Goal: Information Seeking & Learning: Learn about a topic

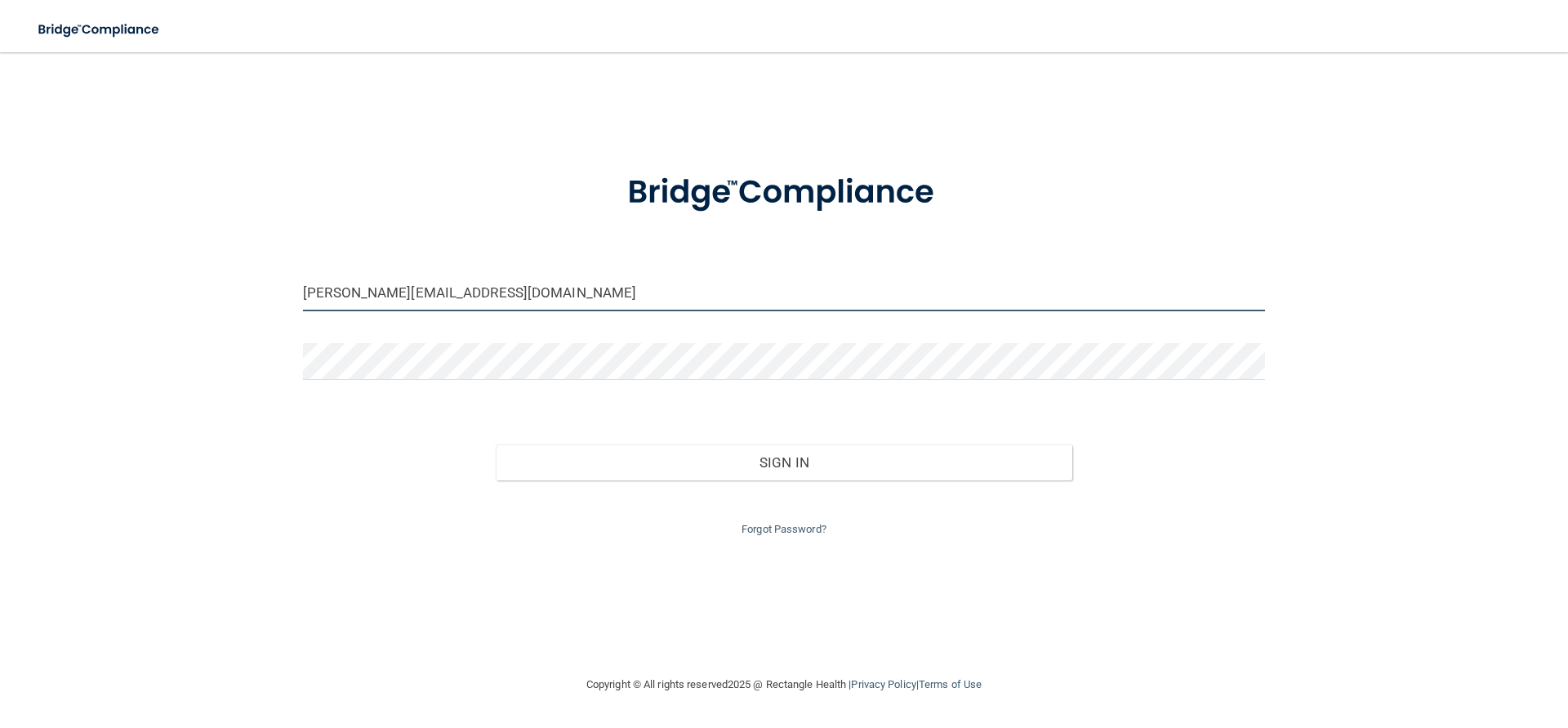
drag, startPoint x: 528, startPoint y: 302, endPoint x: 0, endPoint y: 295, distance: 528.0
click at [303, 295] on input "[PERSON_NAME][EMAIL_ADDRESS][DOMAIN_NAME]" at bounding box center [784, 292] width 962 height 37
type input "[EMAIL_ADDRESS][DOMAIN_NAME]"
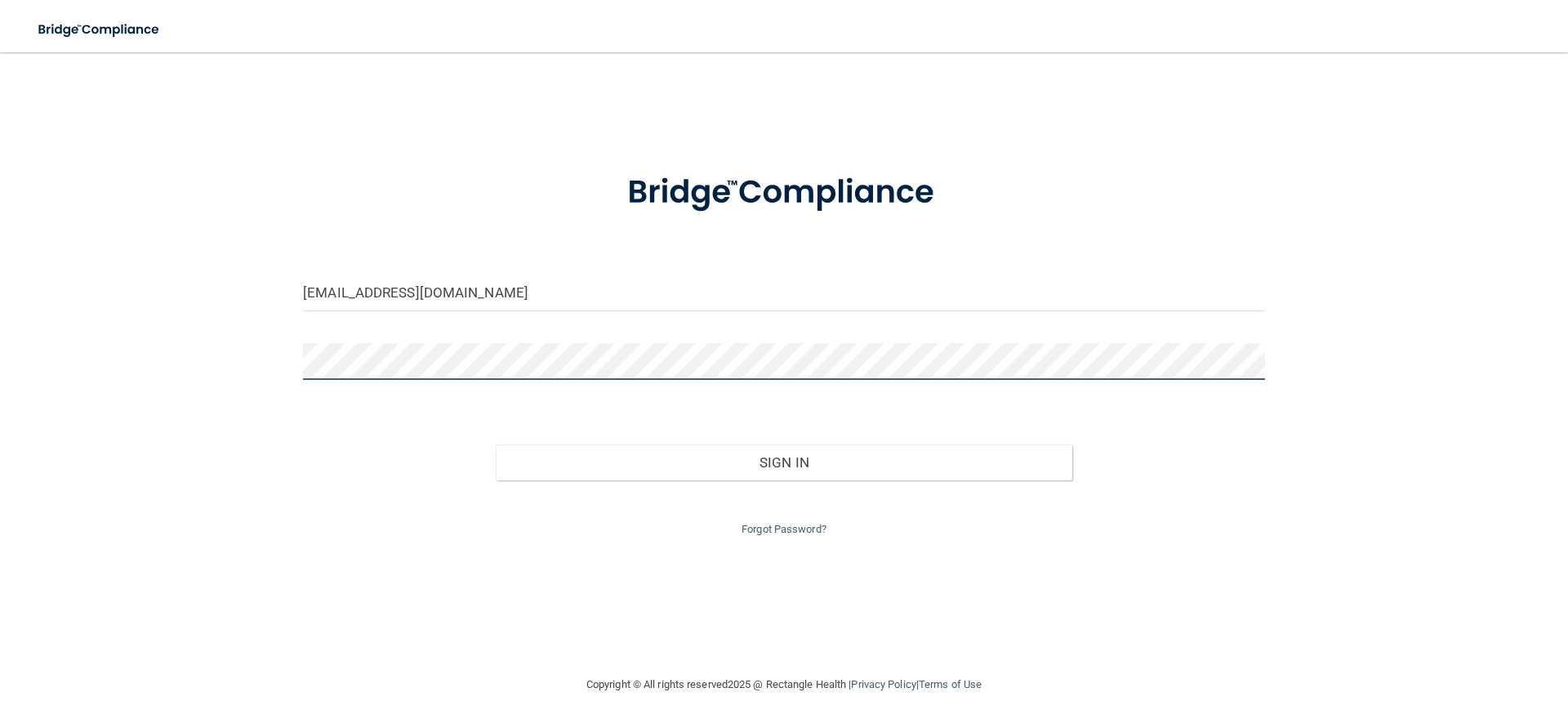
click at [496, 445] on button "Sign In" at bounding box center [784, 463] width 578 height 36
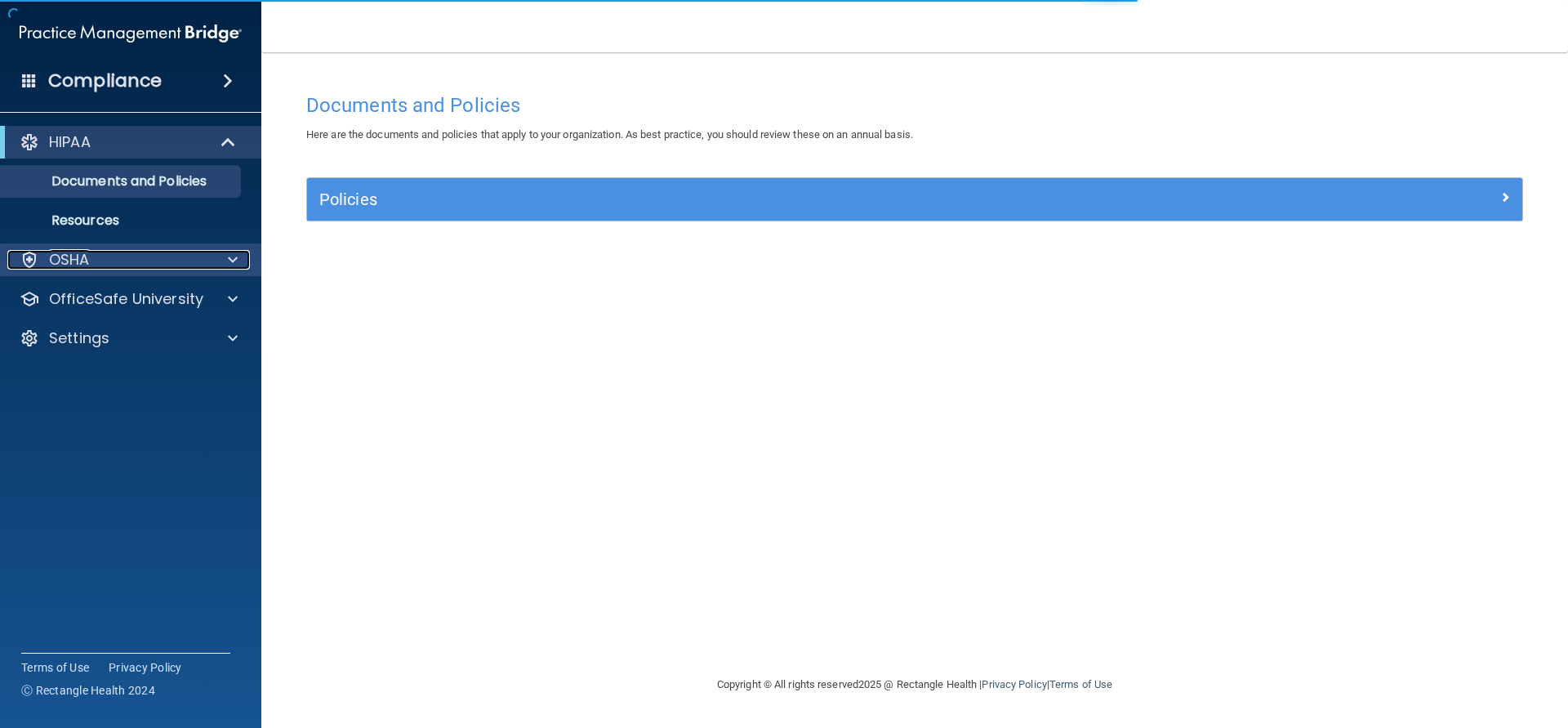
click at [141, 261] on div "OSHA" at bounding box center [108, 260] width 202 height 20
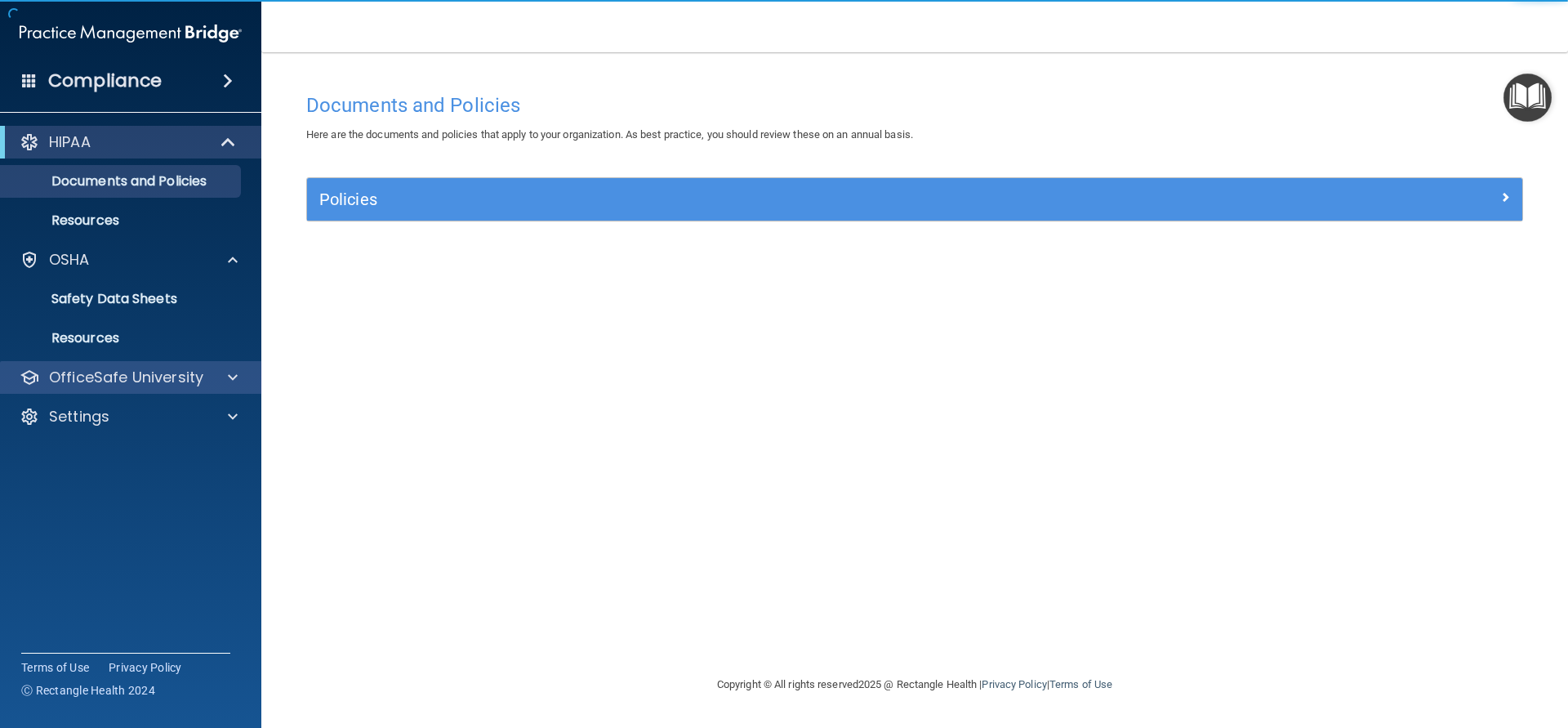
click at [114, 365] on div "OfficeSafe University" at bounding box center [130, 377] width 262 height 32
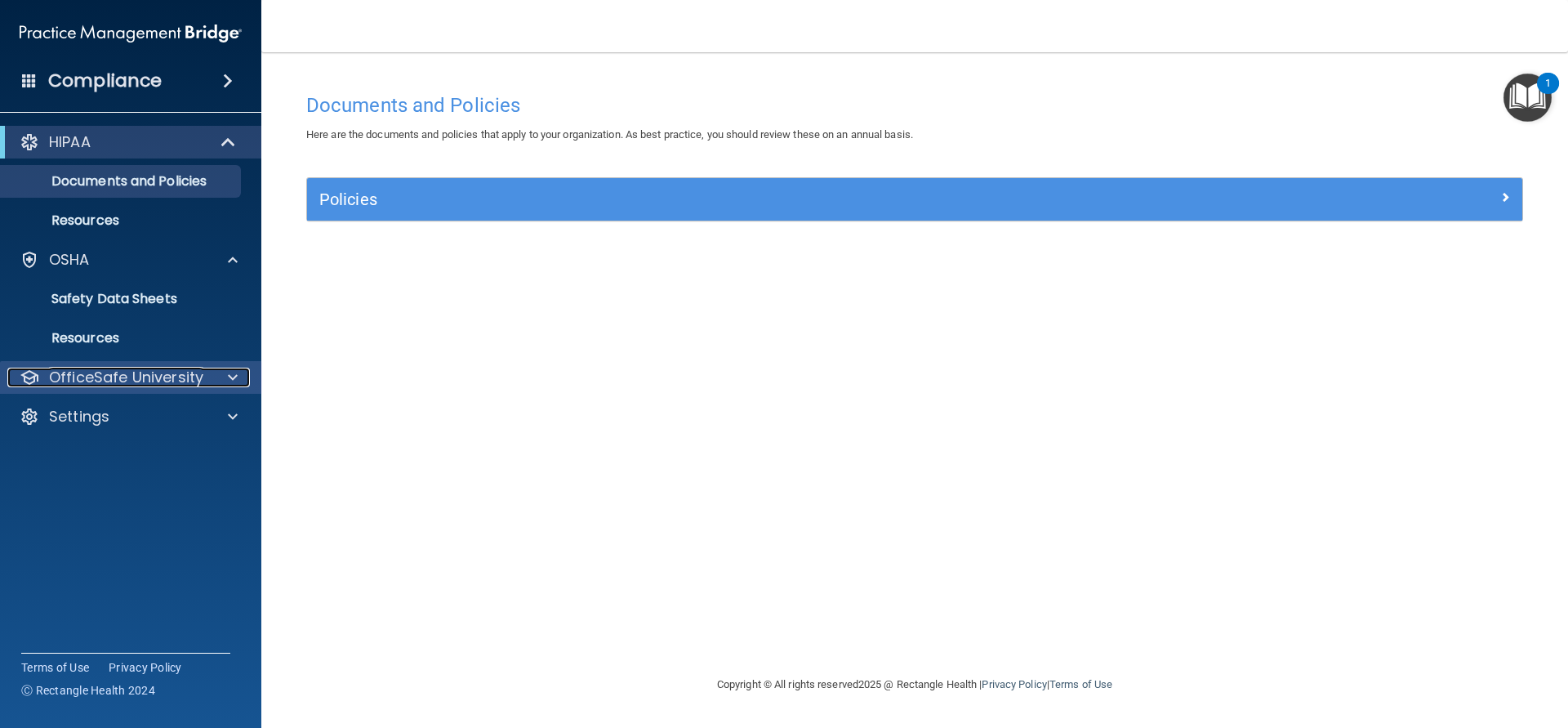
click at [214, 372] on div at bounding box center [229, 377] width 40 height 20
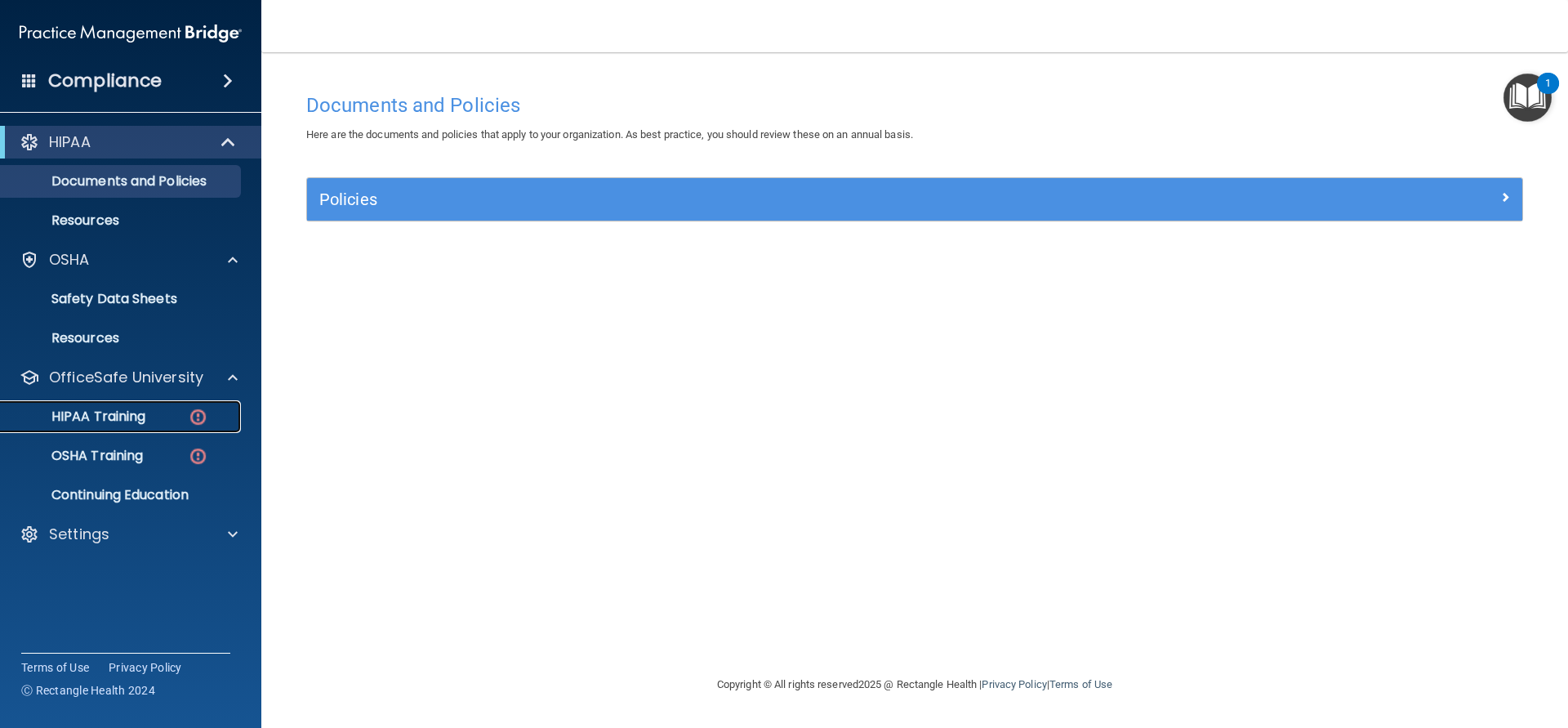
click at [130, 422] on p "HIPAA Training" at bounding box center [78, 417] width 135 height 16
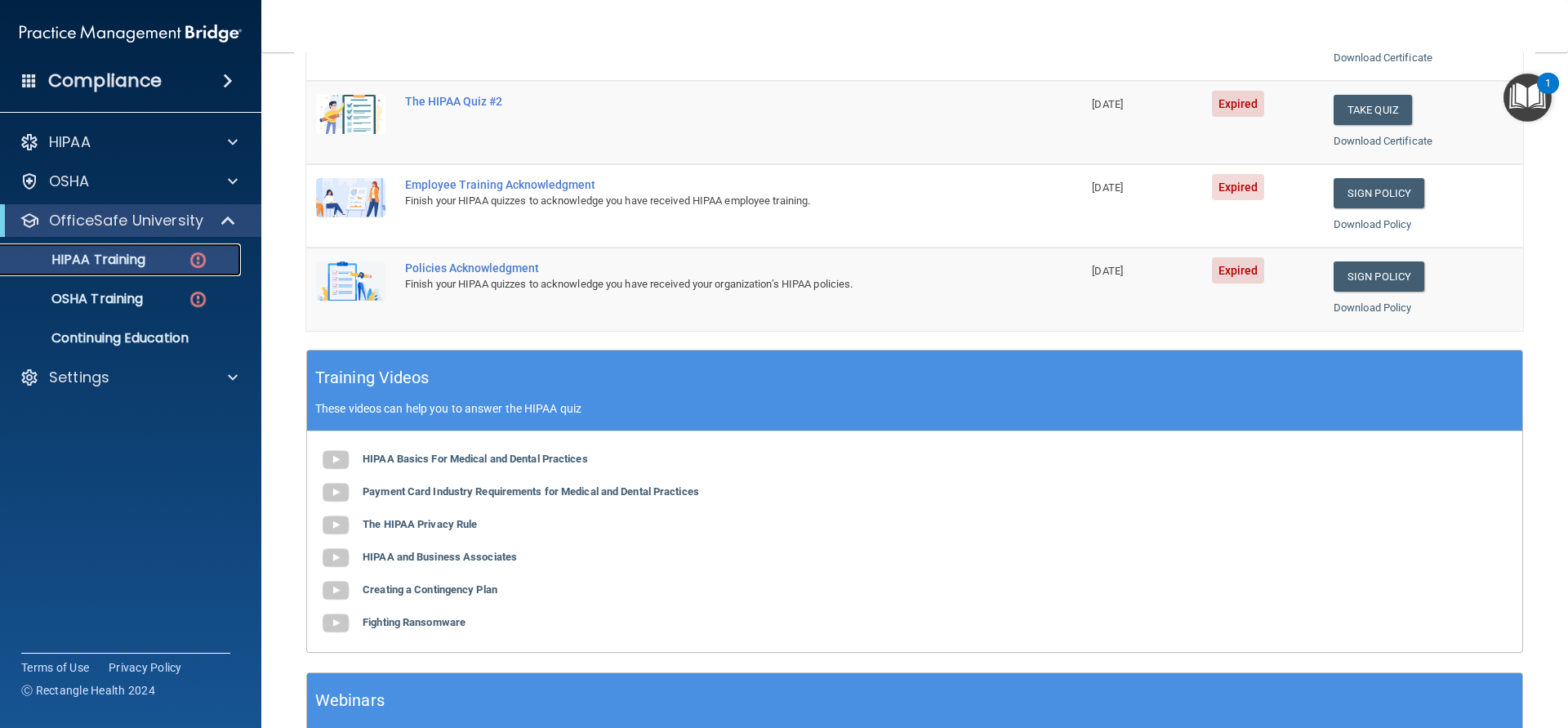
scroll to position [502, 0]
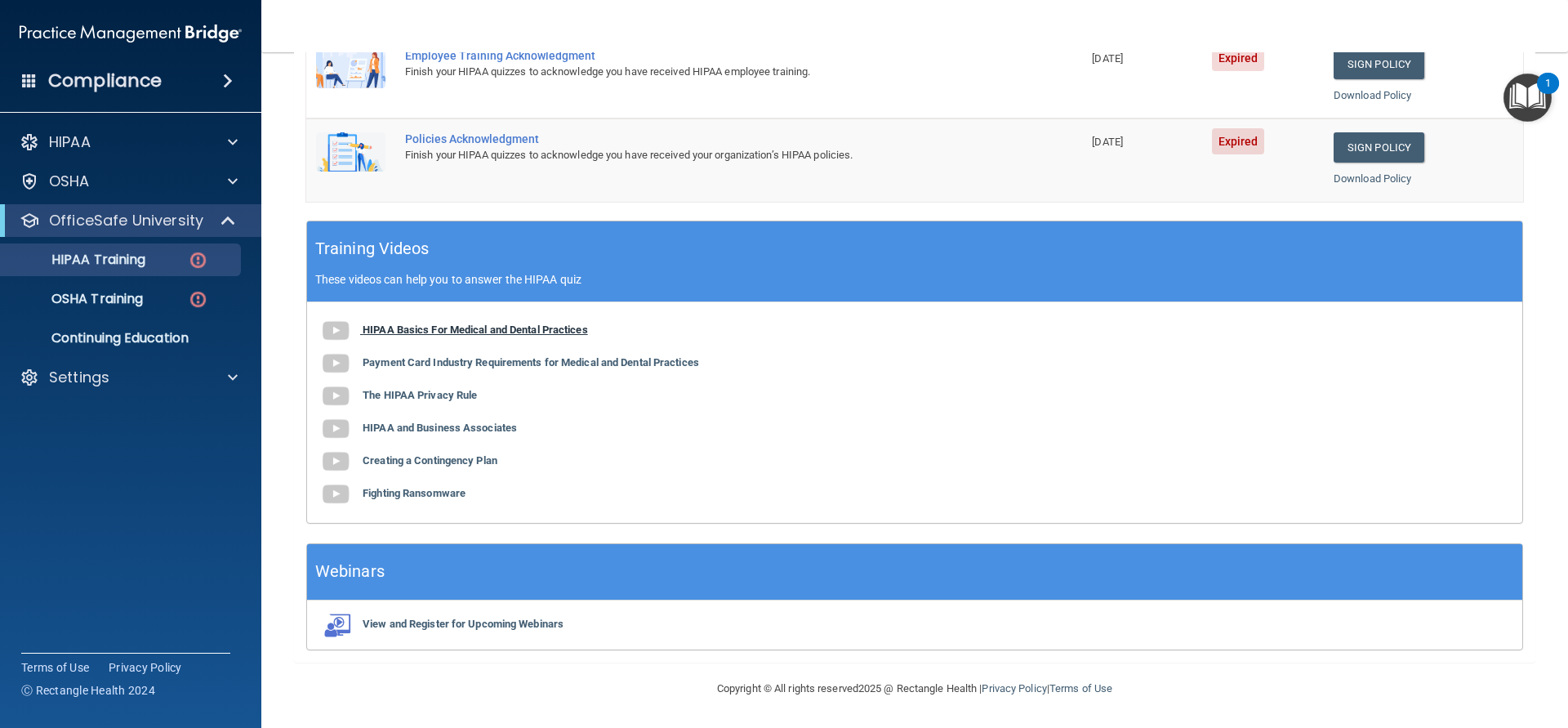
click at [550, 332] on b "HIPAA Basics For Medical and Dental Practices" at bounding box center [475, 329] width 226 height 13
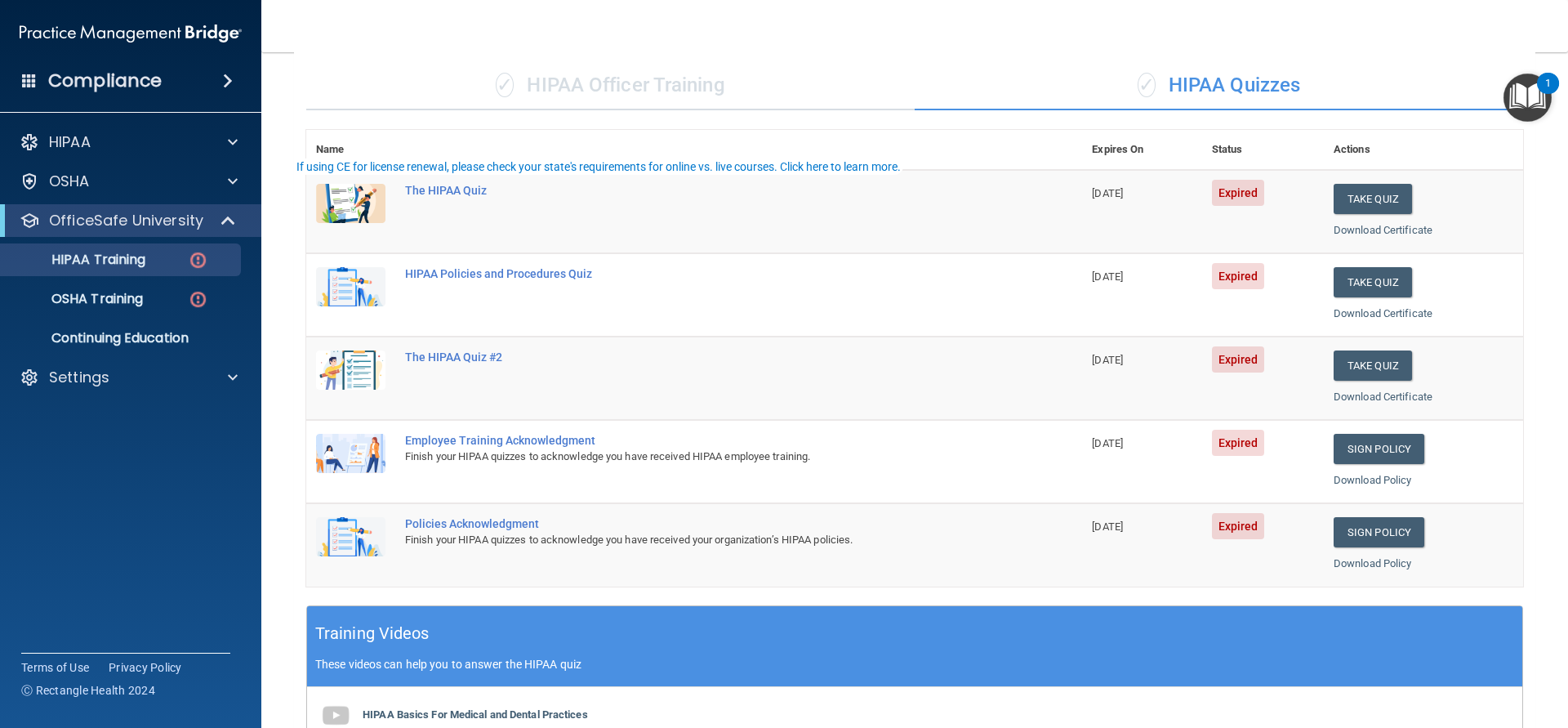
scroll to position [0, 0]
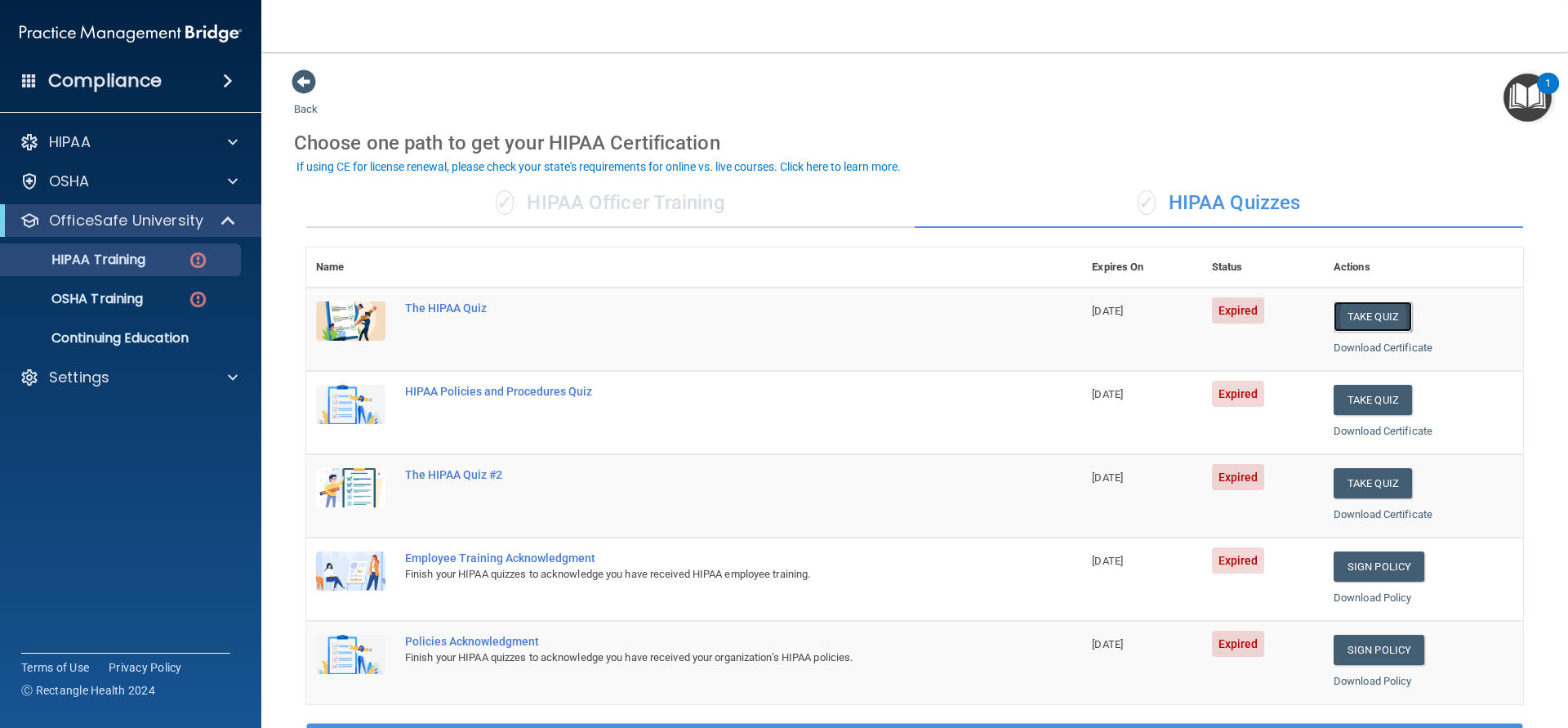
click at [1381, 316] on button "Take Quiz" at bounding box center [1372, 317] width 78 height 31
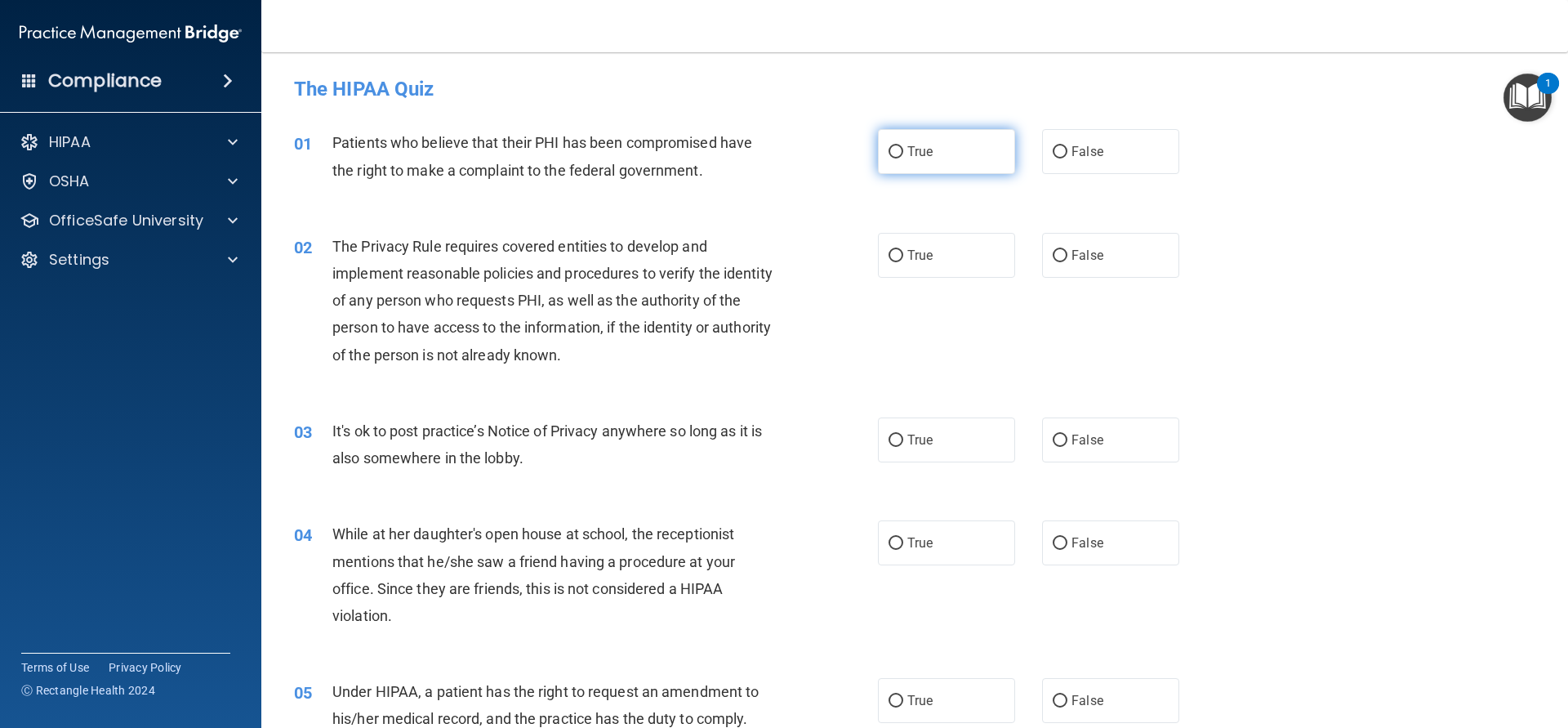
click at [929, 160] on label "True" at bounding box center [946, 151] width 138 height 45
click at [903, 158] on input "True" at bounding box center [896, 152] width 14 height 13
radio input "true"
click at [919, 269] on label "True" at bounding box center [946, 256] width 138 height 45
click at [903, 262] on input "True" at bounding box center [896, 256] width 14 height 13
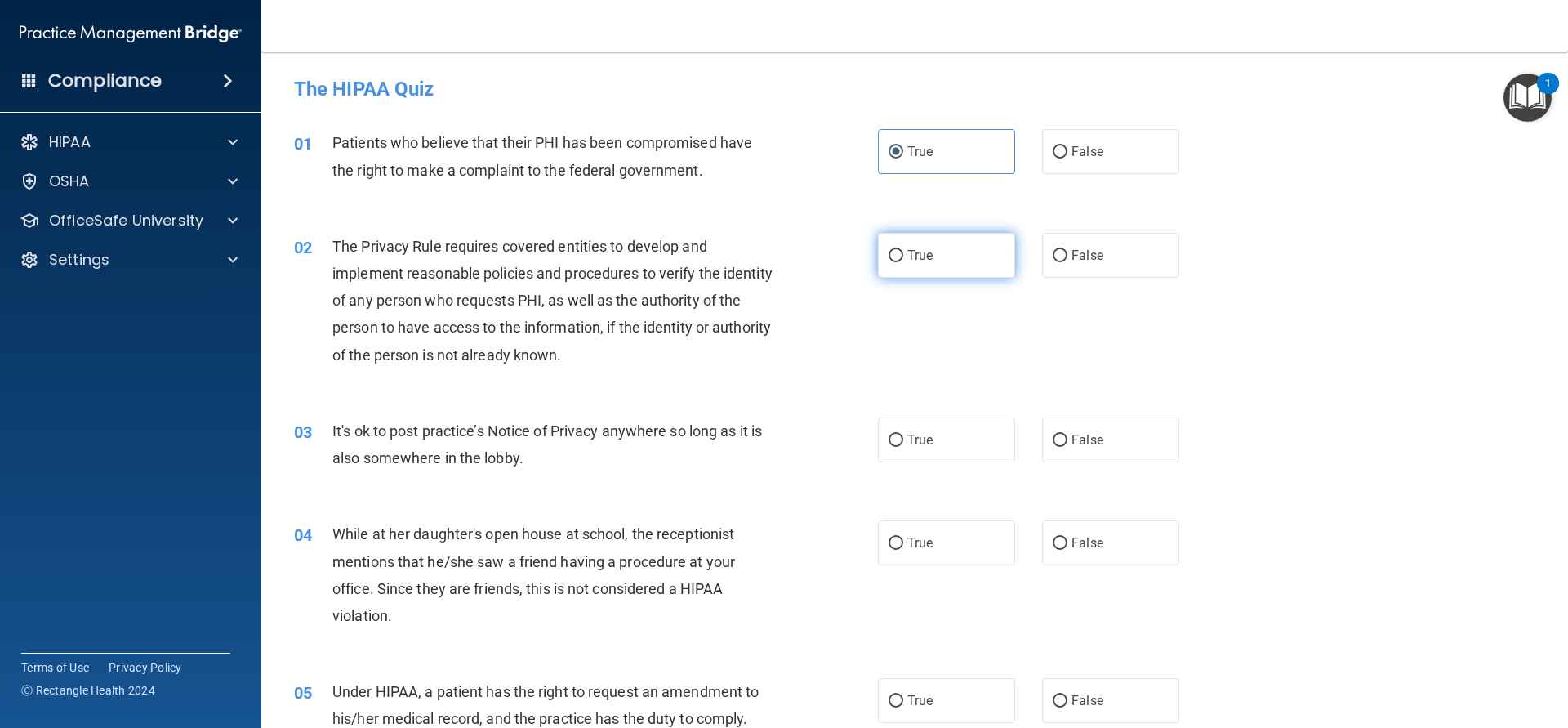
radio input "true"
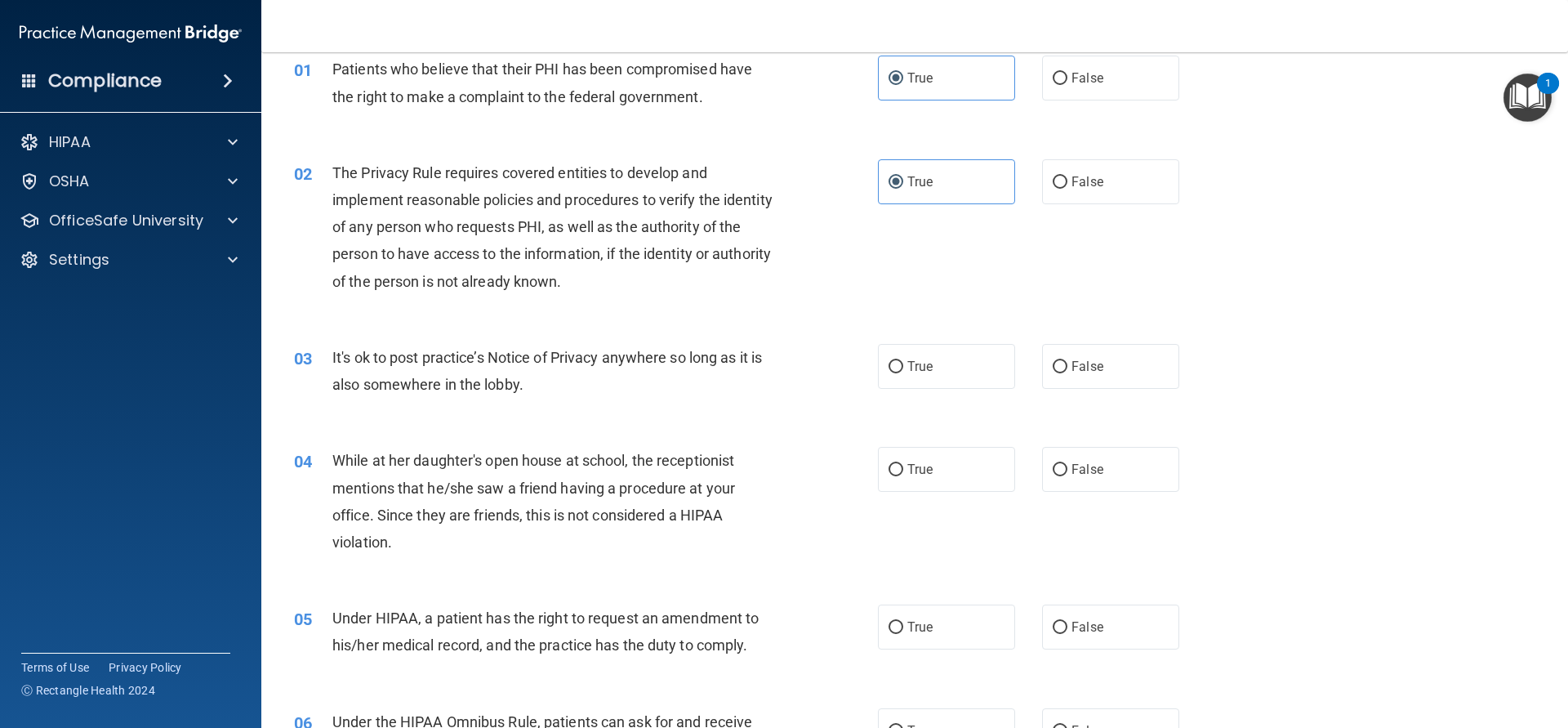
scroll to position [147, 0]
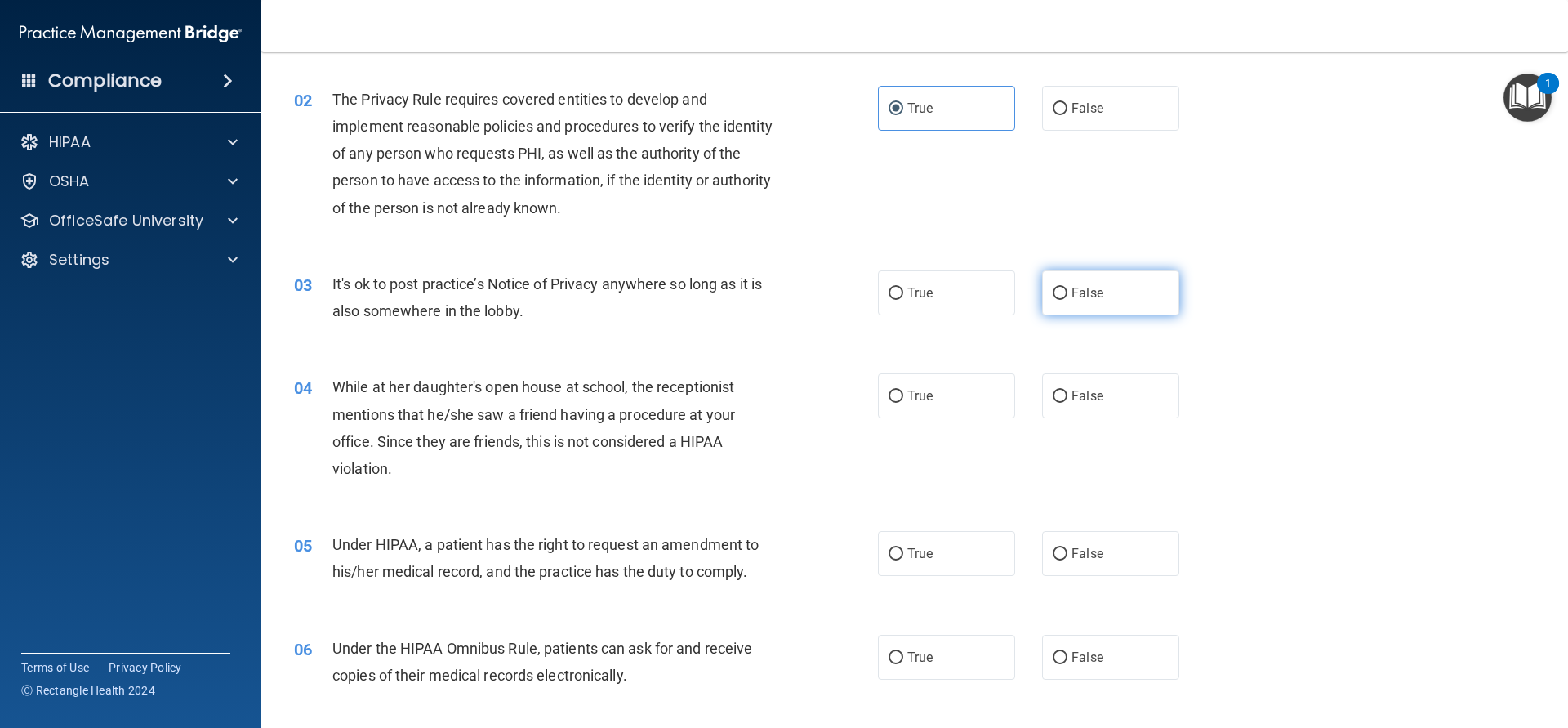
click at [1127, 304] on label "False" at bounding box center [1110, 292] width 138 height 45
click at [1067, 300] on input "False" at bounding box center [1060, 294] width 14 height 13
radio input "true"
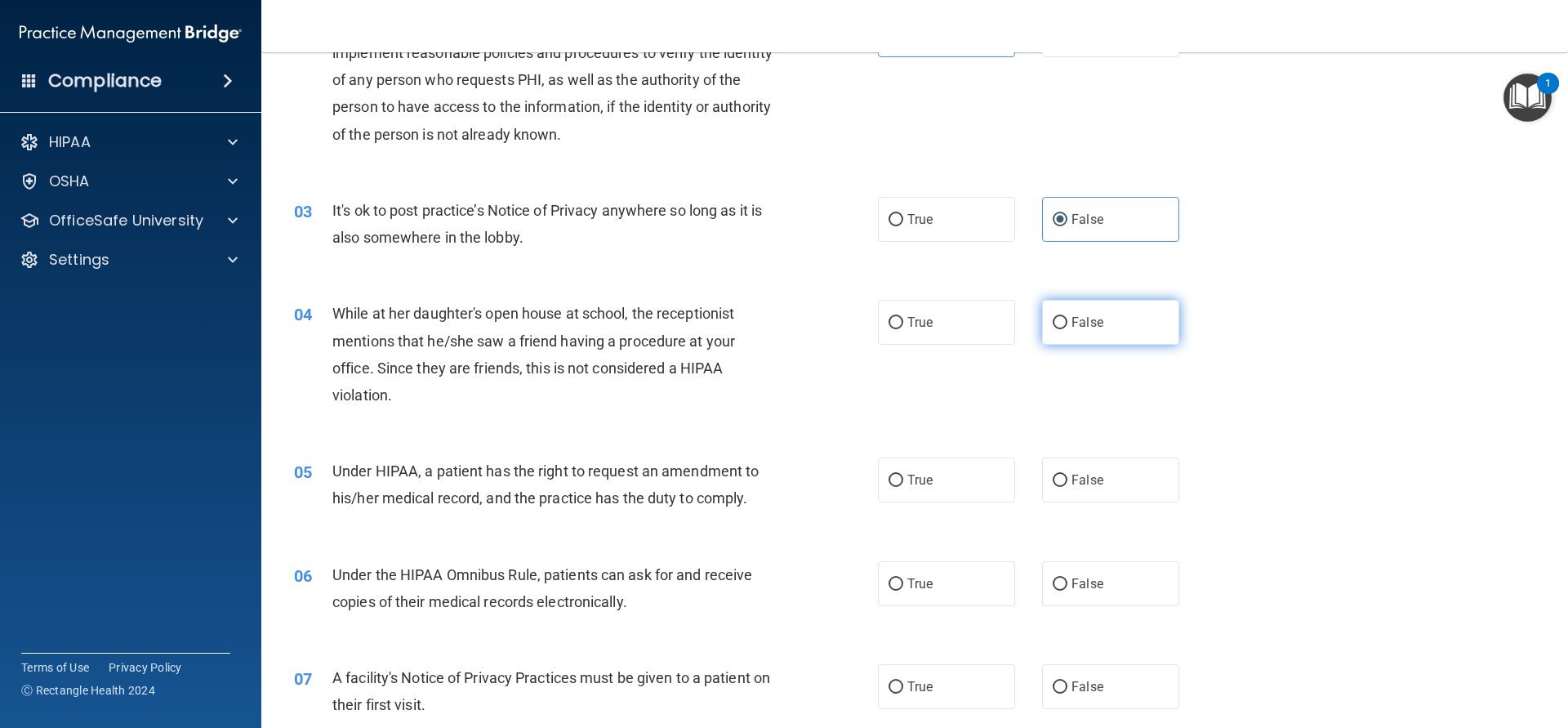
click at [1075, 336] on label "False" at bounding box center [1110, 322] width 138 height 45
click at [1067, 329] on input "False" at bounding box center [1060, 323] width 14 height 13
radio input "true"
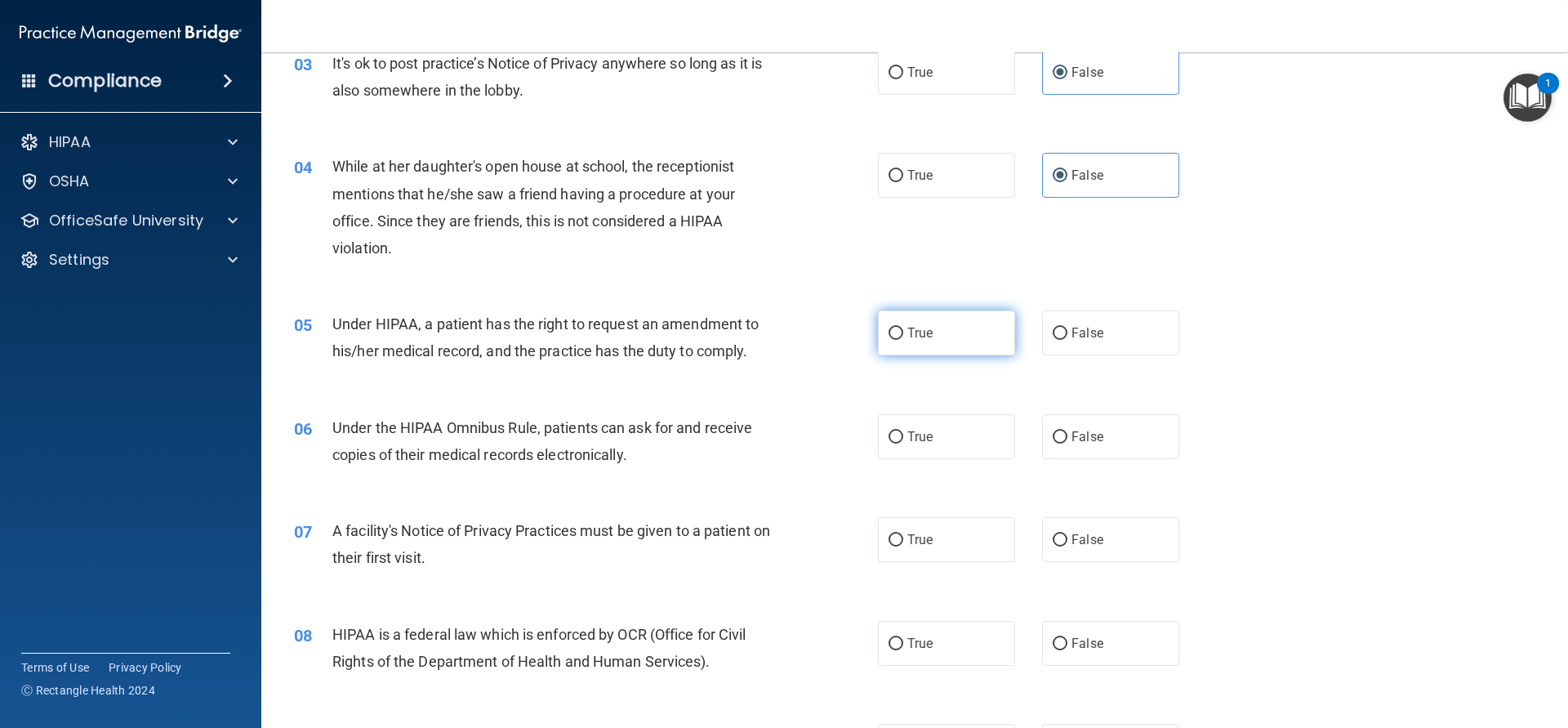
click at [941, 322] on label "True" at bounding box center [946, 333] width 138 height 45
click at [903, 328] on input "True" at bounding box center [896, 334] width 14 height 13
radio input "true"
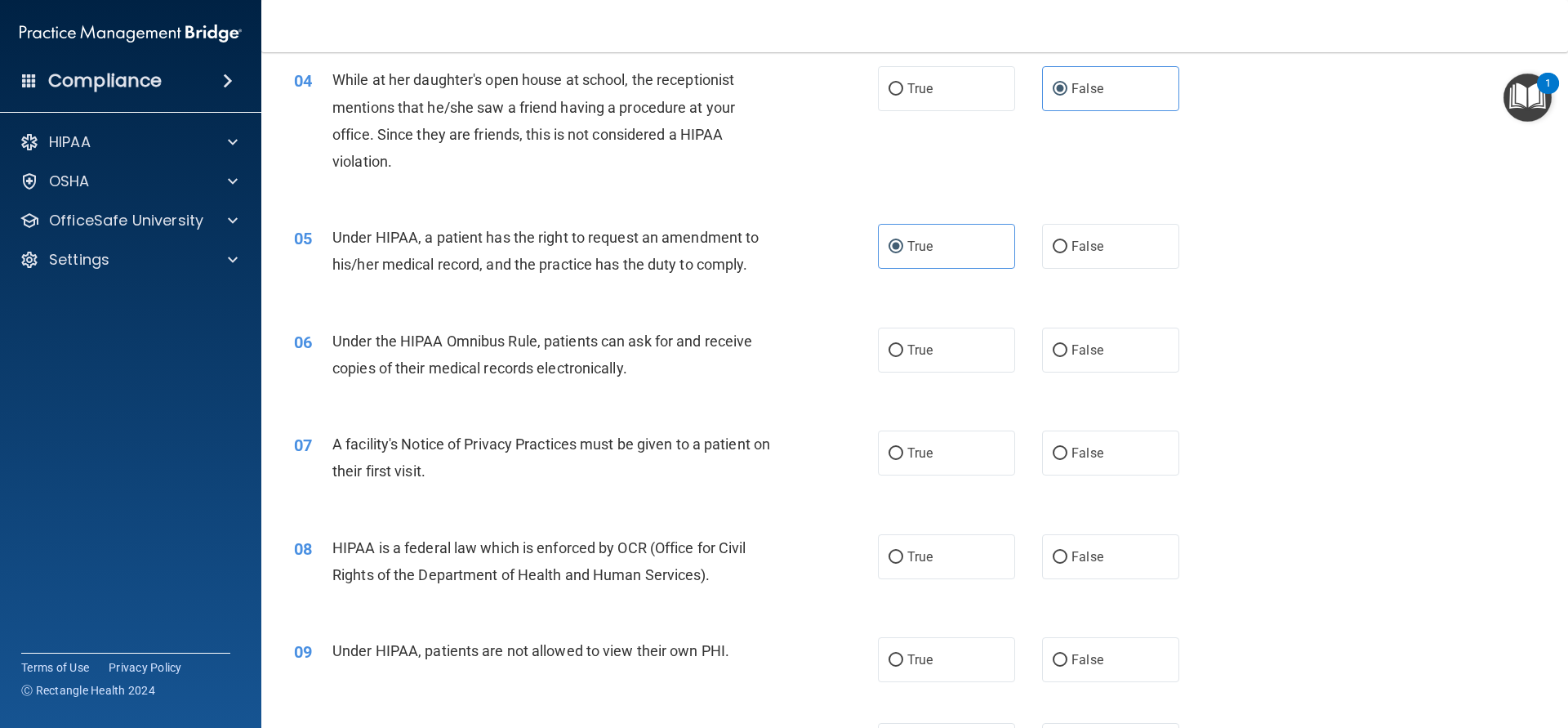
scroll to position [515, 0]
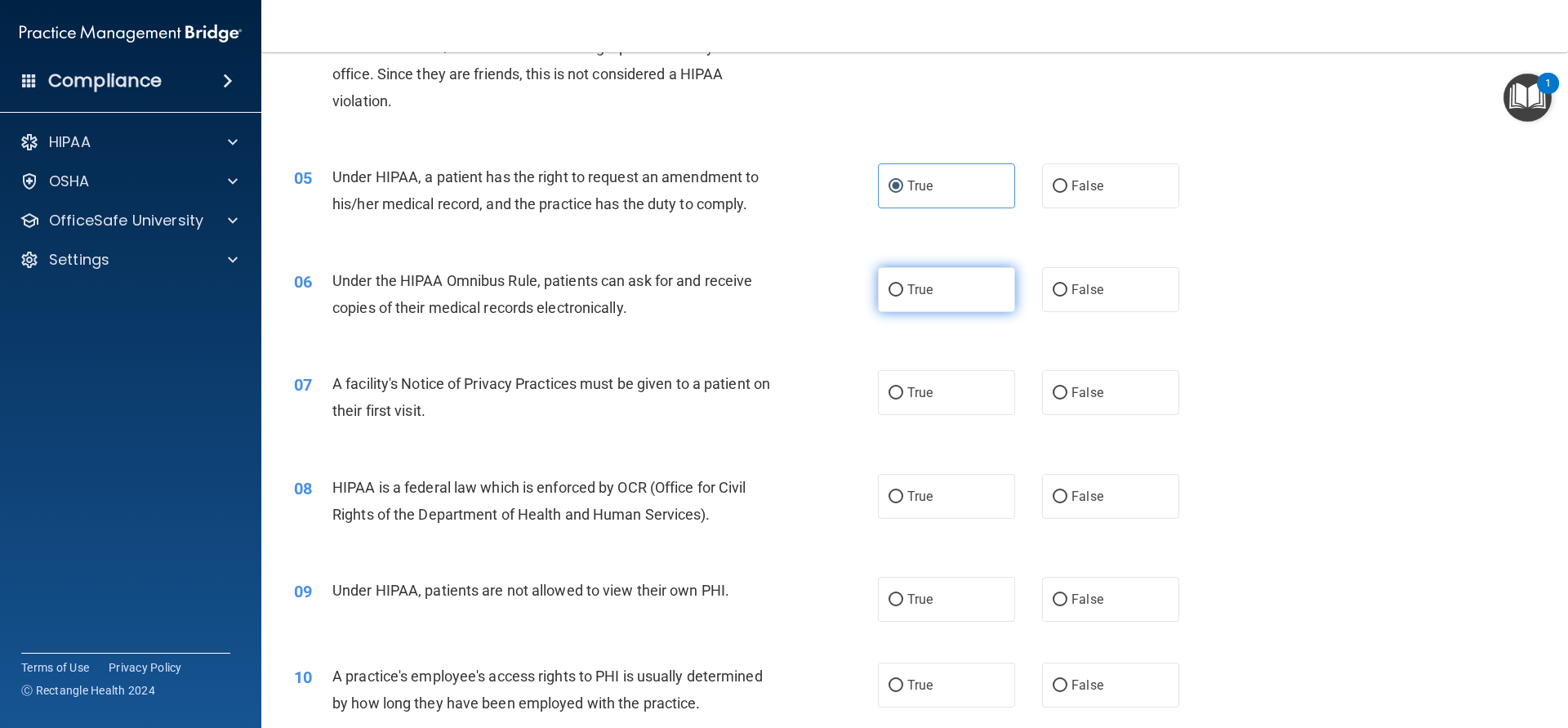
click at [902, 283] on label "True" at bounding box center [946, 290] width 138 height 45
click at [902, 284] on input "True" at bounding box center [896, 291] width 14 height 13
radio input "true"
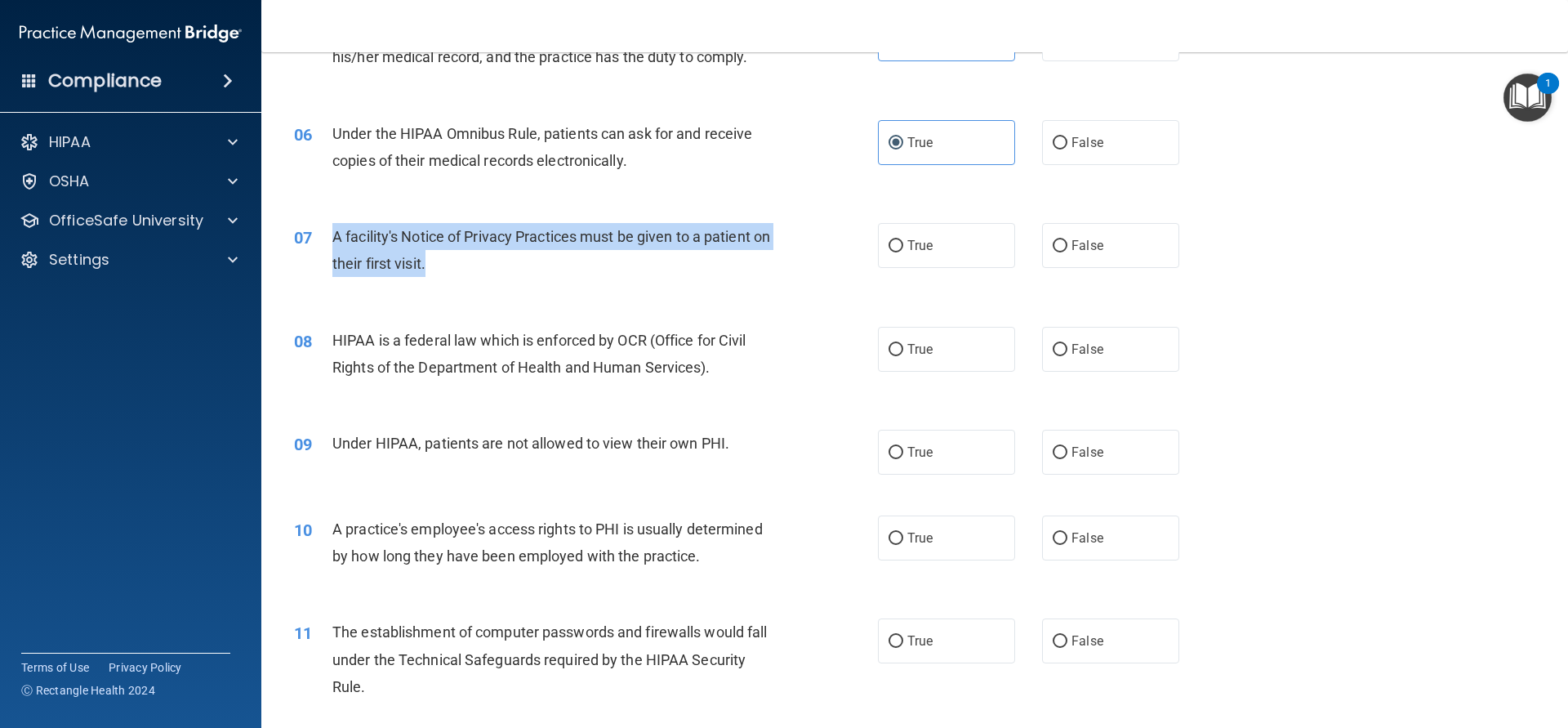
drag, startPoint x: 332, startPoint y: 231, endPoint x: 445, endPoint y: 271, distance: 119.9
click at [445, 271] on div "07 A facility's Notice of Privacy Practices must be given to a patient on their…" at bounding box center [587, 254] width 633 height 62
click at [440, 260] on div "A facility's Notice of Privacy Practices must be given to a patient on their fi…" at bounding box center [560, 250] width 456 height 54
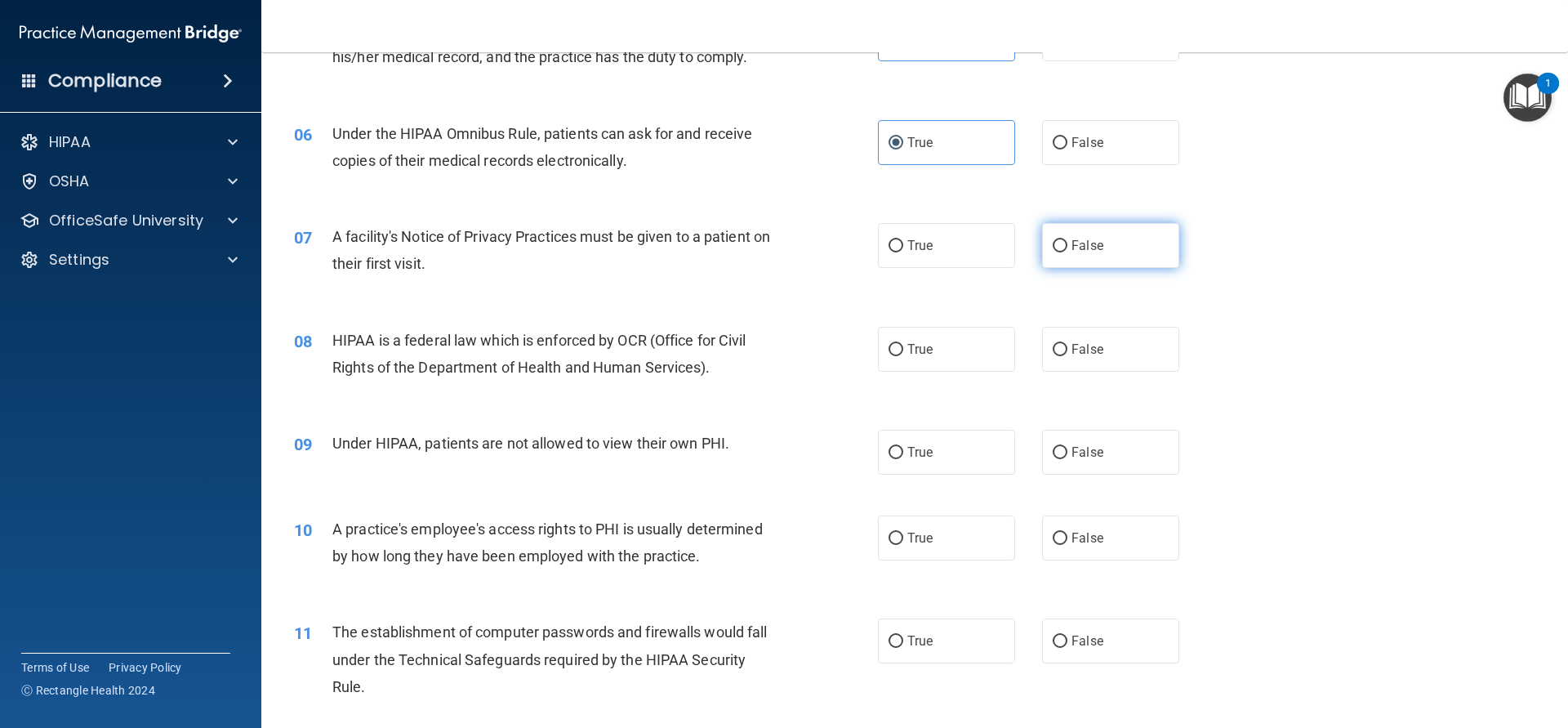
click at [1127, 241] on label "False" at bounding box center [1110, 246] width 138 height 45
click at [1067, 241] on input "False" at bounding box center [1060, 247] width 14 height 13
radio input "true"
click at [918, 261] on label "True" at bounding box center [946, 246] width 138 height 45
click at [903, 252] on input "True" at bounding box center [896, 247] width 14 height 13
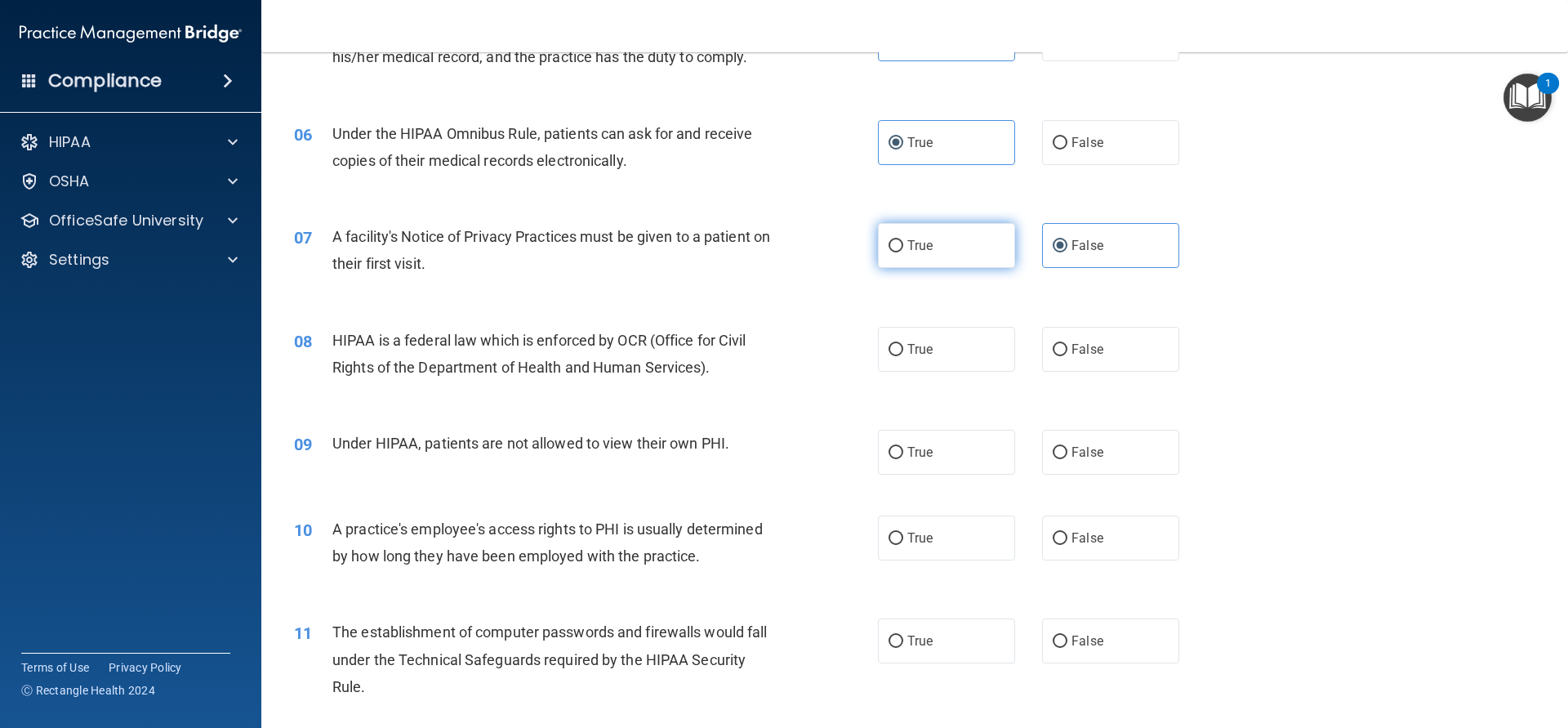
radio input "true"
radio input "false"
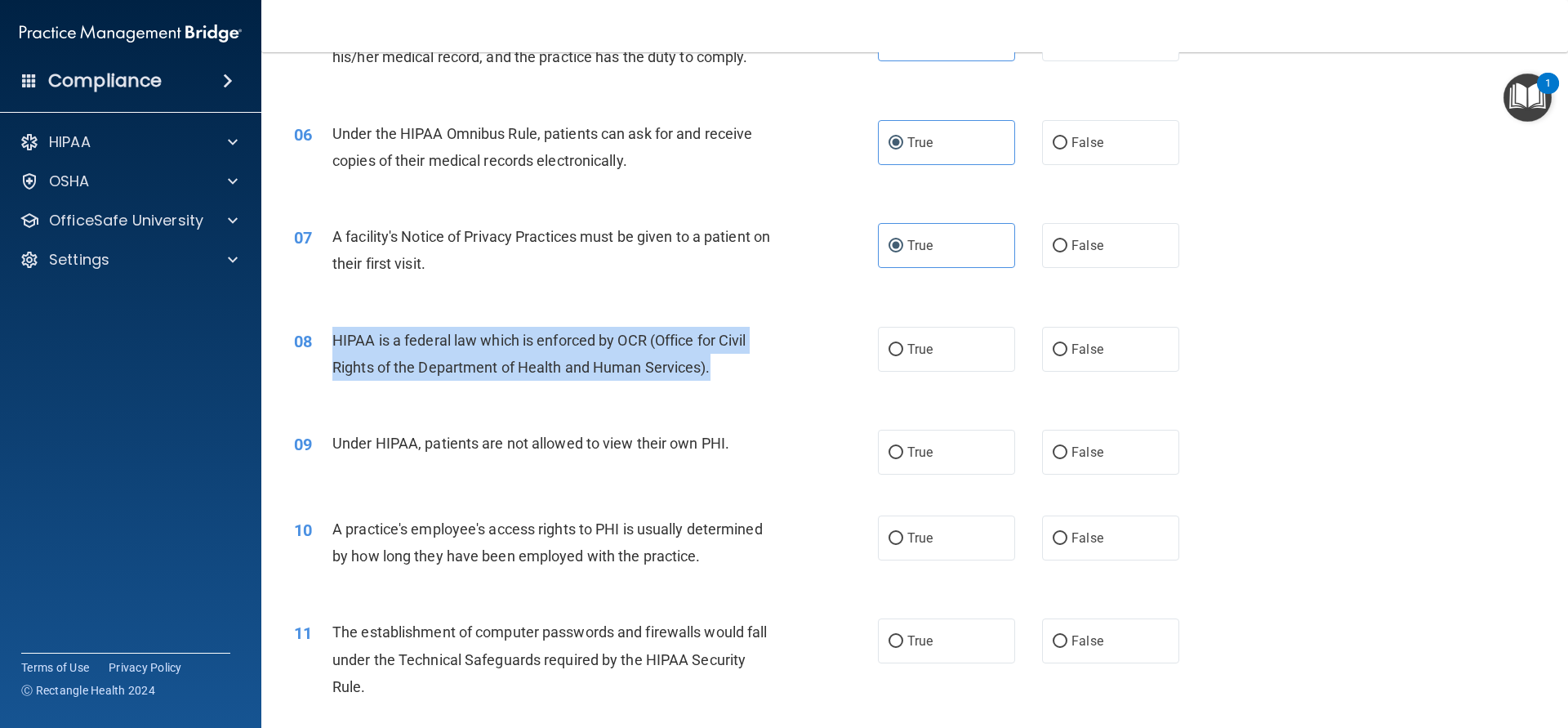
drag, startPoint x: 330, startPoint y: 335, endPoint x: 744, endPoint y: 368, distance: 415.3
click at [744, 368] on div "08 HIPAA is a federal law which is enforced by OCR (Office for Civil Rights of …" at bounding box center [587, 357] width 633 height 62
copy div "HIPAA is a federal law which is enforced by OCR (Office for Civil Rights of the…"
click at [853, 354] on div "08 HIPAA is a federal law which is enforced by OCR (Office for Civil Rights of …" at bounding box center [587, 357] width 633 height 62
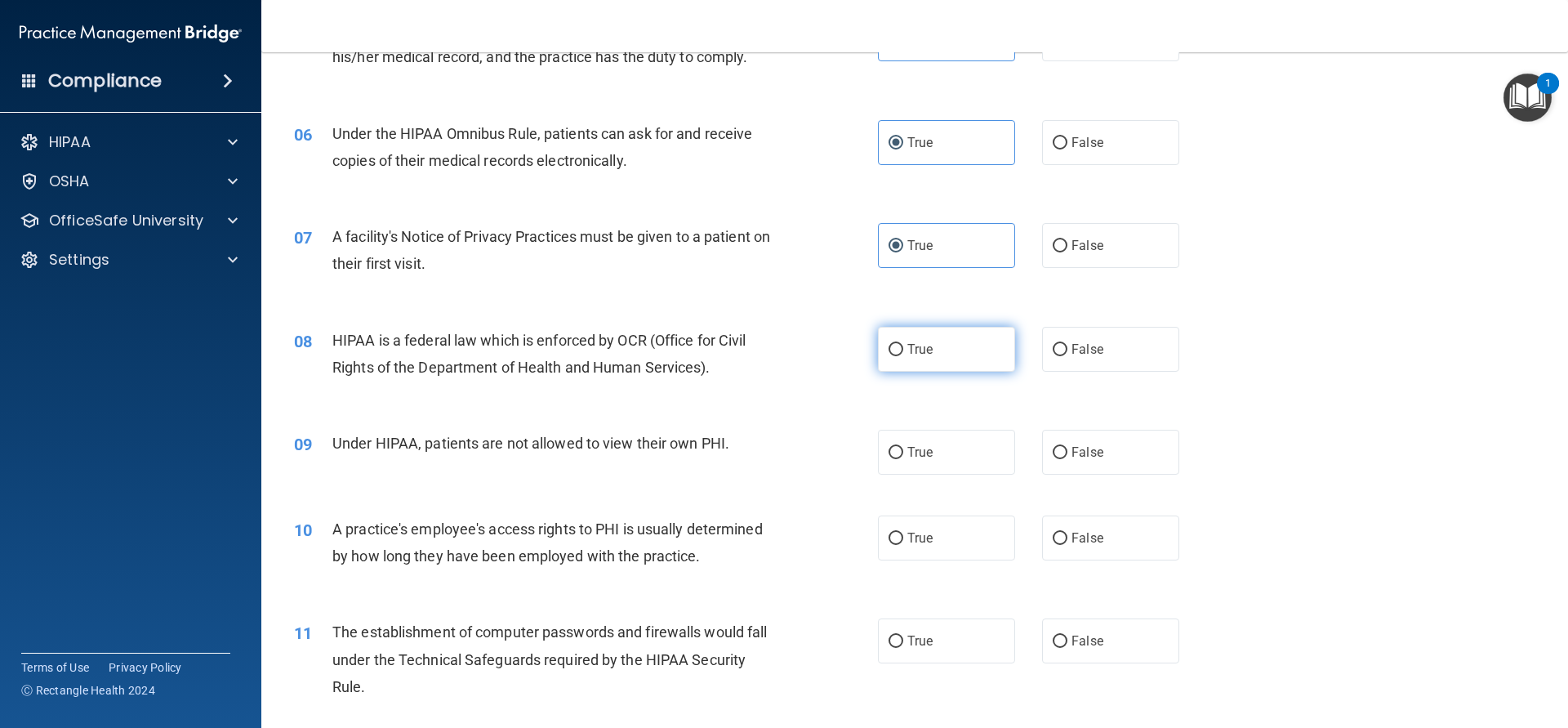
click at [960, 350] on label "True" at bounding box center [946, 349] width 138 height 45
click at [903, 350] on input "True" at bounding box center [896, 350] width 14 height 13
radio input "true"
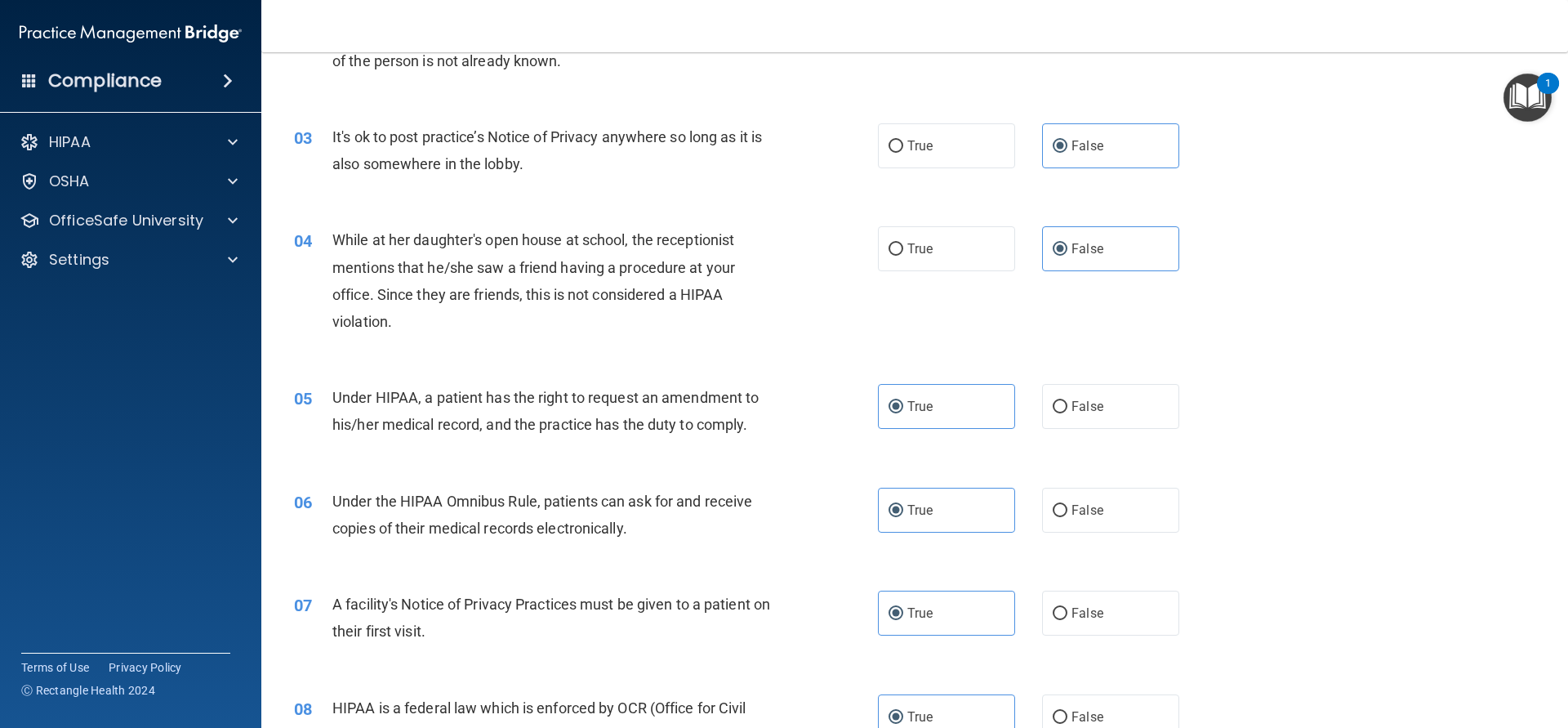
scroll to position [809, 0]
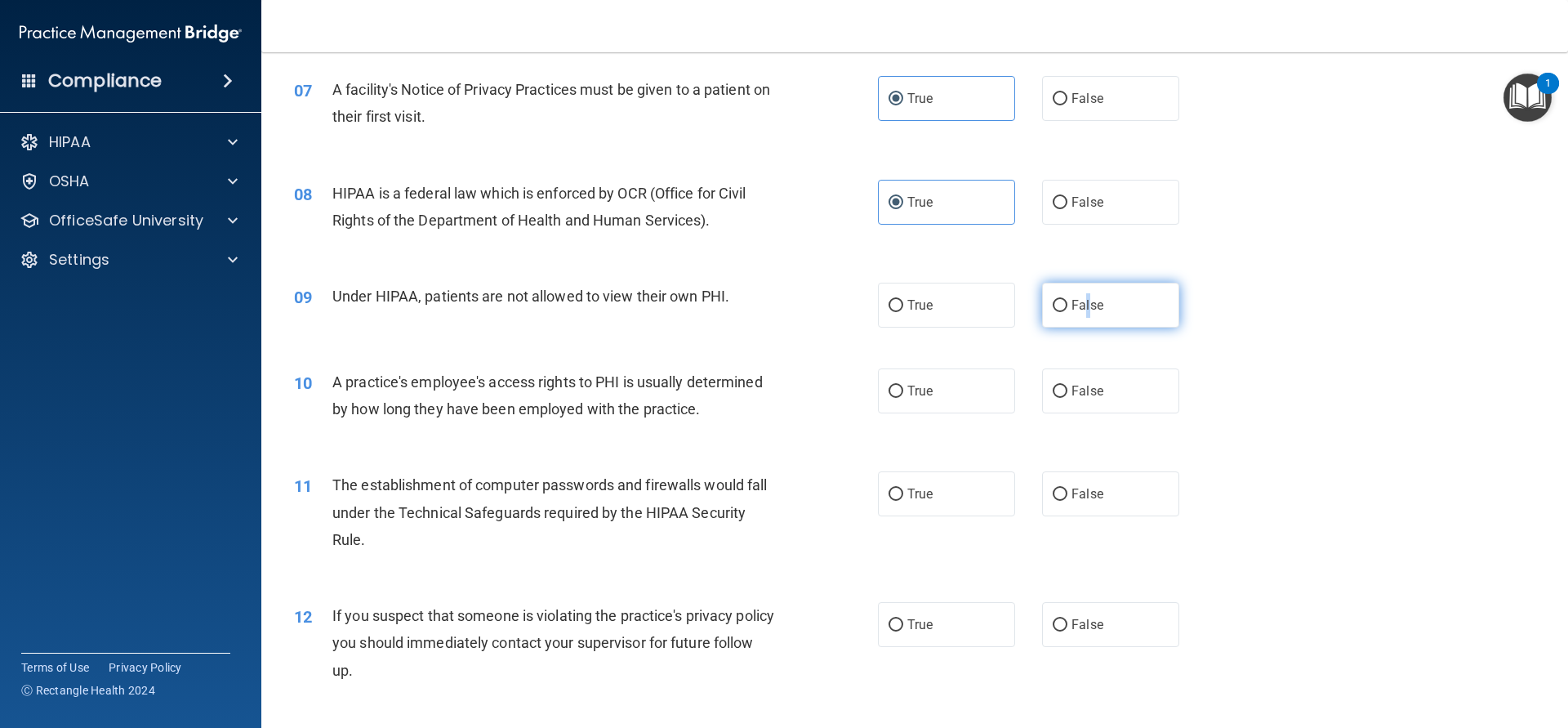
click at [1088, 307] on span "False" at bounding box center [1087, 304] width 31 height 15
click at [1067, 307] on input "False" at bounding box center [1060, 306] width 14 height 13
radio input "true"
click at [1115, 376] on label "False" at bounding box center [1110, 391] width 138 height 45
click at [1067, 385] on input "False" at bounding box center [1060, 391] width 14 height 13
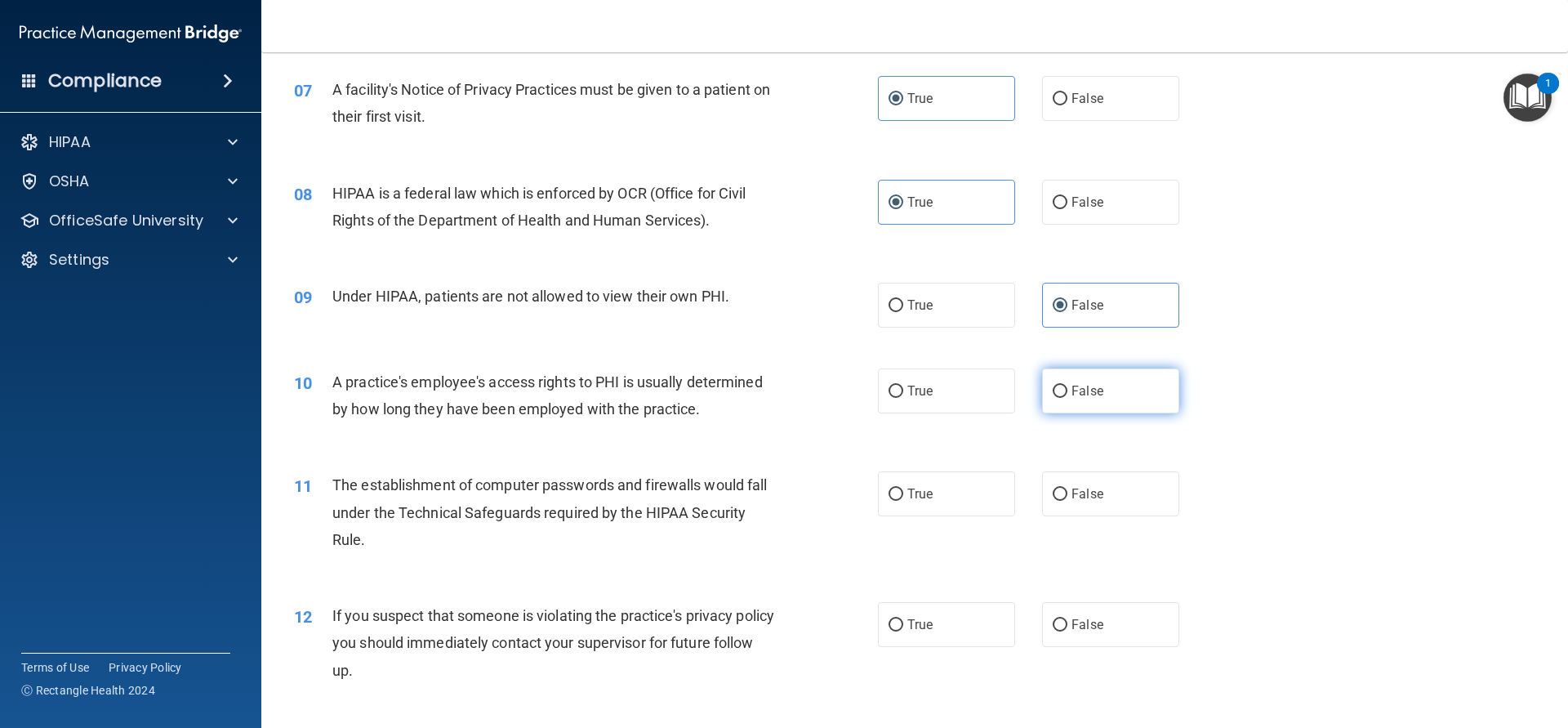
radio input "true"
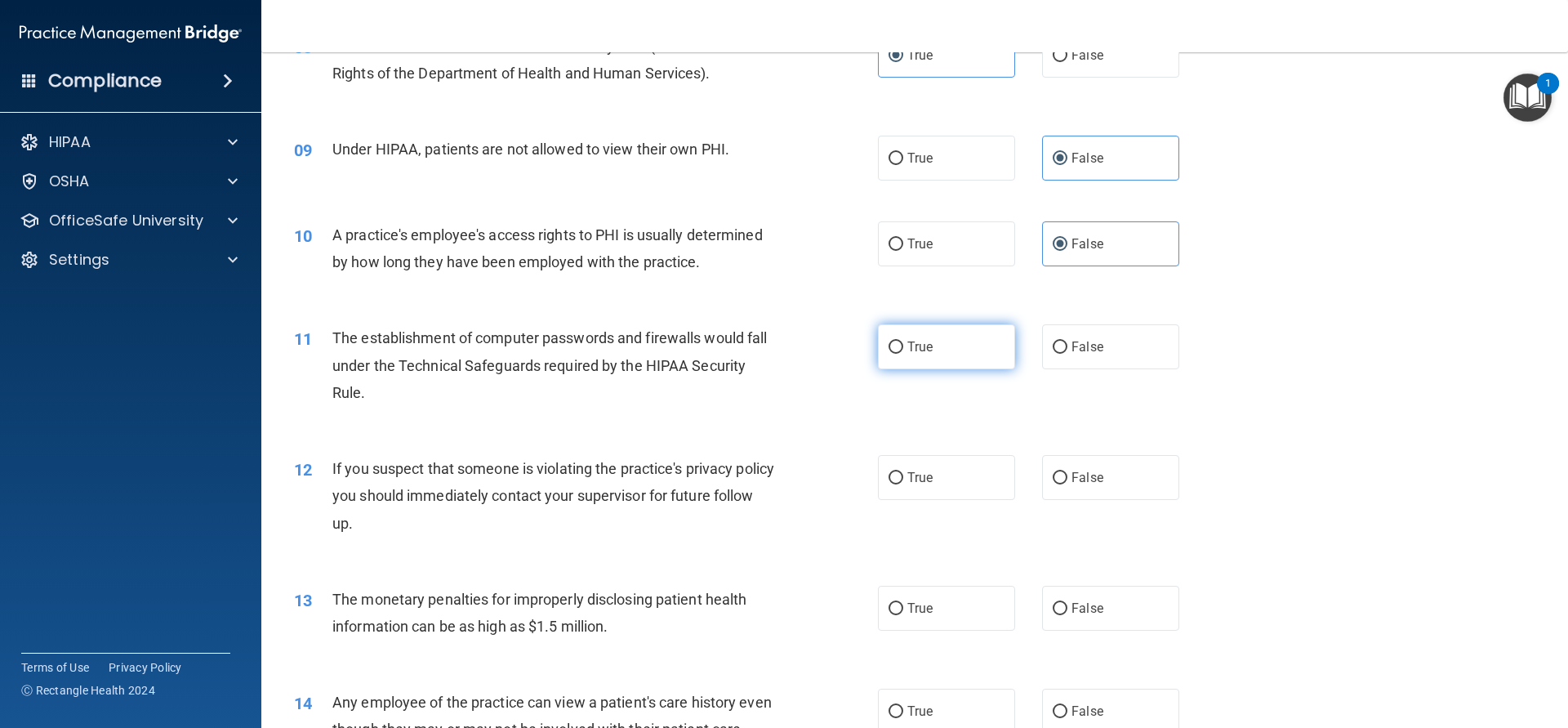
click at [941, 346] on label "True" at bounding box center [946, 346] width 138 height 45
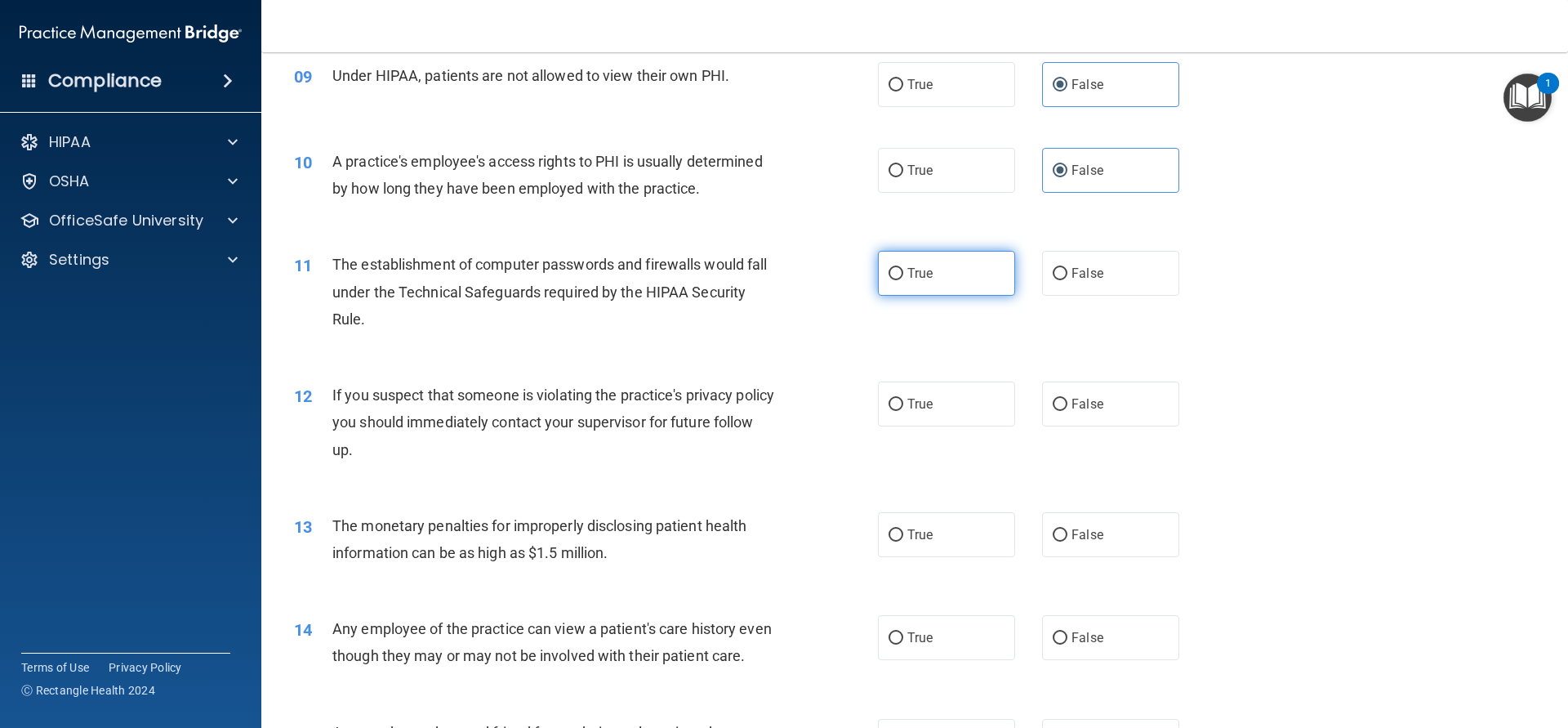
click at [962, 281] on label "True" at bounding box center [946, 274] width 138 height 45
click at [903, 280] on input "True" at bounding box center [896, 274] width 14 height 13
radio input "true"
click at [1094, 431] on div "12 If you suspect that someone is violating the practice's privacy policy you s…" at bounding box center [914, 426] width 1266 height 130
click at [1098, 414] on label "False" at bounding box center [1110, 404] width 138 height 45
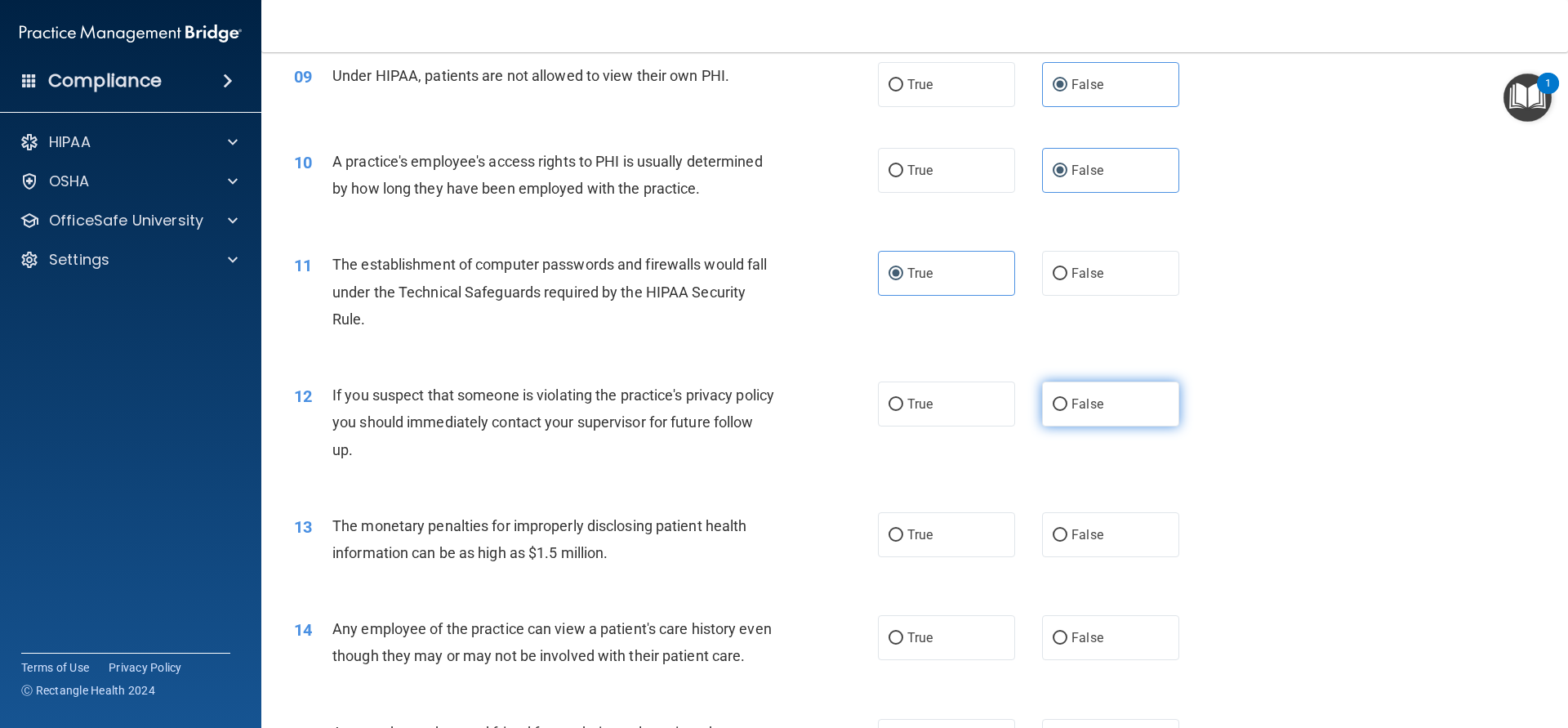
click at [1067, 411] on input "False" at bounding box center [1060, 405] width 14 height 13
radio input "true"
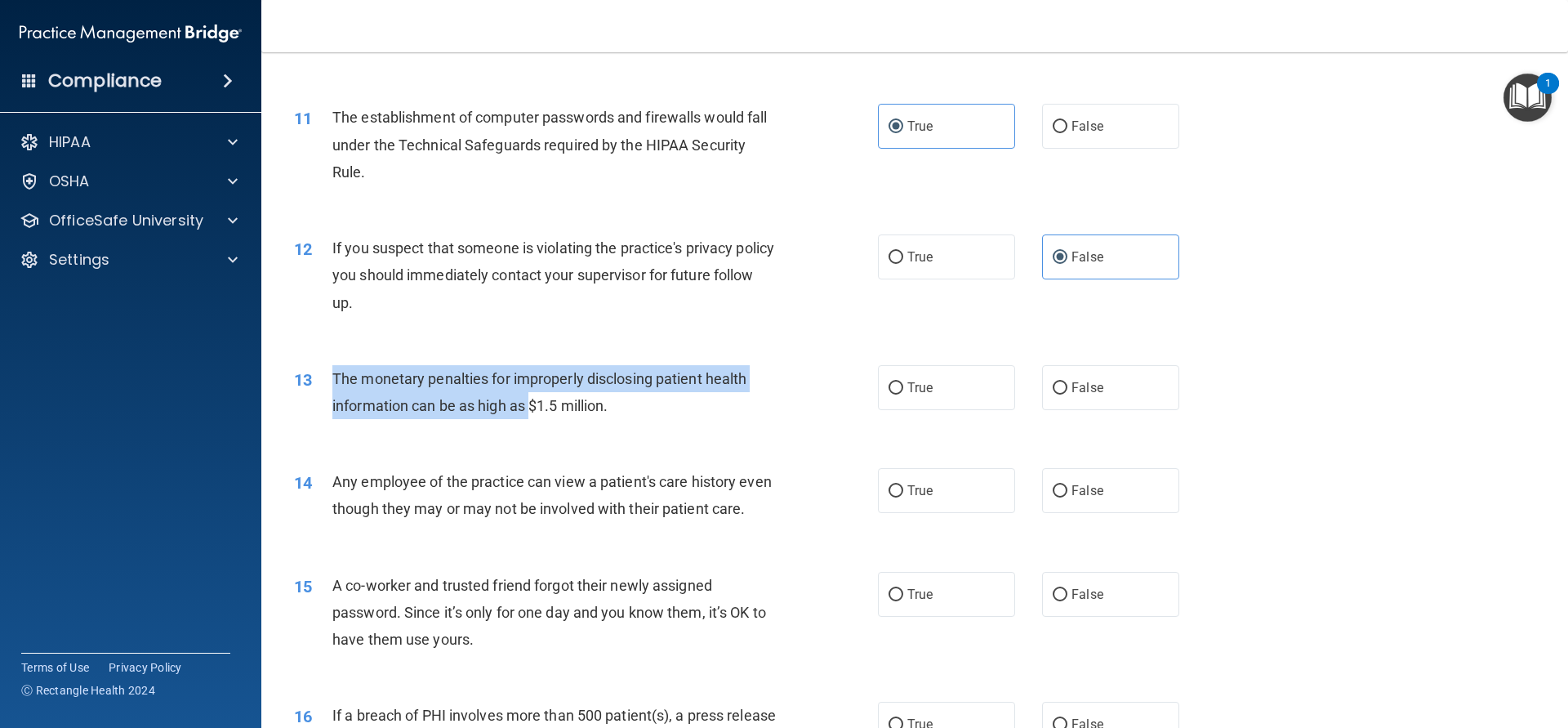
drag, startPoint x: 332, startPoint y: 377, endPoint x: 531, endPoint y: 411, distance: 201.9
click at [531, 411] on div "13 The monetary penalties for improperly disclosing patient health information …" at bounding box center [587, 396] width 633 height 62
copy div "The monetary penalties for improperly disclosing patient health information can…"
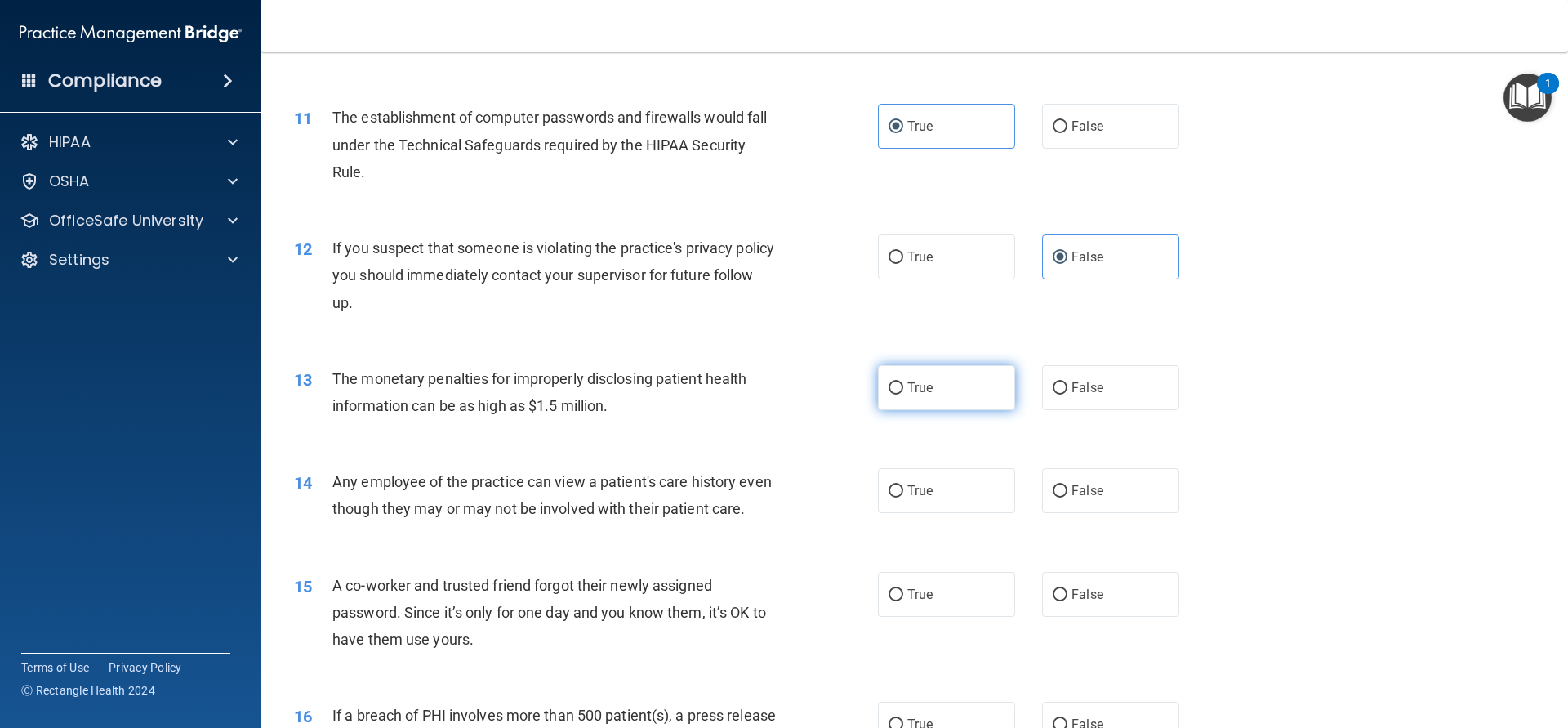
click at [923, 382] on span "True" at bounding box center [920, 387] width 25 height 15
click at [903, 382] on input "True" at bounding box center [896, 389] width 14 height 13
radio input "true"
click at [1498, 368] on div "13 The monetary penalties for improperly disclosing patient health information …" at bounding box center [914, 396] width 1266 height 103
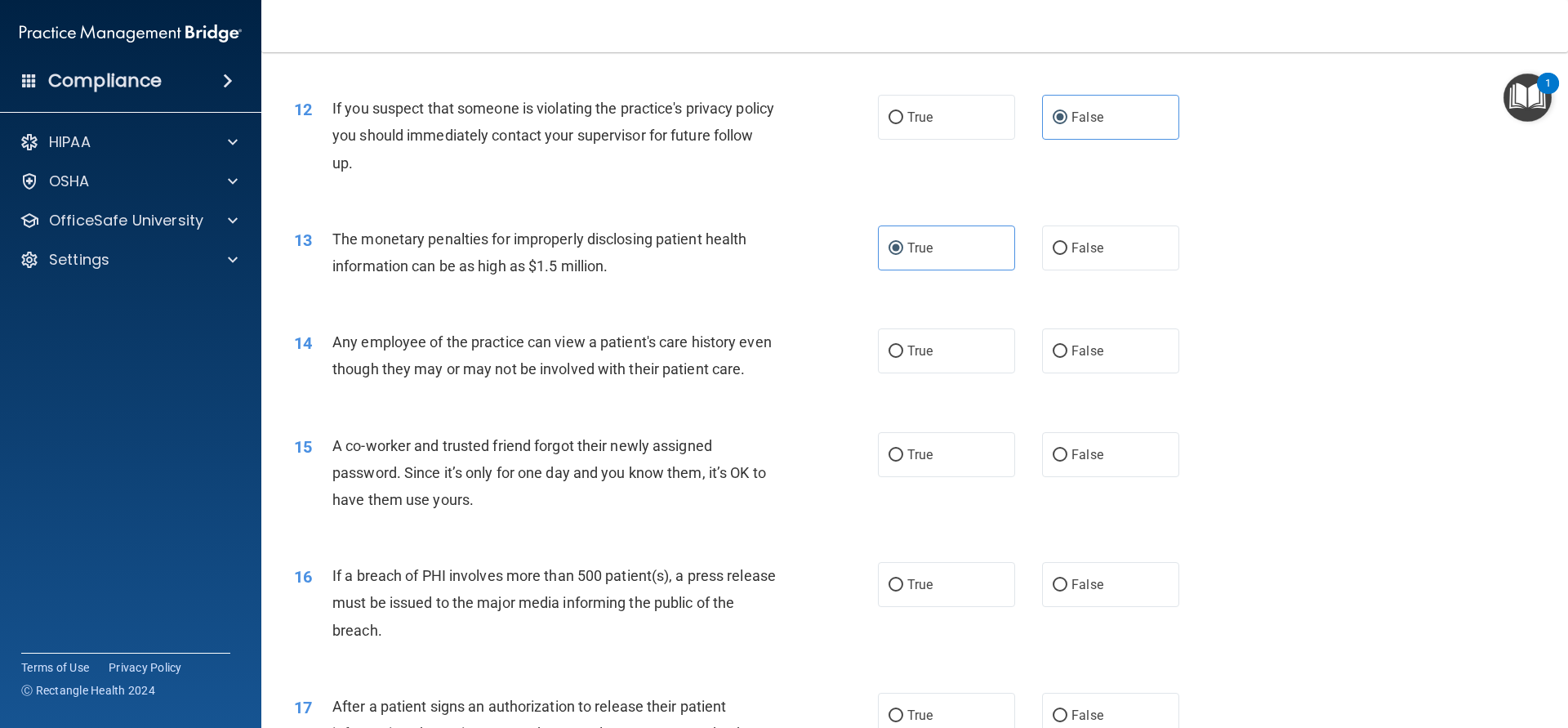
scroll to position [1324, 0]
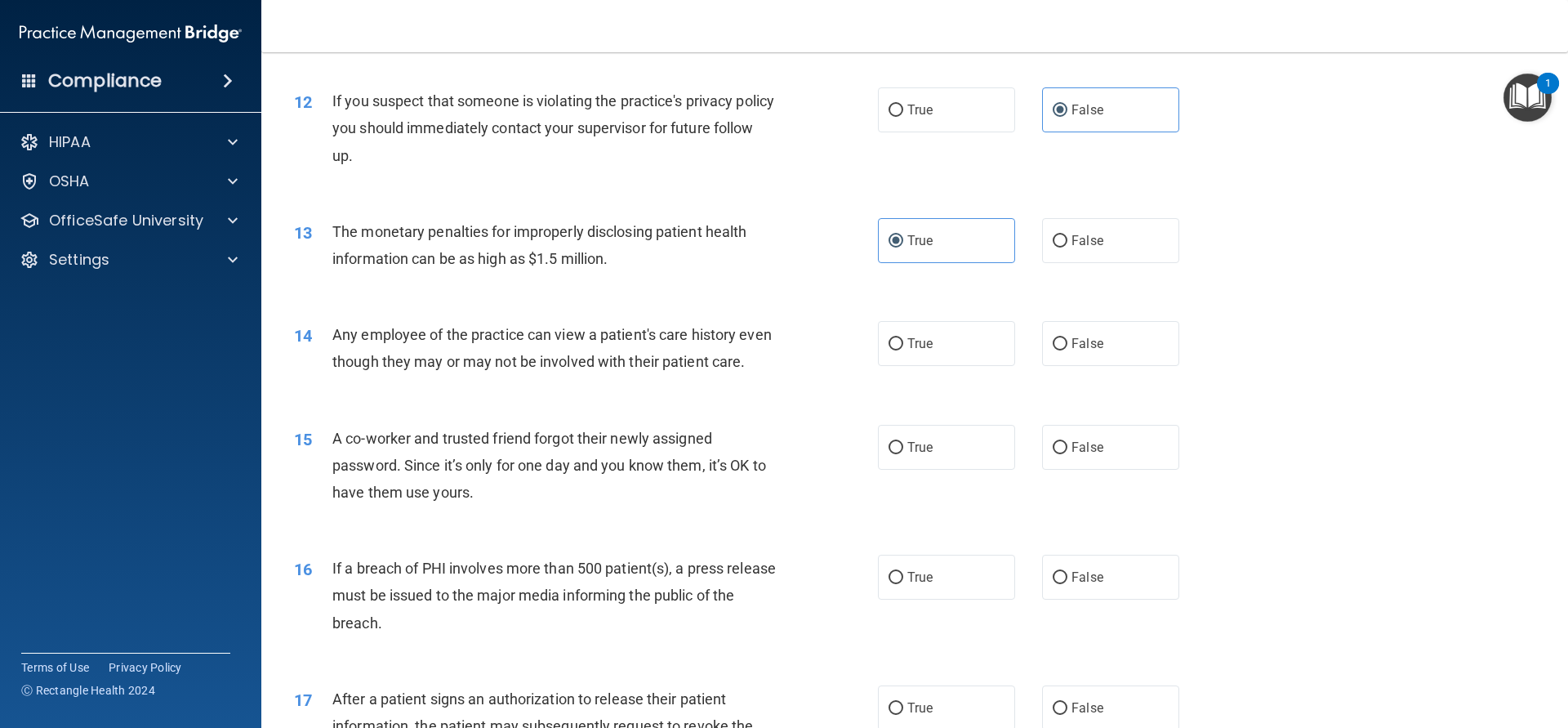
click at [1457, 334] on div "14 Any employee of the practice can view a patient's care history even though t…" at bounding box center [914, 352] width 1266 height 103
click at [1114, 343] on label "False" at bounding box center [1110, 344] width 138 height 45
click at [1067, 343] on input "False" at bounding box center [1060, 345] width 14 height 13
radio input "true"
click at [1098, 436] on label "False" at bounding box center [1110, 447] width 138 height 45
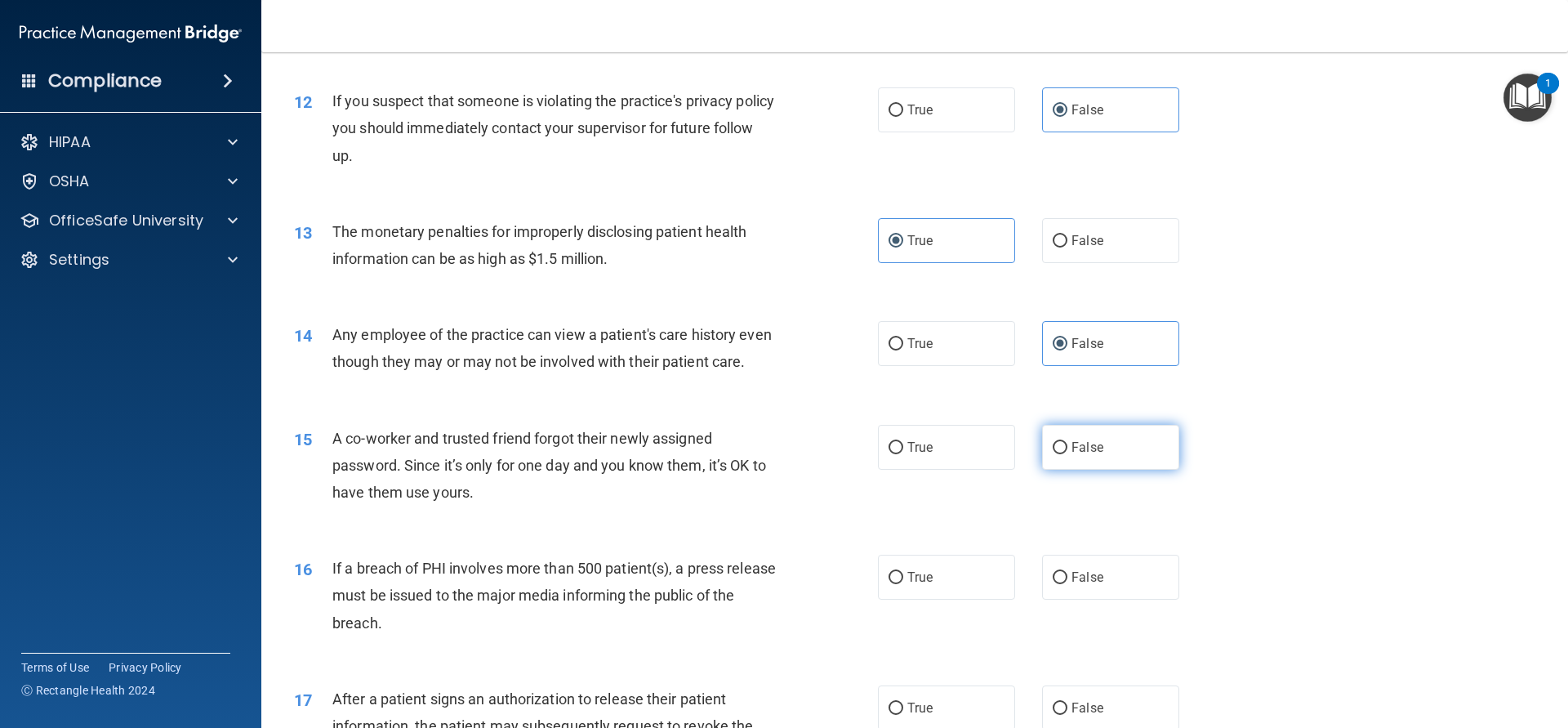
click at [1067, 442] on input "False" at bounding box center [1060, 448] width 14 height 13
radio input "true"
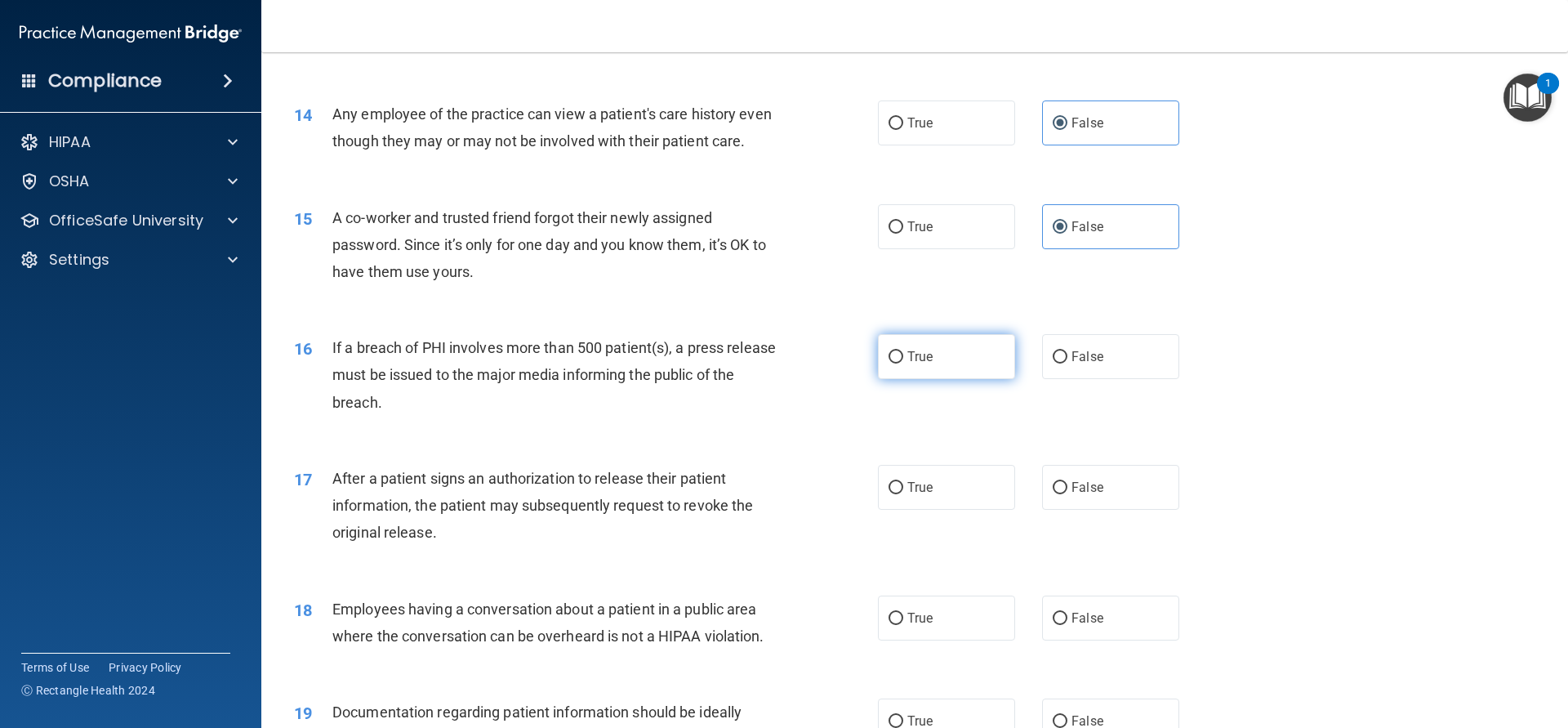
click at [927, 362] on span "True" at bounding box center [920, 356] width 25 height 15
click at [903, 362] on input "True" at bounding box center [896, 357] width 14 height 13
radio input "true"
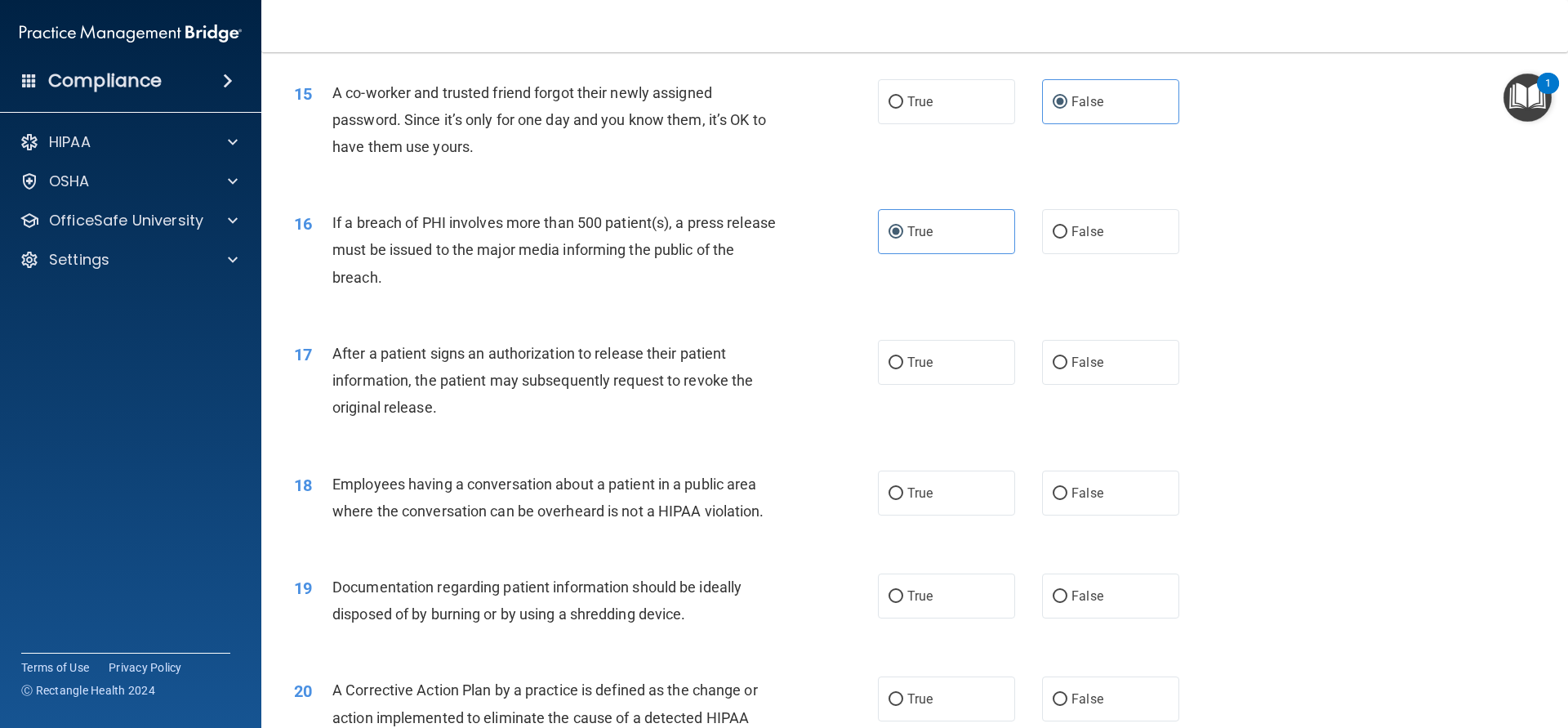
scroll to position [1691, 0]
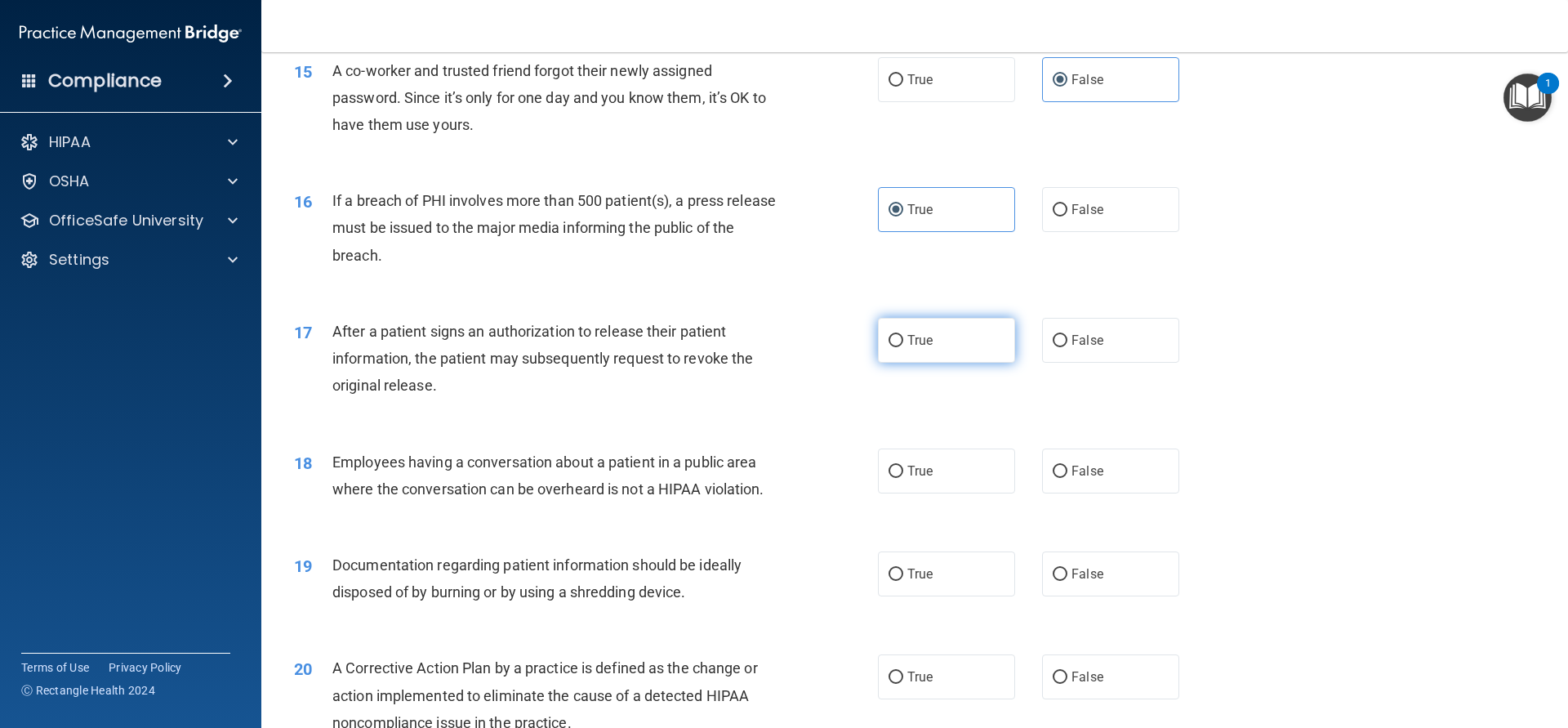
click at [972, 335] on label "True" at bounding box center [946, 340] width 138 height 45
click at [945, 355] on label "True" at bounding box center [946, 340] width 138 height 45
click at [903, 347] on input "True" at bounding box center [896, 341] width 14 height 13
radio input "true"
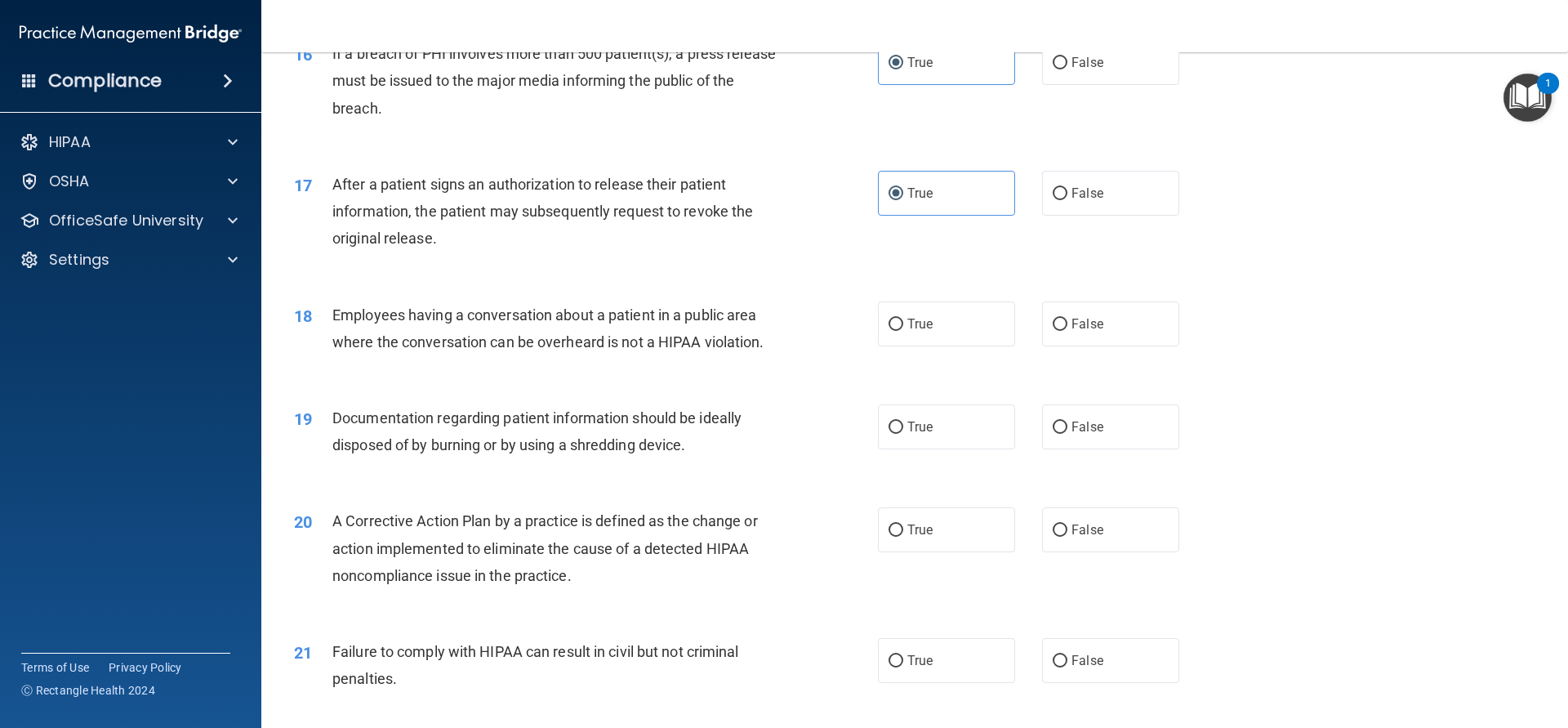
click at [190, 395] on accordion "HIPAA Documents and Policies Report an Incident Business Associates Emergency P…" at bounding box center [130, 318] width 262 height 397
click at [1076, 319] on span "False" at bounding box center [1087, 323] width 31 height 15
click at [963, 328] on label "True" at bounding box center [946, 324] width 138 height 45
click at [903, 328] on input "True" at bounding box center [896, 325] width 14 height 13
radio input "true"
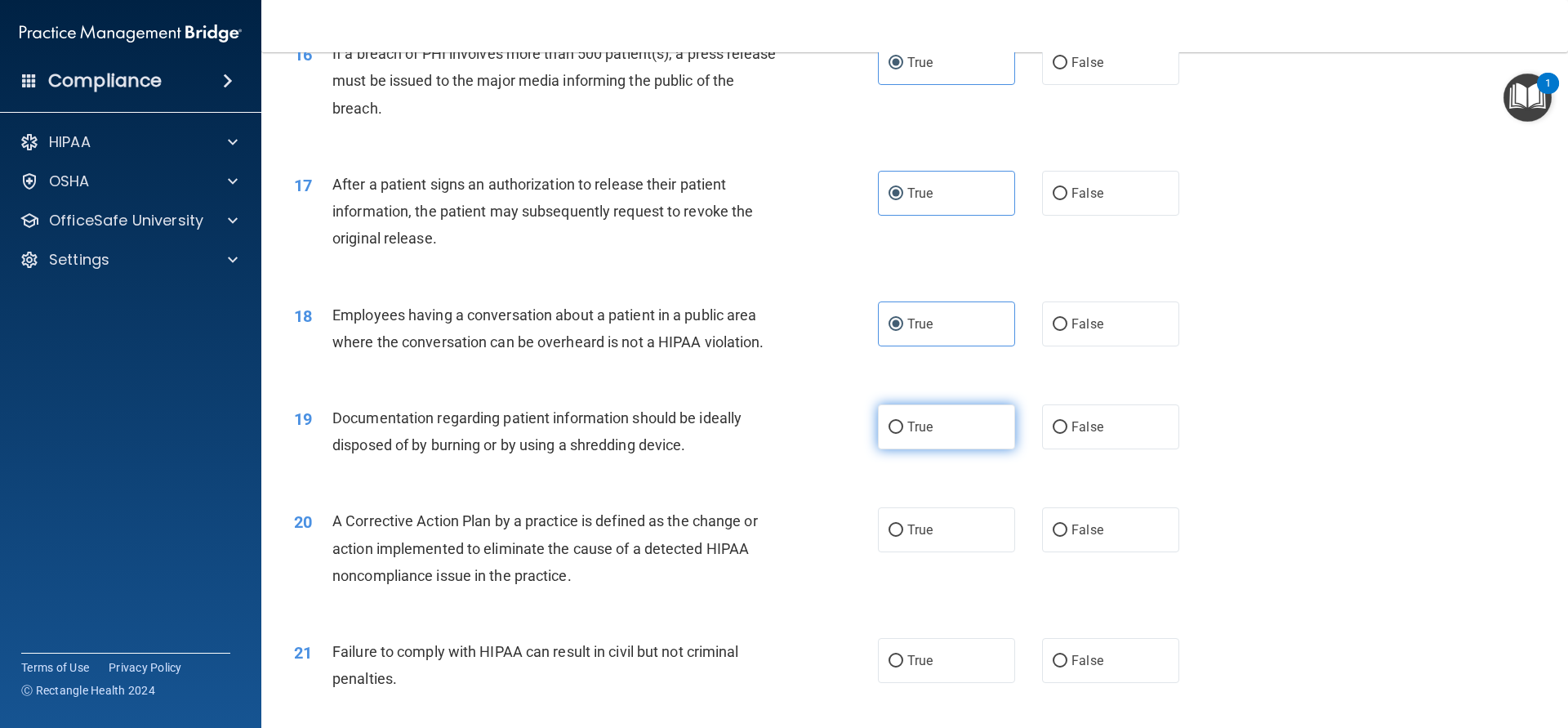
click at [962, 431] on label "True" at bounding box center [946, 427] width 138 height 45
click at [903, 431] on input "True" at bounding box center [896, 427] width 14 height 13
radio input "true"
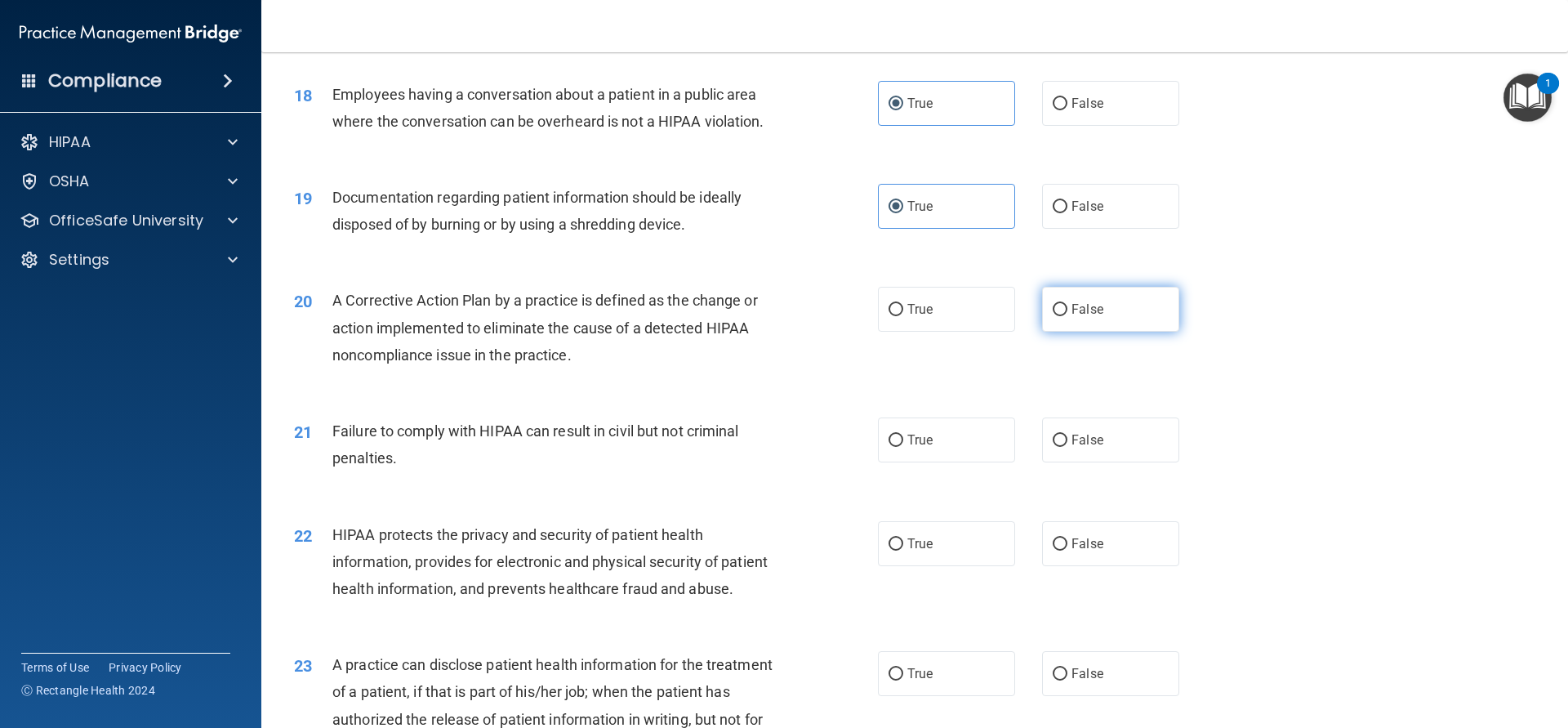
click at [1142, 332] on label "False" at bounding box center [1110, 310] width 138 height 45
click at [1067, 316] on input "False" at bounding box center [1060, 310] width 14 height 13
radio input "true"
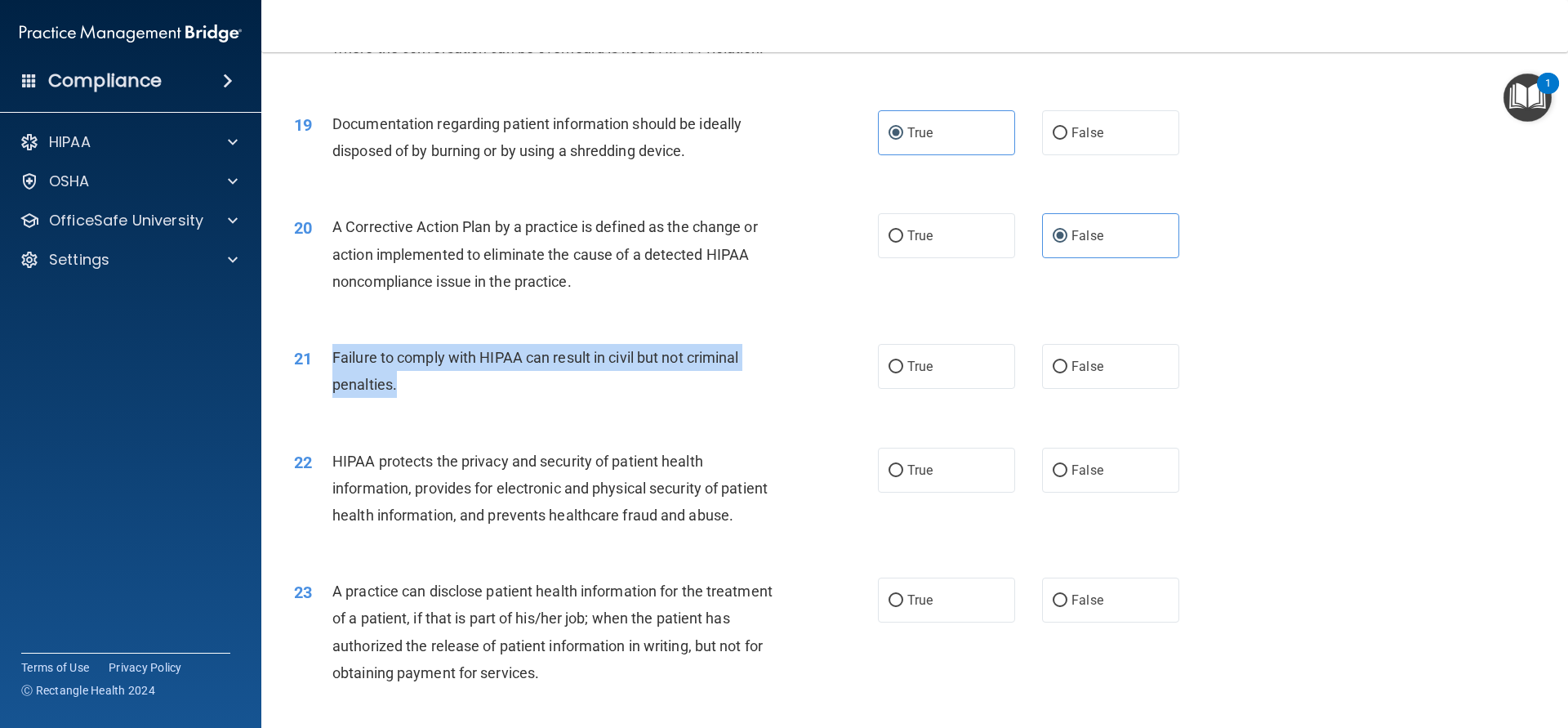
drag, startPoint x: 329, startPoint y: 349, endPoint x: 407, endPoint y: 388, distance: 87.2
click at [407, 388] on div "21 Failure to comply with HIPAA can result in civil but not criminal penalties." at bounding box center [587, 374] width 633 height 62
copy div "Failure to comply with HIPAA can result in civil but not criminal penalties."
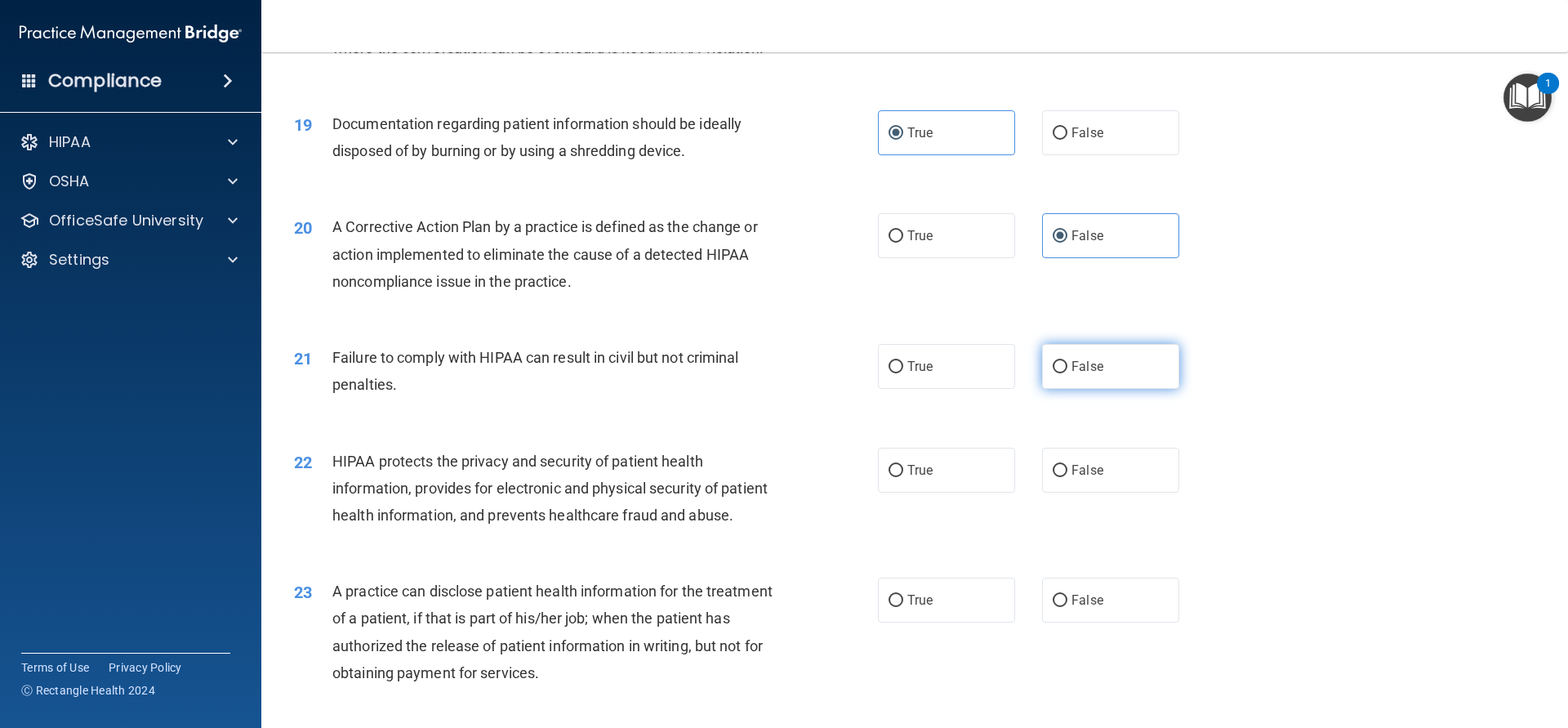
click at [1089, 383] on label "False" at bounding box center [1110, 366] width 138 height 45
click at [1067, 373] on input "False" at bounding box center [1060, 367] width 14 height 13
radio input "true"
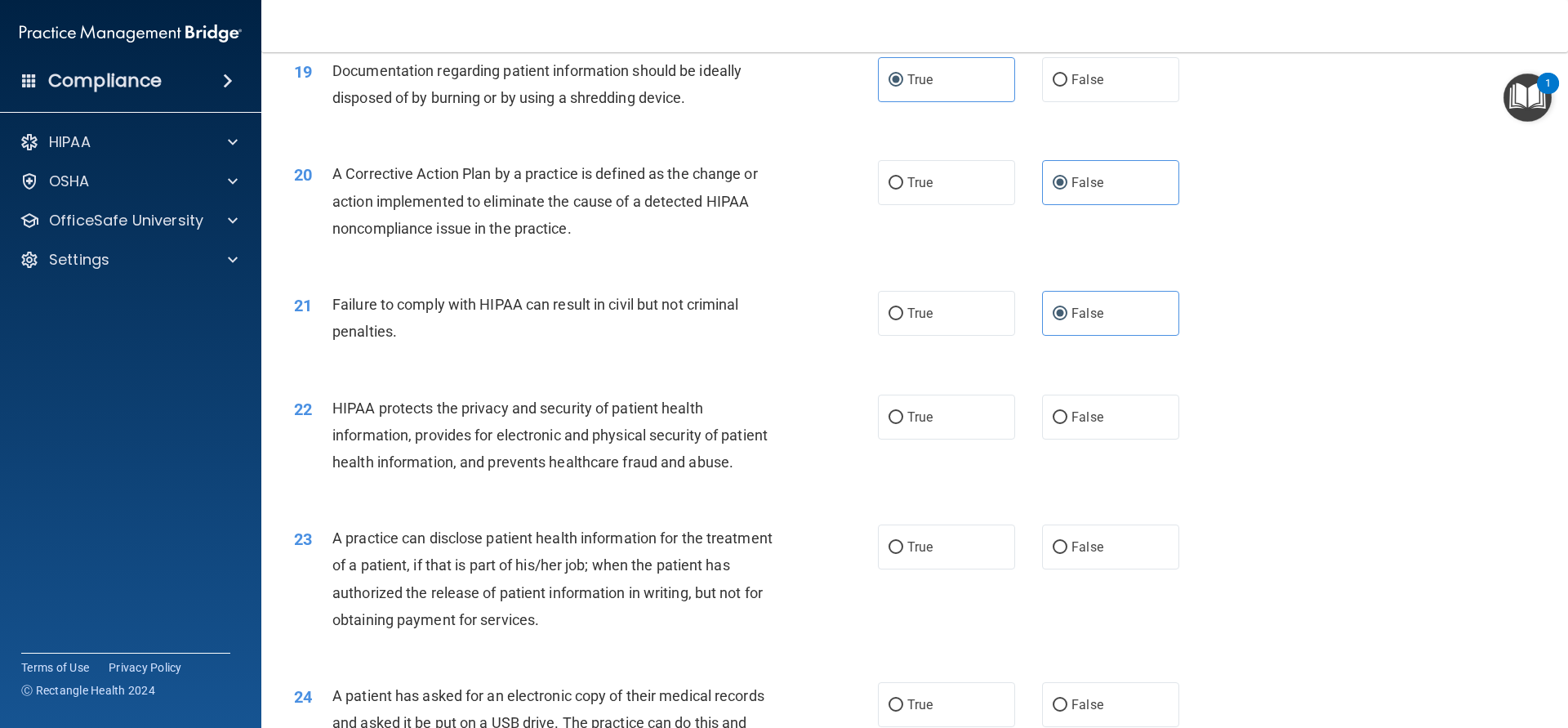
scroll to position [2206, 0]
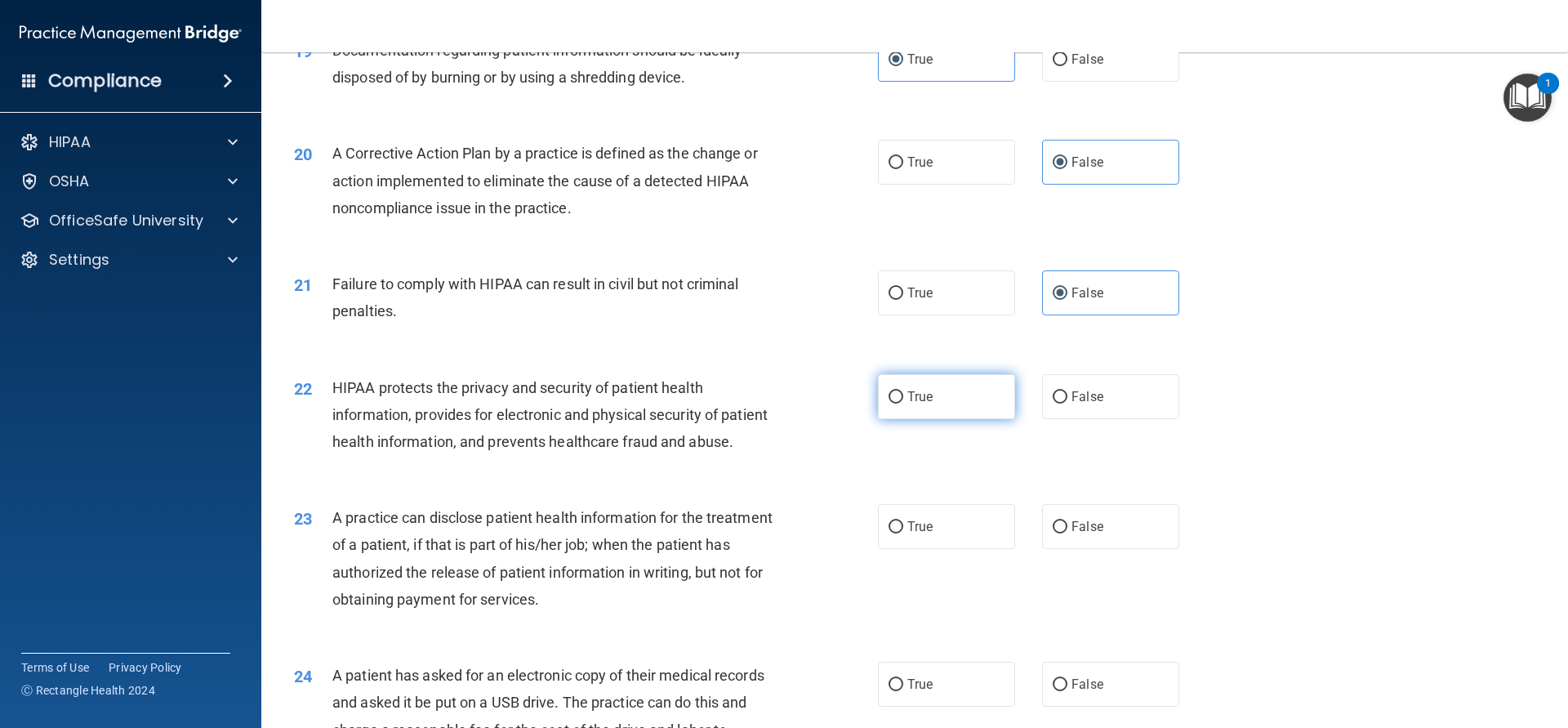
click at [934, 409] on label "True" at bounding box center [946, 397] width 138 height 45
click at [903, 403] on input "True" at bounding box center [896, 398] width 14 height 13
radio input "true"
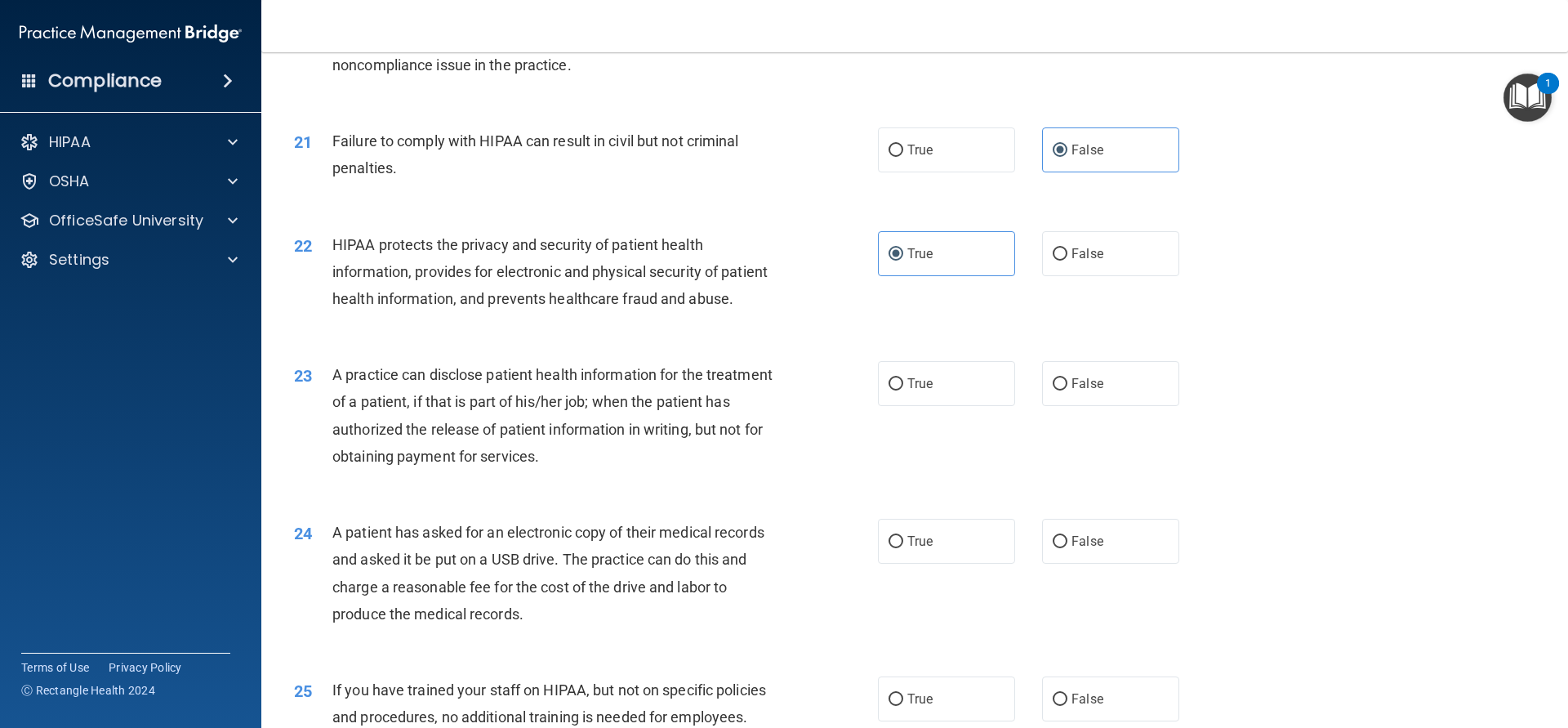
scroll to position [2352, 0]
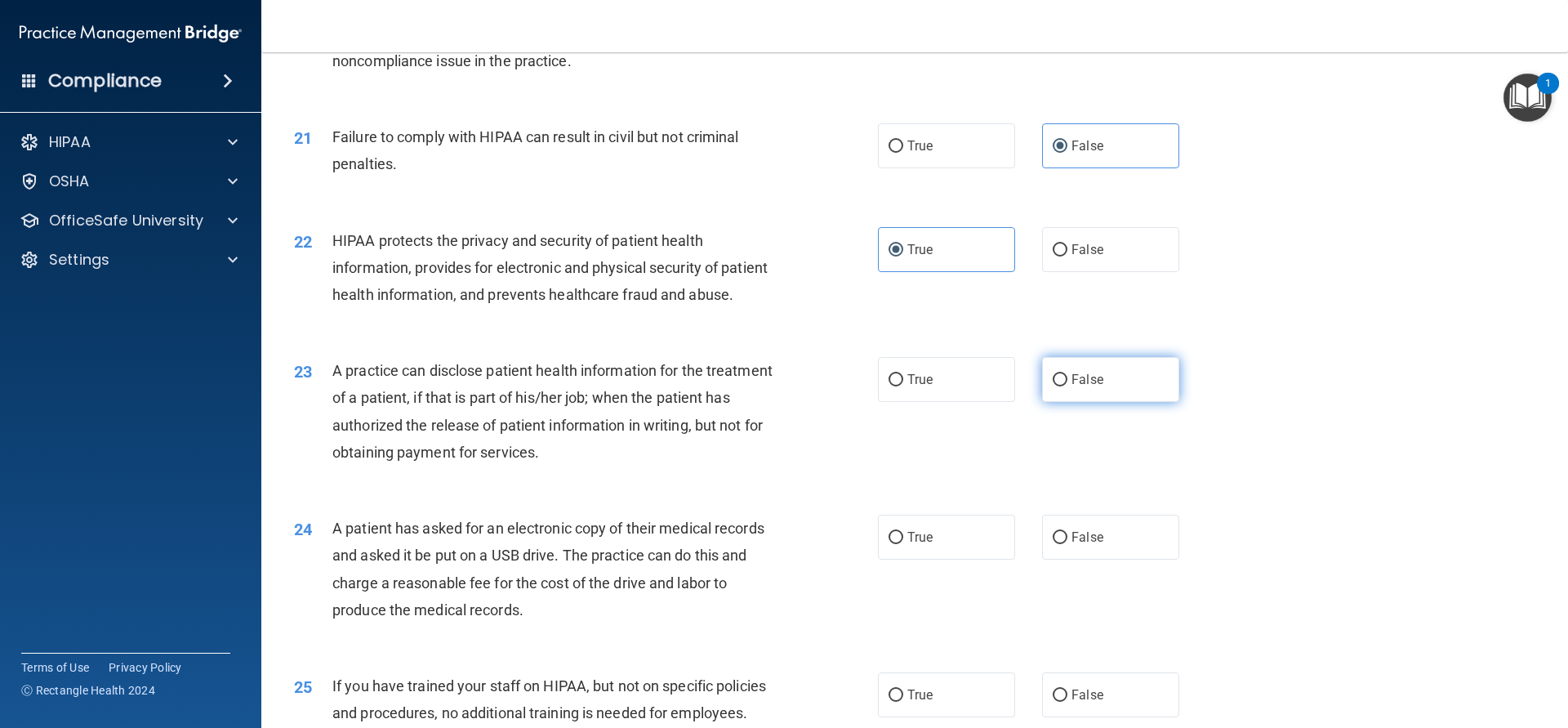
click at [1097, 364] on label "False" at bounding box center [1110, 380] width 138 height 45
click at [1067, 374] on input "False" at bounding box center [1060, 381] width 14 height 13
radio input "true"
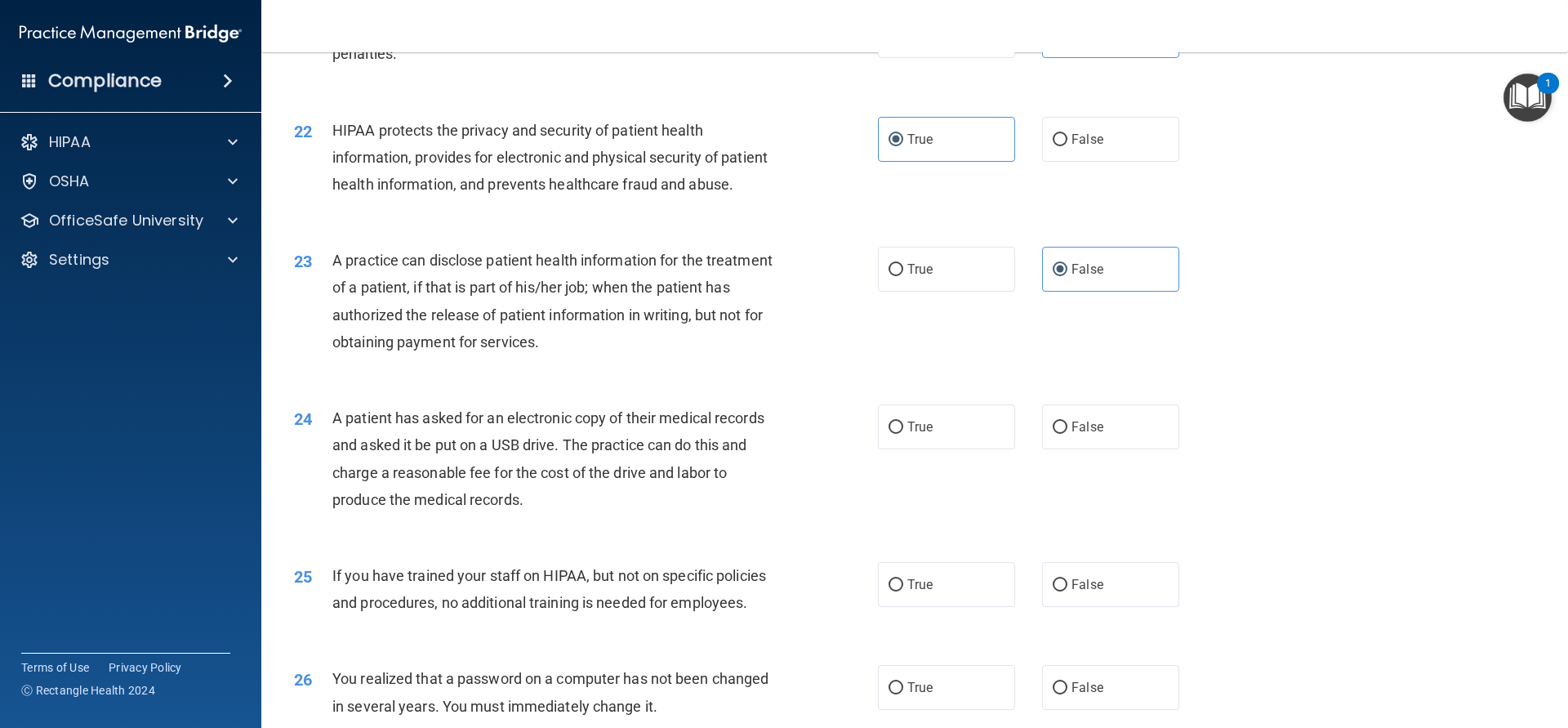
scroll to position [2500, 0]
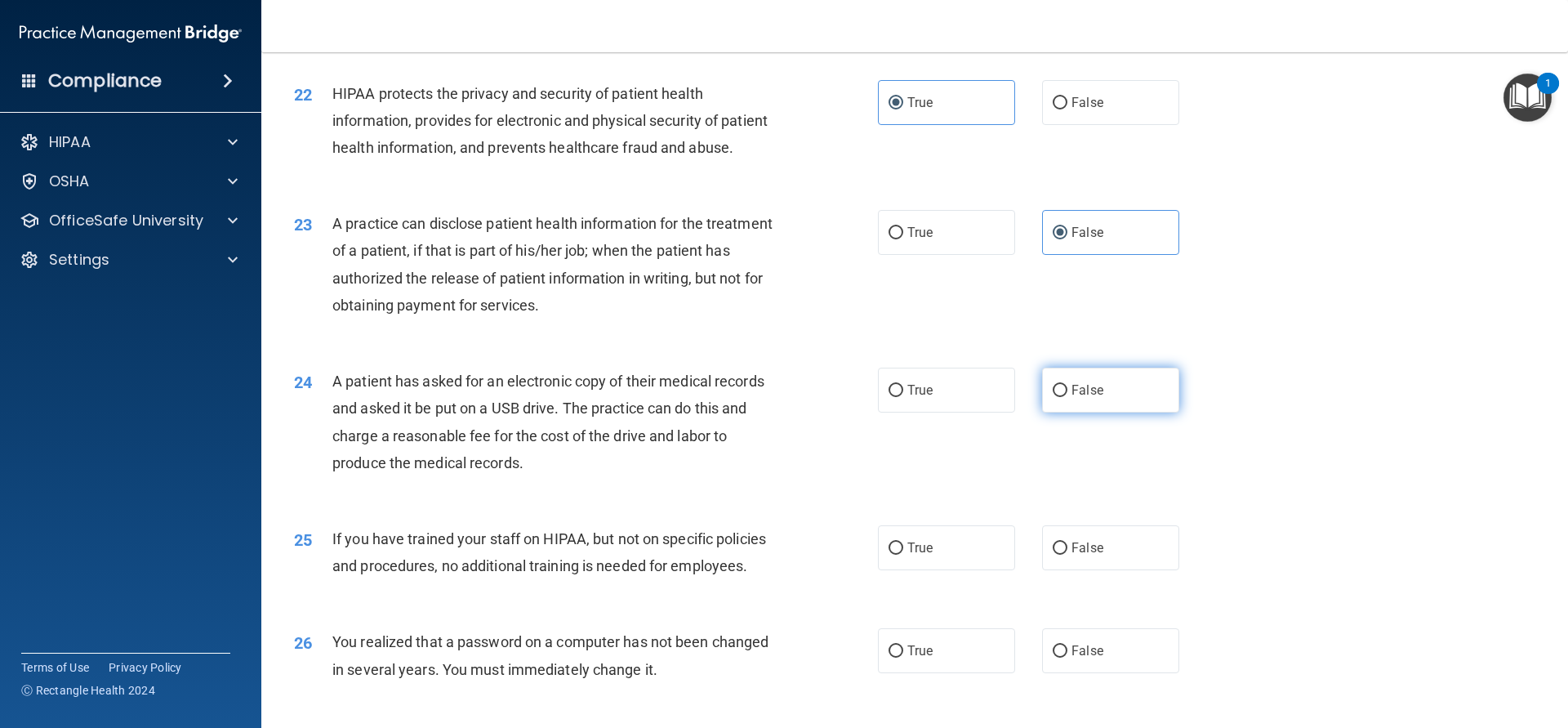
click at [1112, 409] on label "False" at bounding box center [1110, 390] width 138 height 45
click at [1067, 397] on input "False" at bounding box center [1060, 391] width 14 height 13
radio input "true"
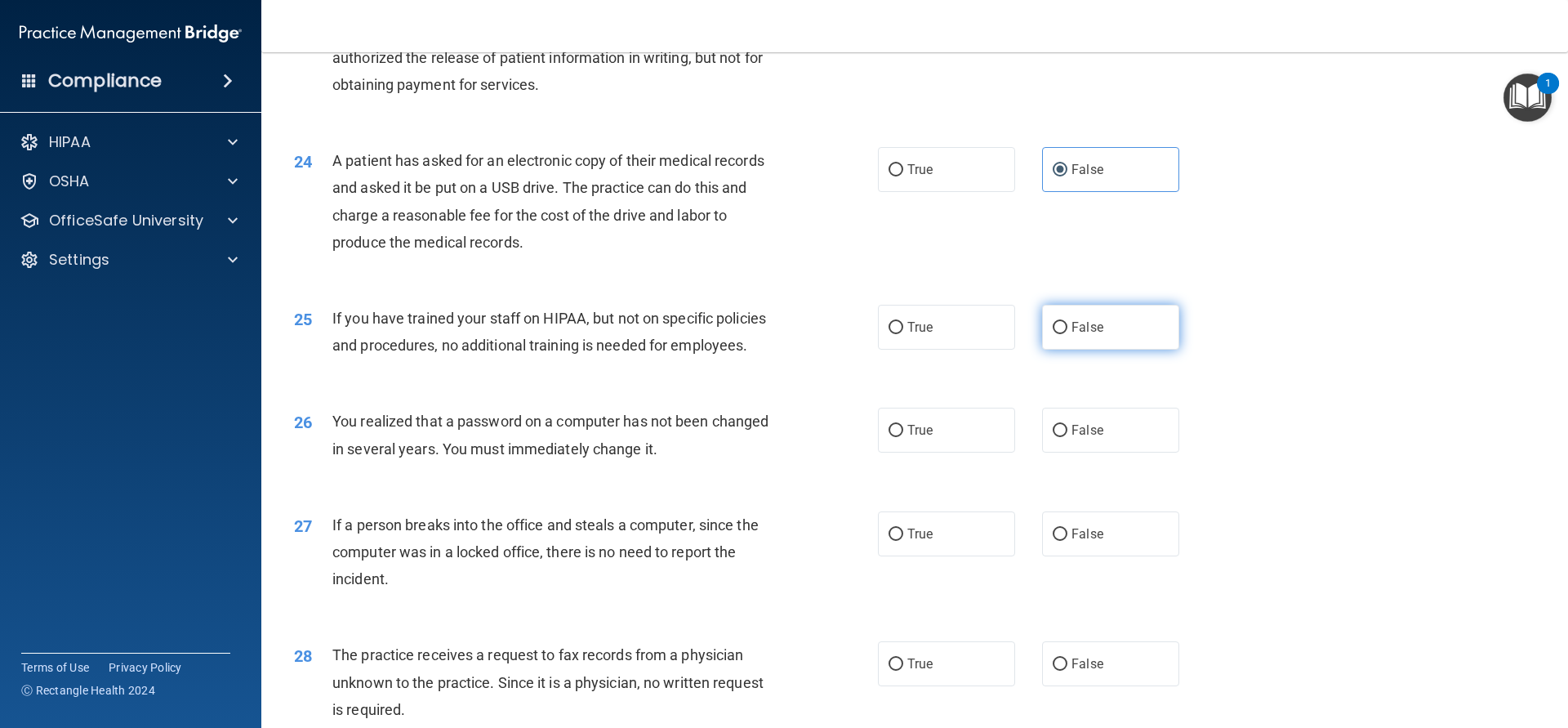
click at [1107, 332] on label "False" at bounding box center [1110, 328] width 138 height 45
click at [1067, 332] on input "False" at bounding box center [1060, 328] width 14 height 13
radio input "true"
click at [944, 436] on label "True" at bounding box center [946, 430] width 138 height 45
click at [903, 436] on input "True" at bounding box center [896, 431] width 14 height 13
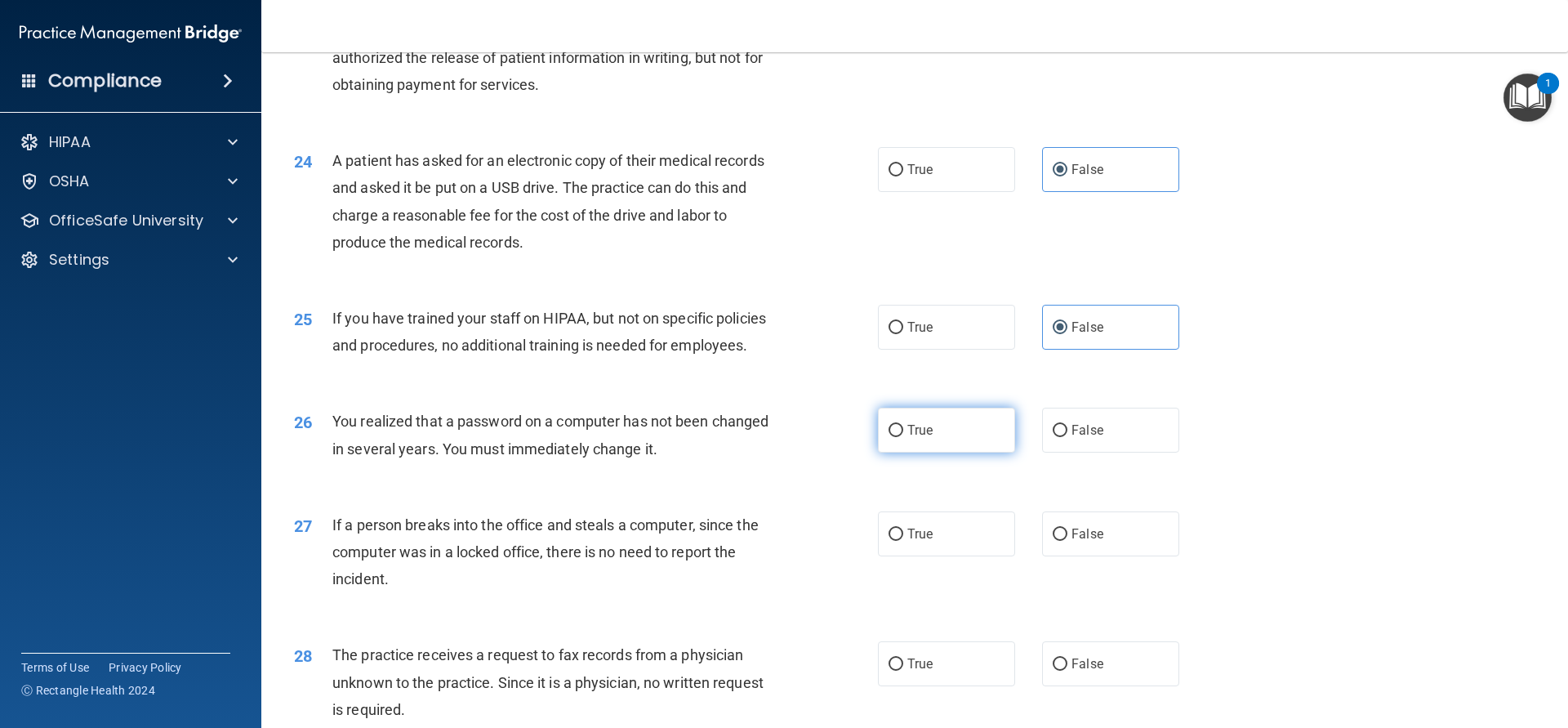
radio input "true"
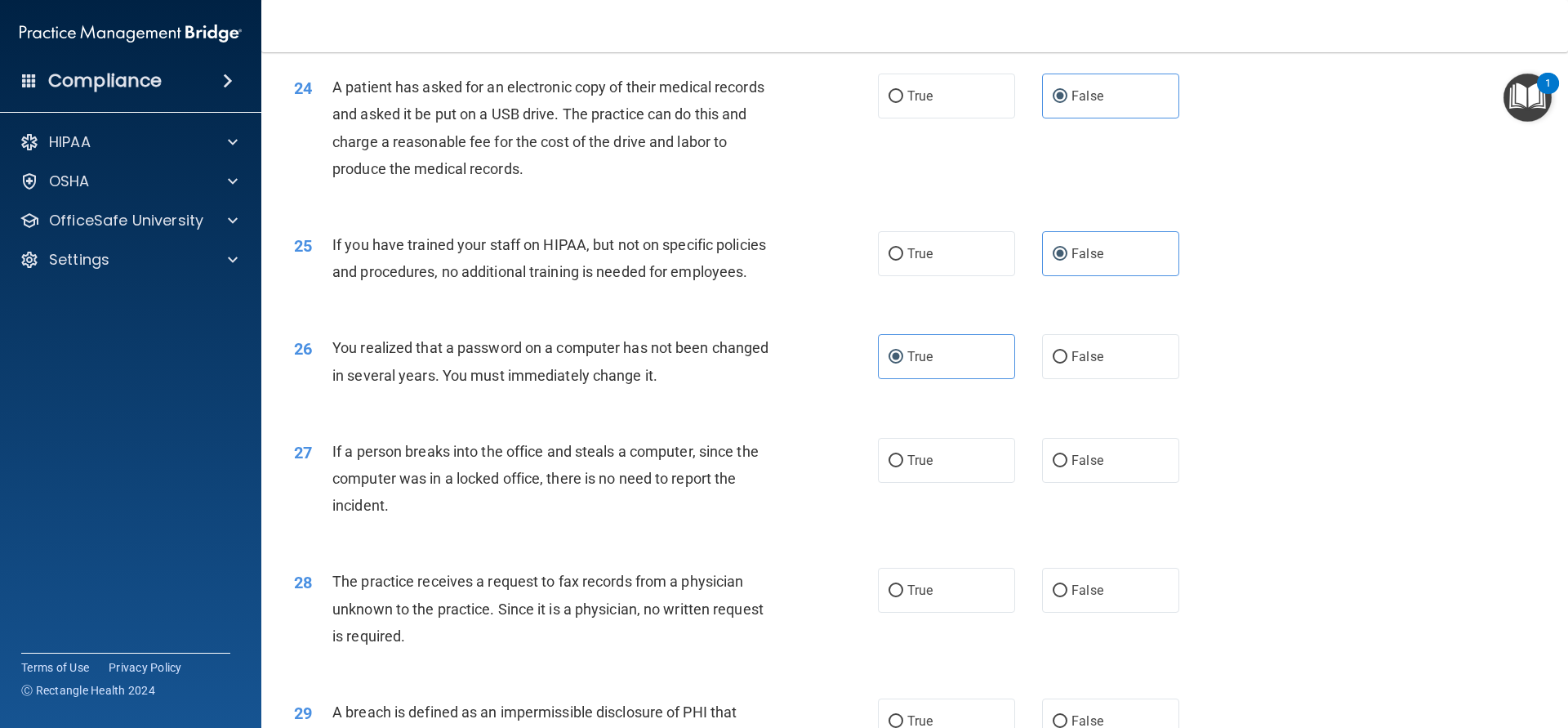
scroll to position [2867, 0]
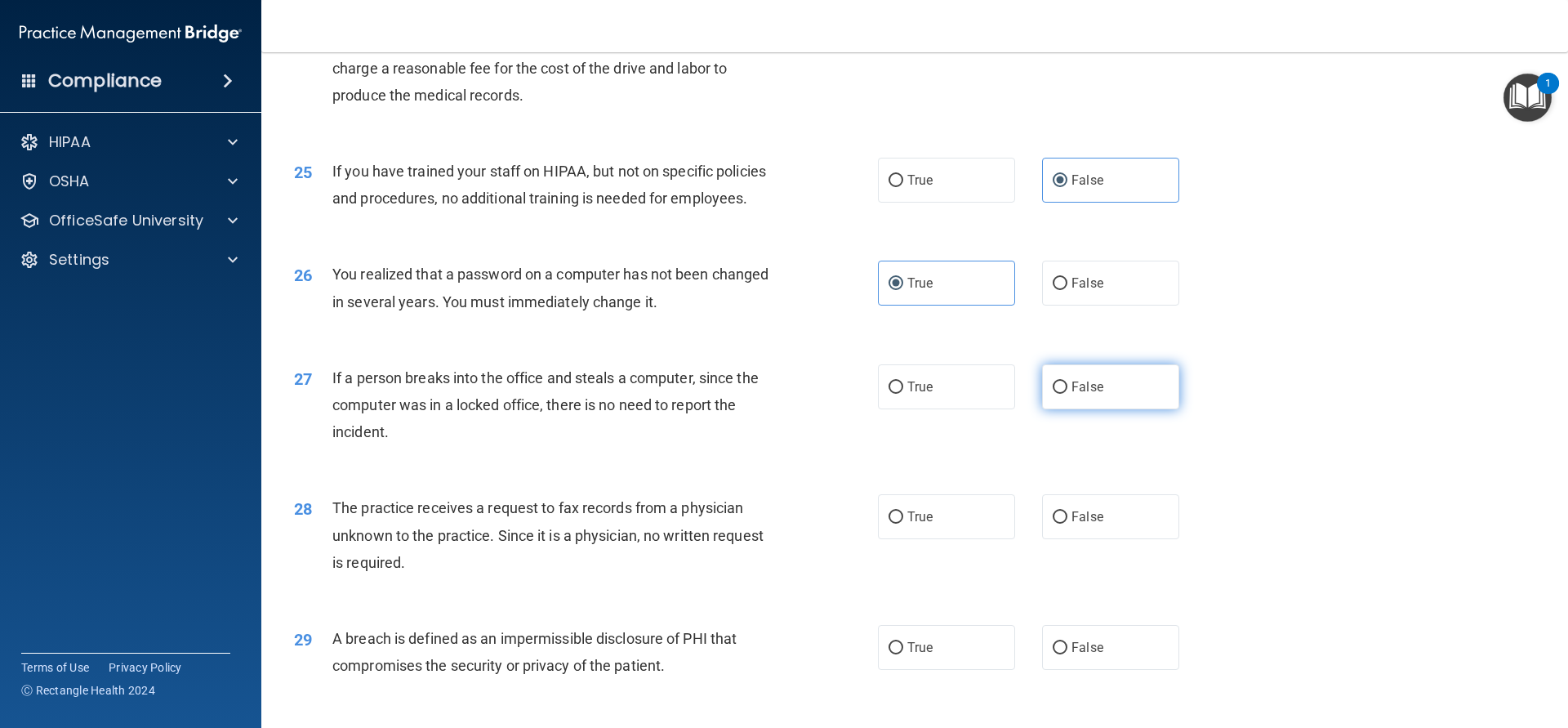
click at [1071, 400] on label "False" at bounding box center [1110, 387] width 138 height 45
click at [1067, 394] on input "False" at bounding box center [1060, 388] width 14 height 13
radio input "true"
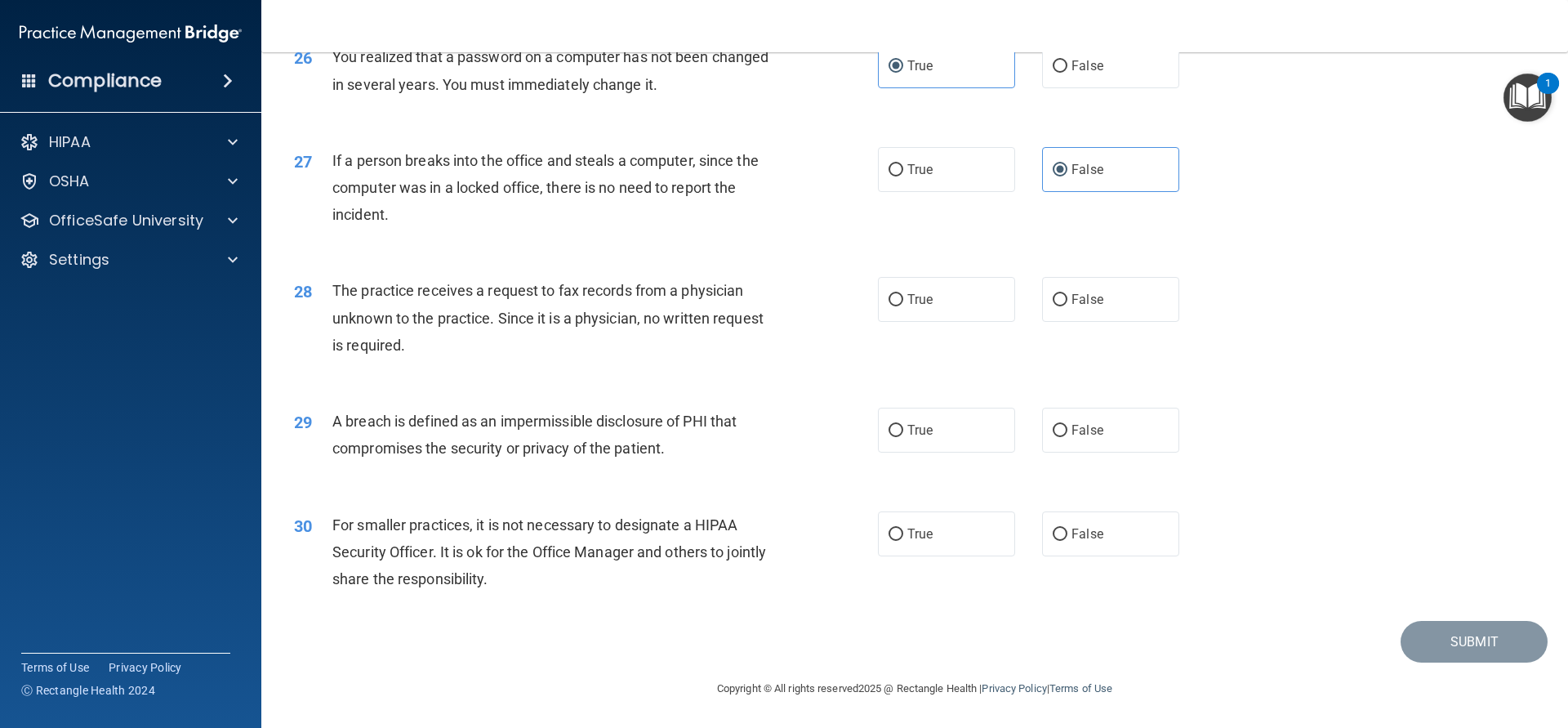
click at [1383, 341] on div "28 The practice receives a request to fax records from a physician unknown to t…" at bounding box center [914, 321] width 1266 height 130
drag, startPoint x: 330, startPoint y: 291, endPoint x: 345, endPoint y: 302, distance: 18.6
click at [345, 302] on div "28 The practice receives a request to fax records from a physician unknown to t…" at bounding box center [587, 322] width 633 height 90
click at [376, 310] on span "The practice receives a request to fax records from a physician unknown to the …" at bounding box center [547, 317] width 431 height 71
click at [1186, 310] on div "True False" at bounding box center [1043, 300] width 329 height 45
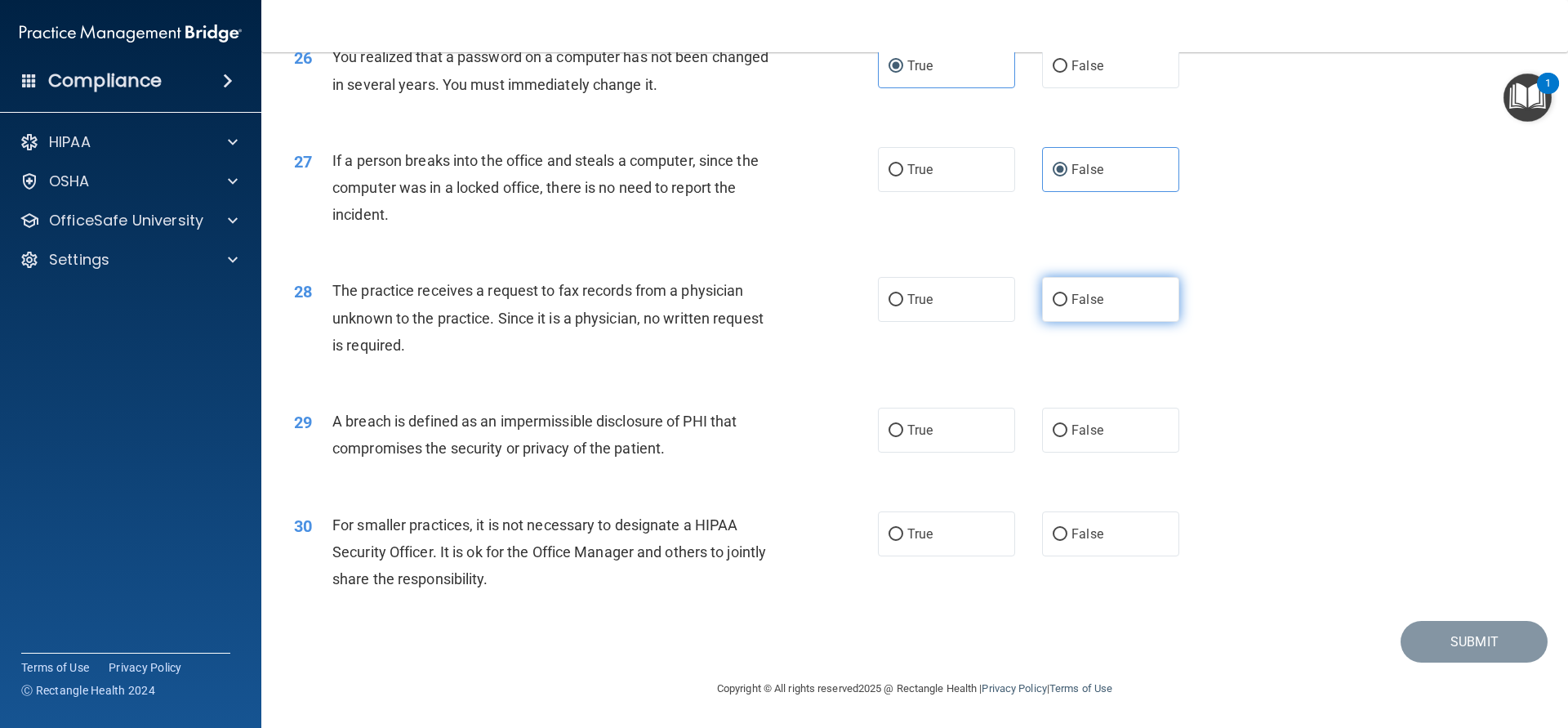
click at [1078, 310] on label "False" at bounding box center [1110, 300] width 138 height 45
click at [1067, 306] on input "False" at bounding box center [1060, 301] width 14 height 13
radio input "true"
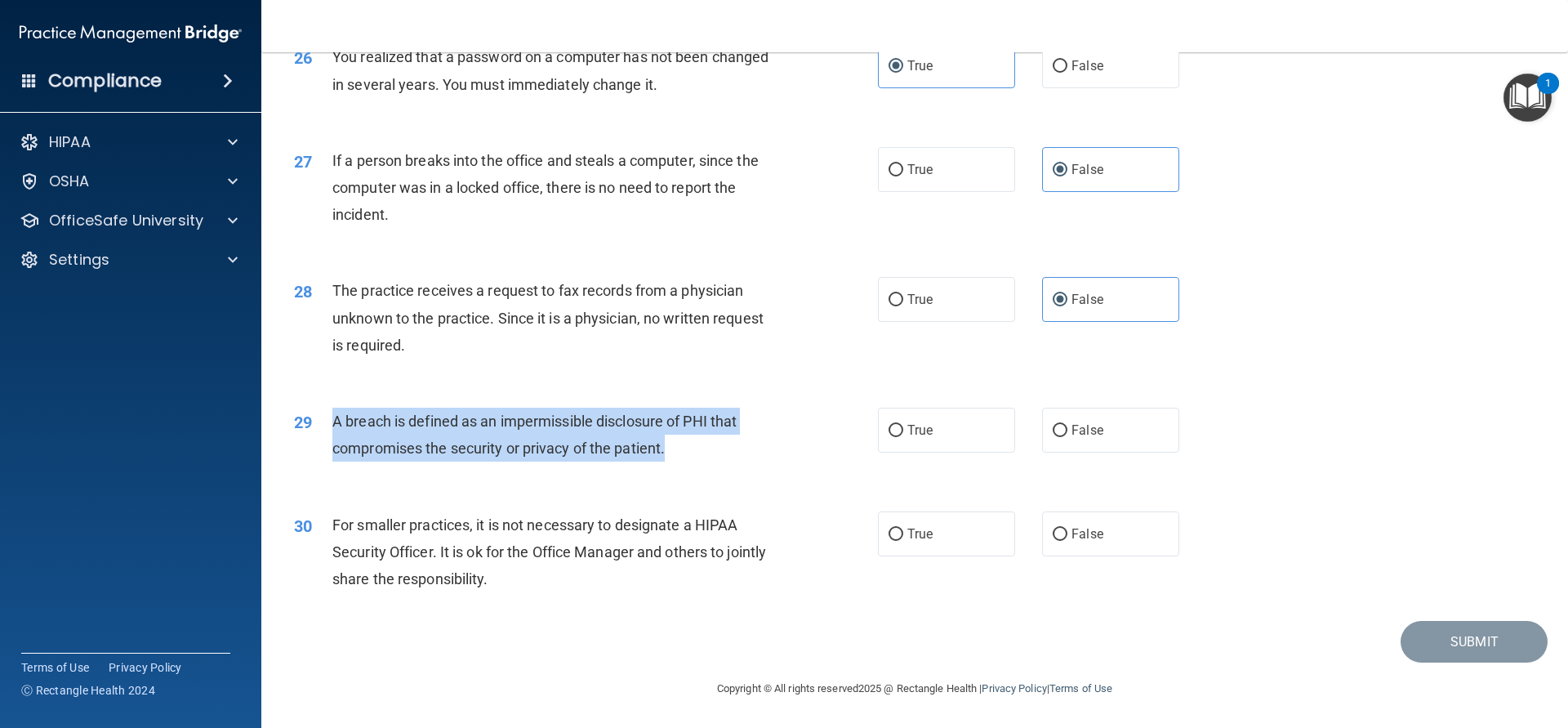
drag, startPoint x: 330, startPoint y: 426, endPoint x: 691, endPoint y: 441, distance: 361.3
click at [691, 441] on div "29 A breach is defined as an impermissible disclosure of PHI that compromises t…" at bounding box center [587, 438] width 633 height 62
click at [689, 445] on div "A breach is defined as an impermissible disclosure of PHI that compromises the …" at bounding box center [560, 435] width 456 height 54
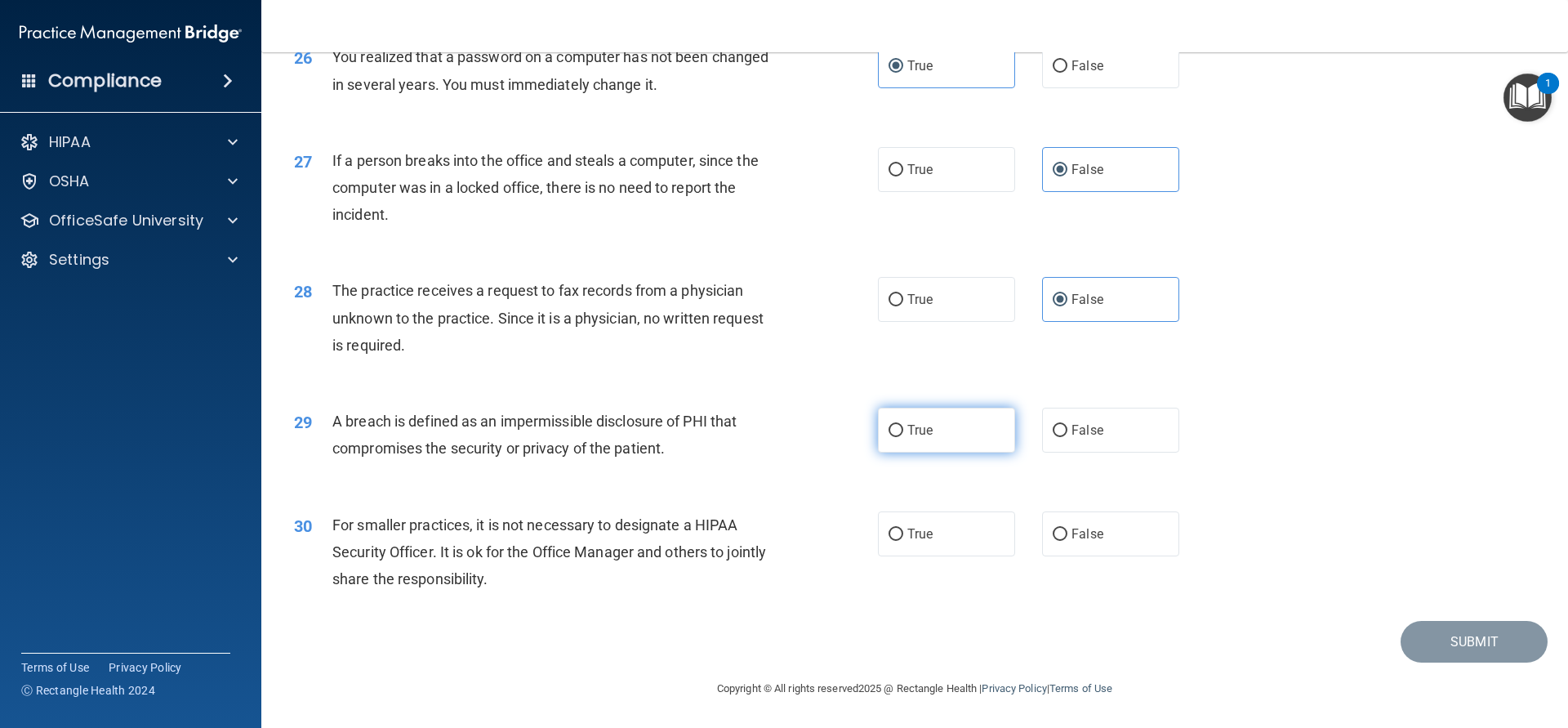
click at [905, 417] on label "True" at bounding box center [946, 430] width 138 height 45
click at [903, 425] on input "True" at bounding box center [896, 431] width 14 height 13
radio input "true"
click at [1096, 544] on label "False" at bounding box center [1110, 534] width 138 height 45
click at [1067, 541] on input "False" at bounding box center [1060, 535] width 14 height 13
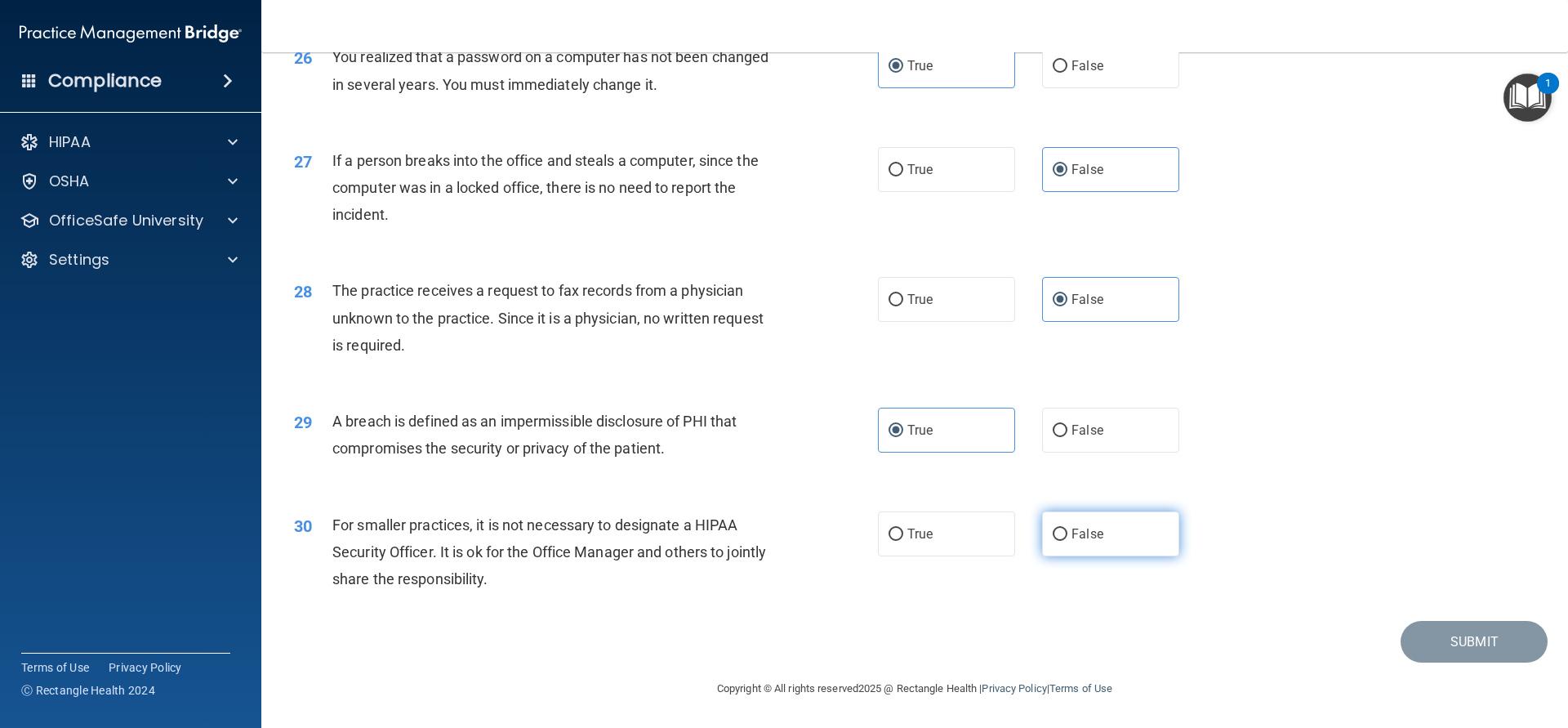
radio input "true"
click at [1445, 642] on button "Submit" at bounding box center [1474, 642] width 147 height 41
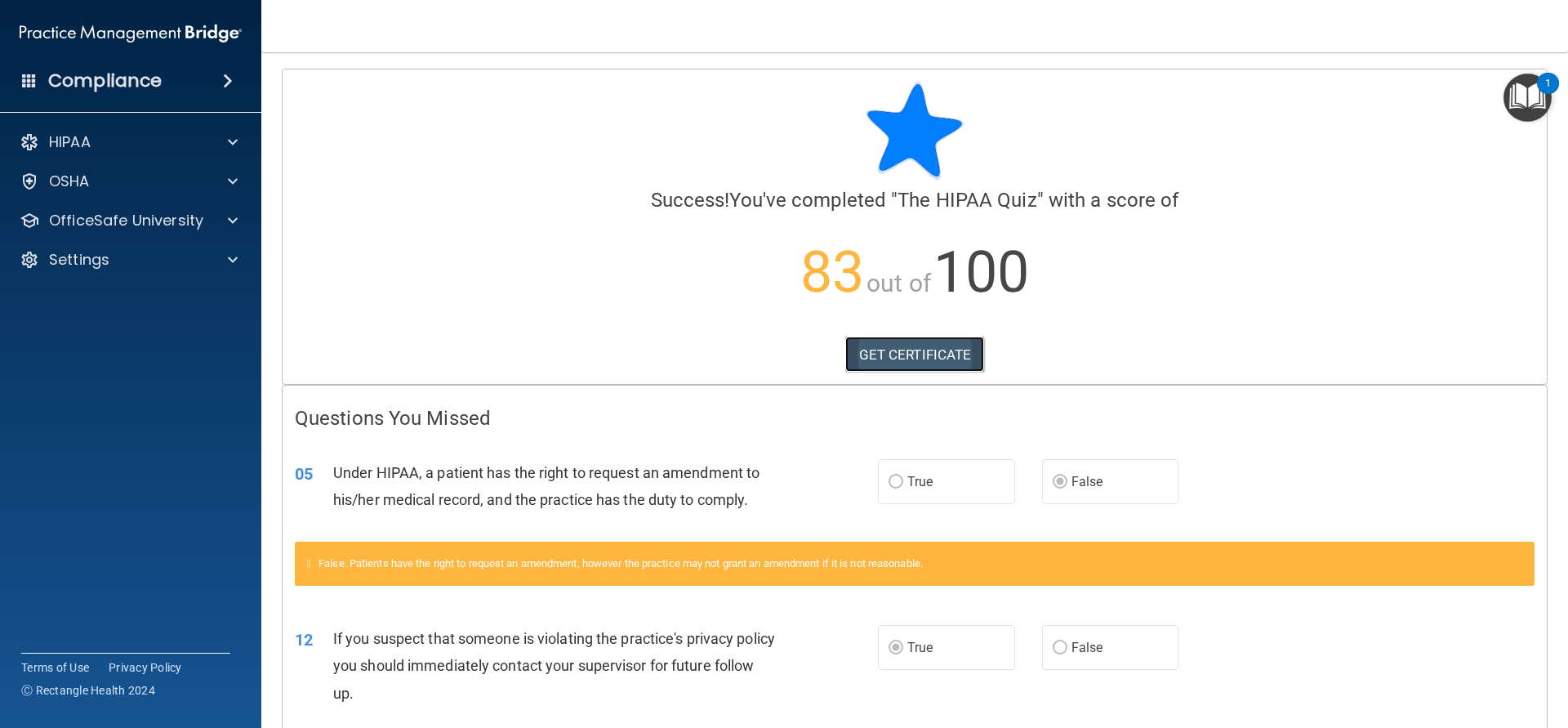
click at [950, 366] on link "GET CERTIFICATE" at bounding box center [915, 355] width 139 height 36
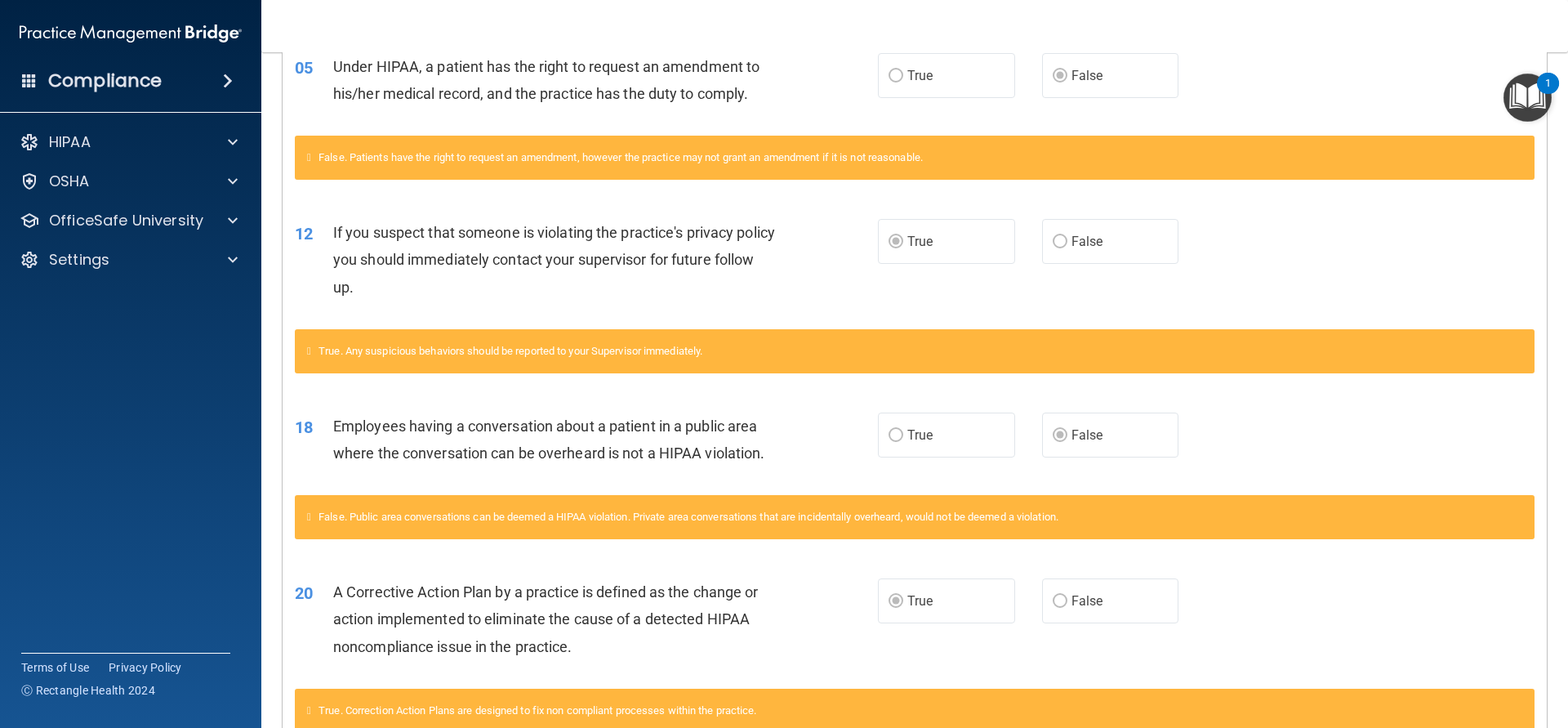
scroll to position [441, 0]
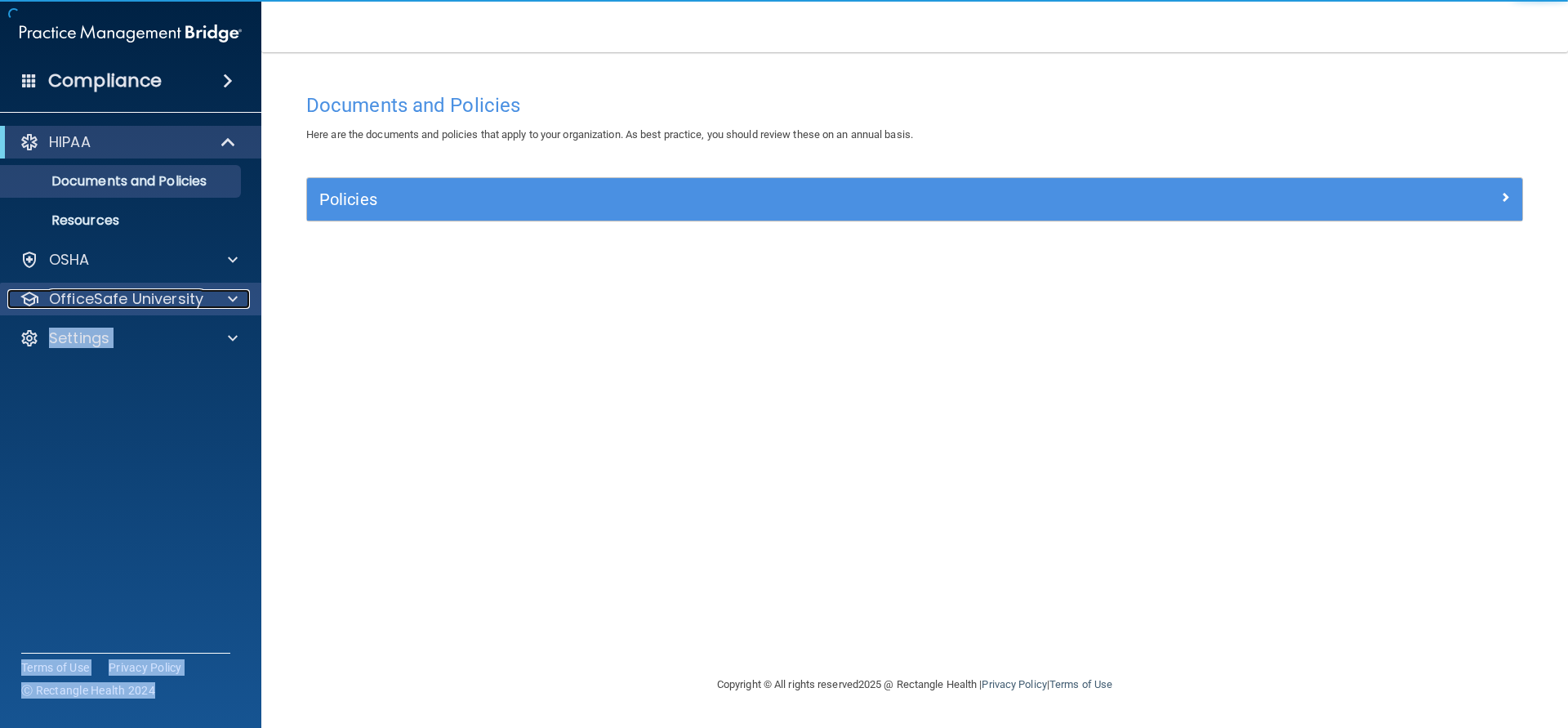
click at [116, 306] on p "OfficeSafe University" at bounding box center [126, 299] width 155 height 20
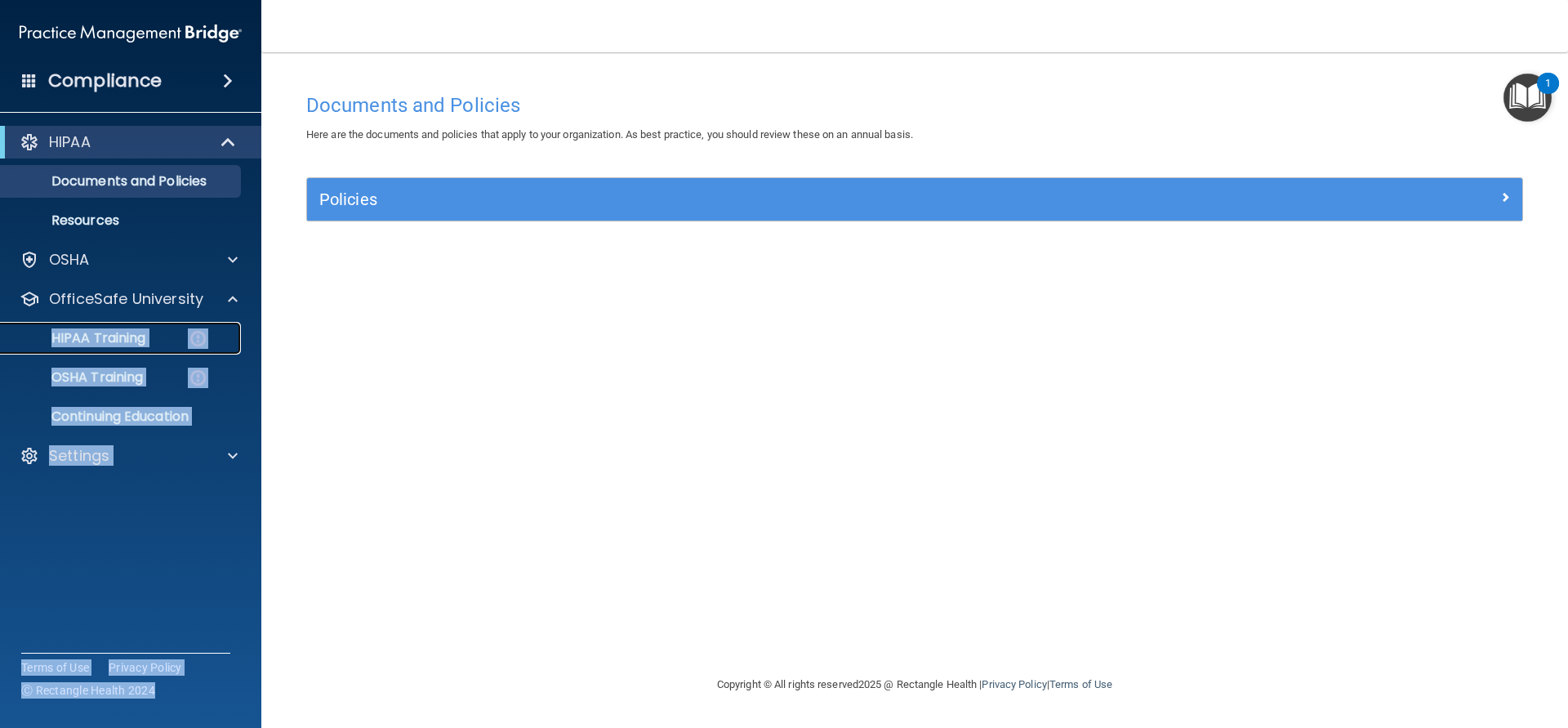
click at [102, 339] on p "HIPAA Training" at bounding box center [78, 338] width 135 height 16
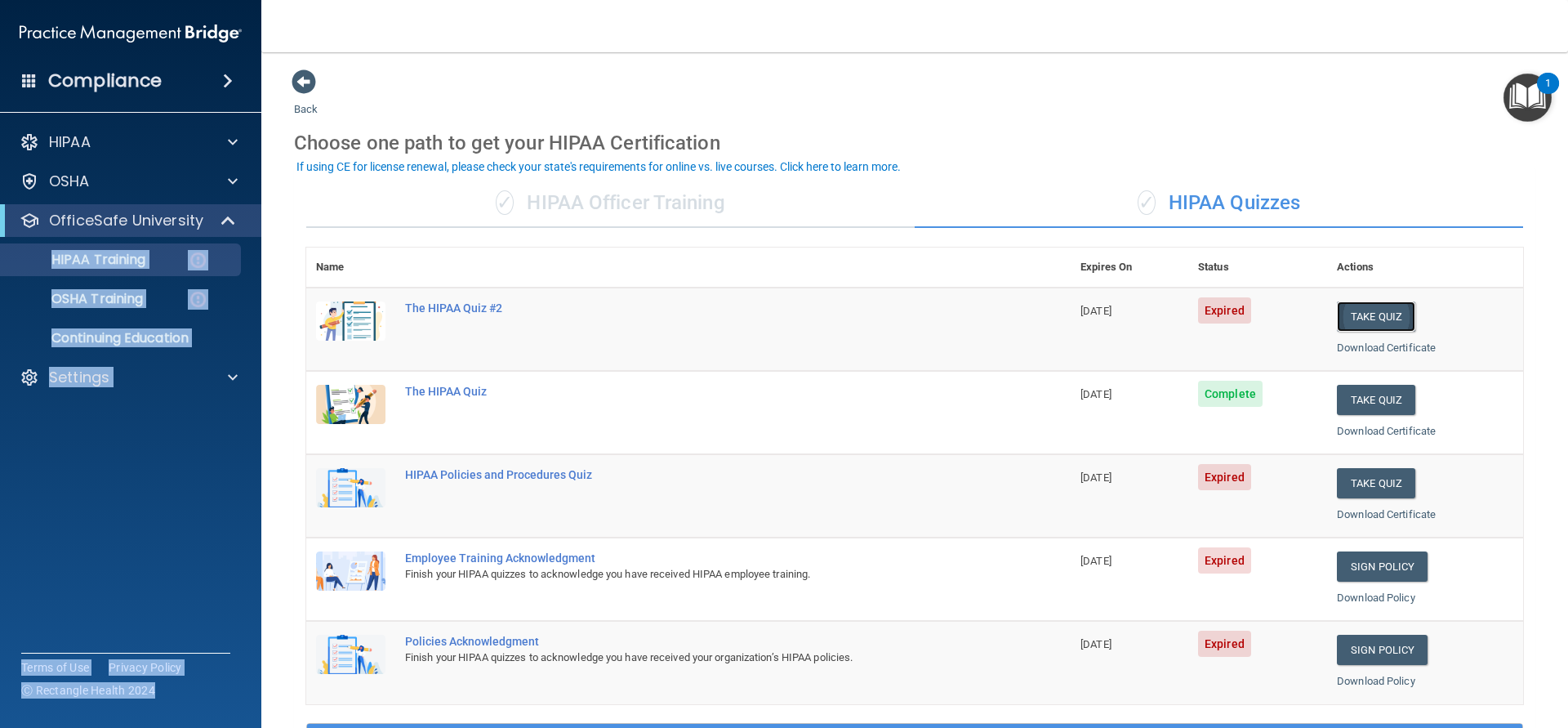
click at [1375, 322] on button "Take Quiz" at bounding box center [1375, 317] width 78 height 31
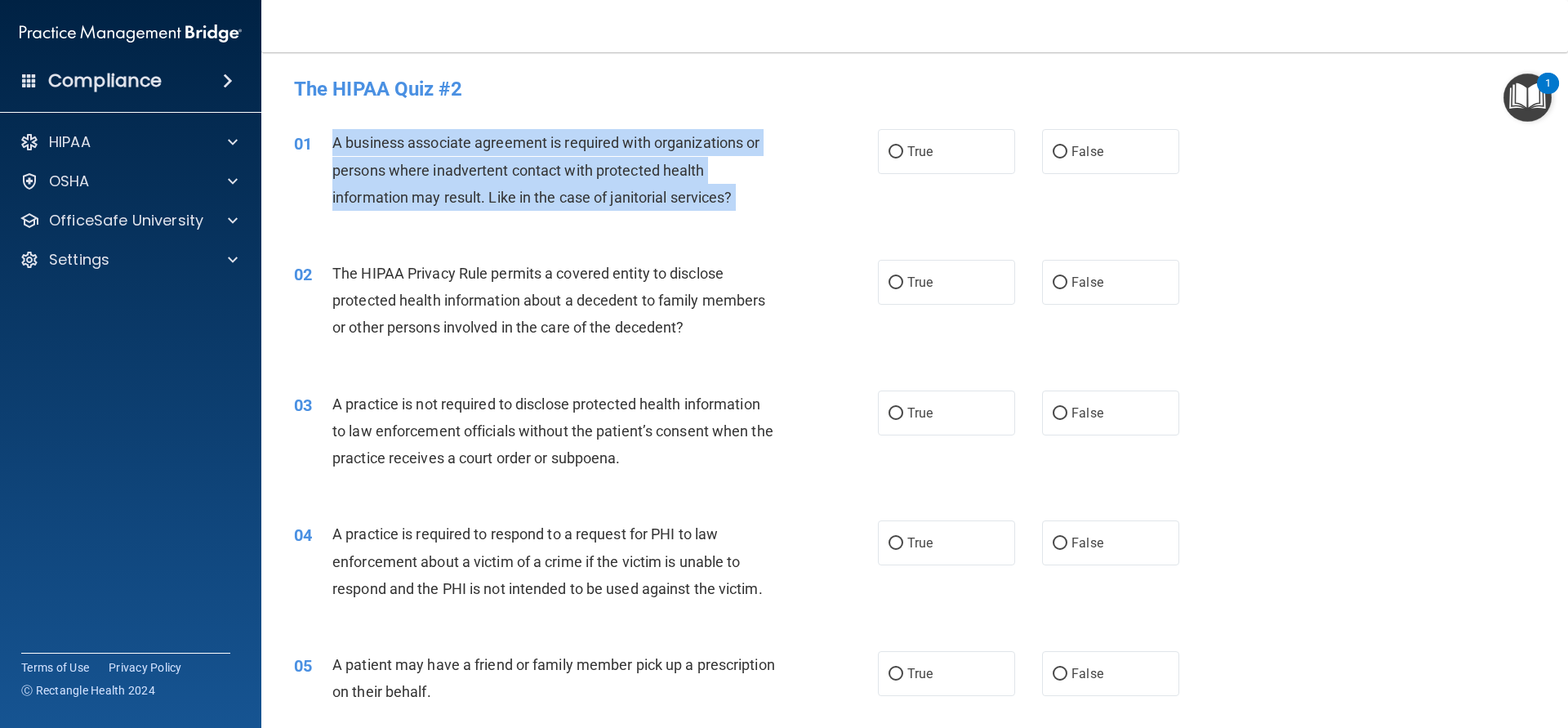
drag, startPoint x: 327, startPoint y: 148, endPoint x: 849, endPoint y: 195, distance: 524.1
click at [849, 195] on div "01 A business associate agreement is required with organizations or persons whe…" at bounding box center [587, 174] width 633 height 90
click at [820, 201] on div "01 A business associate agreement is required with organizations or persons whe…" at bounding box center [587, 174] width 633 height 90
drag, startPoint x: 739, startPoint y: 199, endPoint x: 340, endPoint y: 143, distance: 402.9
click at [340, 143] on div "A business associate agreement is required with organizations or persons where …" at bounding box center [560, 169] width 456 height 82
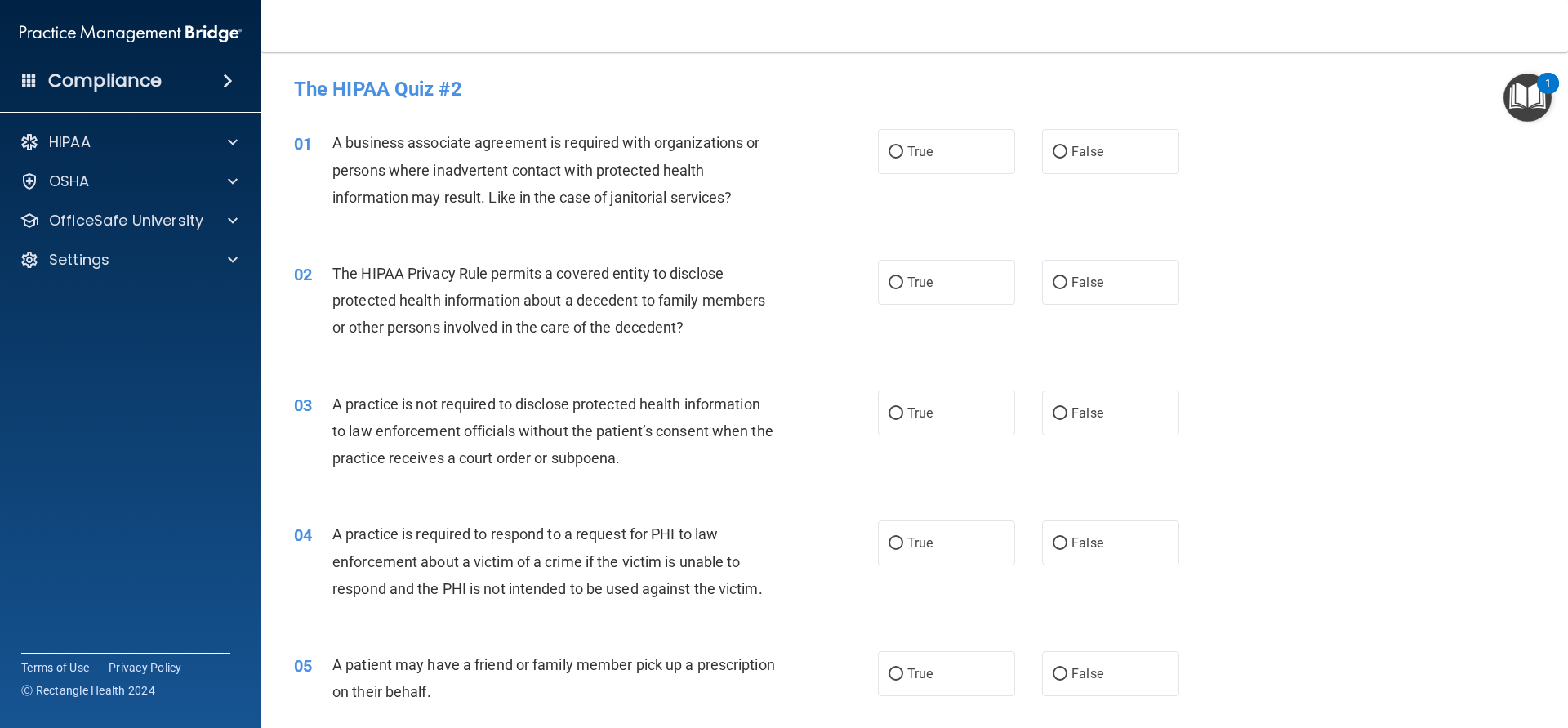
click at [330, 141] on div "01" at bounding box center [307, 144] width 50 height 31
drag, startPoint x: 336, startPoint y: 142, endPoint x: 370, endPoint y: 141, distance: 34.0
click at [370, 141] on span "A business associate agreement is required with organizations or persons where …" at bounding box center [545, 169] width 427 height 71
click at [354, 147] on span "A business associate agreement is required with organizations or persons where …" at bounding box center [545, 169] width 427 height 71
click at [989, 155] on label "True" at bounding box center [946, 151] width 138 height 45
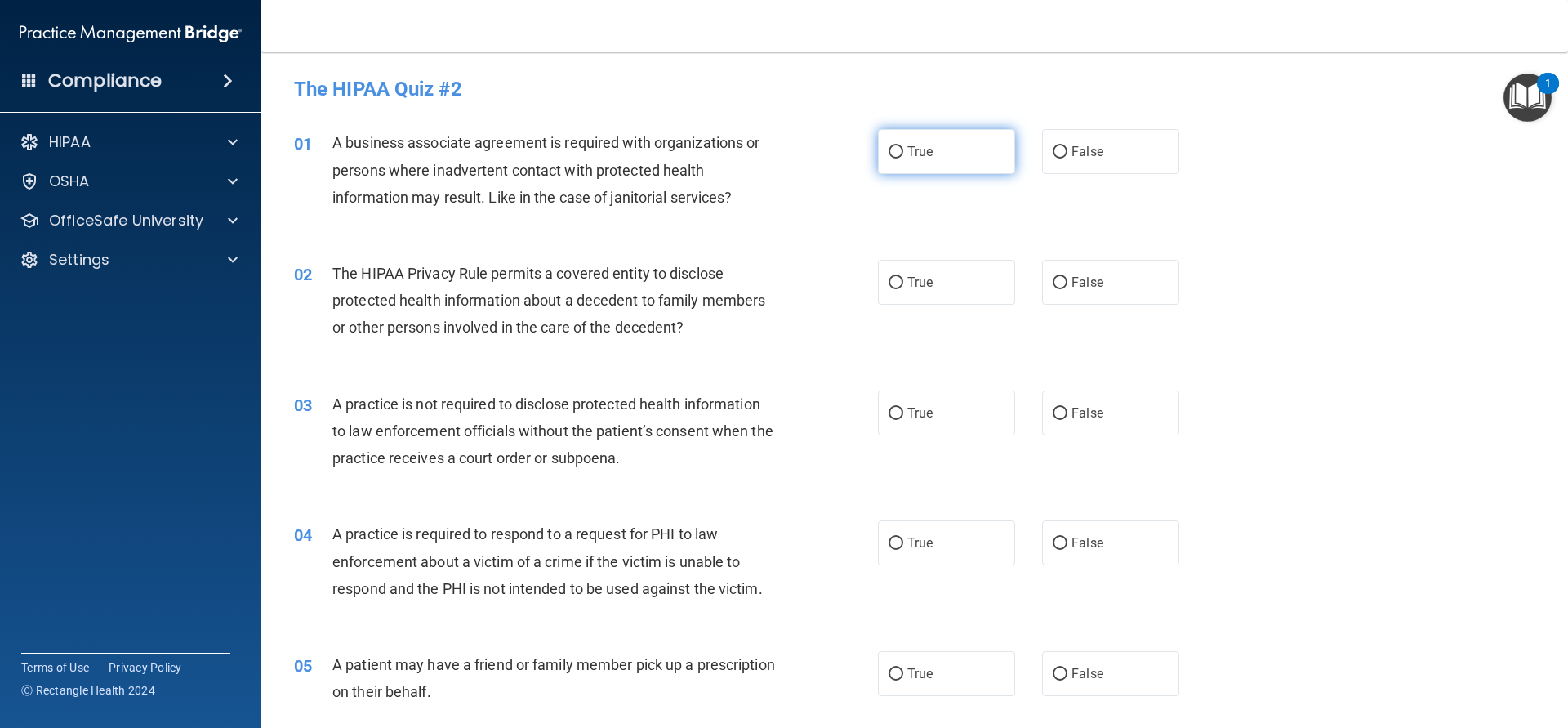
click at [903, 155] on input "True" at bounding box center [896, 152] width 14 height 13
radio input "true"
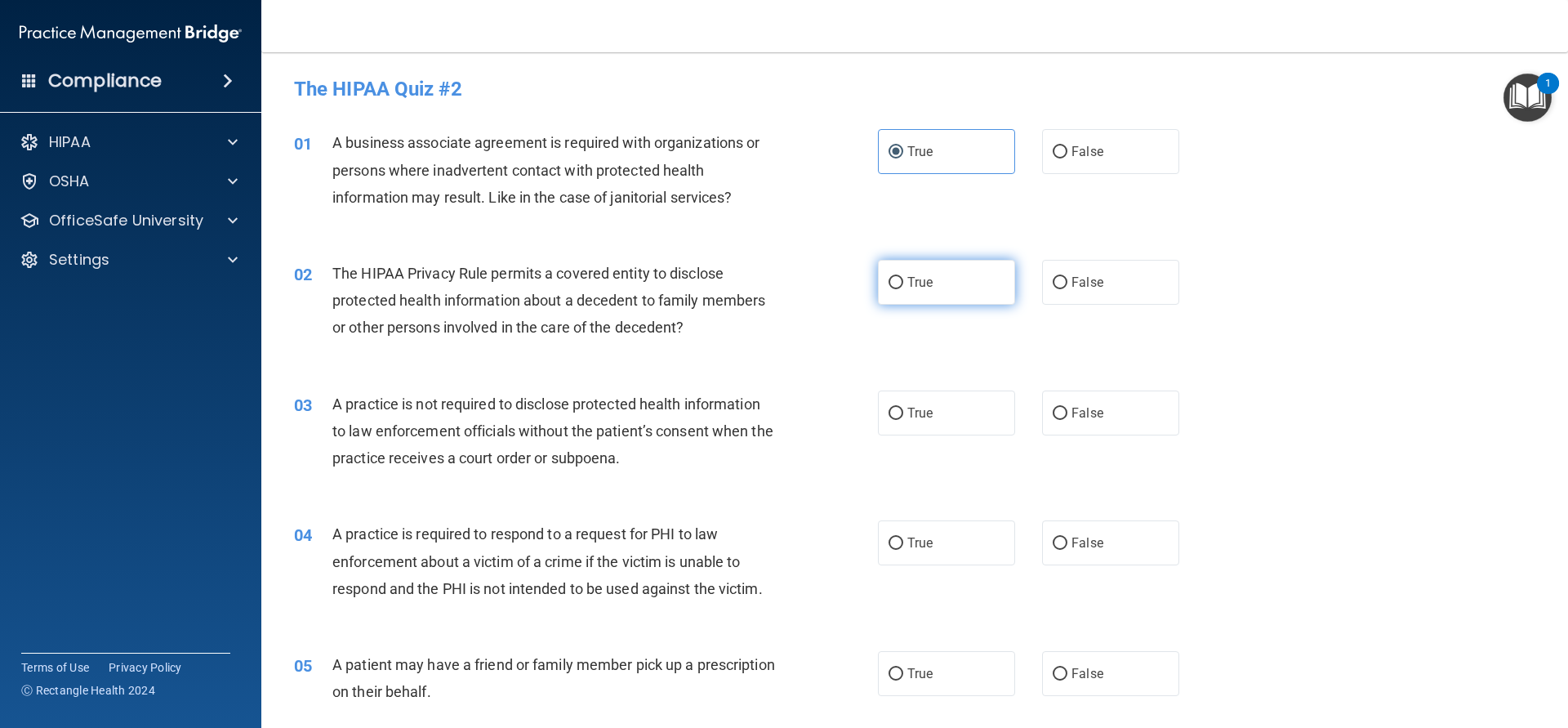
click at [984, 272] on label "True" at bounding box center [946, 283] width 138 height 45
click at [903, 277] on input "True" at bounding box center [896, 283] width 14 height 13
radio input "true"
click at [1071, 418] on label "False" at bounding box center [1110, 413] width 138 height 45
click at [1067, 418] on input "False" at bounding box center [1060, 414] width 14 height 13
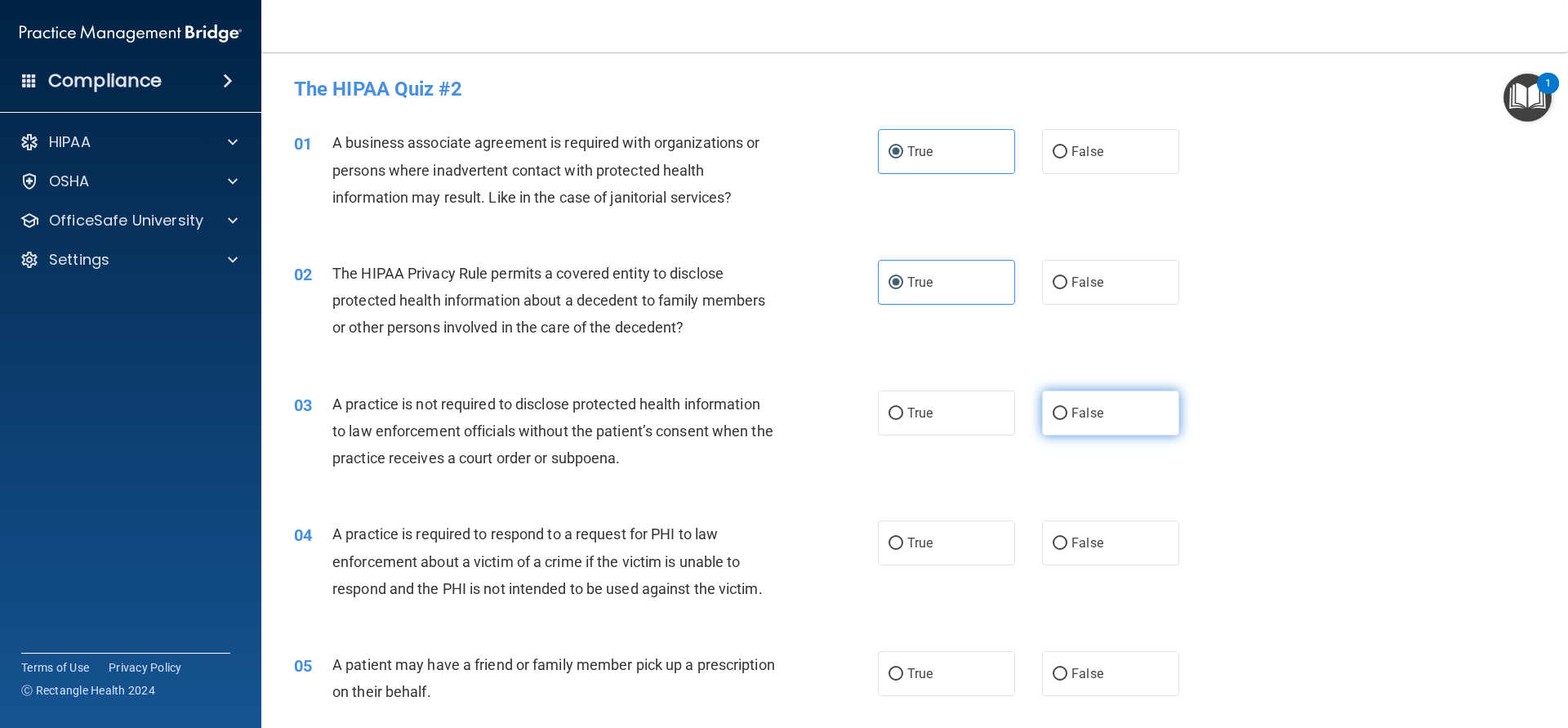
radio input "true"
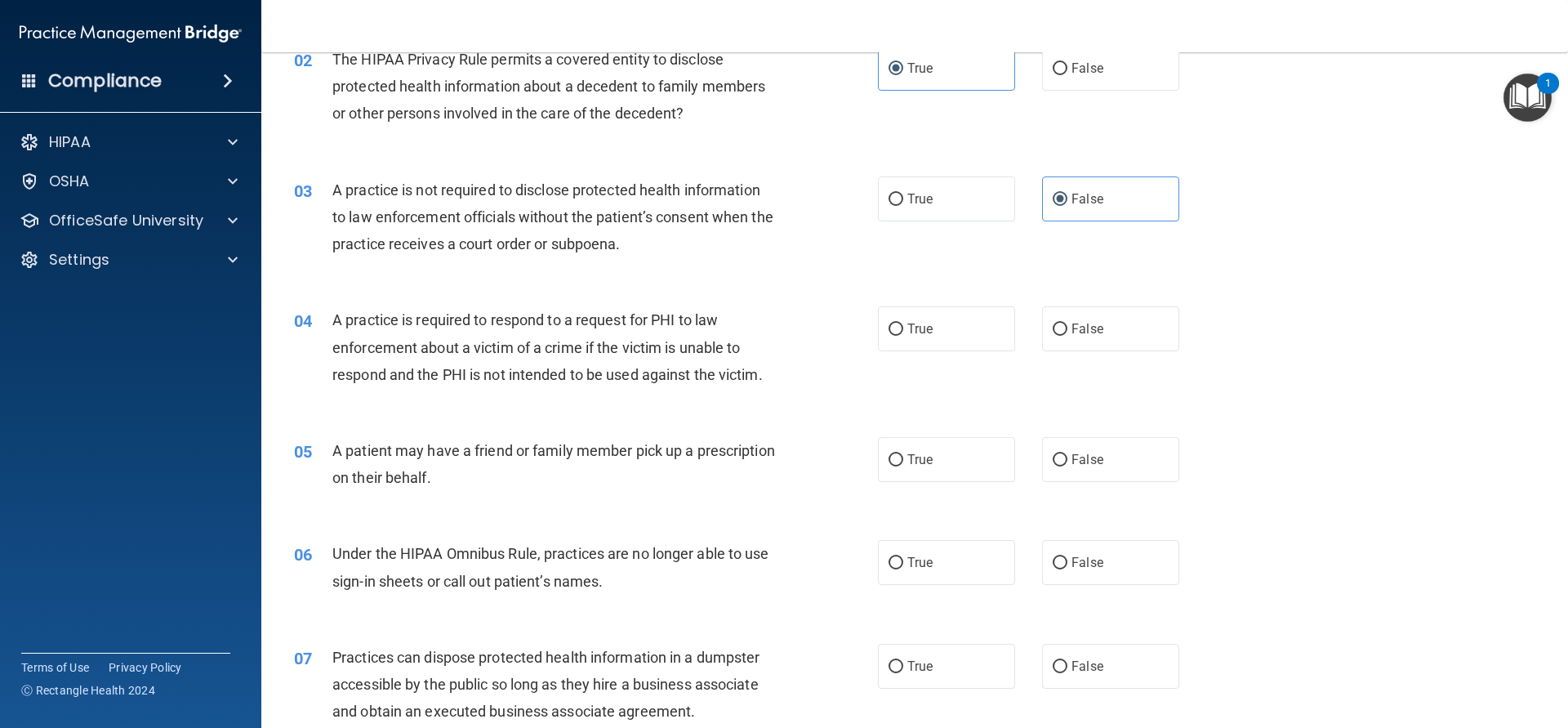
scroll to position [220, 0]
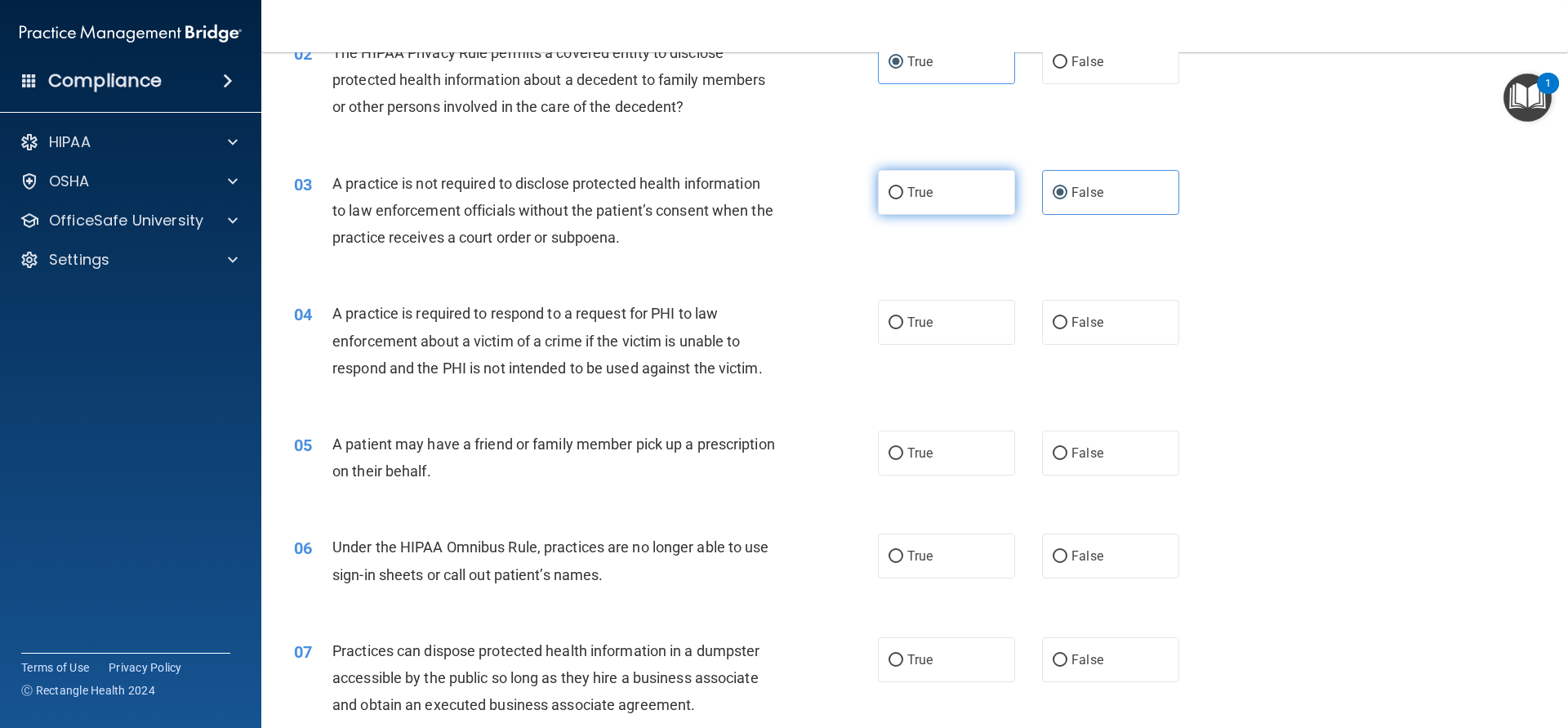
click at [972, 176] on label "True" at bounding box center [946, 193] width 138 height 45
click at [903, 187] on input "True" at bounding box center [896, 193] width 14 height 13
radio input "true"
radio input "false"
click at [1061, 319] on input "False" at bounding box center [1060, 323] width 14 height 13
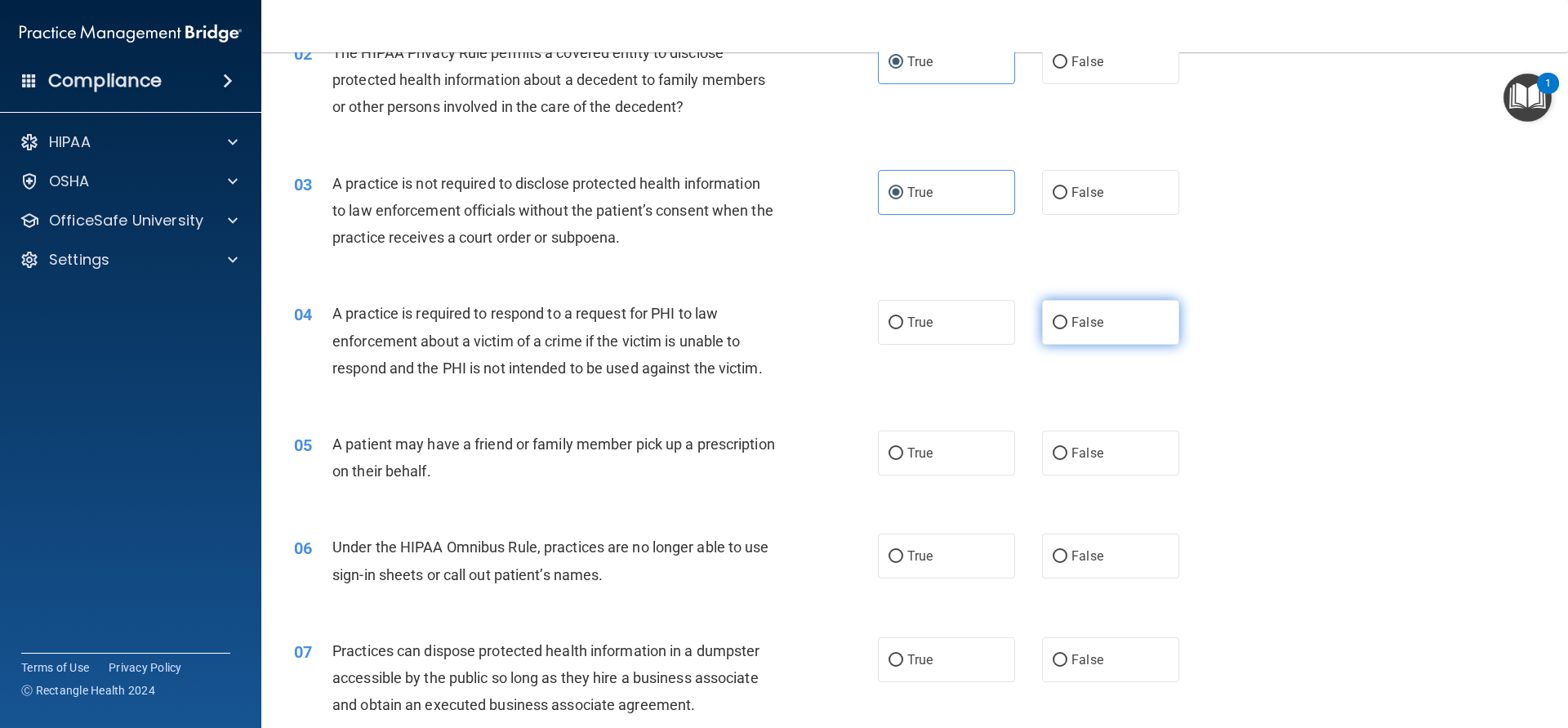
radio input "true"
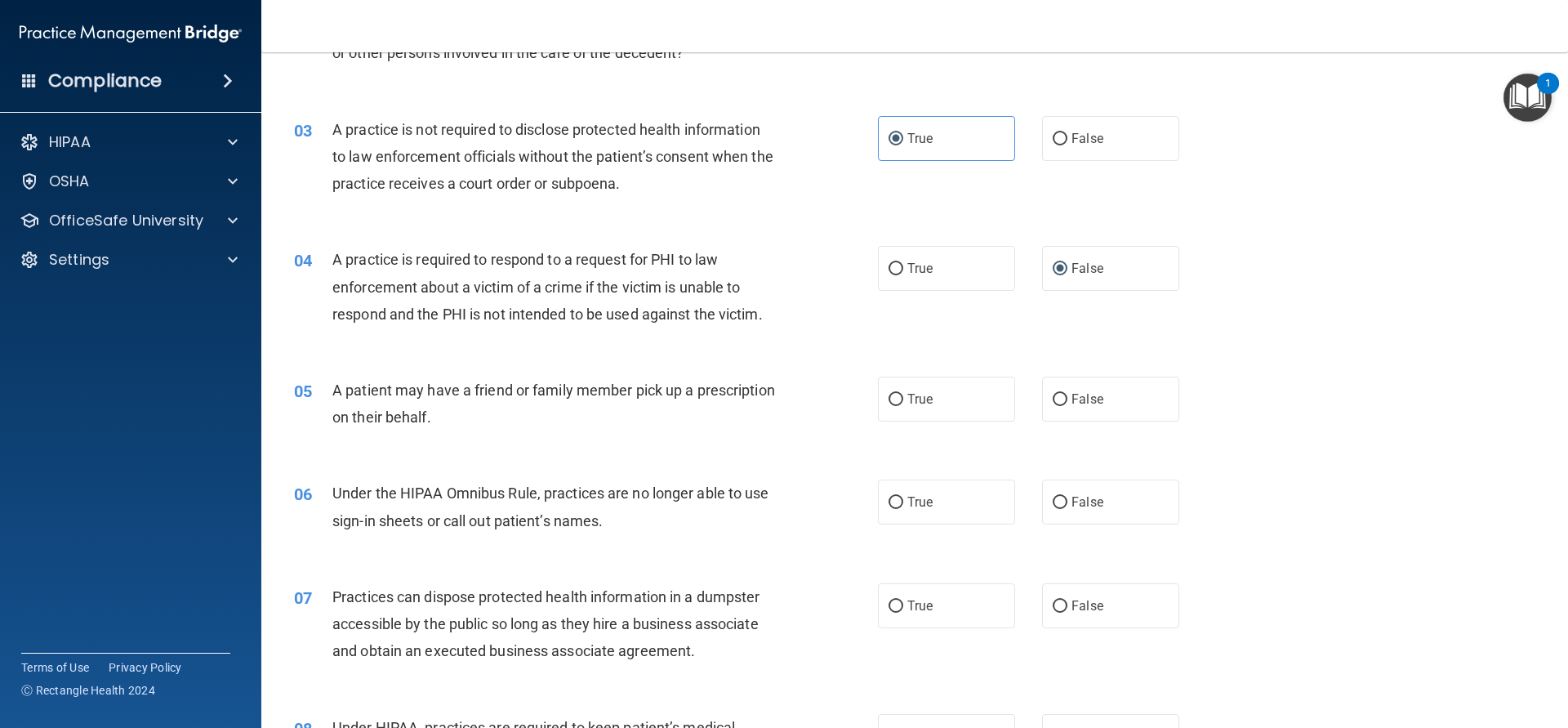
scroll to position [294, 0]
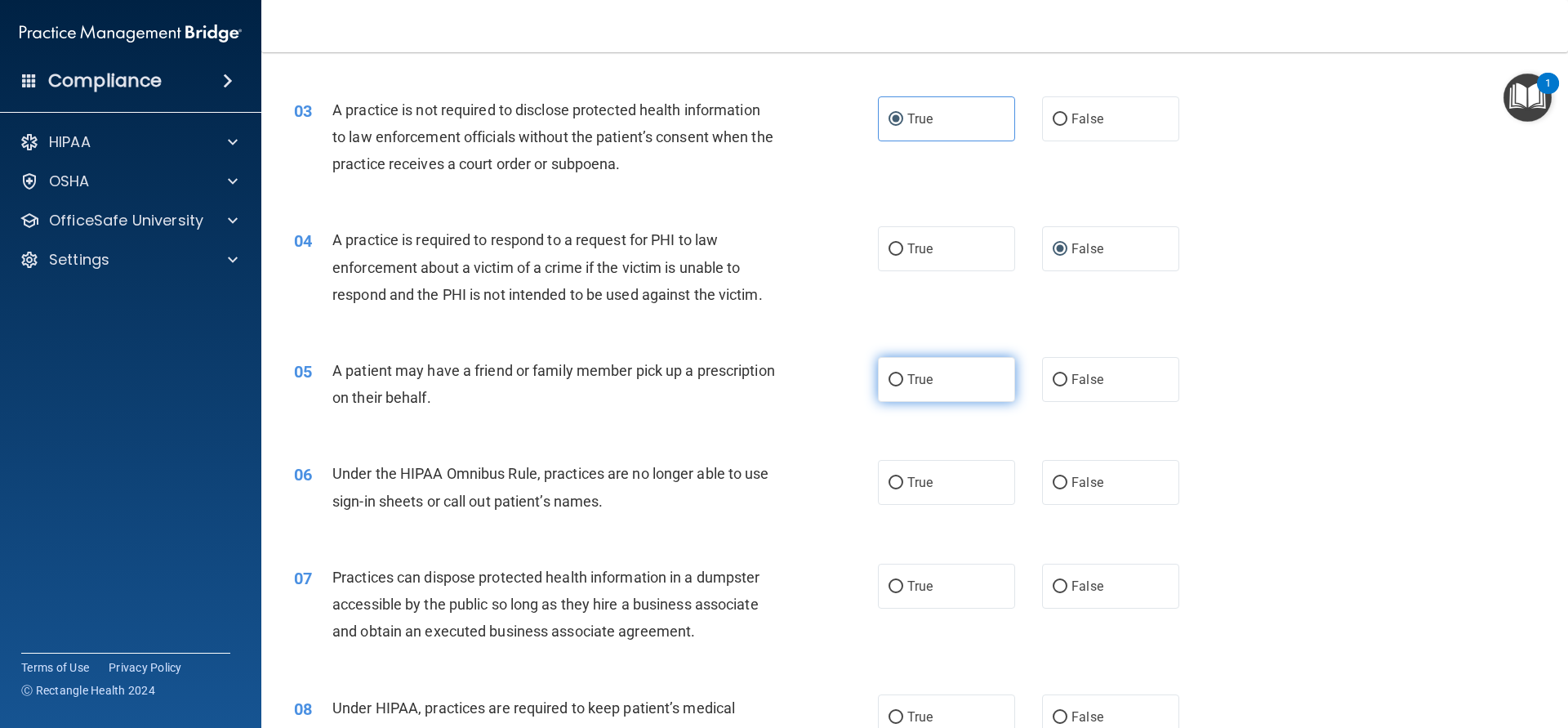
click at [948, 376] on label "True" at bounding box center [946, 380] width 138 height 45
click at [903, 376] on input "True" at bounding box center [896, 381] width 14 height 13
radio input "true"
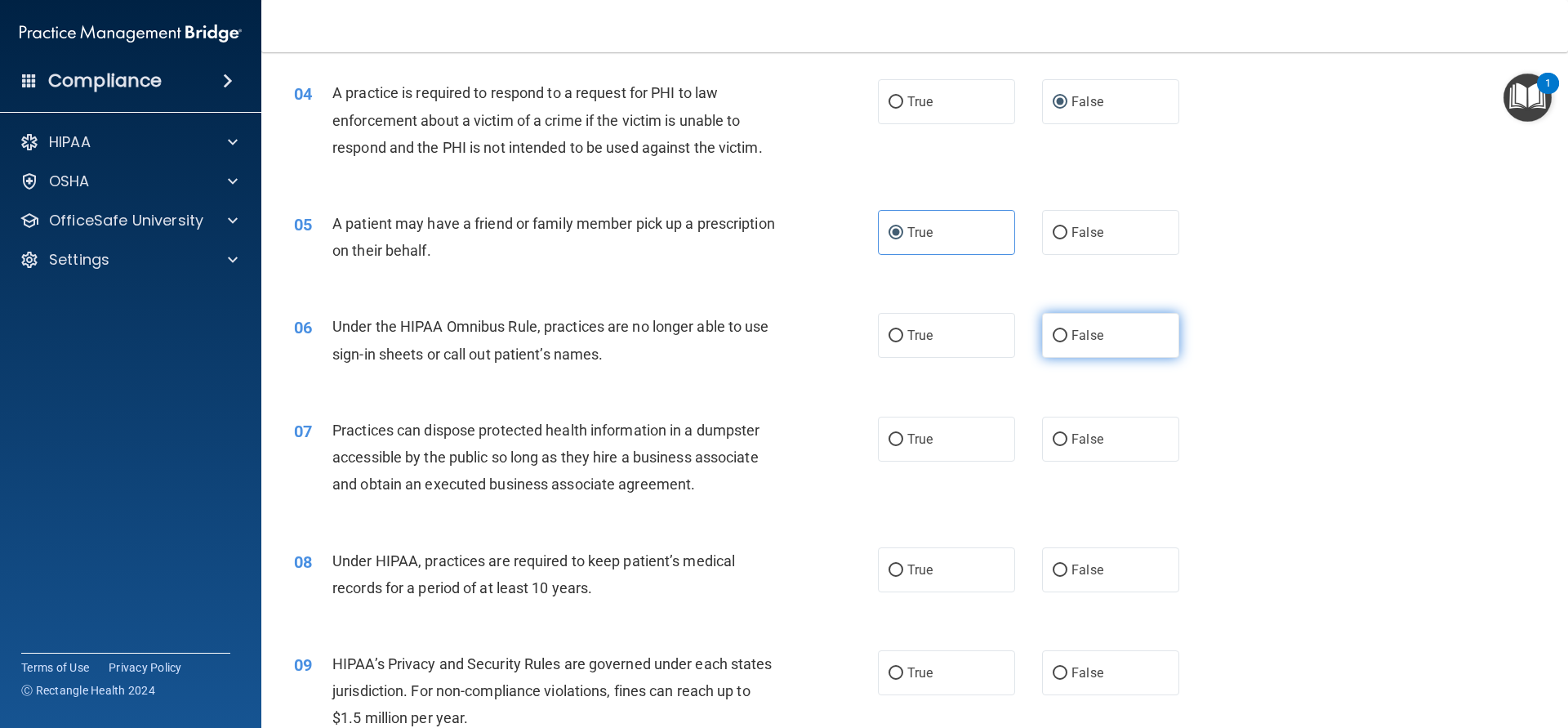
click at [1079, 332] on span "False" at bounding box center [1087, 335] width 31 height 15
click at [1067, 332] on input "False" at bounding box center [1060, 337] width 14 height 13
radio input "true"
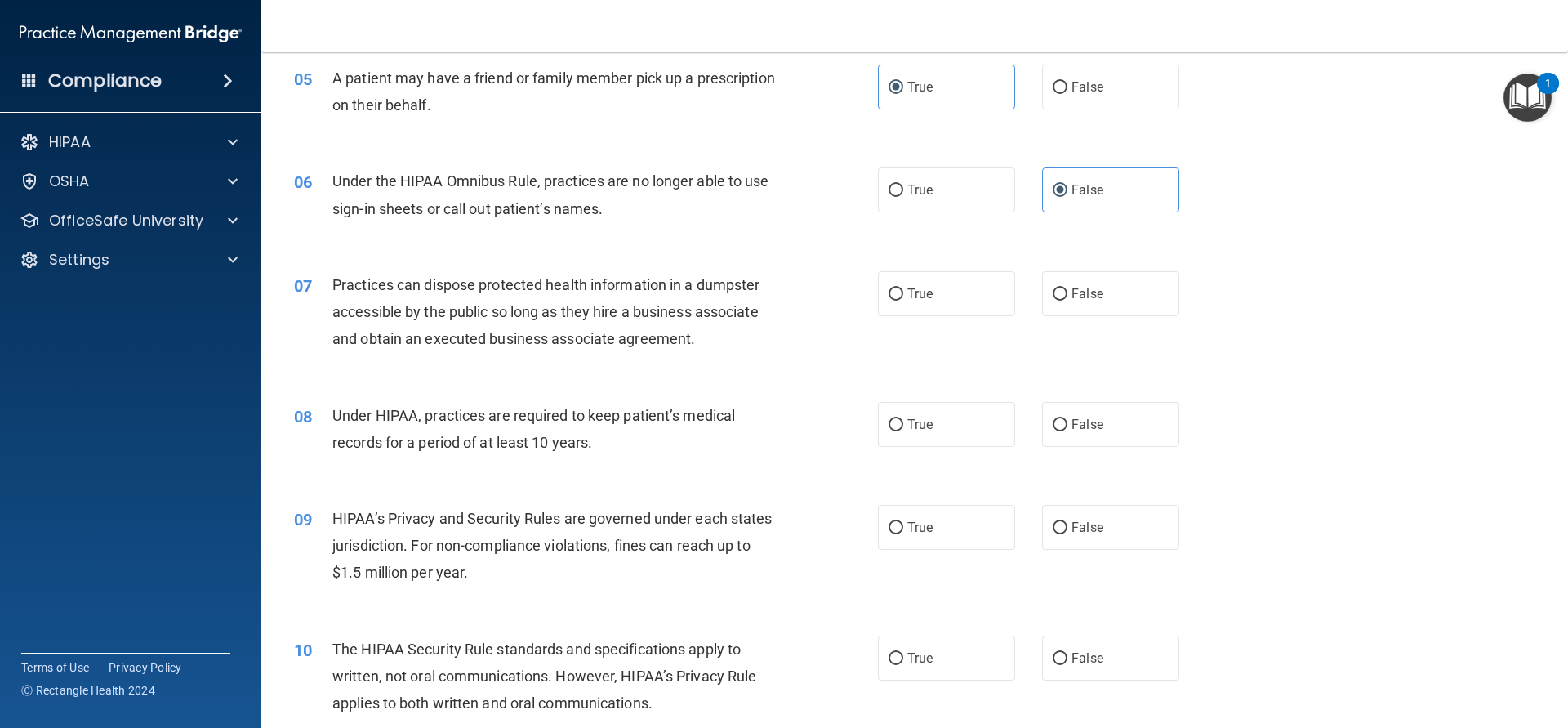
scroll to position [589, 0]
click at [1094, 285] on span "False" at bounding box center [1087, 292] width 31 height 15
click at [1067, 287] on input "False" at bounding box center [1060, 293] width 14 height 13
radio input "true"
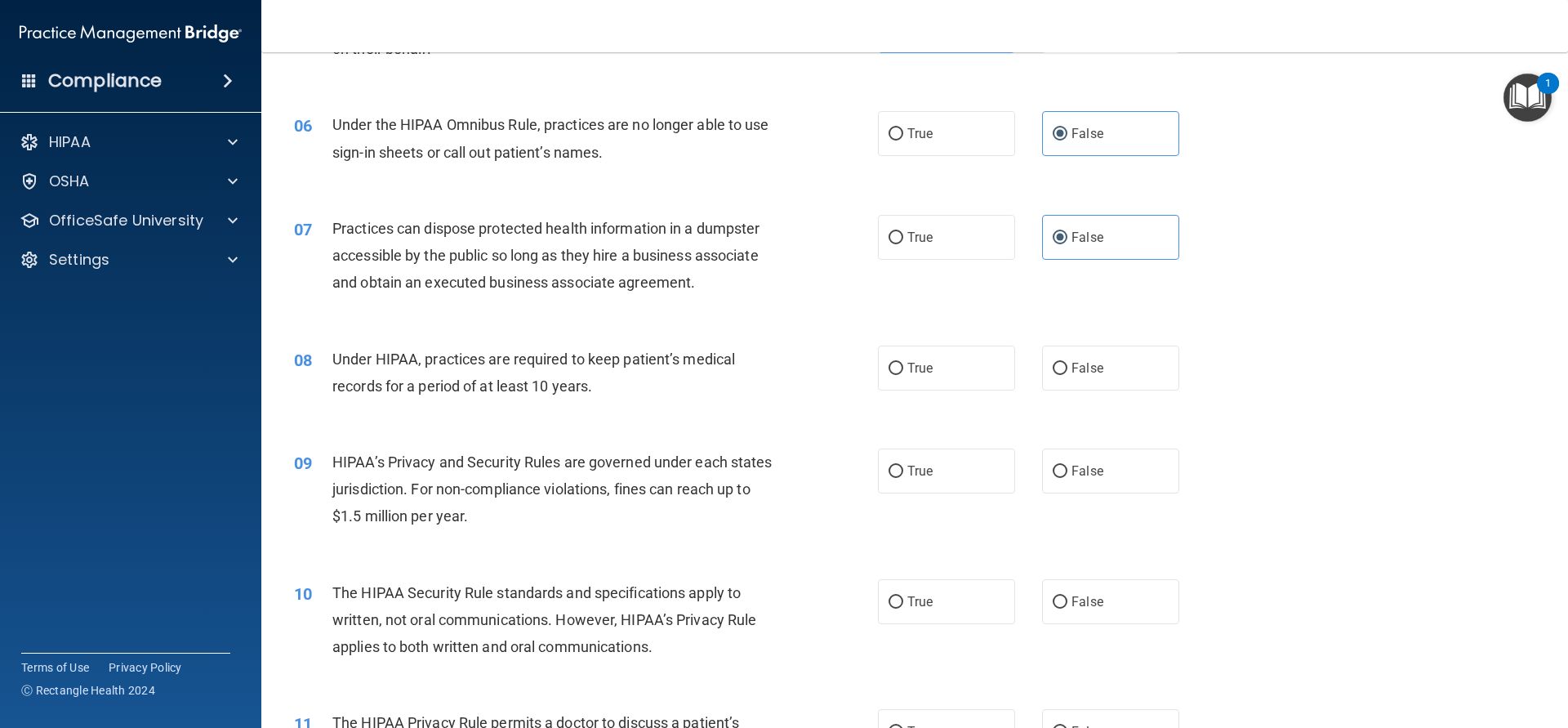
scroll to position [661, 0]
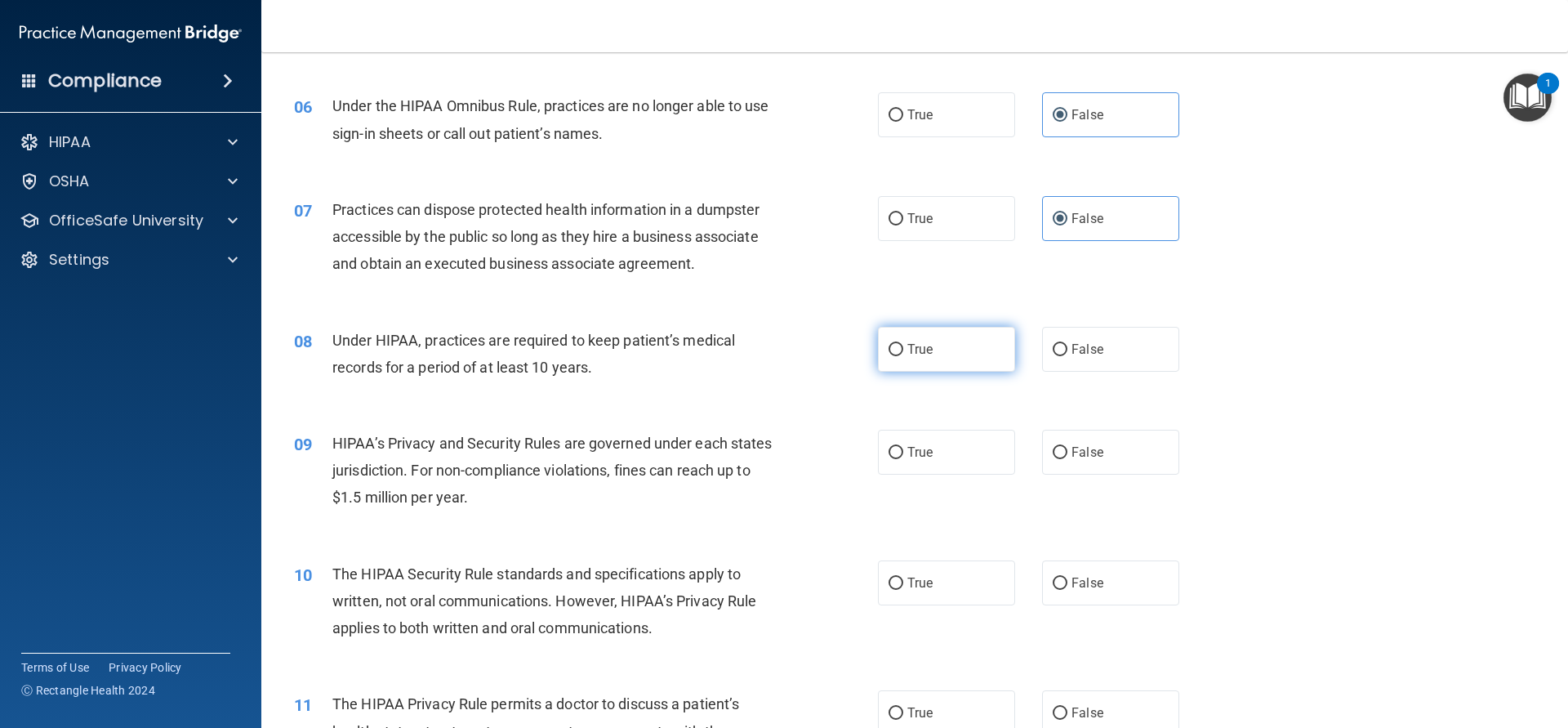
click at [944, 358] on label "True" at bounding box center [946, 349] width 138 height 45
click at [903, 356] on input "True" at bounding box center [896, 350] width 14 height 13
radio input "true"
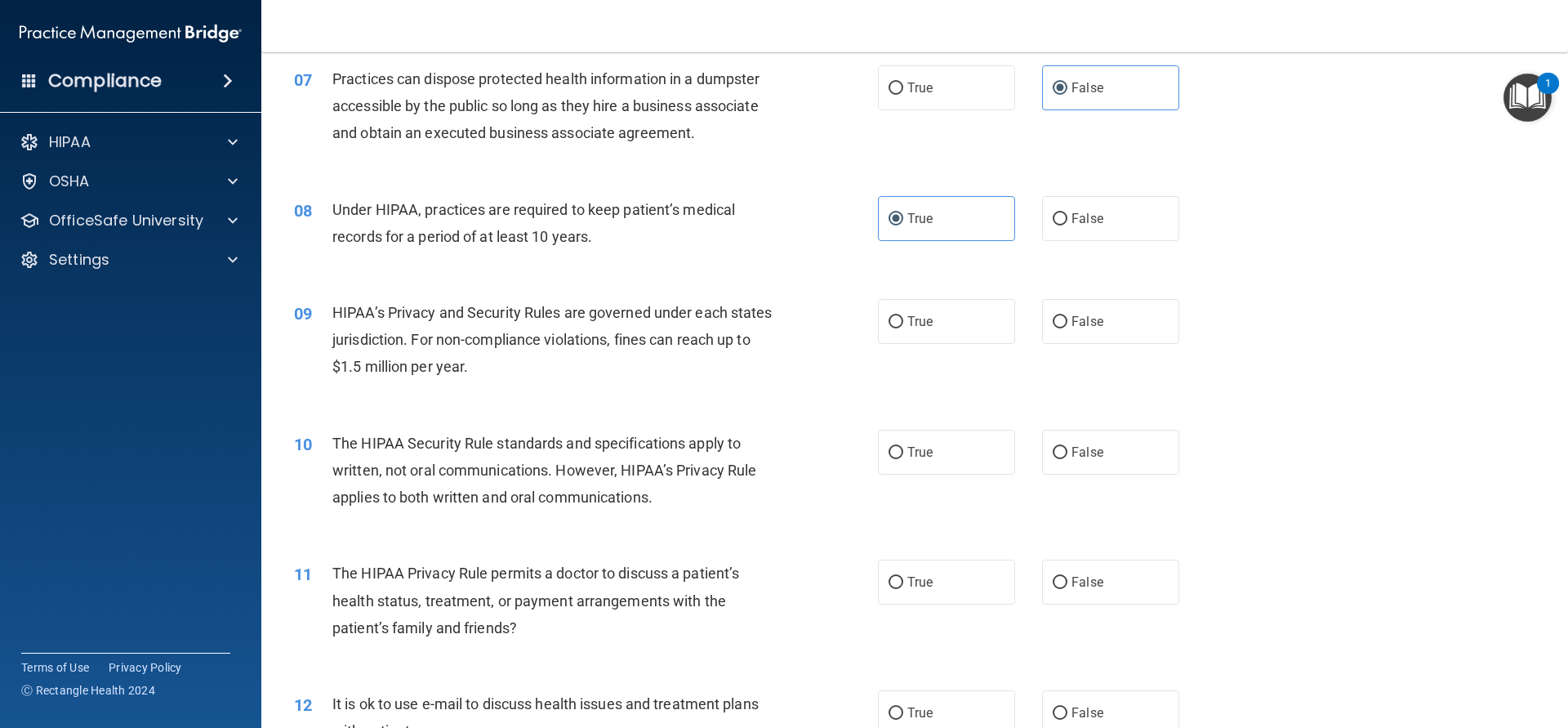
scroll to position [882, 0]
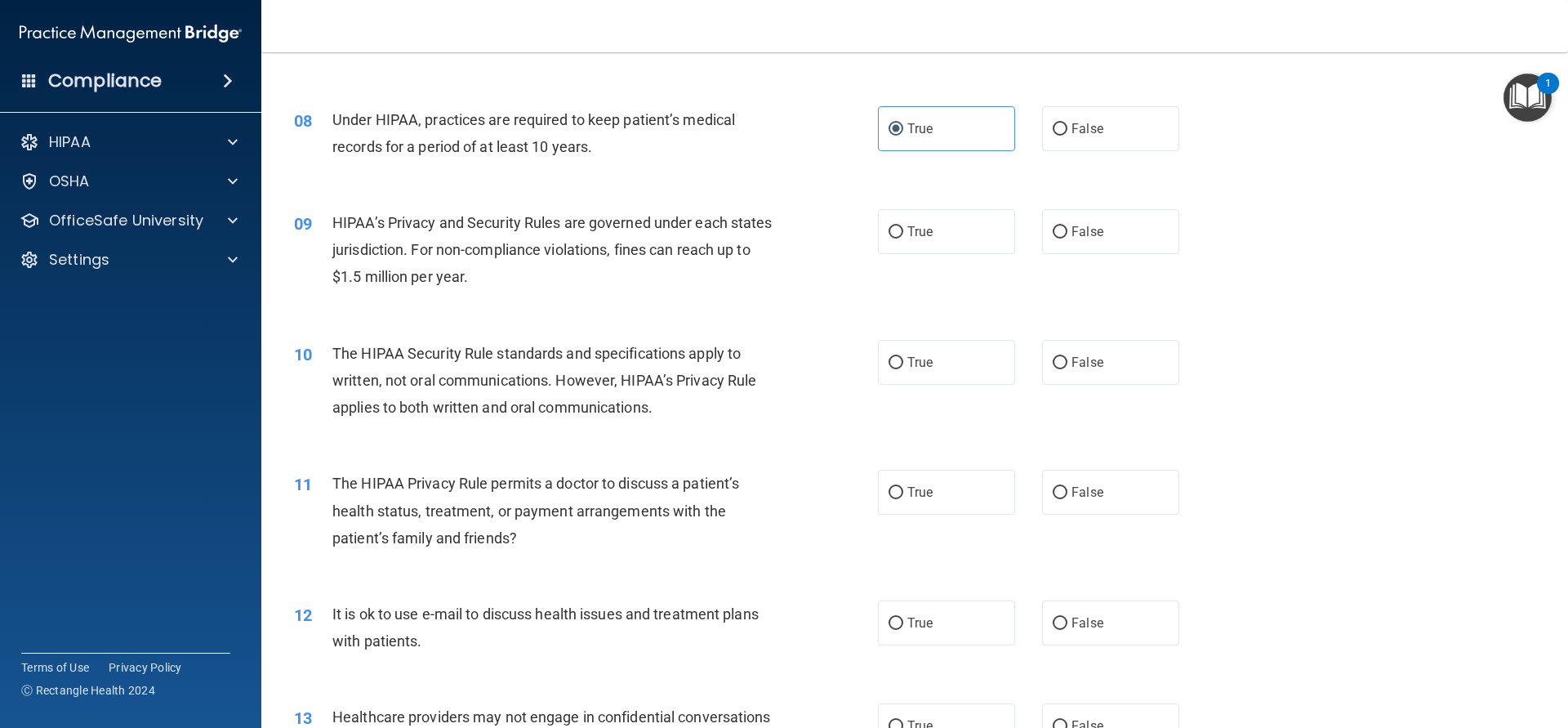
click at [950, 207] on div "09 HIPAA’s Privacy and Security Rules are governed under each states jurisdicti…" at bounding box center [914, 254] width 1266 height 130
click at [951, 238] on label "True" at bounding box center [946, 231] width 138 height 45
click at [903, 238] on input "True" at bounding box center [896, 232] width 14 height 13
radio input "true"
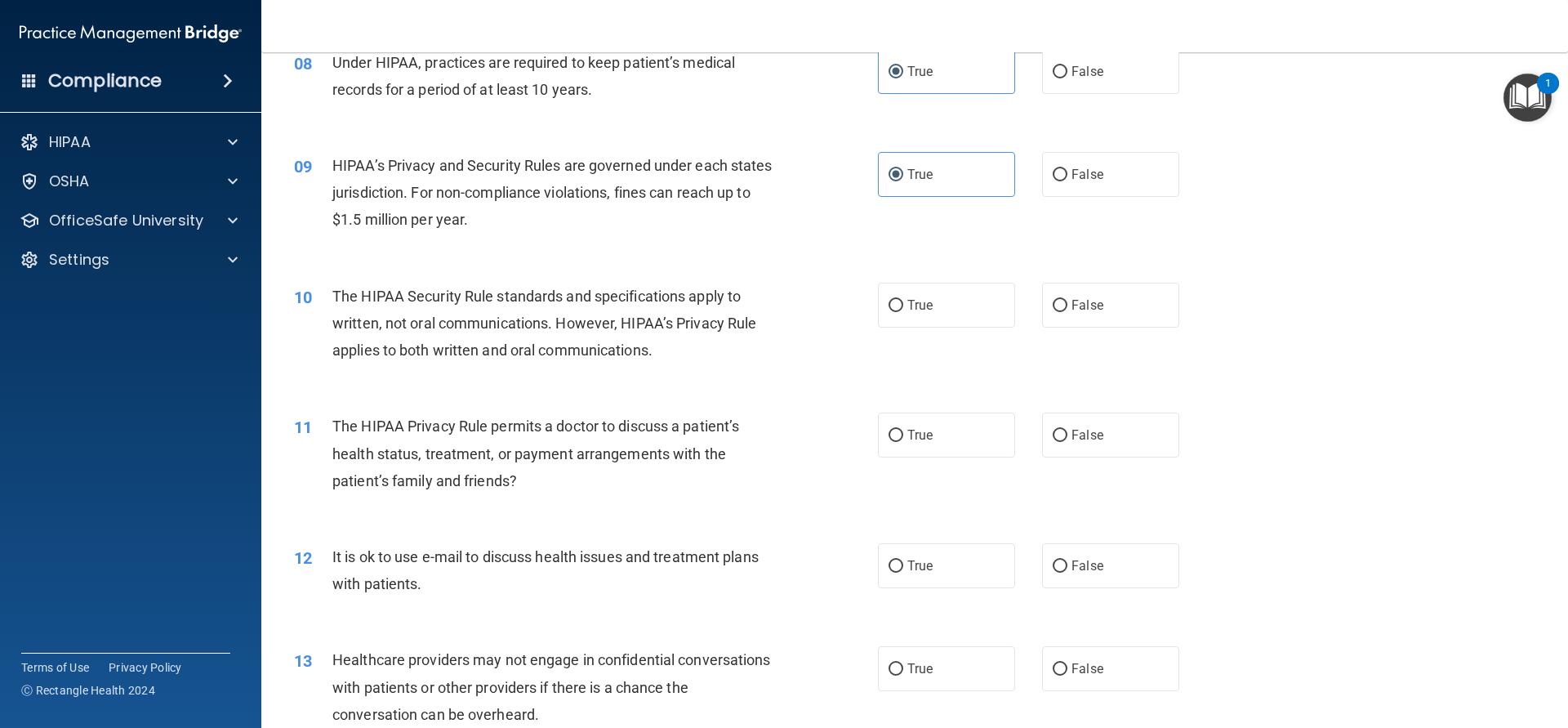
scroll to position [956, 0]
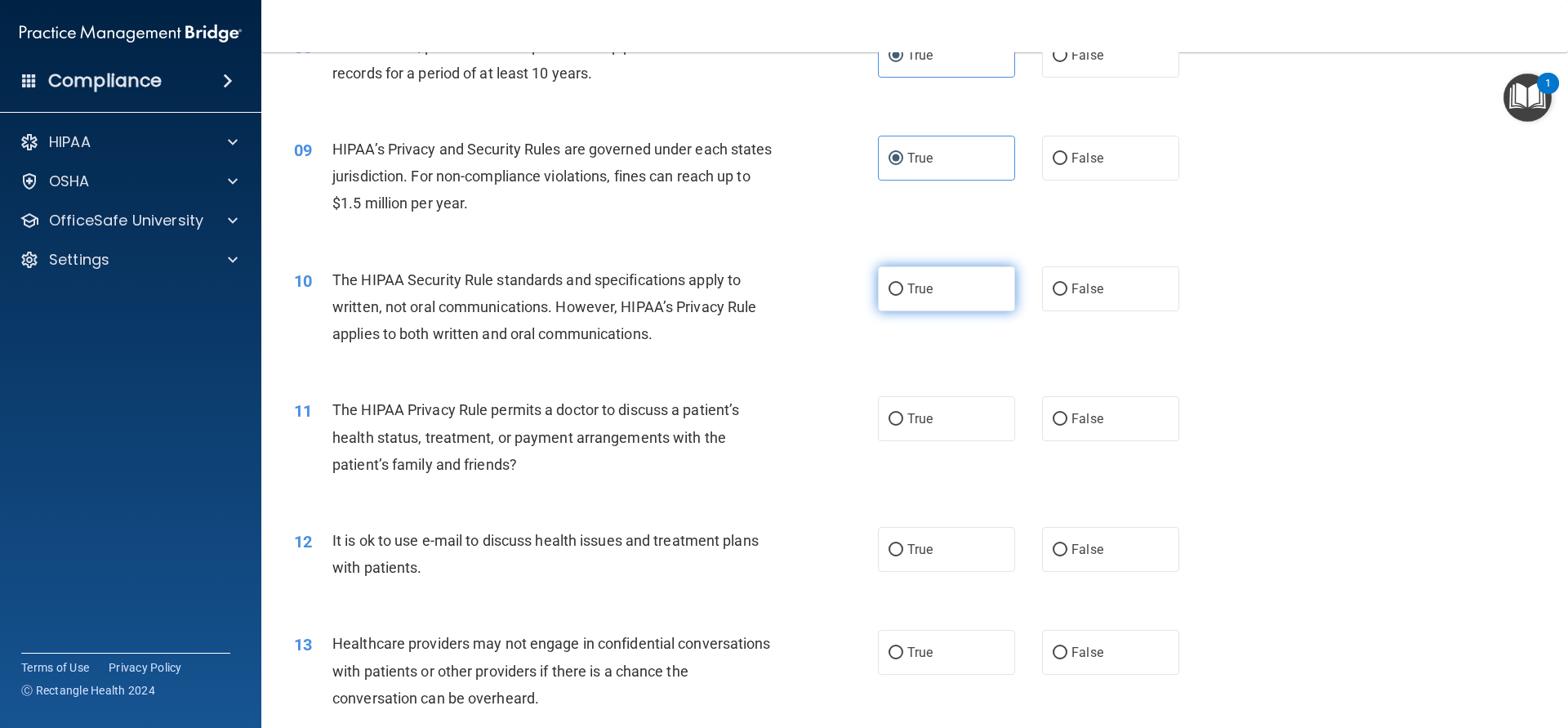
click at [983, 299] on label "True" at bounding box center [946, 289] width 138 height 45
click at [903, 296] on input "True" at bounding box center [896, 290] width 14 height 13
radio input "true"
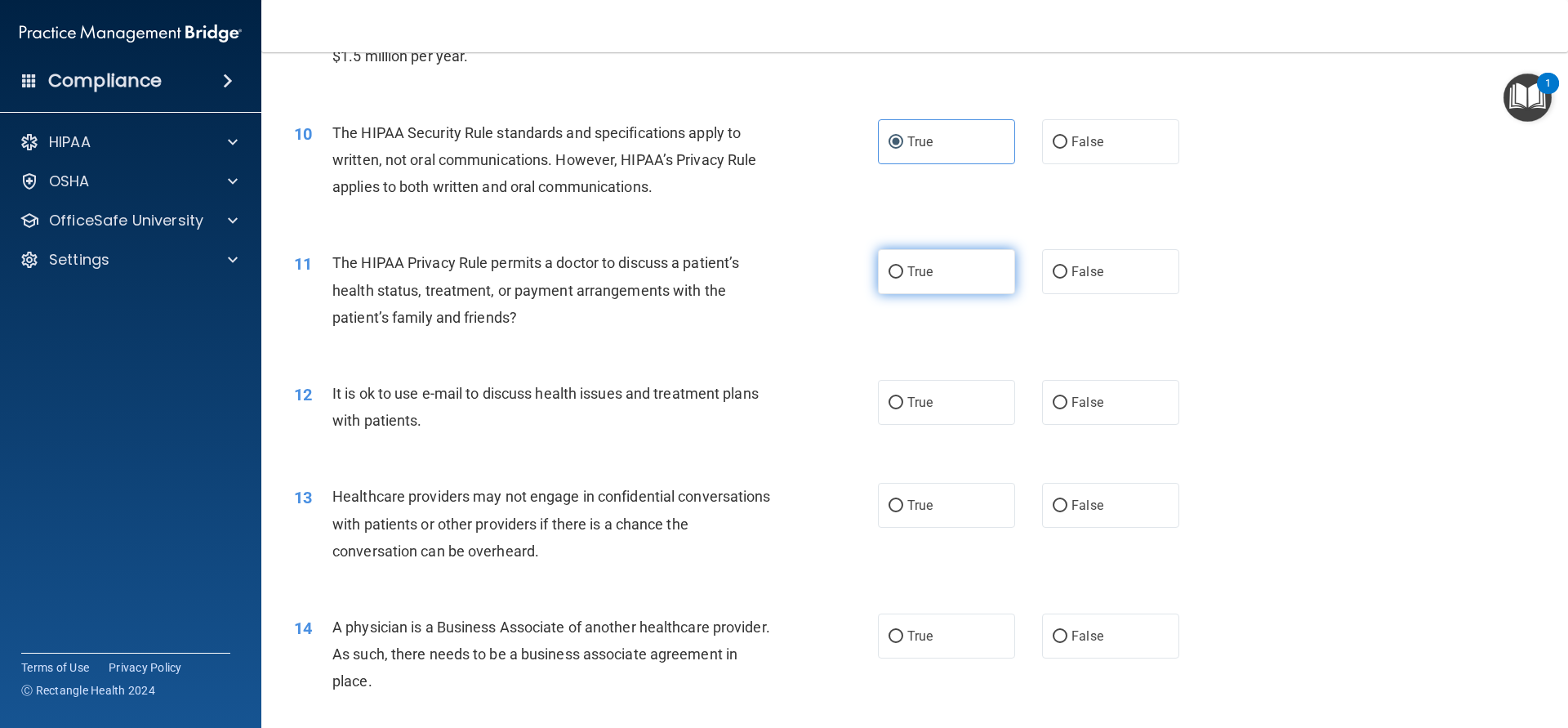
click at [990, 292] on label "True" at bounding box center [946, 272] width 138 height 45
click at [903, 279] on input "True" at bounding box center [896, 273] width 14 height 13
radio input "true"
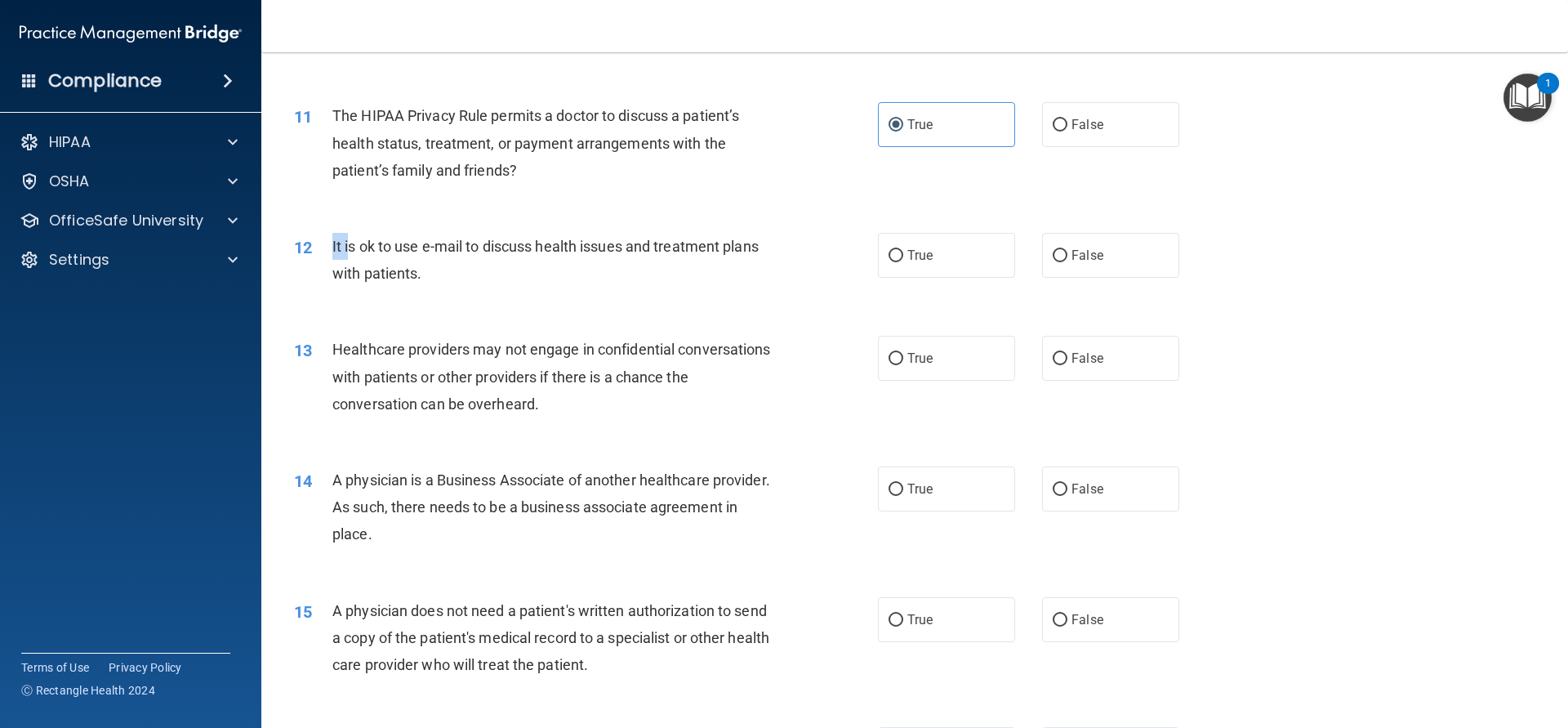
drag, startPoint x: 331, startPoint y: 252, endPoint x: 347, endPoint y: 252, distance: 16.0
click at [347, 252] on div "12 It is ok to use e-mail to discuss health issues and treatment plans with pat…" at bounding box center [587, 264] width 633 height 62
click at [369, 287] on div "It is ok to use e-mail to discuss health issues and treatment plans with patien…" at bounding box center [560, 260] width 456 height 54
drag, startPoint x: 421, startPoint y: 248, endPoint x: 442, endPoint y: 249, distance: 21.0
click at [442, 249] on span "It is ok to use e-mail to discuss health issues and treatment plans with patien…" at bounding box center [545, 259] width 426 height 44
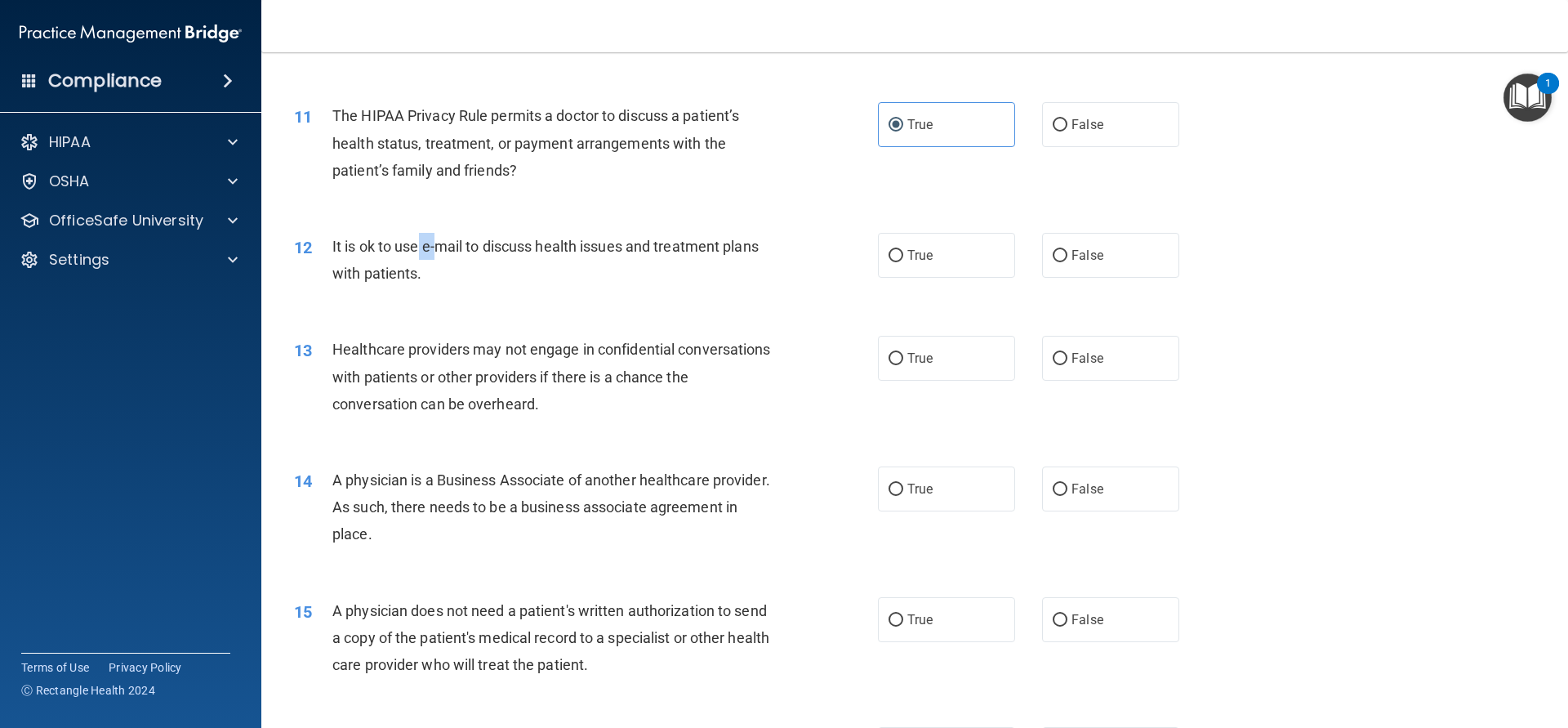
click at [442, 249] on span "It is ok to use e-mail to discuss health issues and treatment plans with patien…" at bounding box center [545, 259] width 426 height 44
click at [1077, 249] on span "False" at bounding box center [1087, 255] width 31 height 15
click at [1067, 250] on input "False" at bounding box center [1060, 256] width 14 height 13
radio input "true"
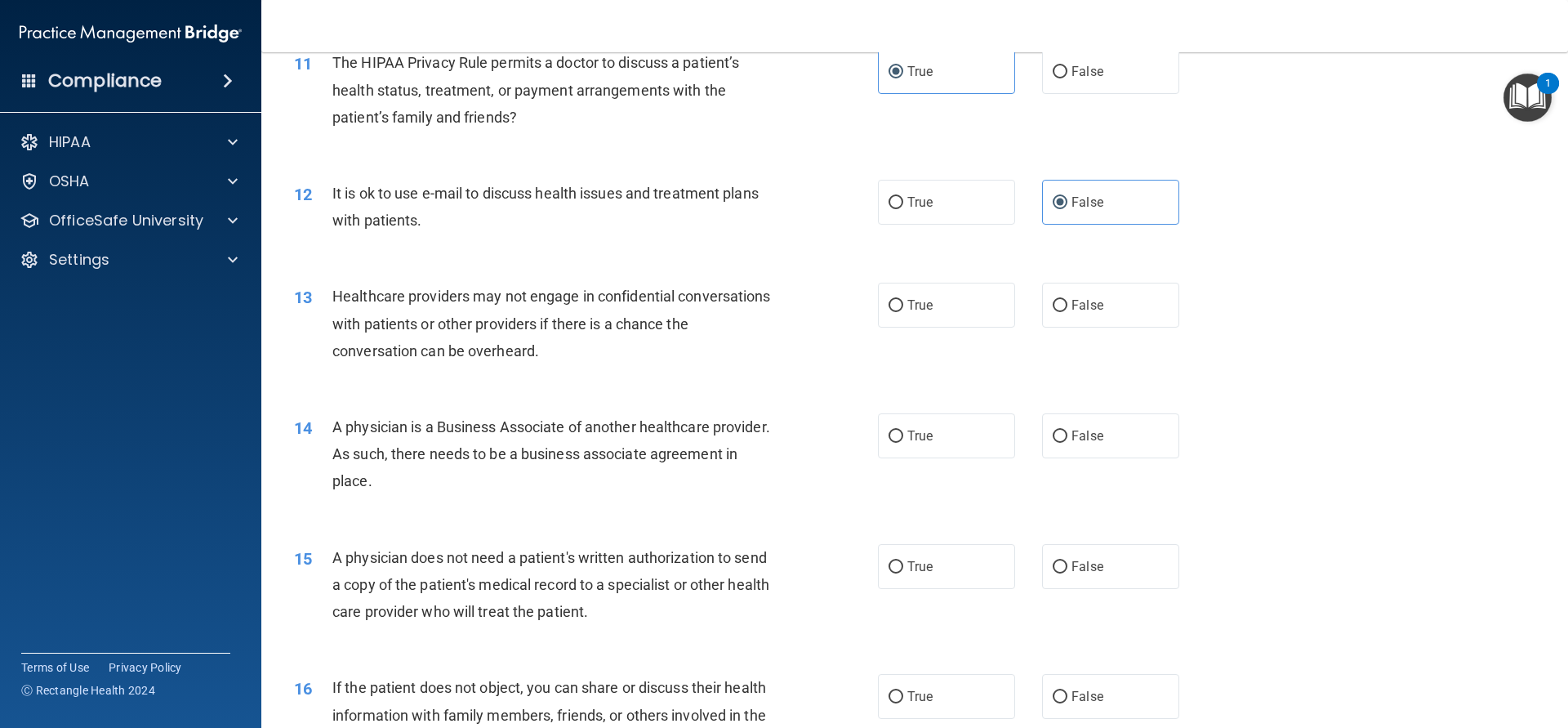
scroll to position [1324, 0]
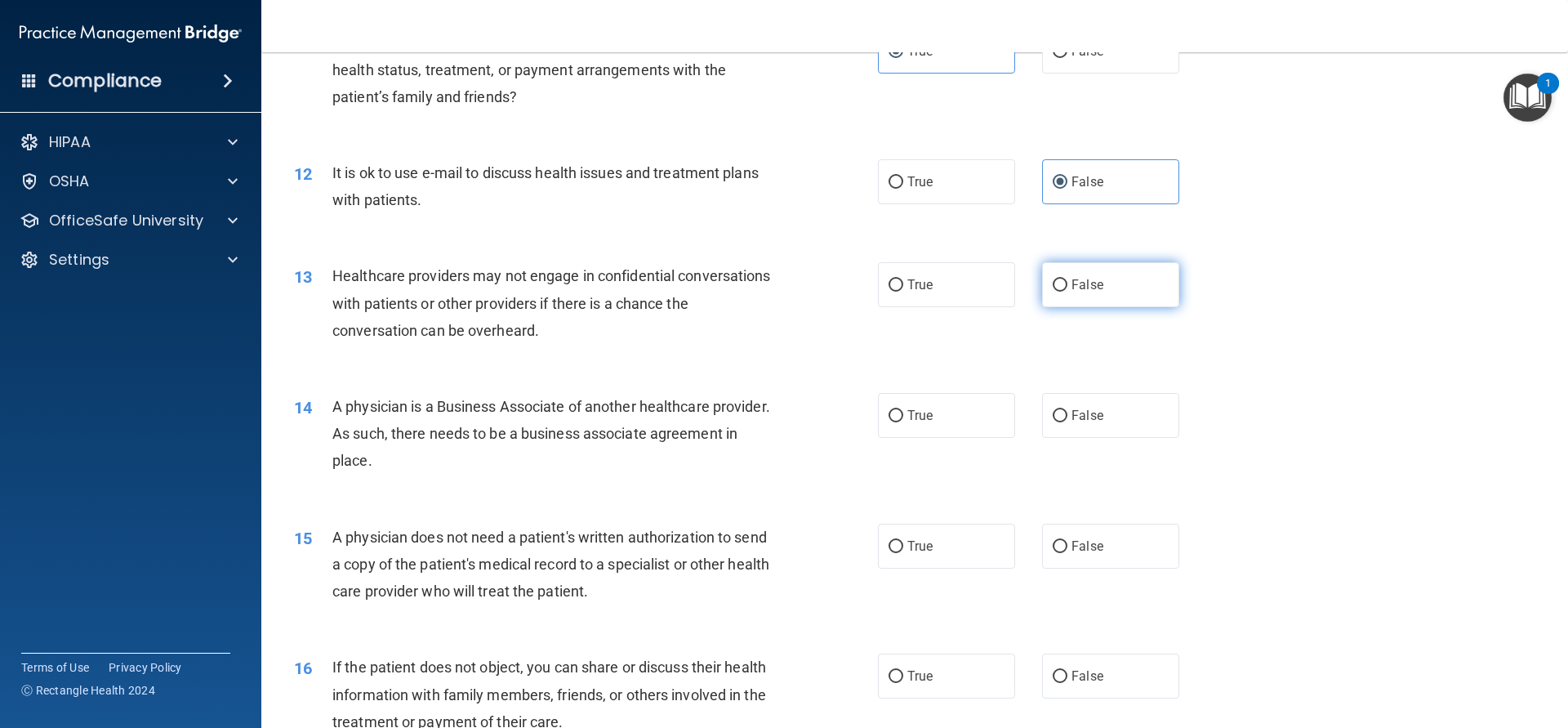
click at [1103, 306] on label "False" at bounding box center [1110, 284] width 138 height 45
click at [1067, 292] on input "False" at bounding box center [1060, 285] width 14 height 13
radio input "true"
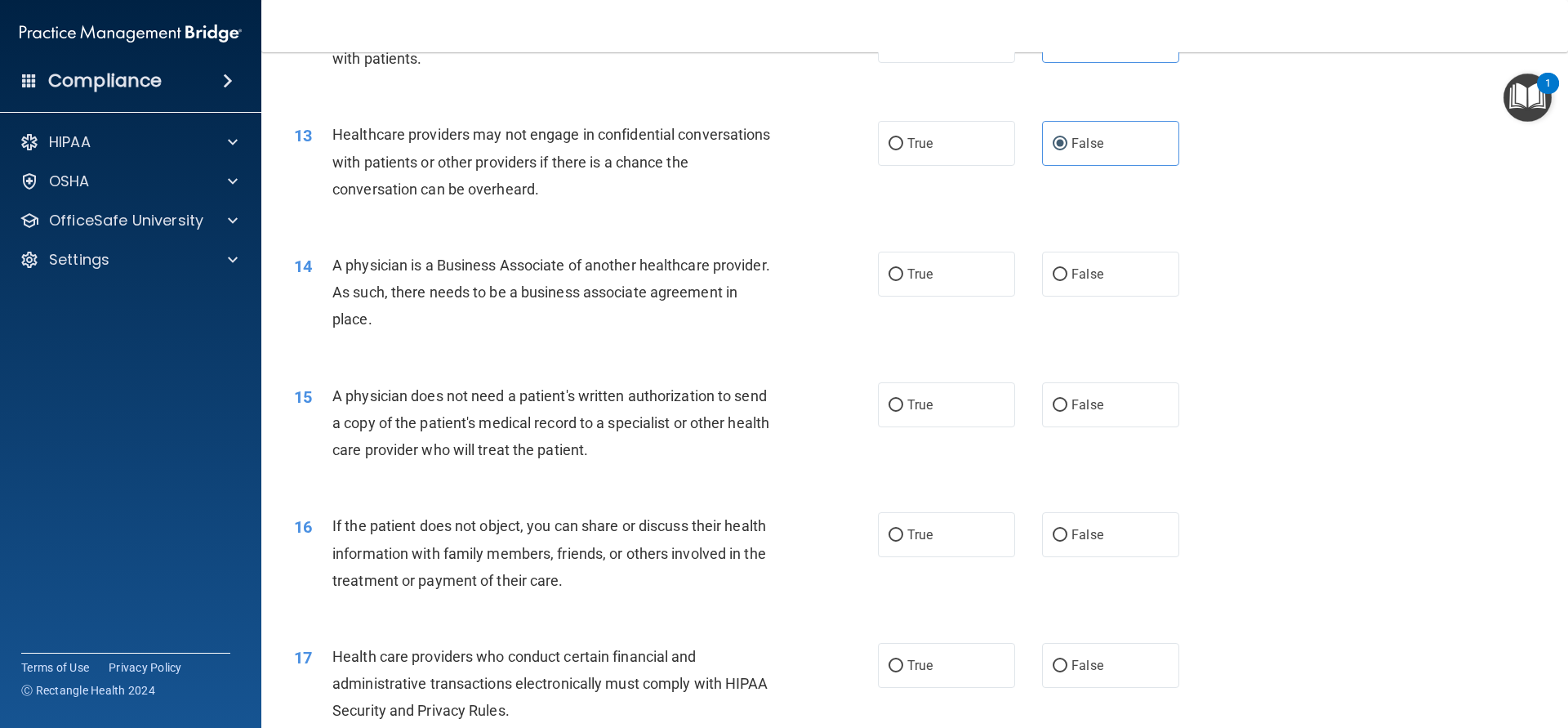
scroll to position [1470, 0]
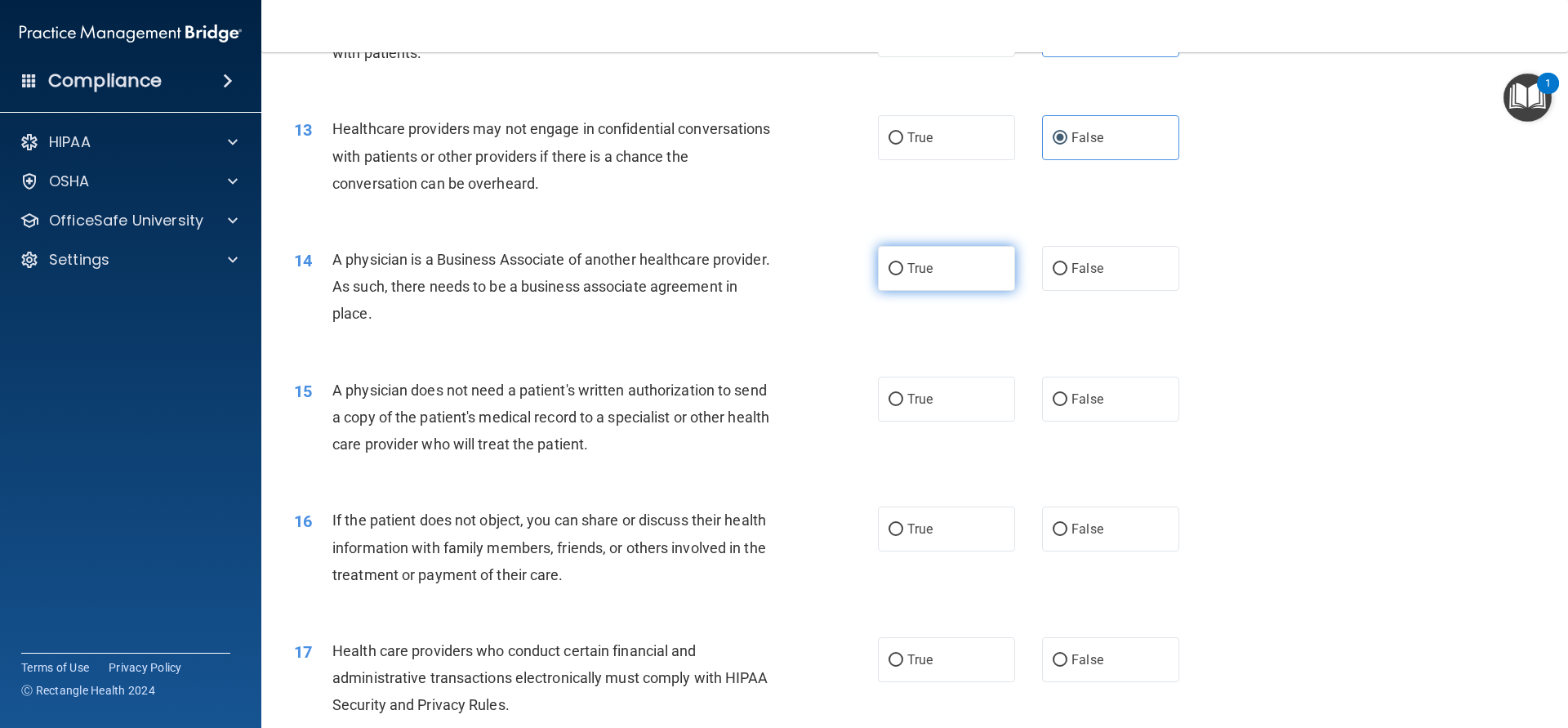
click at [943, 277] on label "True" at bounding box center [946, 268] width 138 height 45
click at [903, 275] on input "True" at bounding box center [896, 269] width 14 height 13
radio input "true"
click at [918, 425] on div "15 A physician does not need a patient's written authorization to send a copy o…" at bounding box center [914, 421] width 1266 height 130
click at [918, 412] on label "True" at bounding box center [946, 399] width 138 height 45
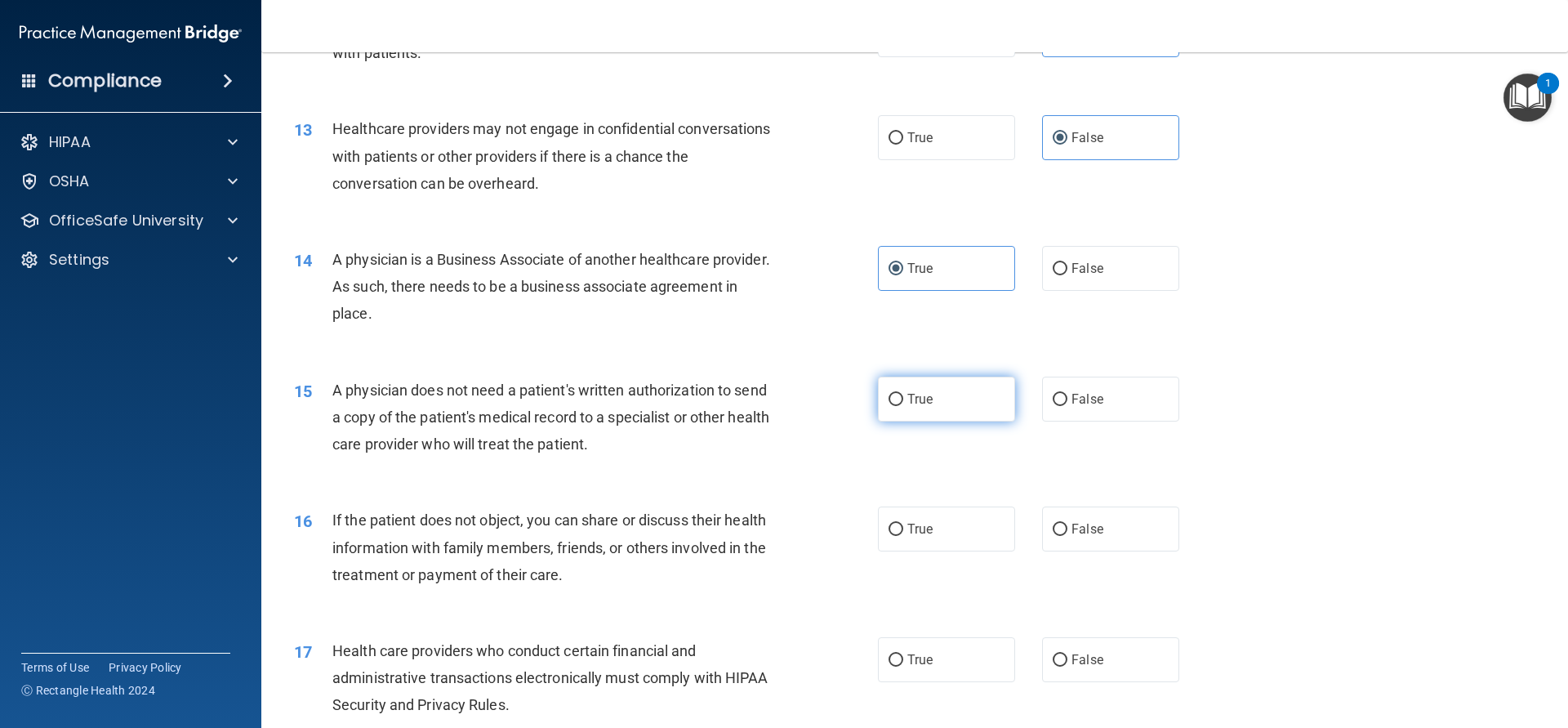
click at [903, 406] on input "True" at bounding box center [896, 400] width 14 height 13
radio input "true"
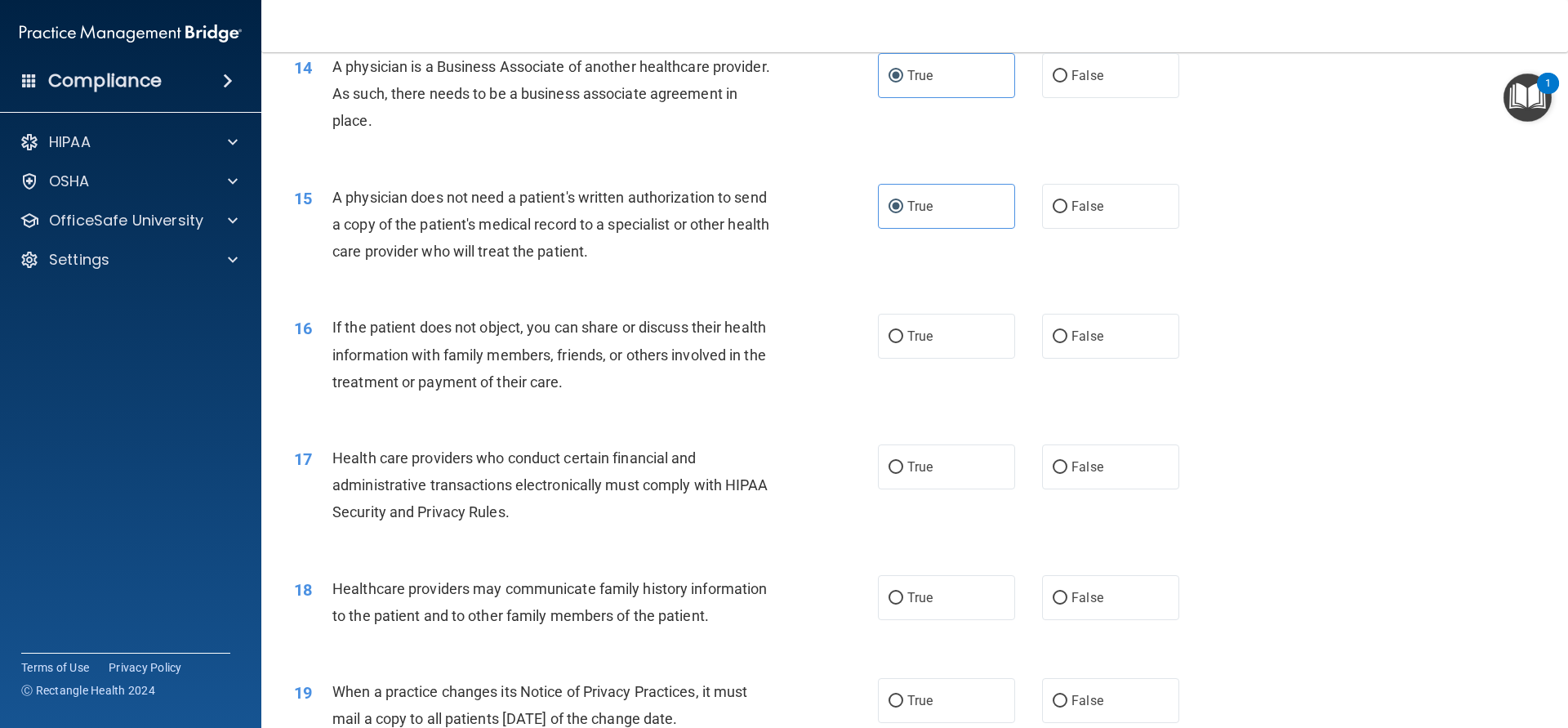
scroll to position [1691, 0]
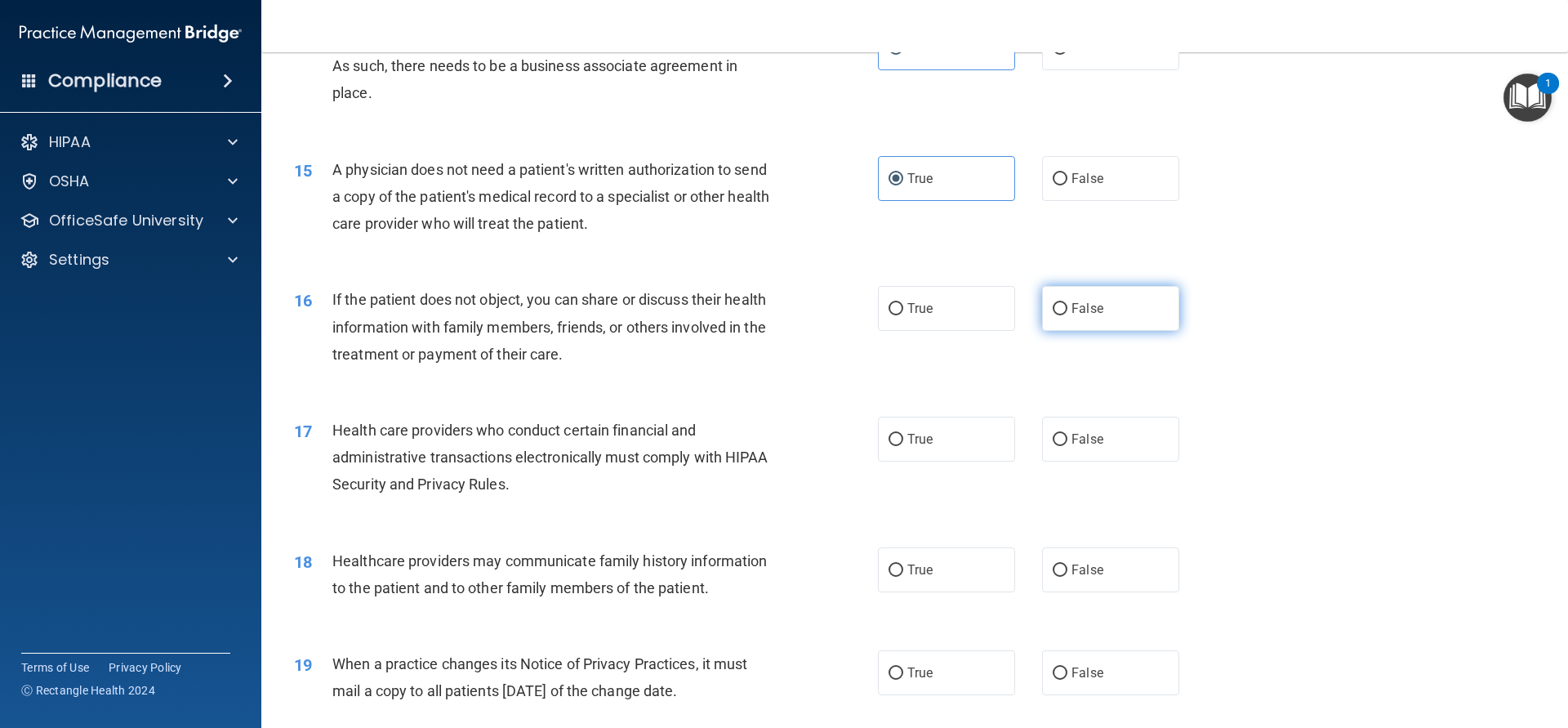
click at [1073, 316] on span "False" at bounding box center [1087, 308] width 31 height 15
click at [1067, 315] on input "False" at bounding box center [1060, 310] width 14 height 13
radio input "true"
click at [932, 440] on span "True" at bounding box center [920, 438] width 25 height 15
click at [903, 440] on input "True" at bounding box center [896, 440] width 14 height 13
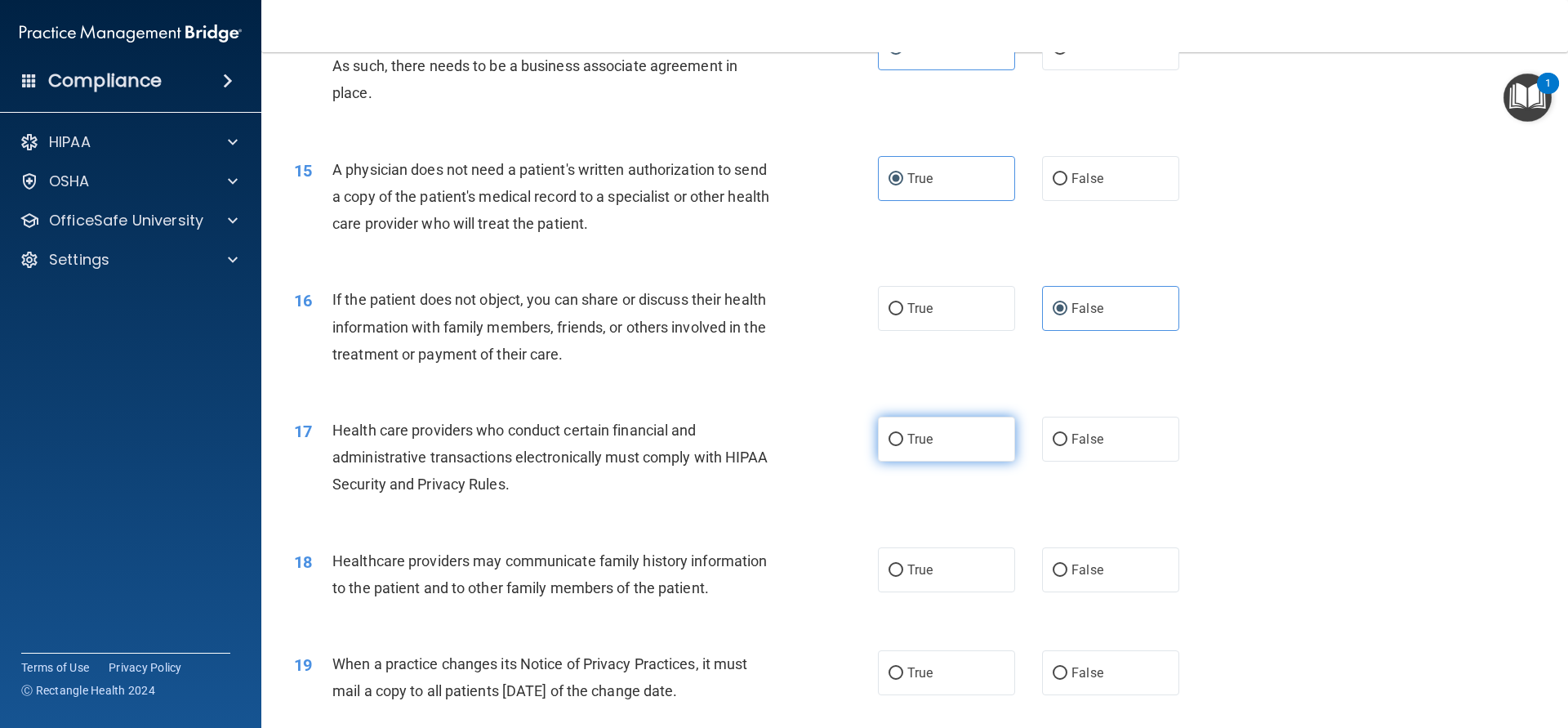
radio input "true"
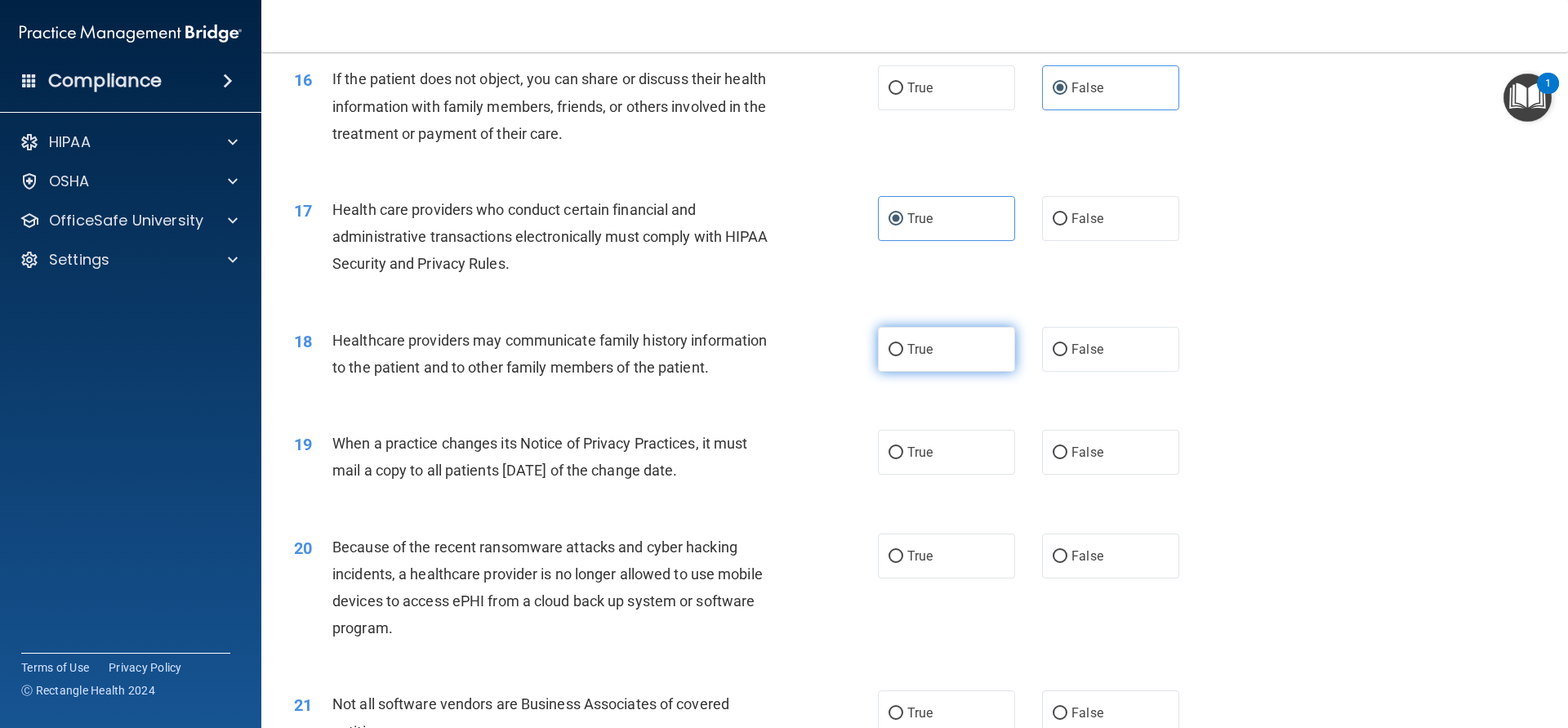
click at [904, 366] on label "True" at bounding box center [946, 349] width 138 height 45
click at [903, 356] on input "True" at bounding box center [896, 350] width 14 height 13
radio input "true"
click at [1093, 446] on span "False" at bounding box center [1087, 452] width 31 height 15
click at [1067, 447] on input "False" at bounding box center [1060, 454] width 14 height 13
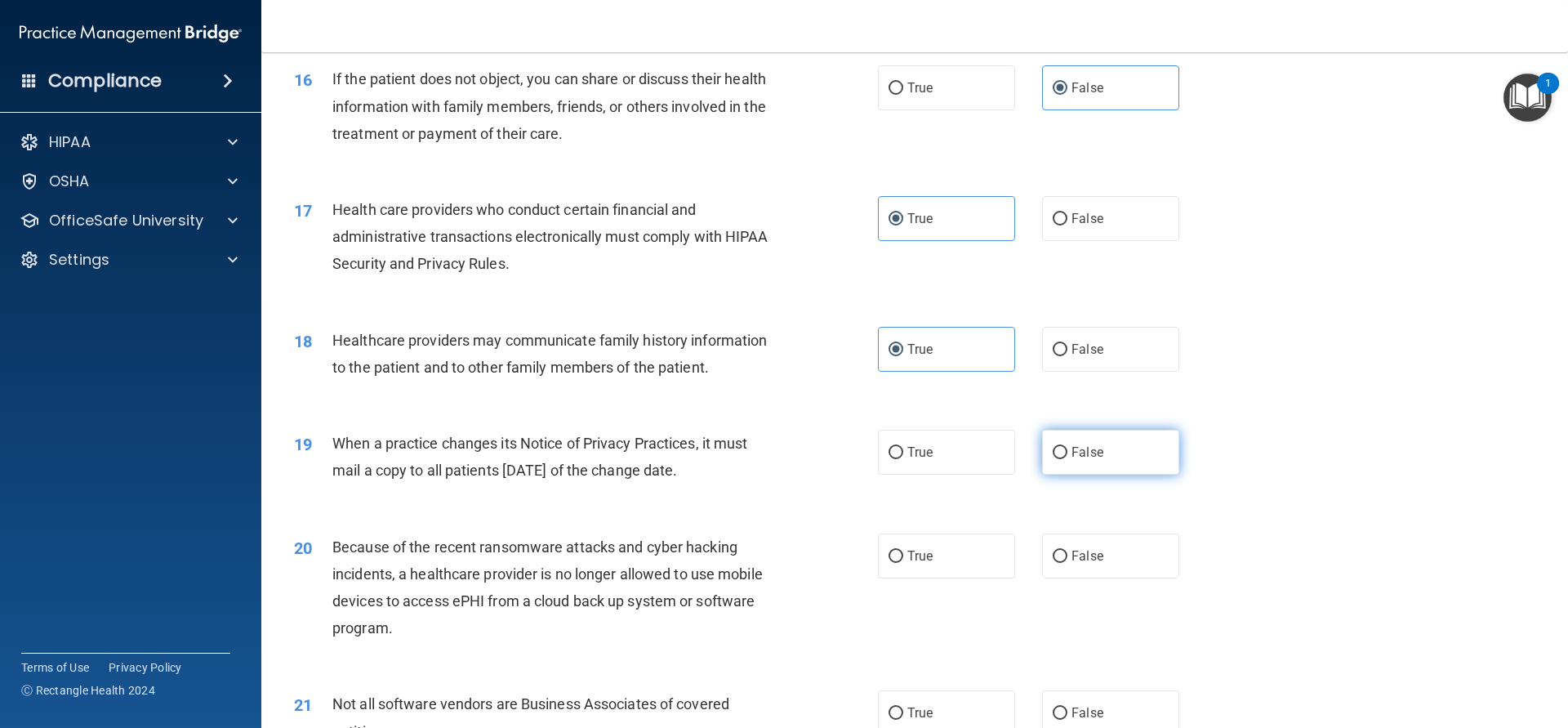
radio input "true"
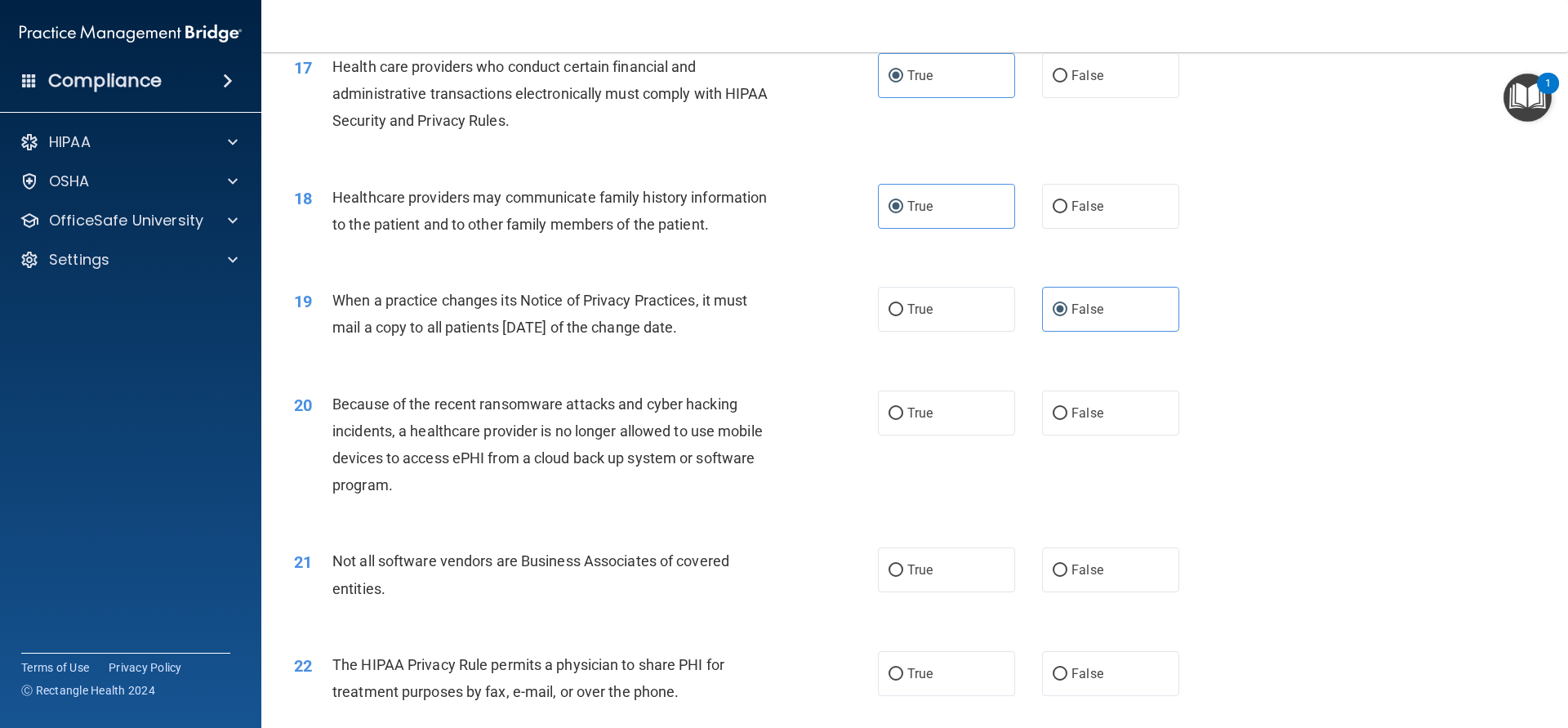
scroll to position [2059, 0]
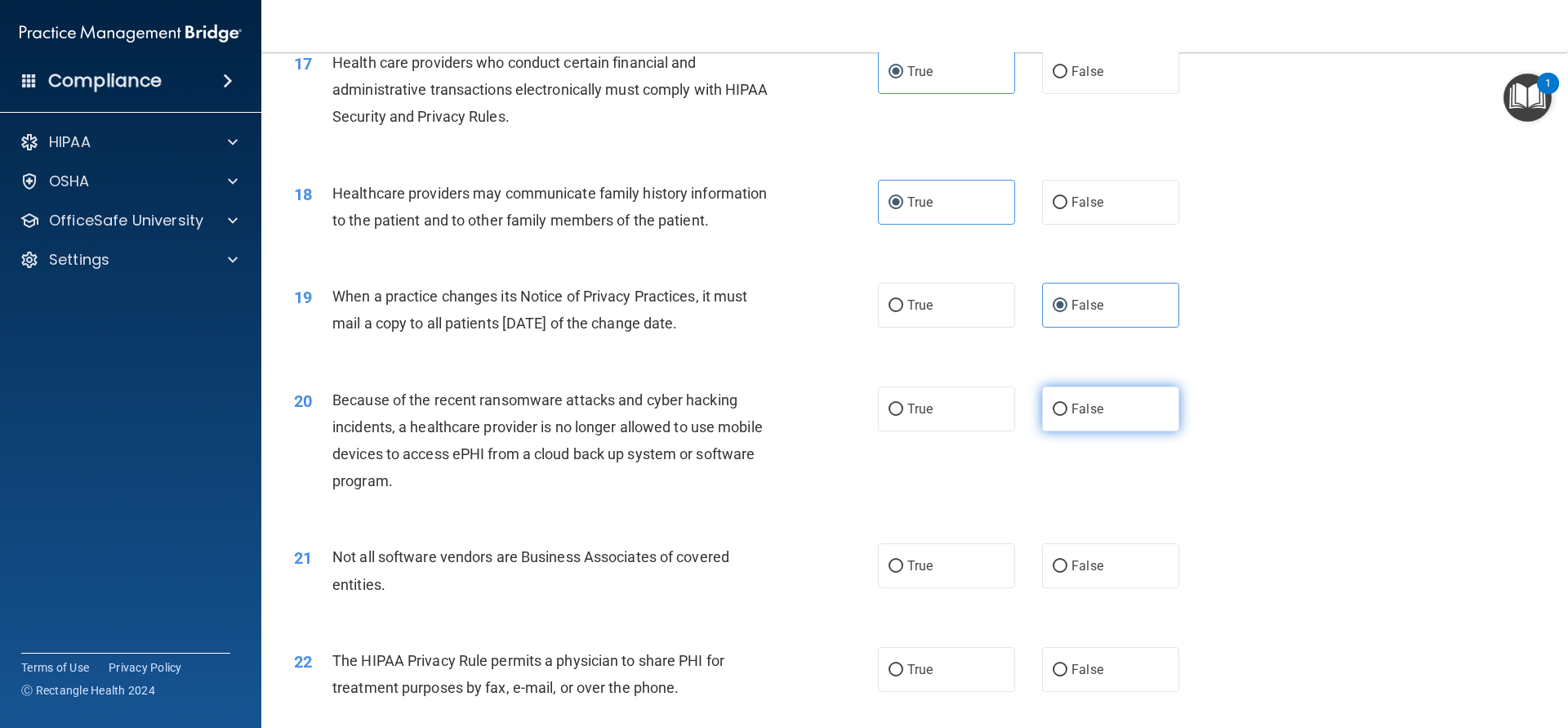
click at [1119, 412] on label "False" at bounding box center [1110, 409] width 138 height 45
click at [1067, 412] on input "False" at bounding box center [1060, 409] width 14 height 13
radio input "true"
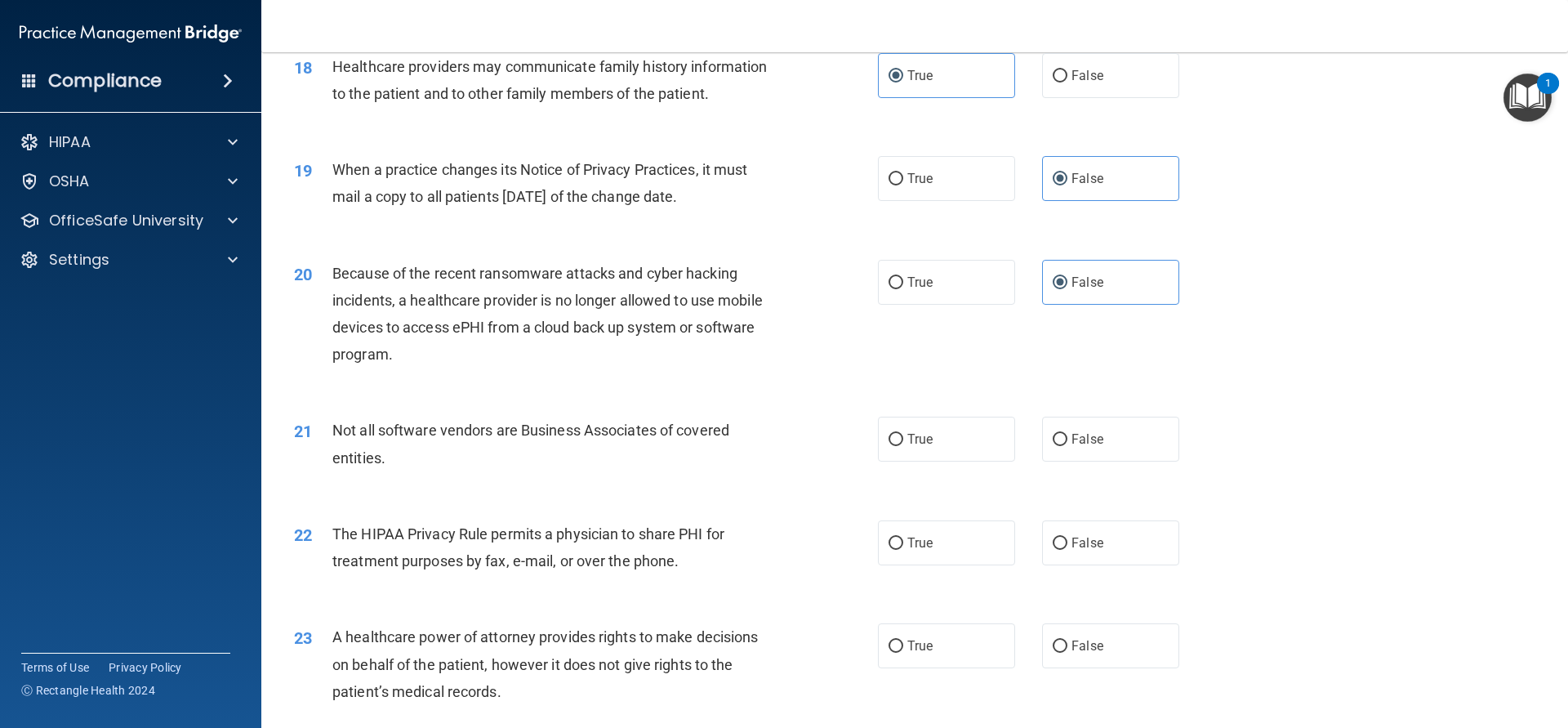
scroll to position [2206, 0]
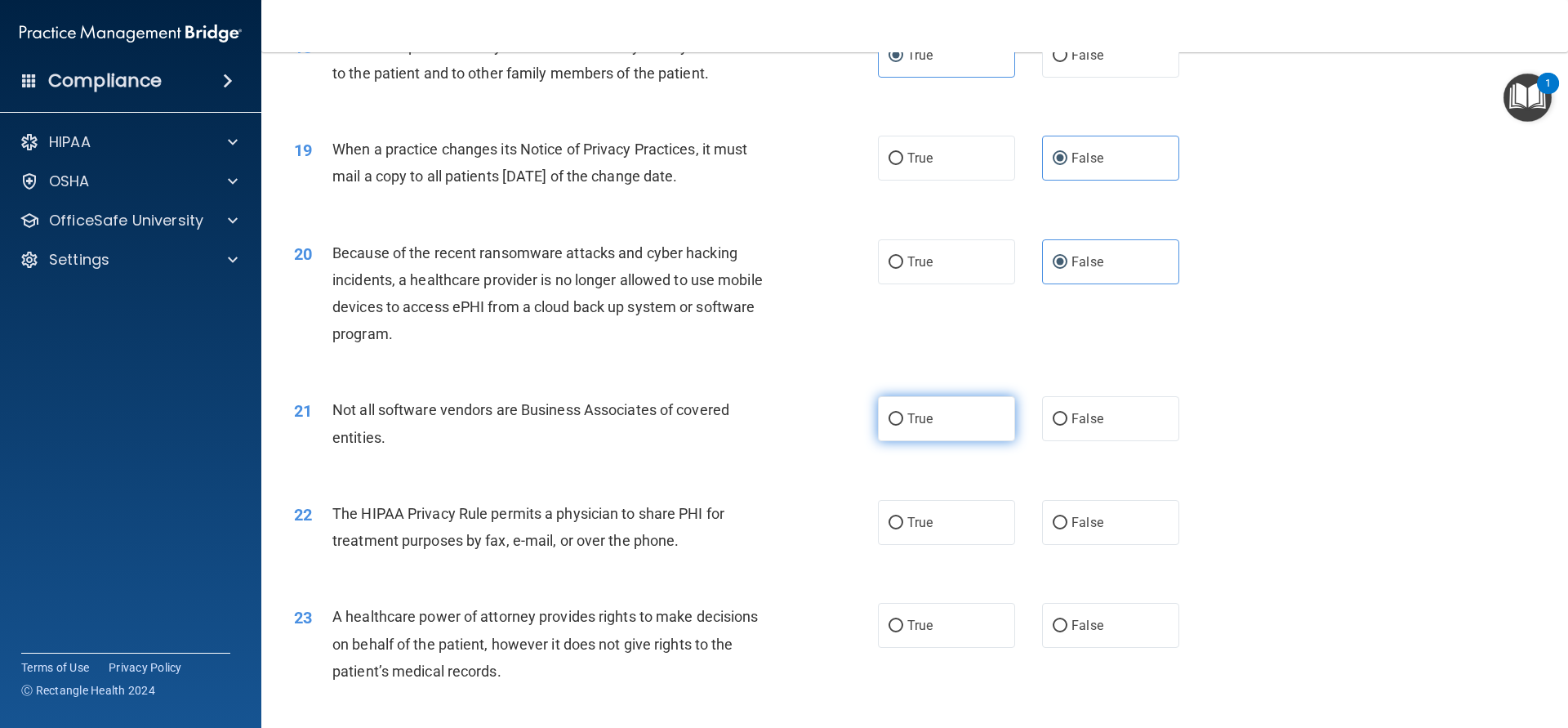
drag, startPoint x: 958, startPoint y: 427, endPoint x: 952, endPoint y: 433, distance: 8.5
click at [956, 429] on label "True" at bounding box center [946, 418] width 138 height 45
click at [905, 418] on label "True" at bounding box center [946, 418] width 138 height 45
click at [903, 418] on input "True" at bounding box center [896, 419] width 14 height 13
radio input "true"
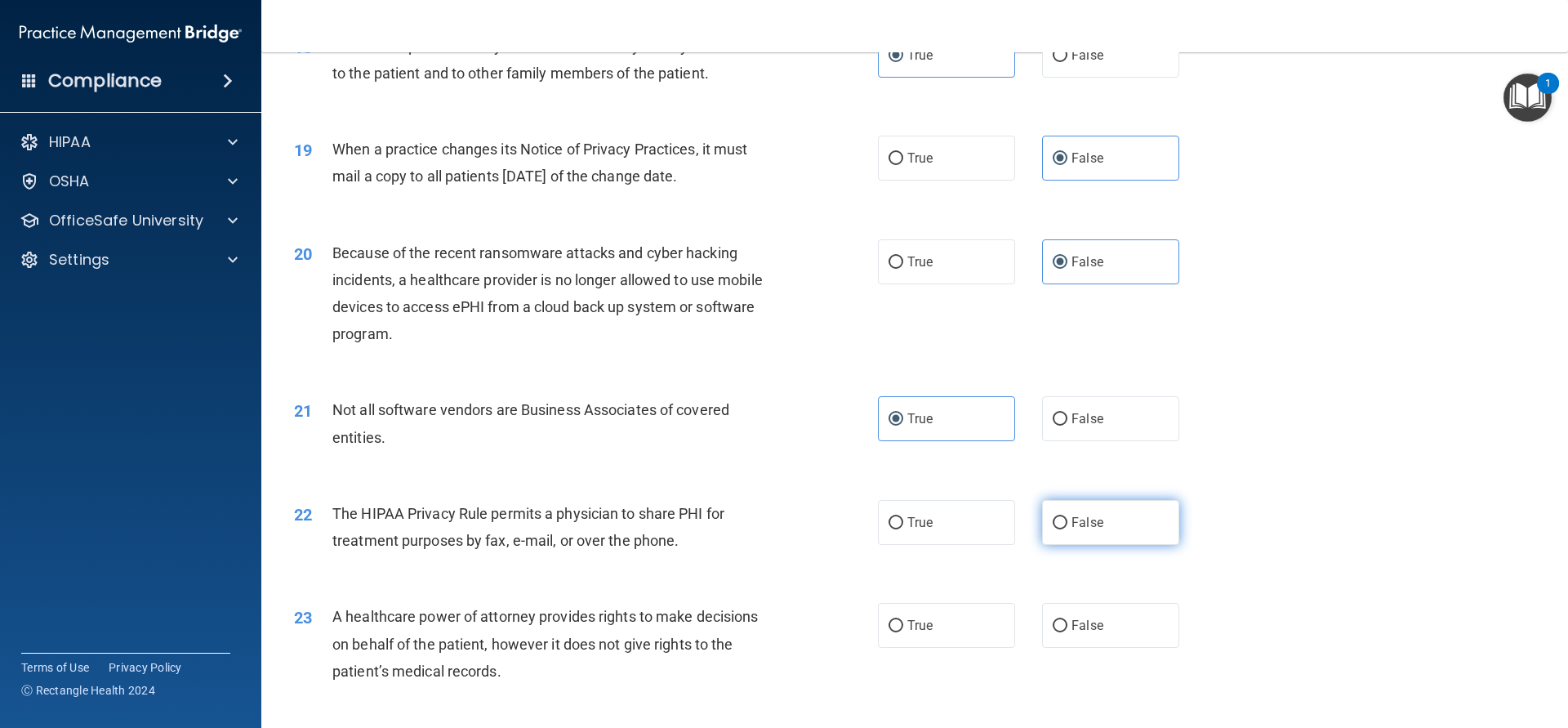
click at [1059, 518] on input "False" at bounding box center [1060, 524] width 14 height 13
radio input "true"
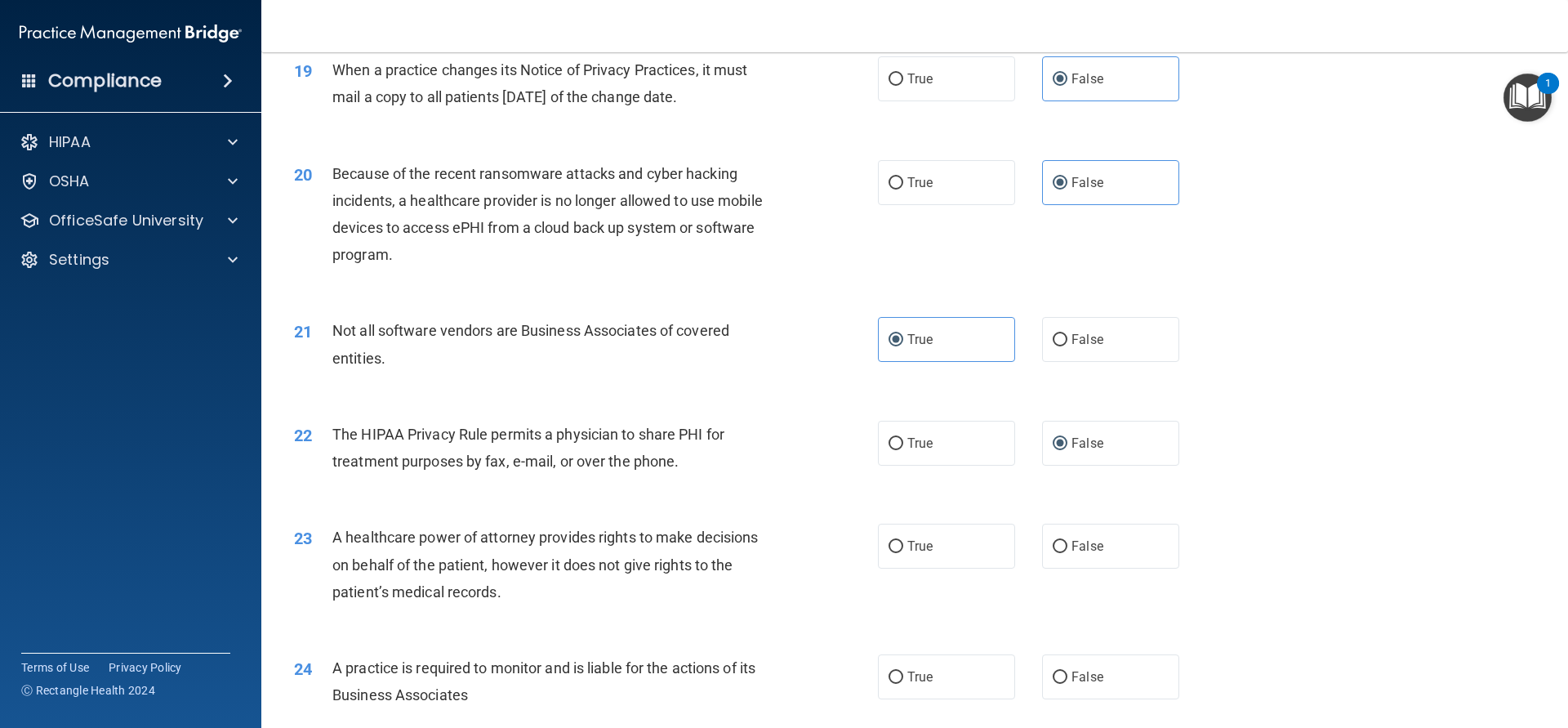
scroll to position [2352, 0]
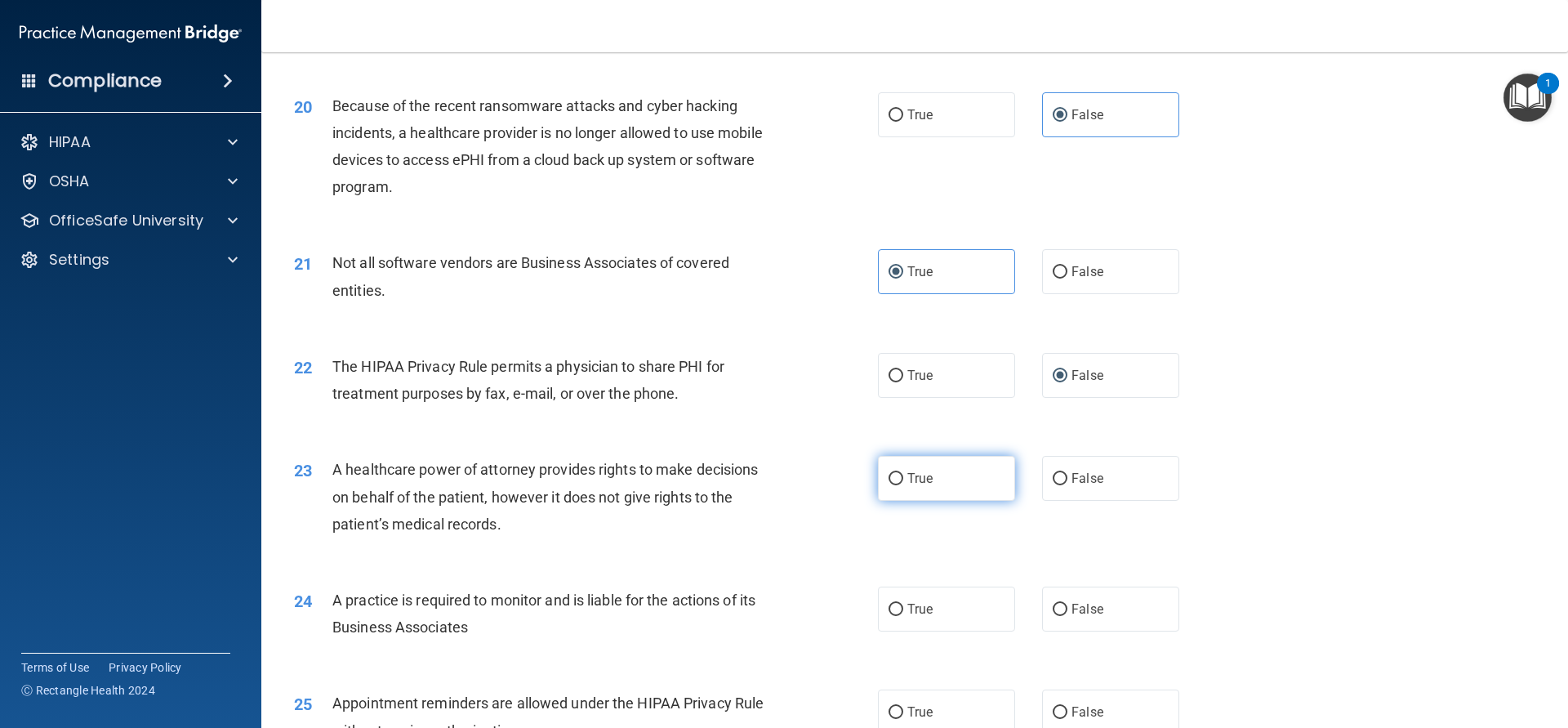
click at [917, 469] on label "True" at bounding box center [946, 479] width 138 height 45
click at [903, 473] on input "True" at bounding box center [896, 480] width 14 height 13
radio input "true"
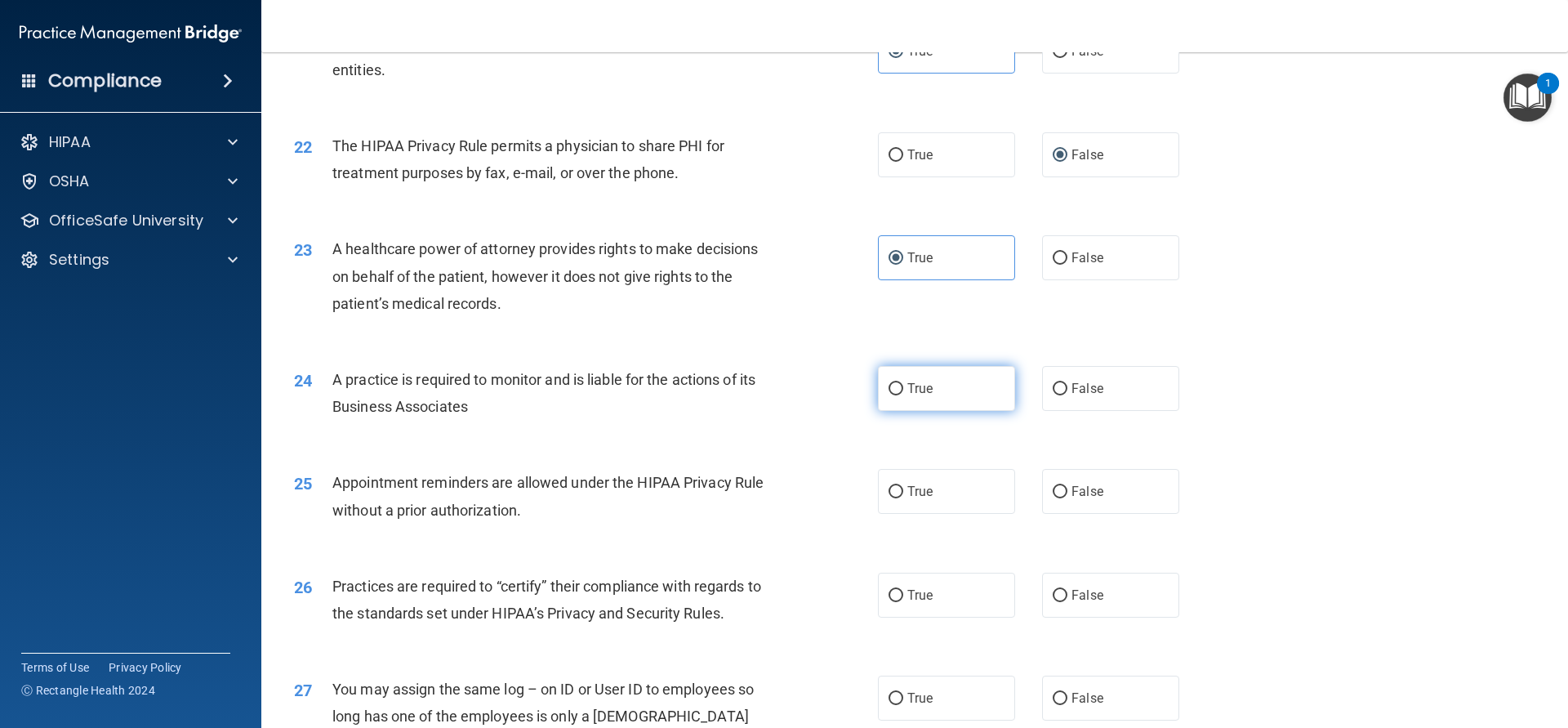
click at [899, 394] on input "True" at bounding box center [896, 390] width 14 height 13
radio input "true"
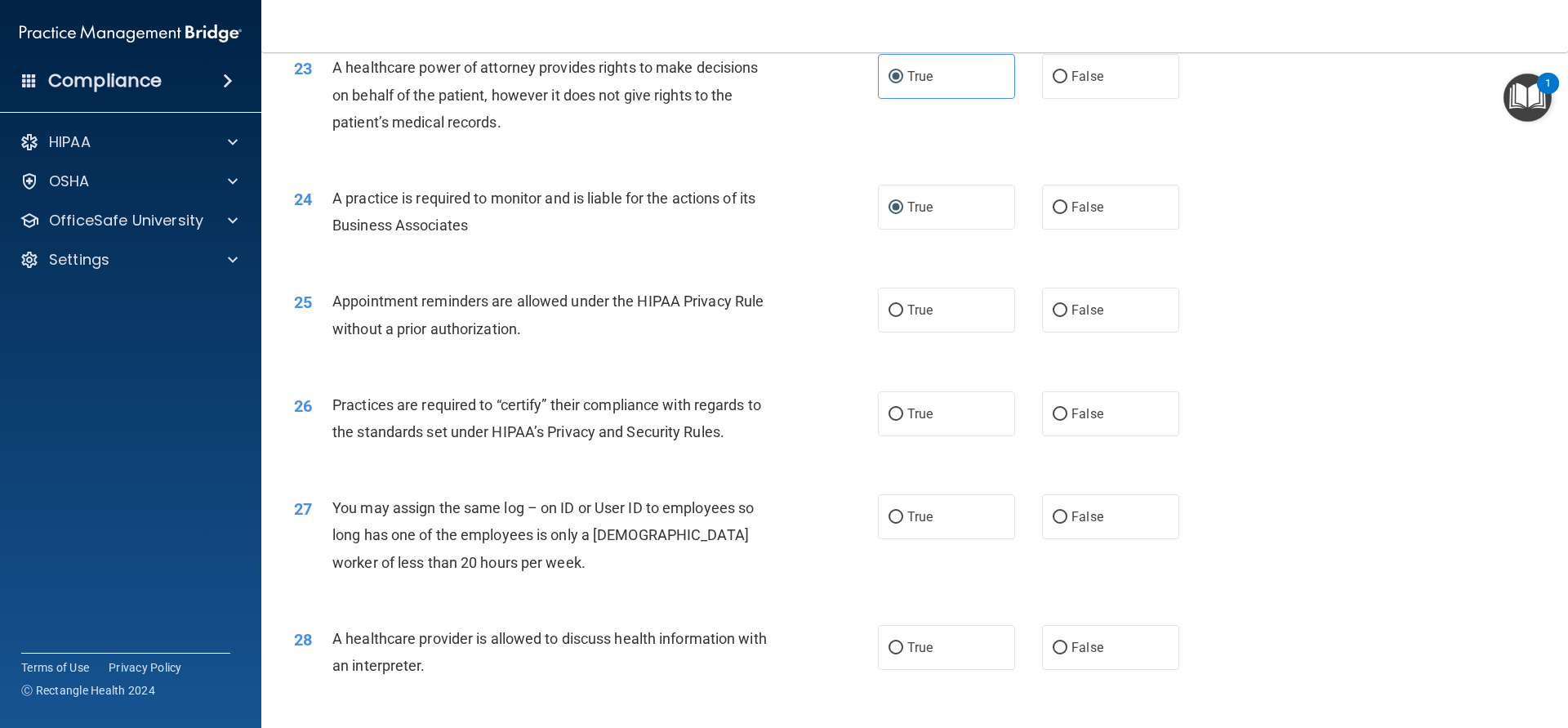
scroll to position [2867, 0]
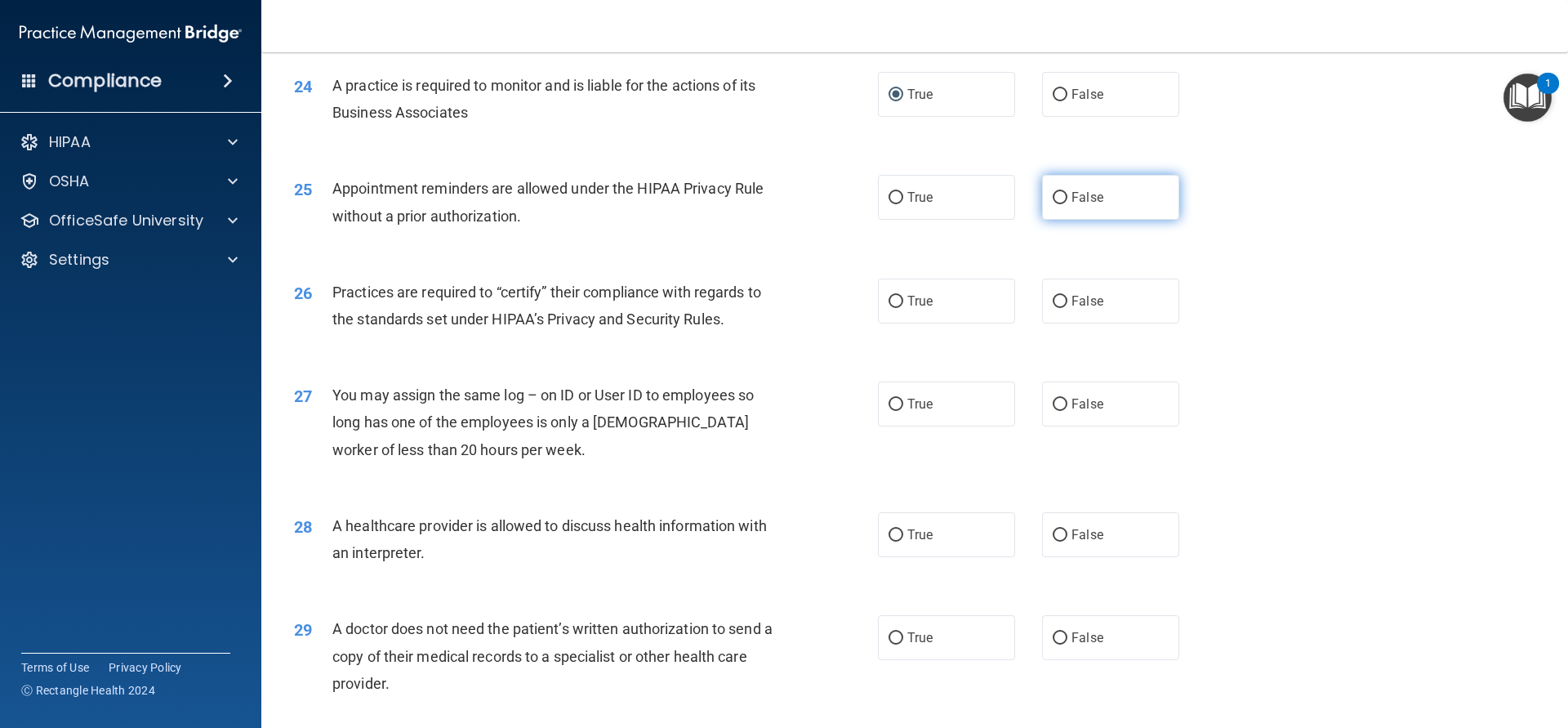
click at [1105, 196] on label "False" at bounding box center [1110, 197] width 138 height 45
click at [1067, 196] on input "False" at bounding box center [1060, 198] width 14 height 13
radio input "true"
click at [937, 294] on label "True" at bounding box center [946, 301] width 138 height 45
click at [903, 296] on input "True" at bounding box center [896, 302] width 14 height 13
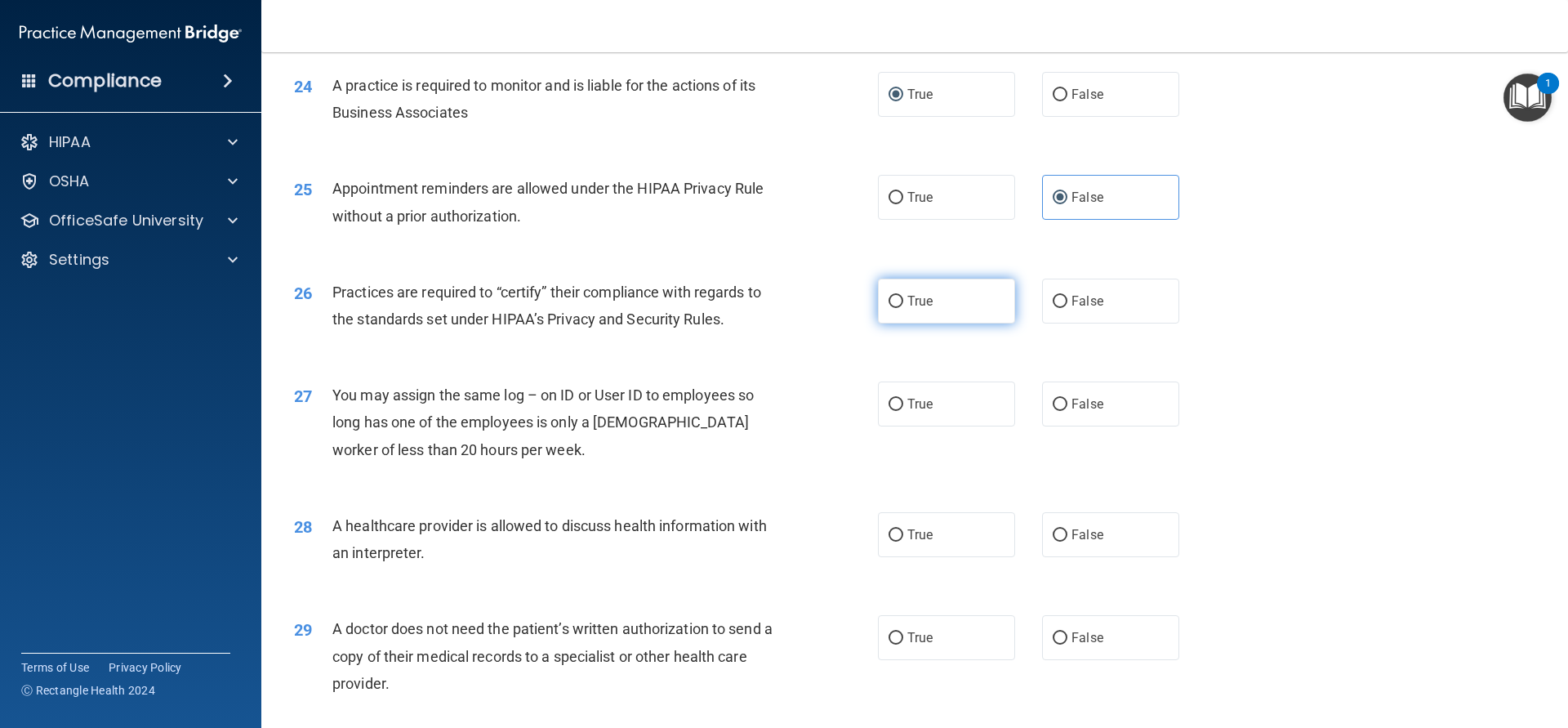
radio input "true"
click at [1078, 398] on span "False" at bounding box center [1087, 403] width 31 height 15
click at [1067, 399] on input "False" at bounding box center [1060, 405] width 14 height 13
radio input "true"
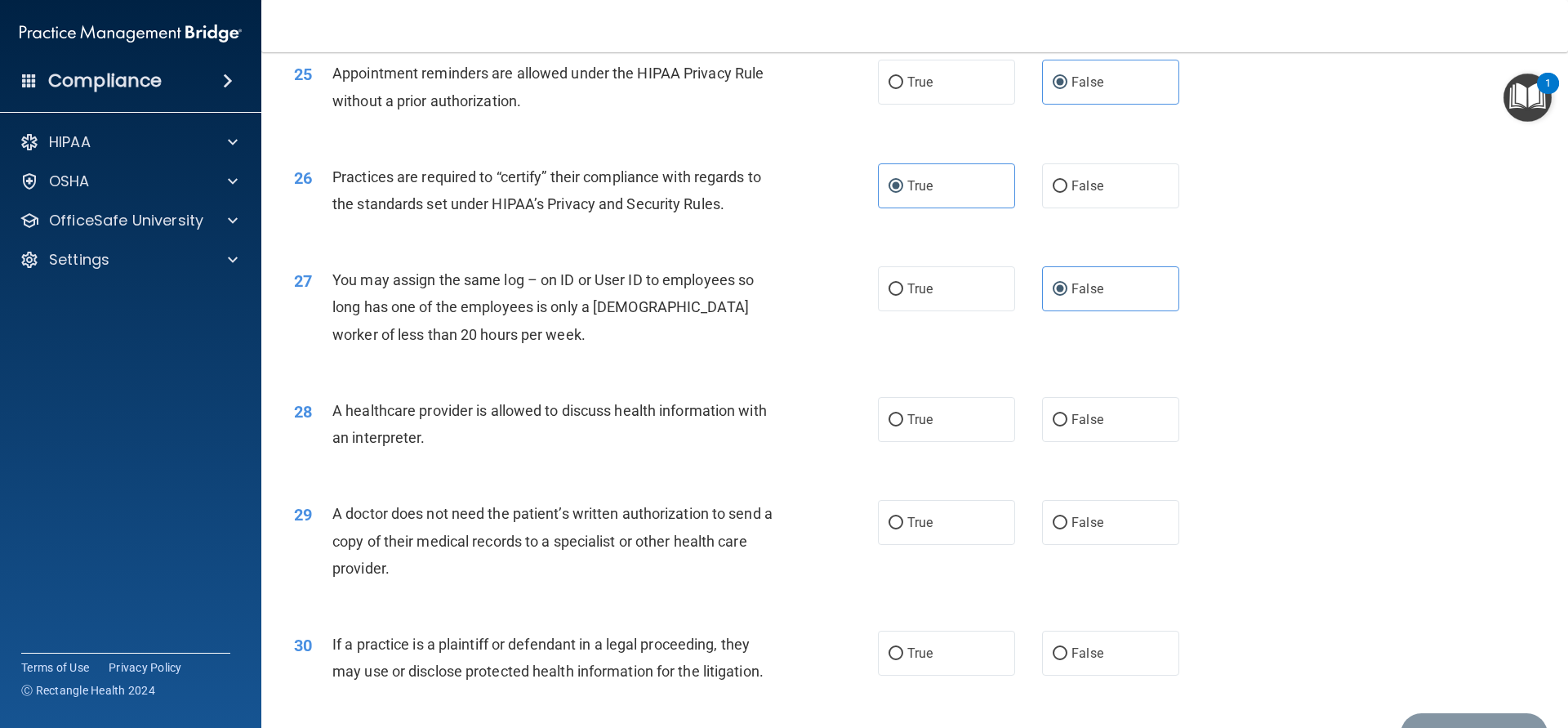
scroll to position [3076, 0]
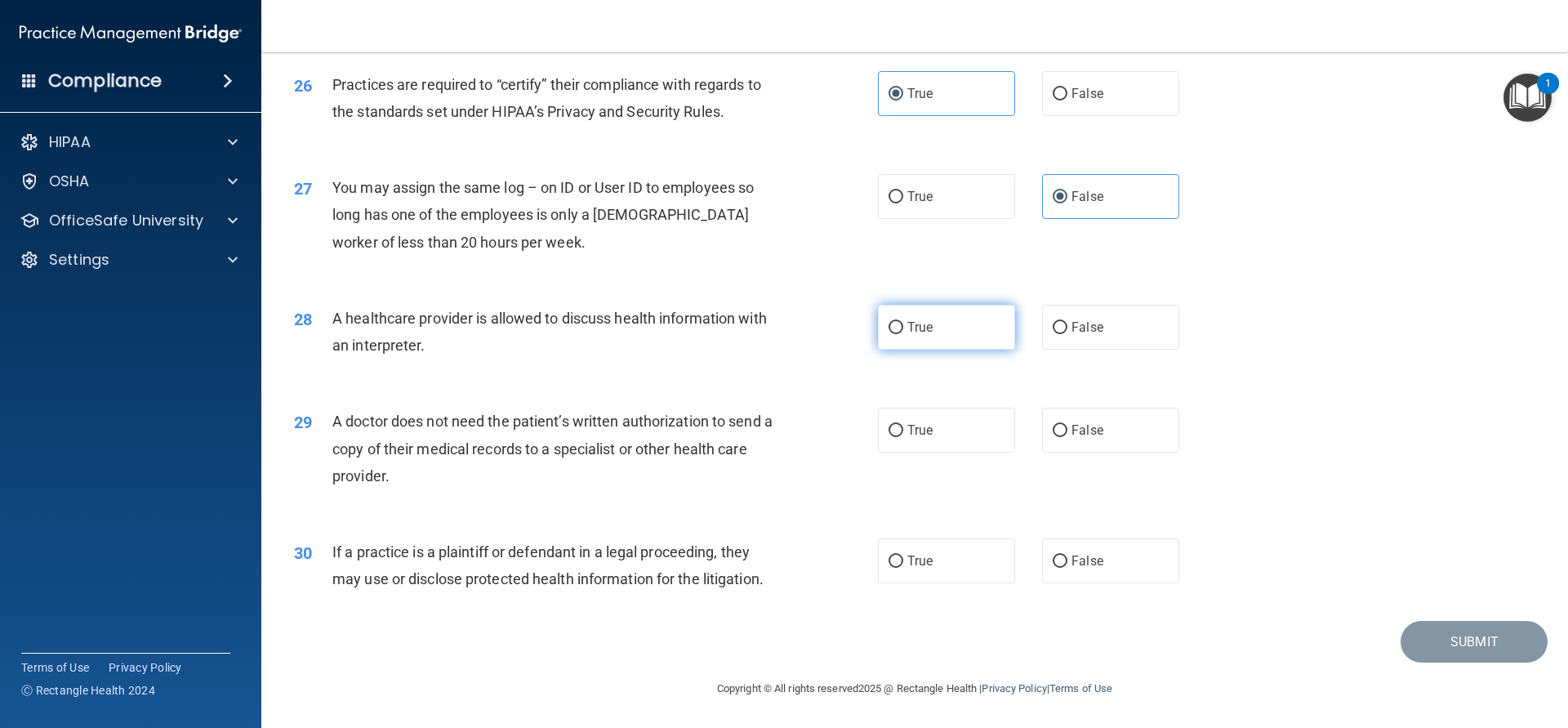
click at [936, 346] on label "True" at bounding box center [946, 328] width 138 height 45
click at [903, 334] on input "True" at bounding box center [896, 328] width 14 height 13
radio input "true"
click at [955, 429] on label "True" at bounding box center [946, 430] width 138 height 45
click at [903, 429] on input "True" at bounding box center [896, 431] width 14 height 13
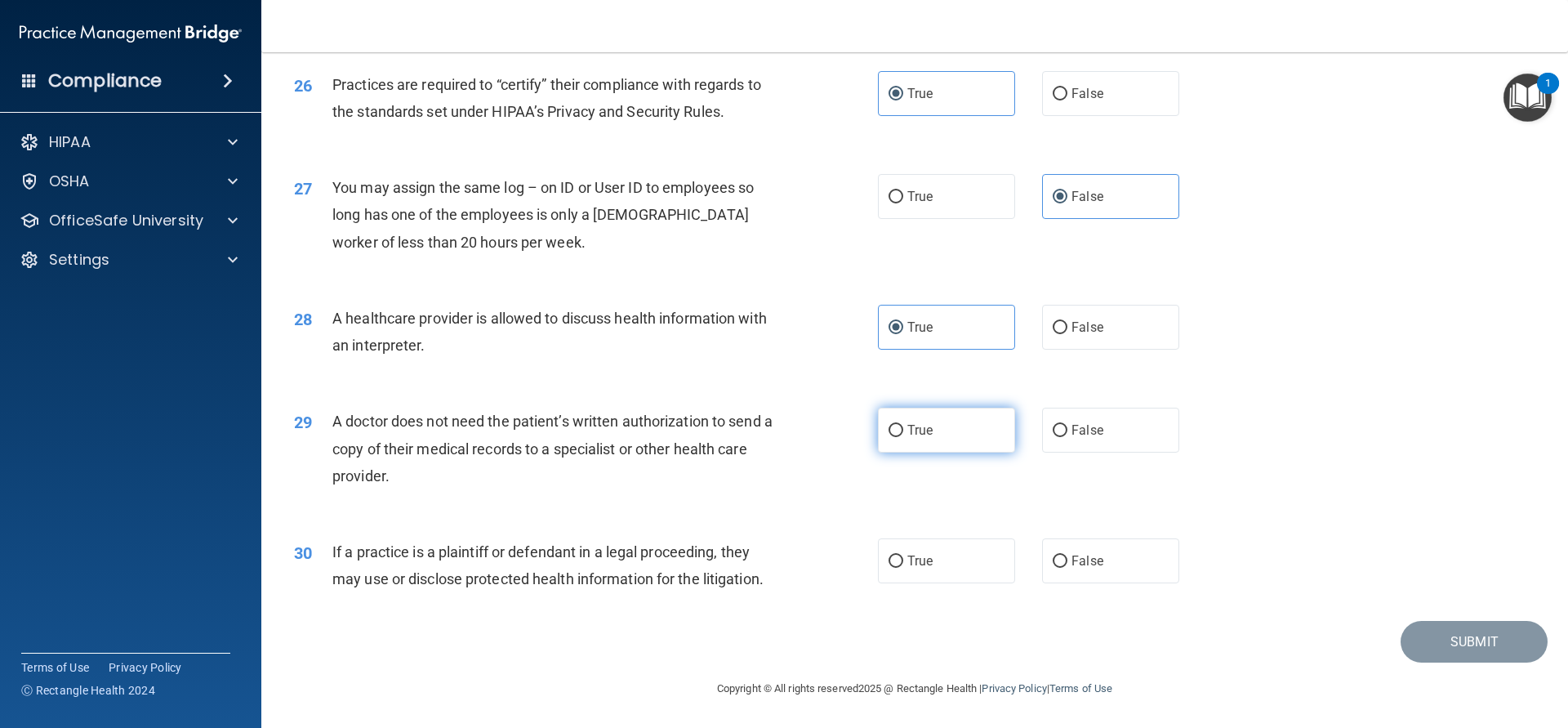
radio input "true"
click at [1080, 565] on span "False" at bounding box center [1087, 561] width 31 height 15
click at [1067, 565] on input "False" at bounding box center [1060, 562] width 14 height 13
radio input "true"
click at [1451, 644] on button "Submit" at bounding box center [1474, 642] width 147 height 41
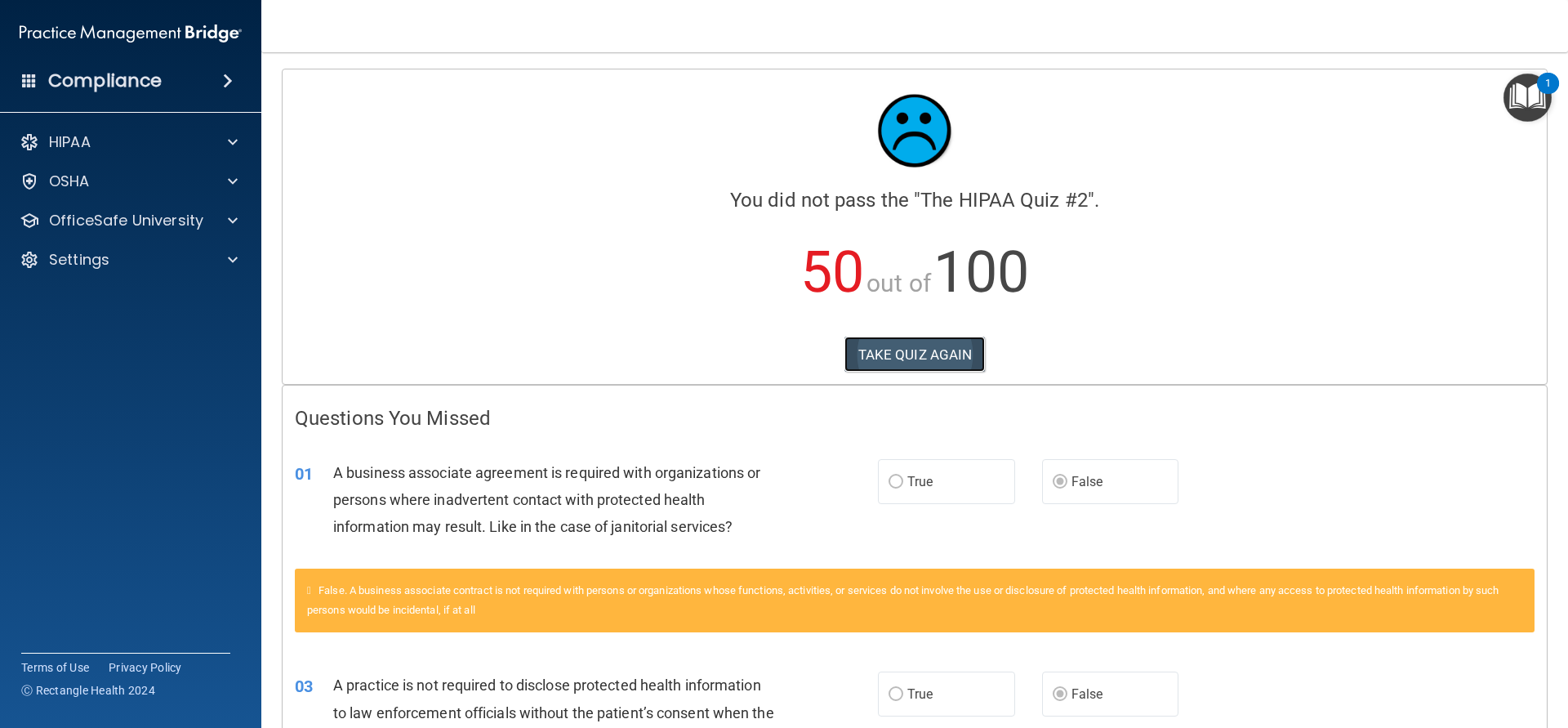
click at [899, 344] on button "TAKE QUIZ AGAIN" at bounding box center [915, 355] width 141 height 36
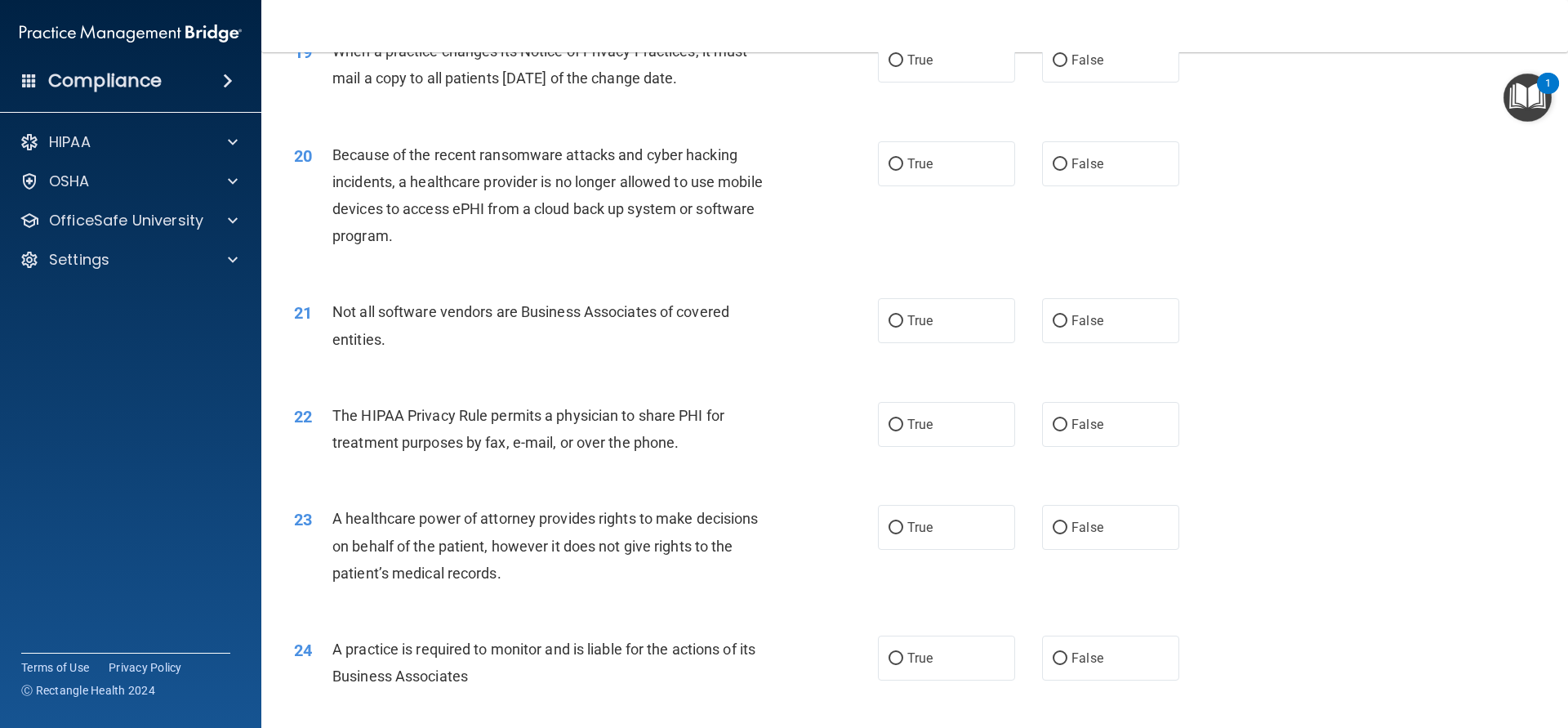
scroll to position [3076, 0]
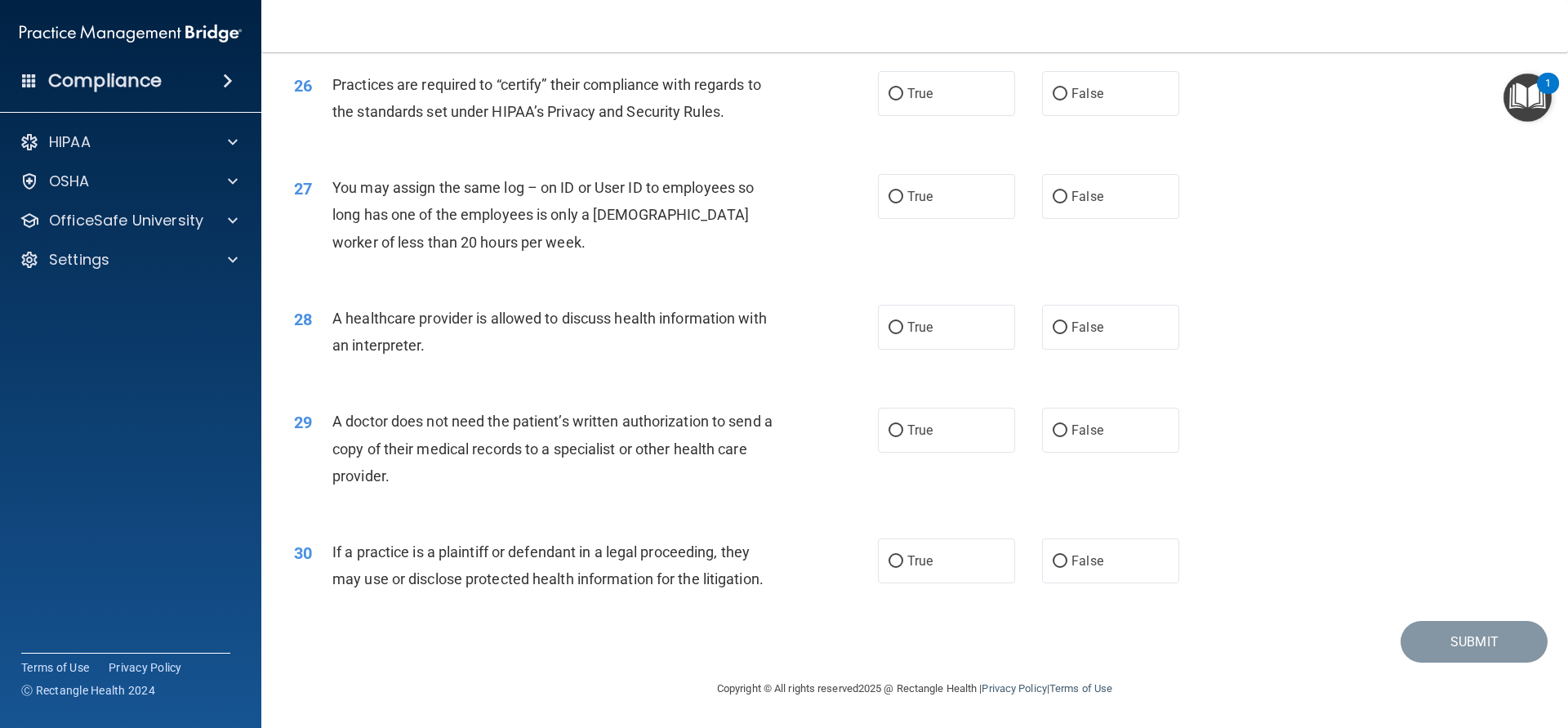
click at [1054, 524] on div "30 If a practice is a plaintiff or defendant in a legal proceeding, they may us…" at bounding box center [914, 570] width 1266 height 103
click at [1045, 554] on label "False" at bounding box center [1110, 561] width 138 height 45
click at [1053, 555] on input "False" at bounding box center [1060, 562] width 14 height 13
radio input "true"
click at [1059, 551] on label "False" at bounding box center [1110, 561] width 138 height 45
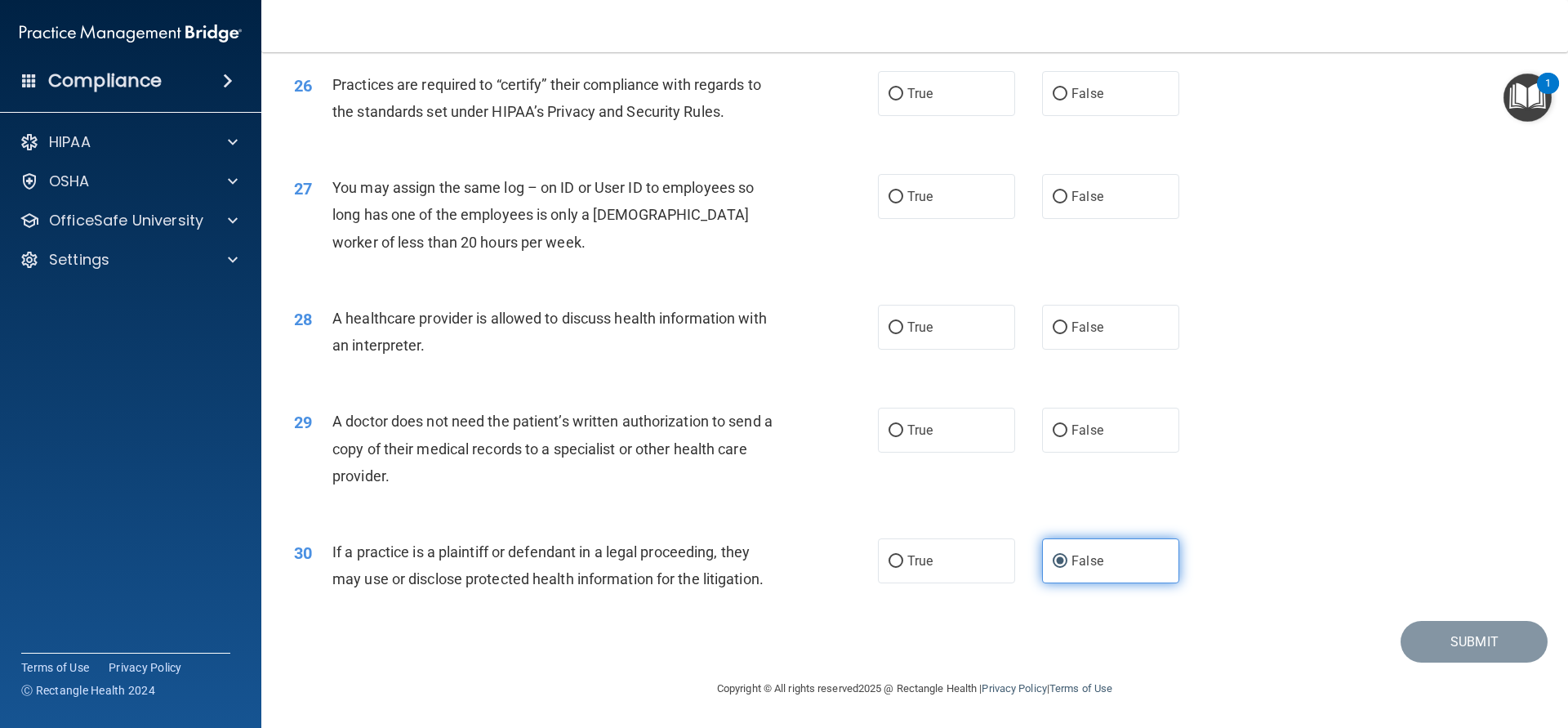
click at [1059, 555] on input "False" at bounding box center [1060, 562] width 14 height 13
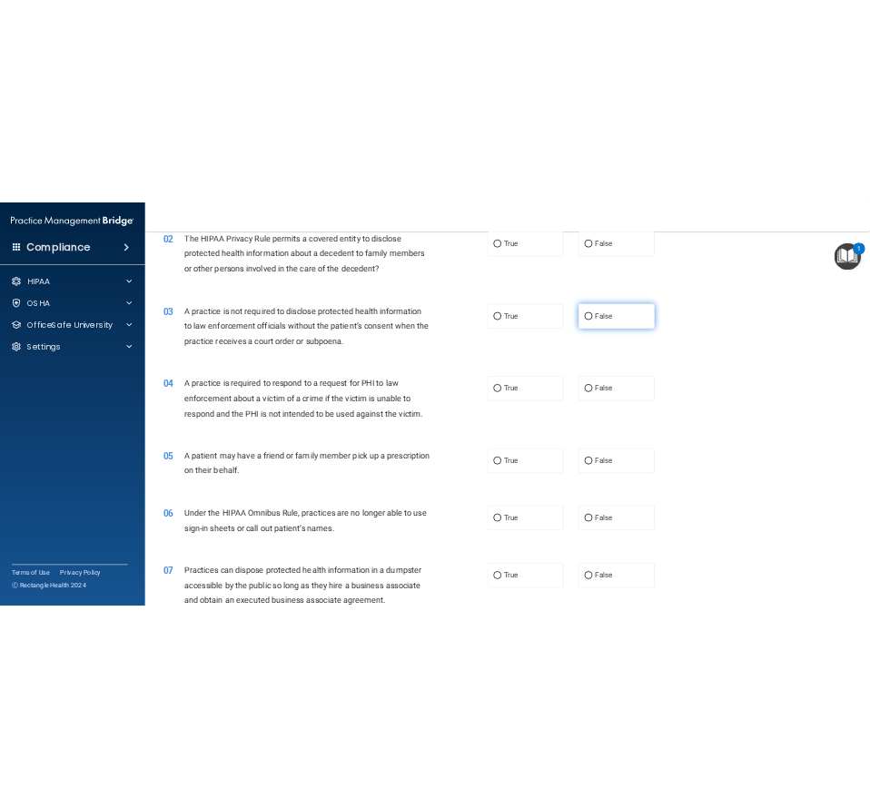
scroll to position [0, 0]
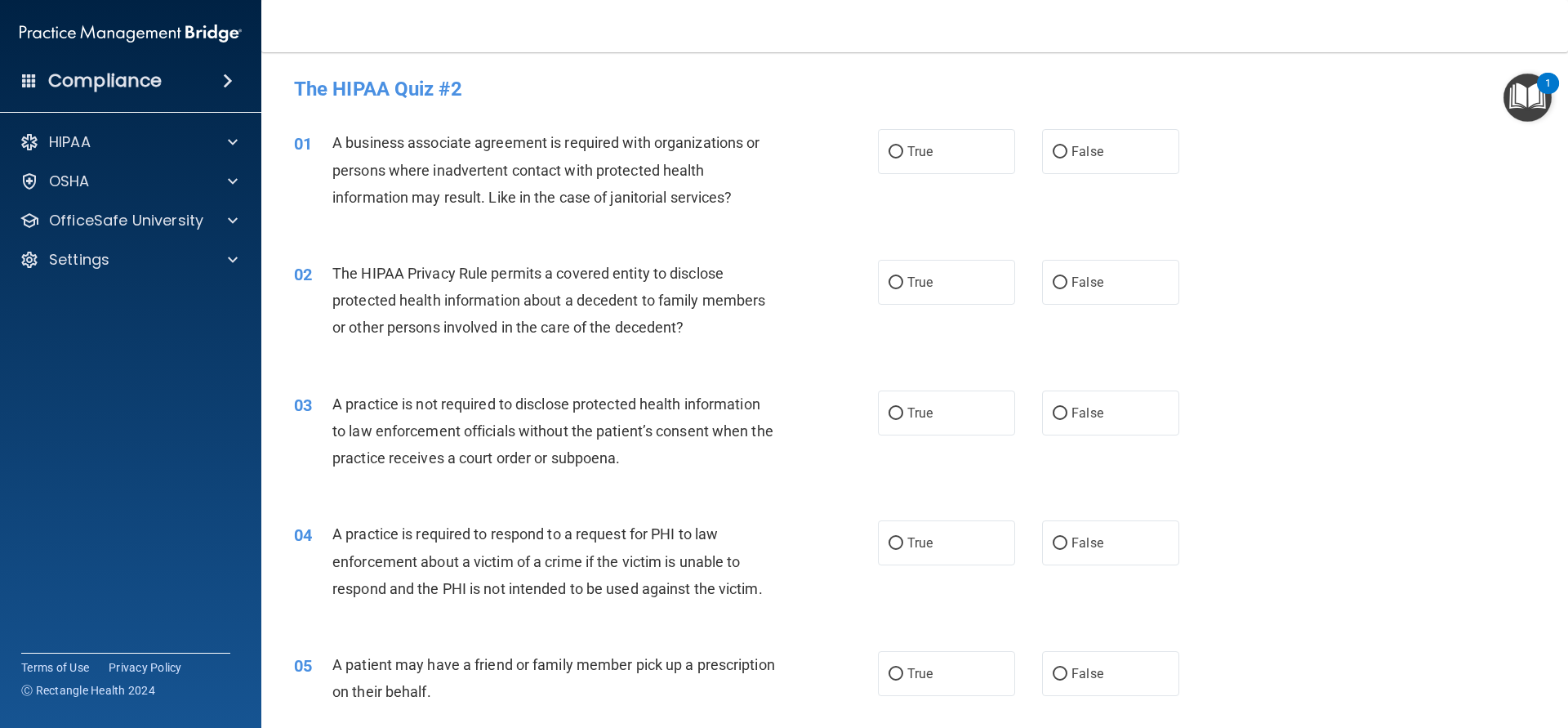
click at [775, 510] on div "04 A practice is required to respond to a request for PHI to law enforcement ab…" at bounding box center [914, 565] width 1266 height 130
click at [473, 86] on h4 "The HIPAA Quiz #2" at bounding box center [915, 89] width 1241 height 22
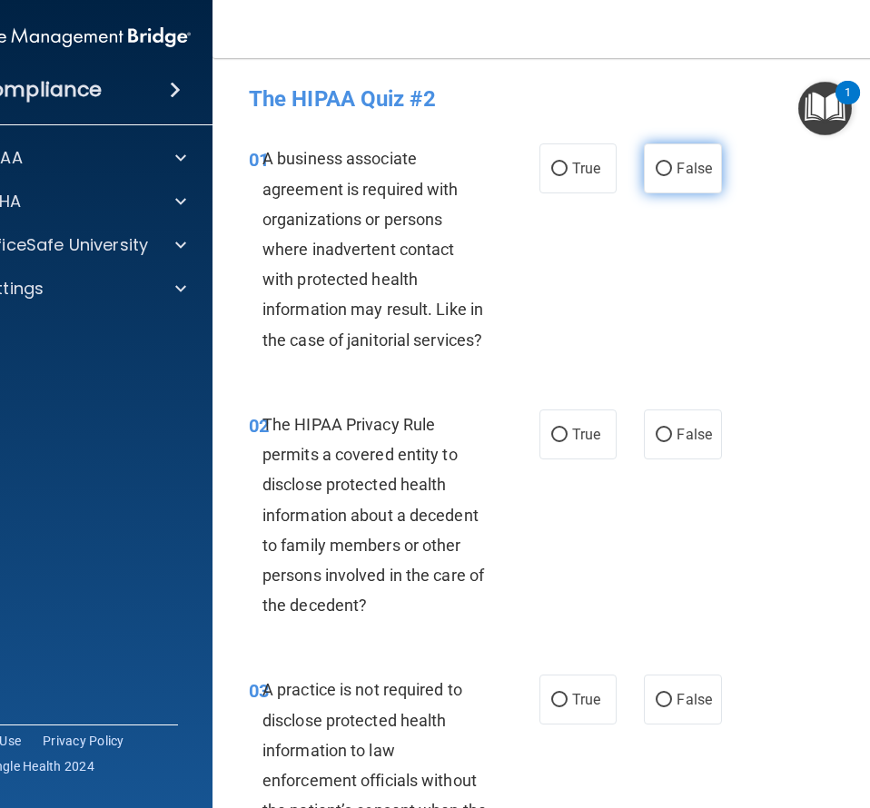
click at [686, 164] on span "False" at bounding box center [693, 168] width 35 height 17
click at [672, 164] on input "False" at bounding box center [663, 169] width 16 height 14
radio input "true"
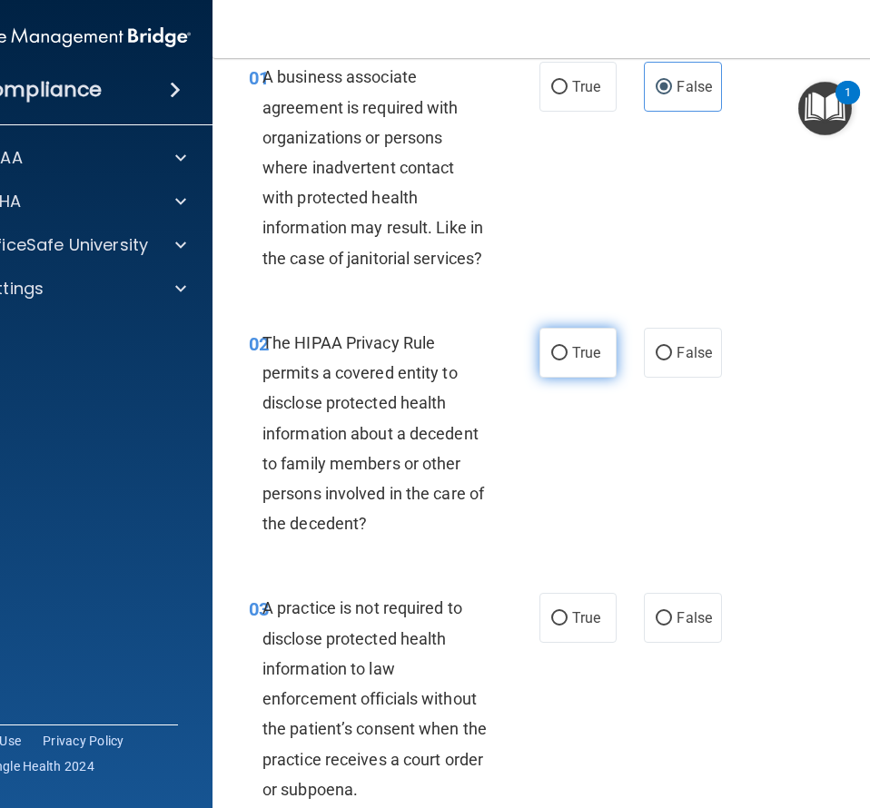
click at [573, 355] on span "True" at bounding box center [586, 352] width 28 height 17
click at [567, 355] on input "True" at bounding box center [559, 354] width 16 height 14
radio input "true"
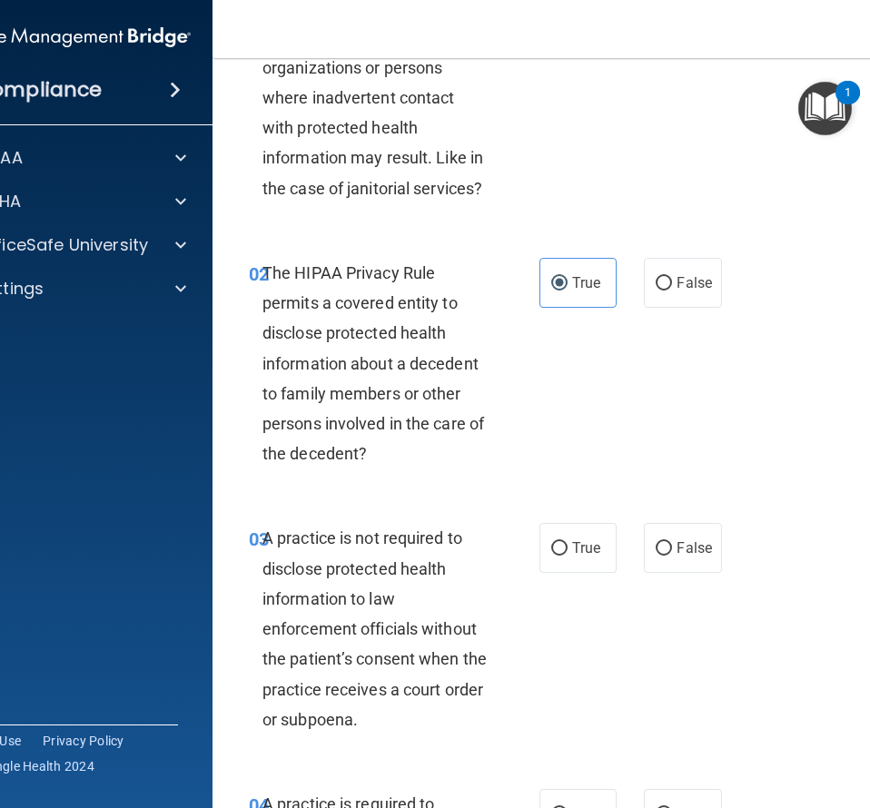
scroll to position [245, 0]
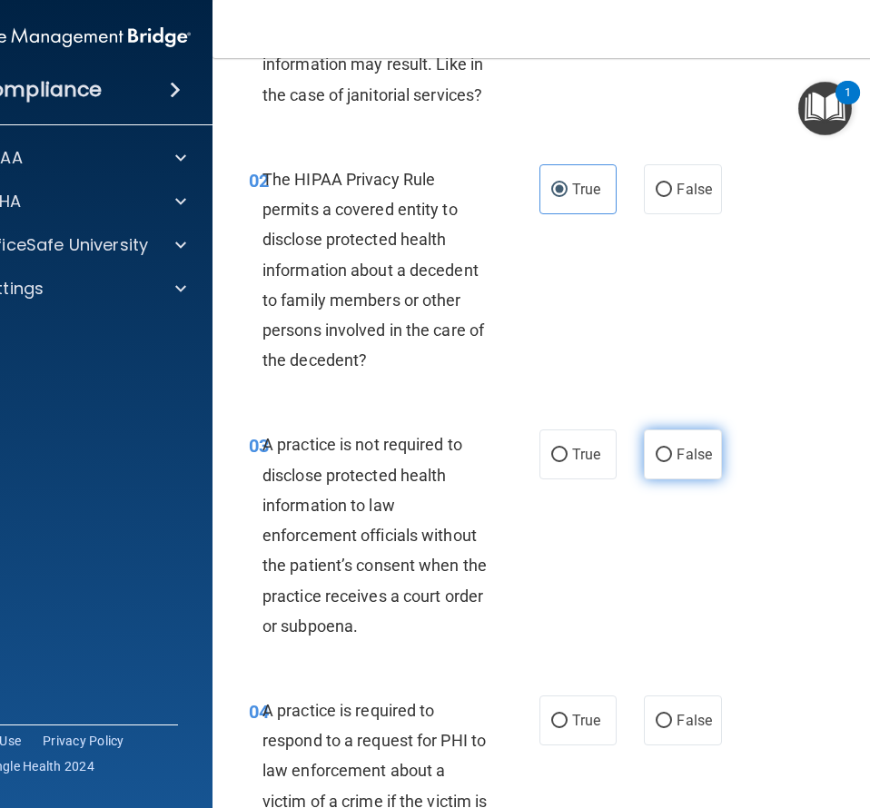
click at [664, 453] on input "False" at bounding box center [663, 455] width 16 height 14
radio input "true"
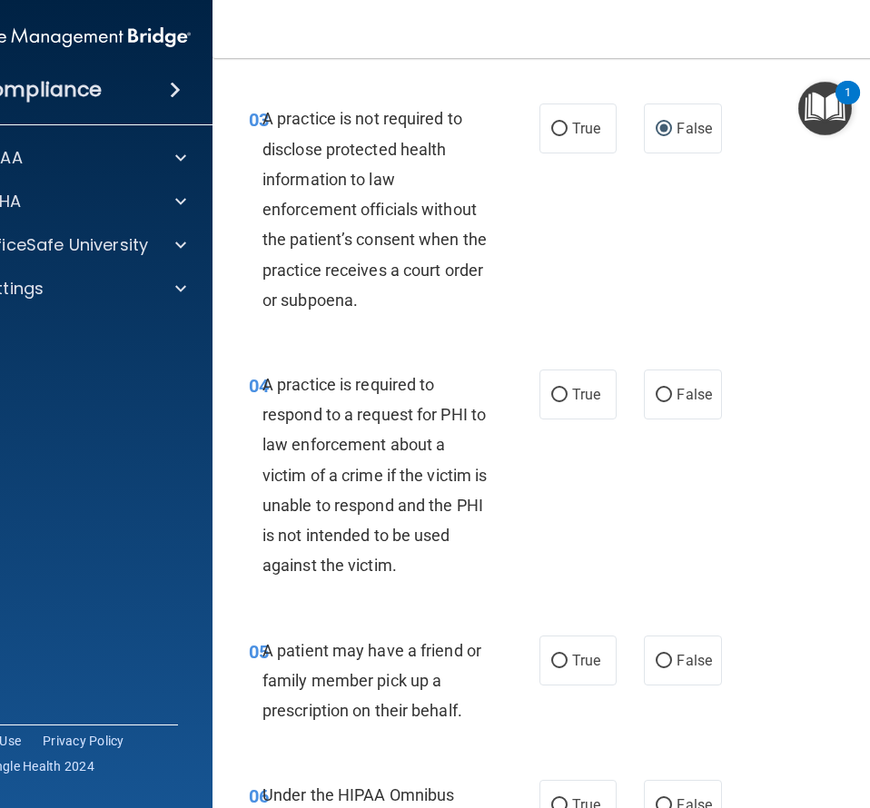
scroll to position [572, 0]
click at [565, 389] on input "True" at bounding box center [559, 395] width 16 height 14
radio input "true"
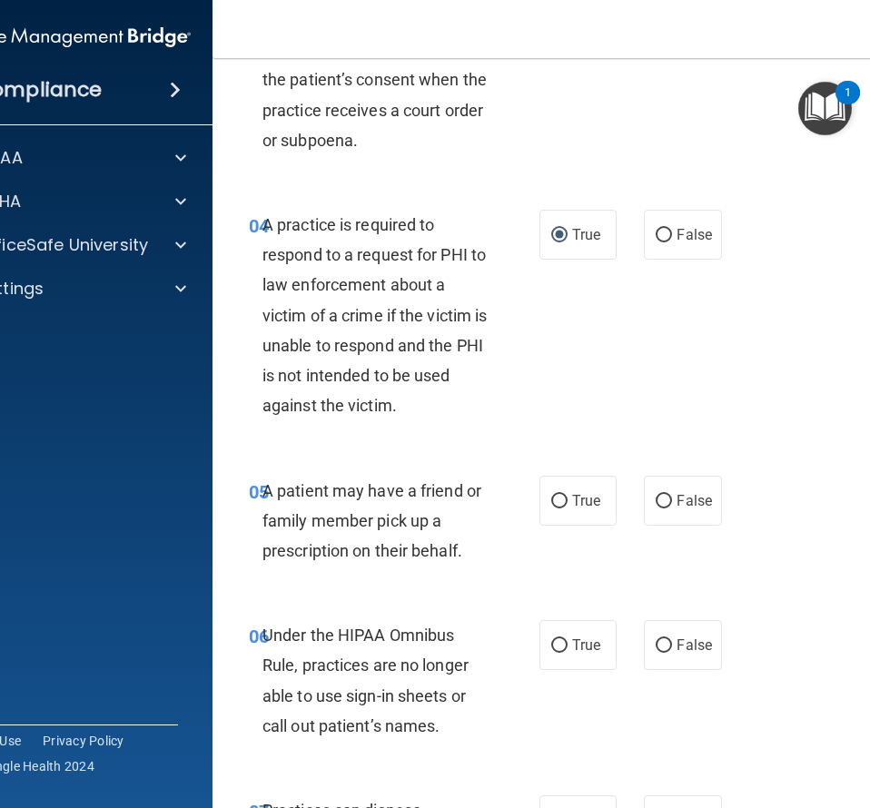
scroll to position [735, 0]
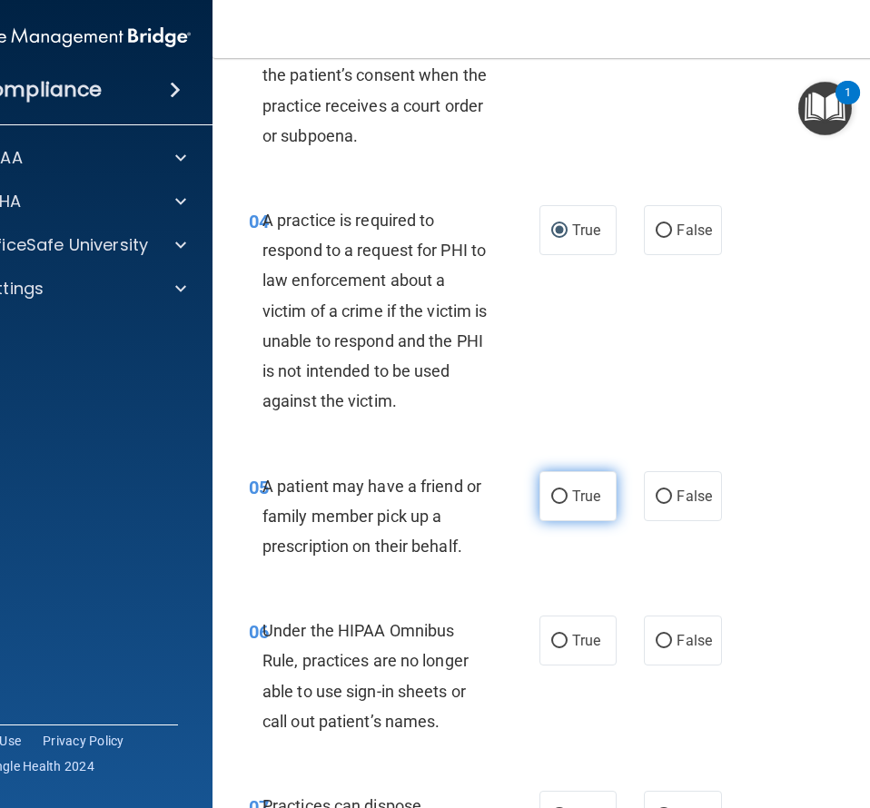
click at [573, 489] on span "True" at bounding box center [586, 495] width 28 height 17
click at [567, 490] on input "True" at bounding box center [559, 497] width 16 height 14
radio input "true"
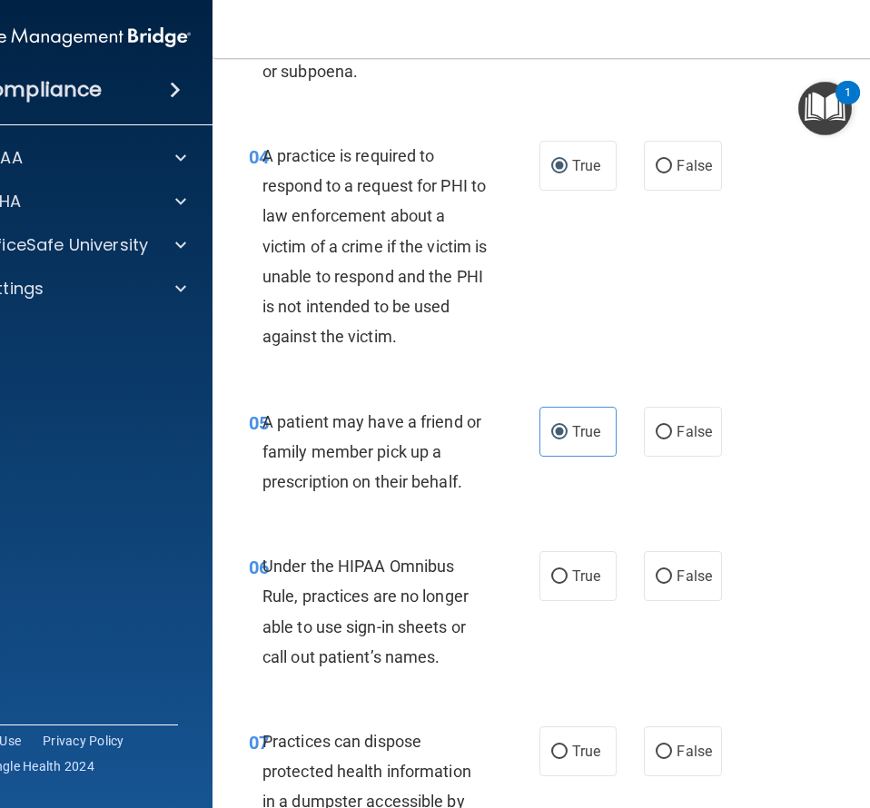
scroll to position [899, 0]
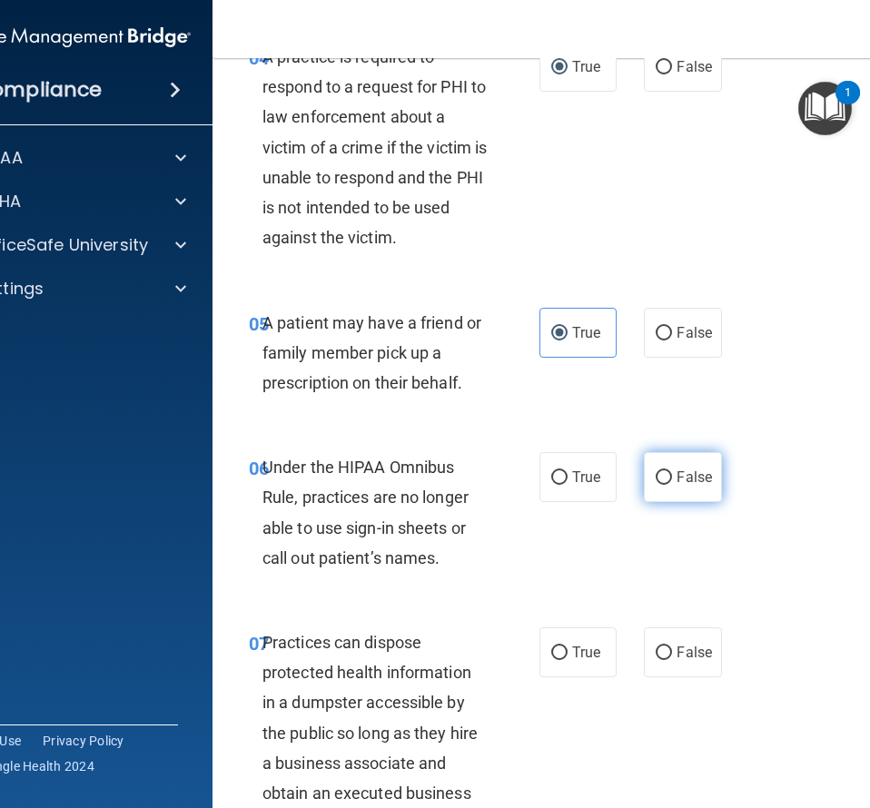
click at [685, 465] on label "False" at bounding box center [682, 477] width 77 height 50
click at [672, 471] on input "False" at bounding box center [663, 478] width 16 height 14
radio input "true"
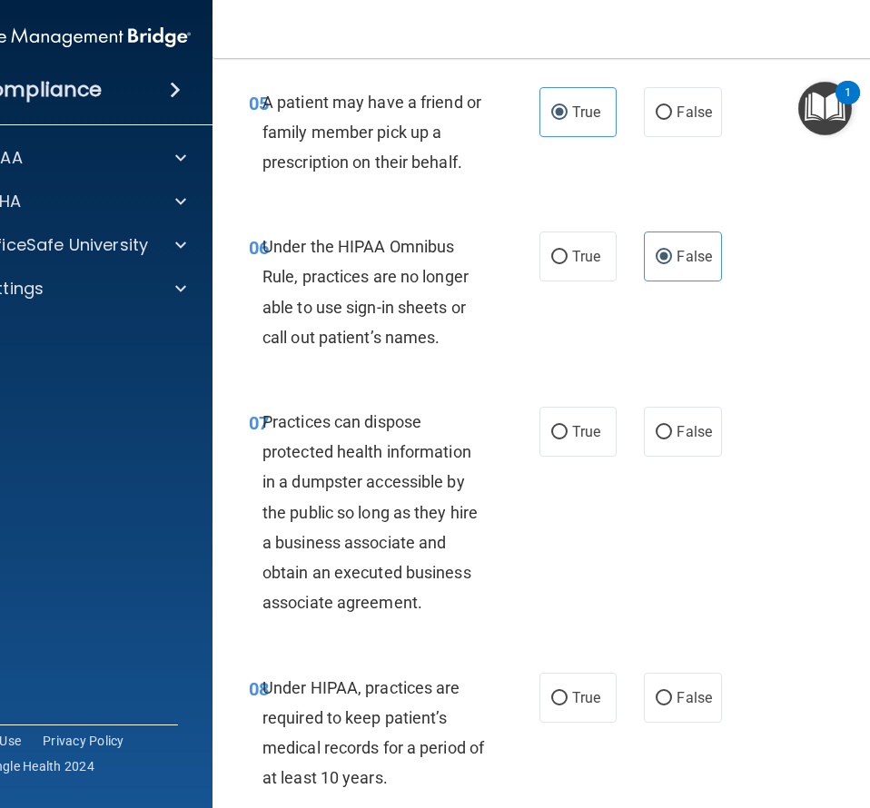
scroll to position [1144, 0]
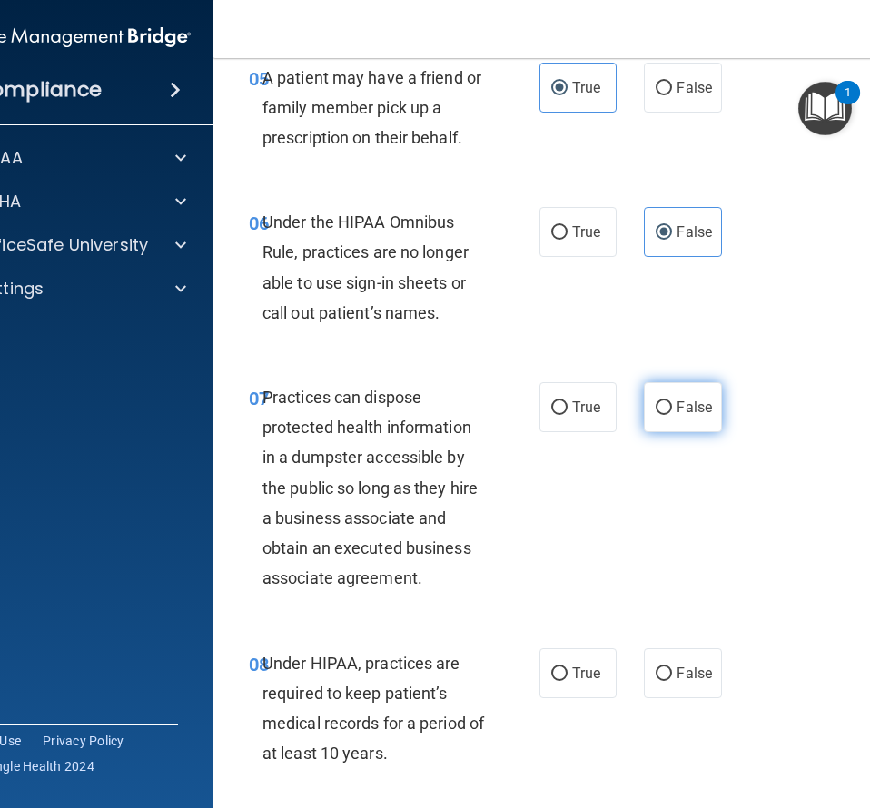
click at [665, 410] on input "False" at bounding box center [663, 408] width 16 height 14
radio input "true"
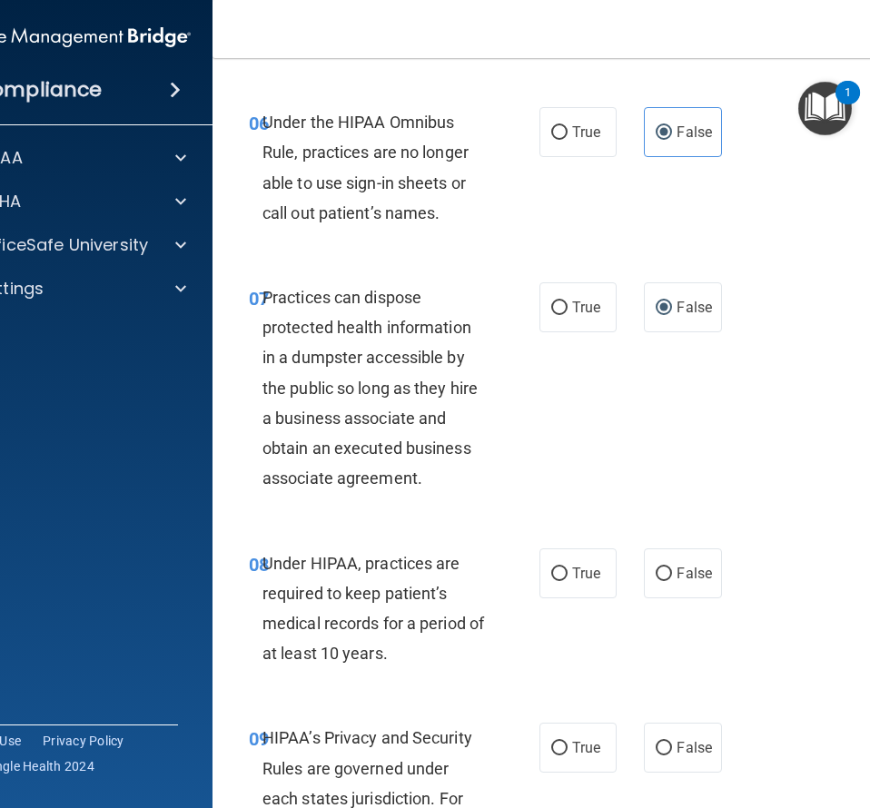
scroll to position [1307, 0]
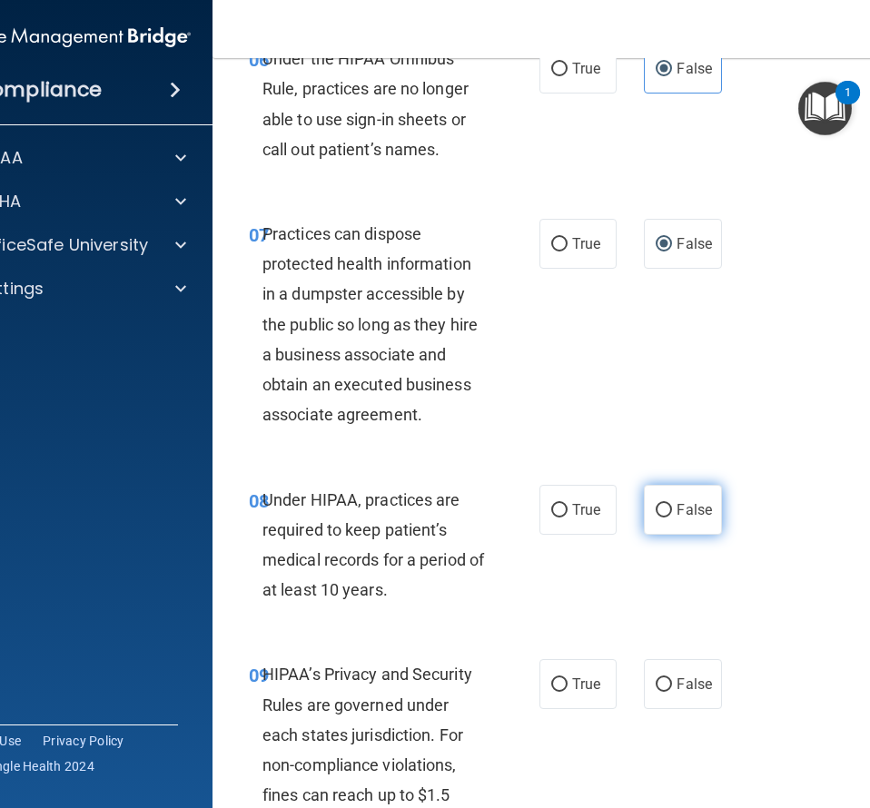
click at [676, 501] on label "False" at bounding box center [682, 510] width 77 height 50
click at [672, 504] on input "False" at bounding box center [663, 511] width 16 height 14
radio input "true"
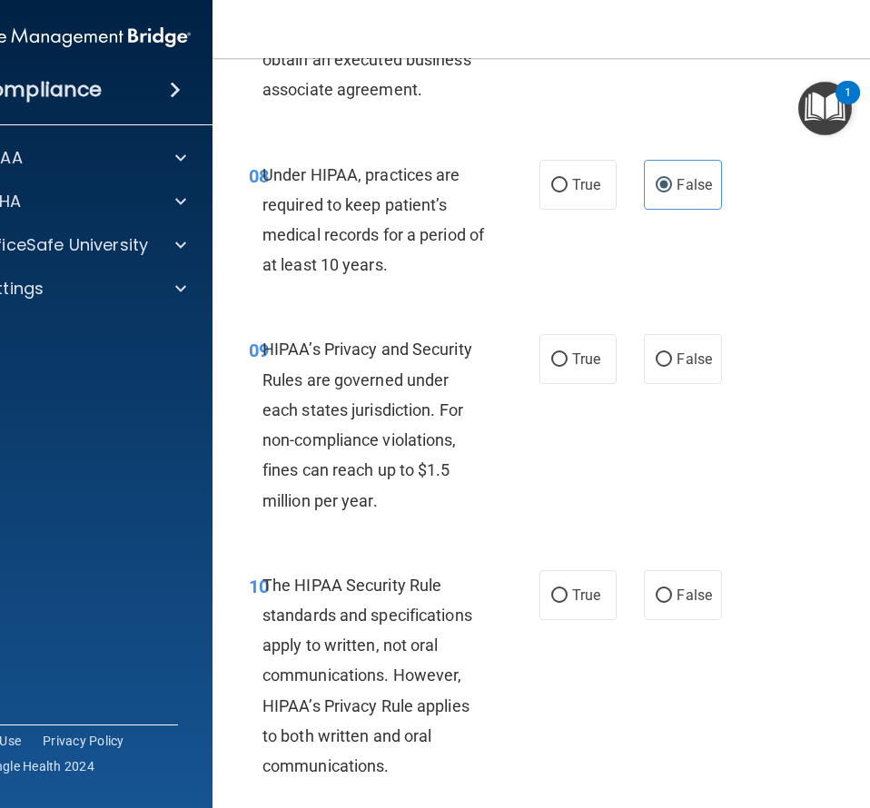
scroll to position [1634, 0]
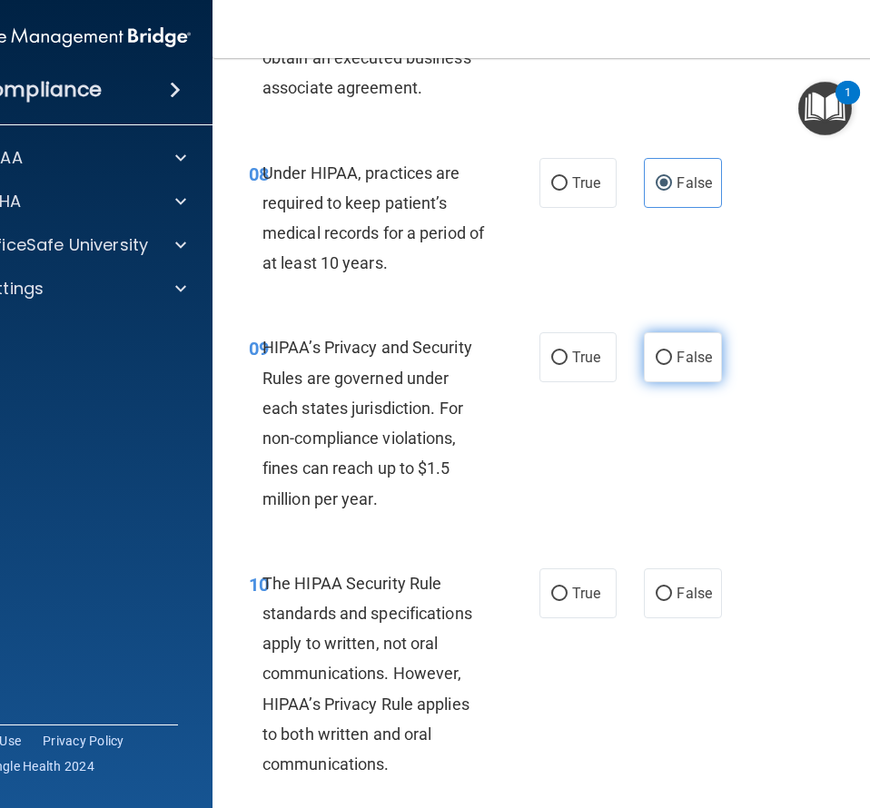
click at [721, 349] on label "False" at bounding box center [682, 357] width 77 height 50
click at [672, 351] on input "False" at bounding box center [663, 358] width 16 height 14
radio input "true"
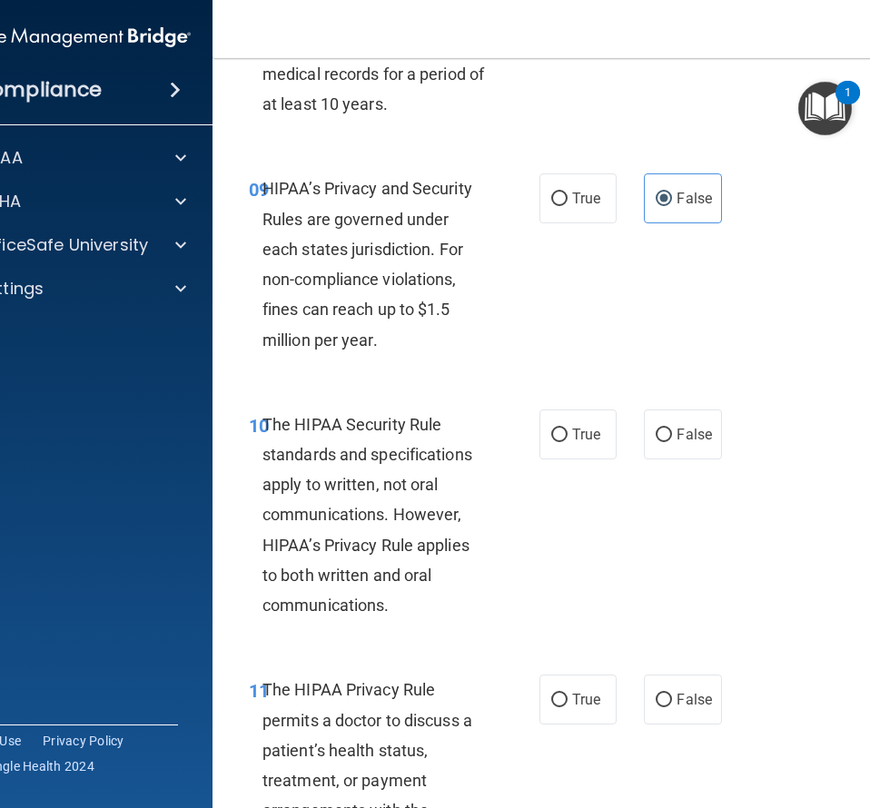
scroll to position [1879, 0]
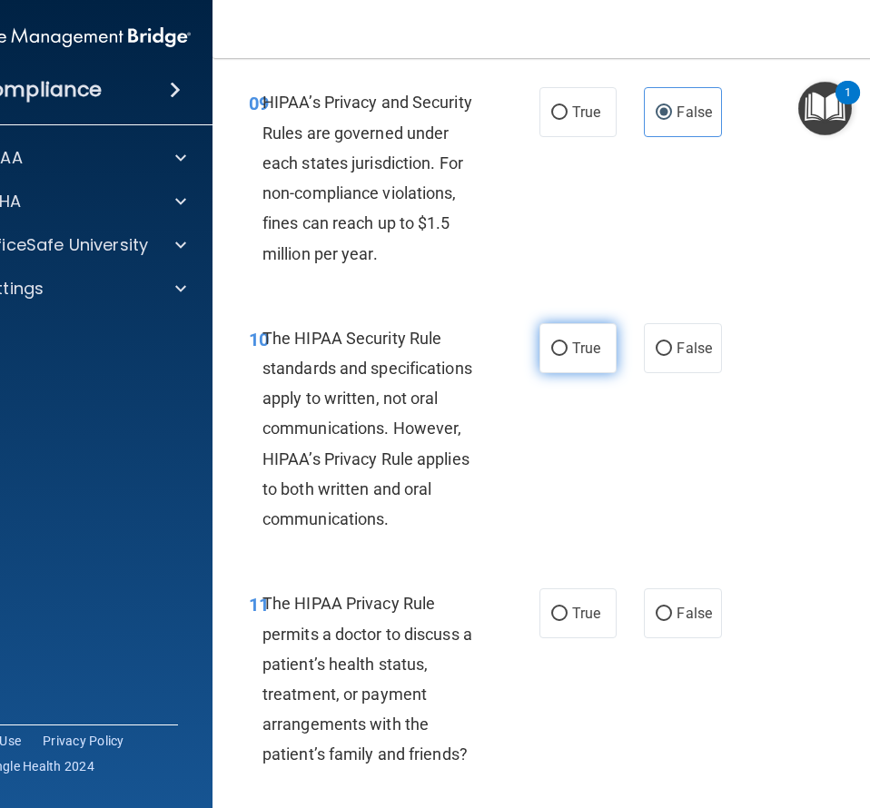
click at [564, 331] on label "True" at bounding box center [577, 348] width 77 height 50
click at [564, 342] on input "True" at bounding box center [559, 349] width 16 height 14
radio input "true"
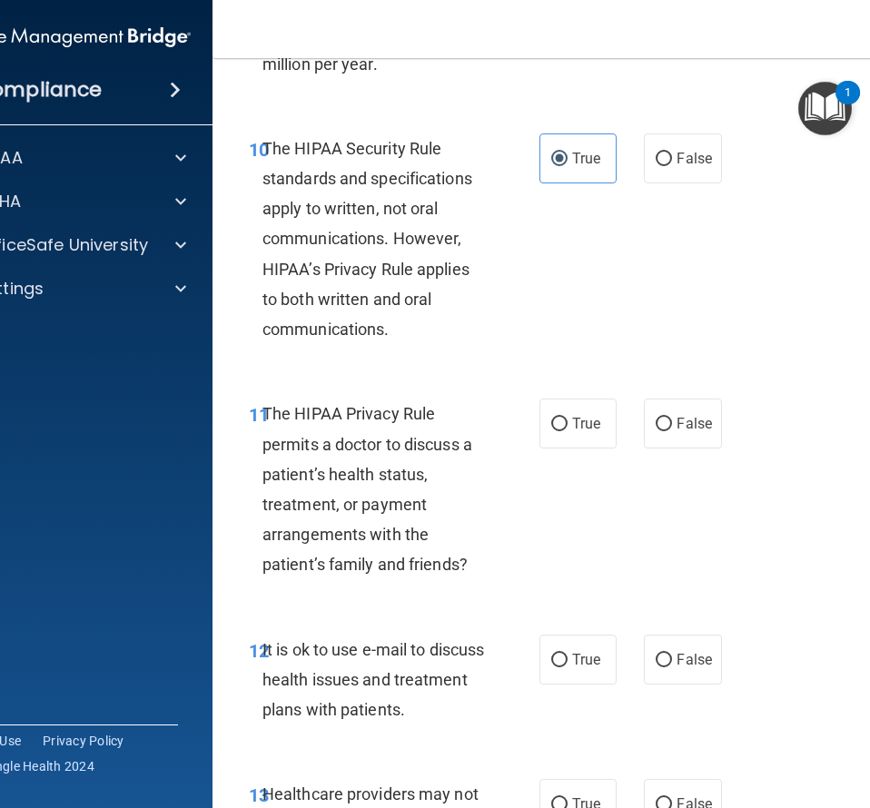
scroll to position [2124, 0]
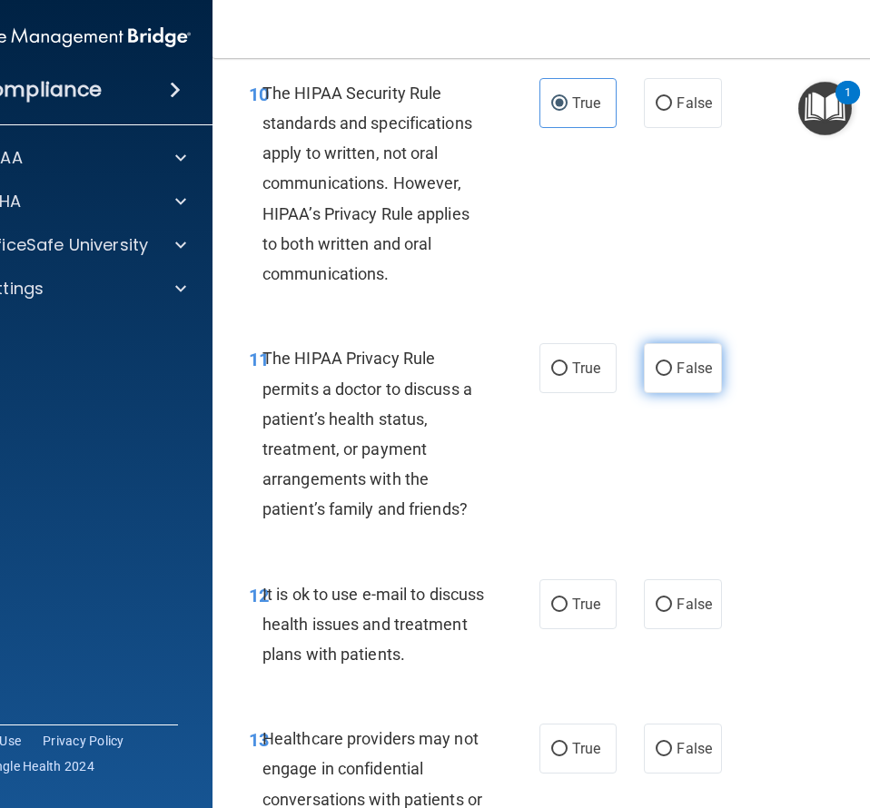
click at [673, 379] on label "False" at bounding box center [682, 368] width 77 height 50
click at [672, 376] on input "False" at bounding box center [663, 369] width 16 height 14
radio input "true"
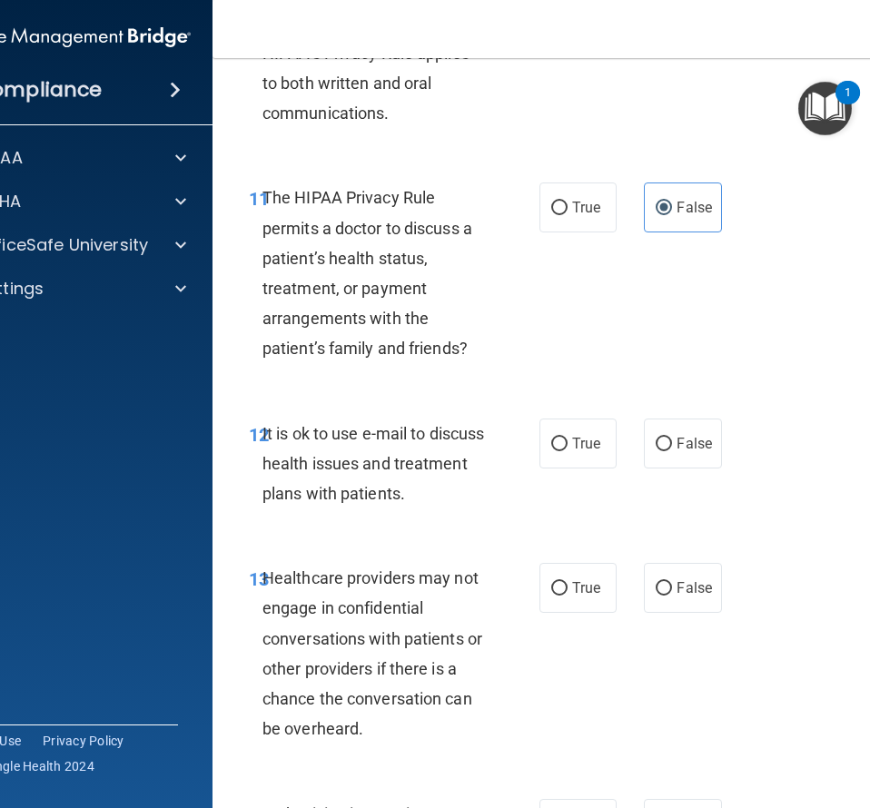
scroll to position [2288, 0]
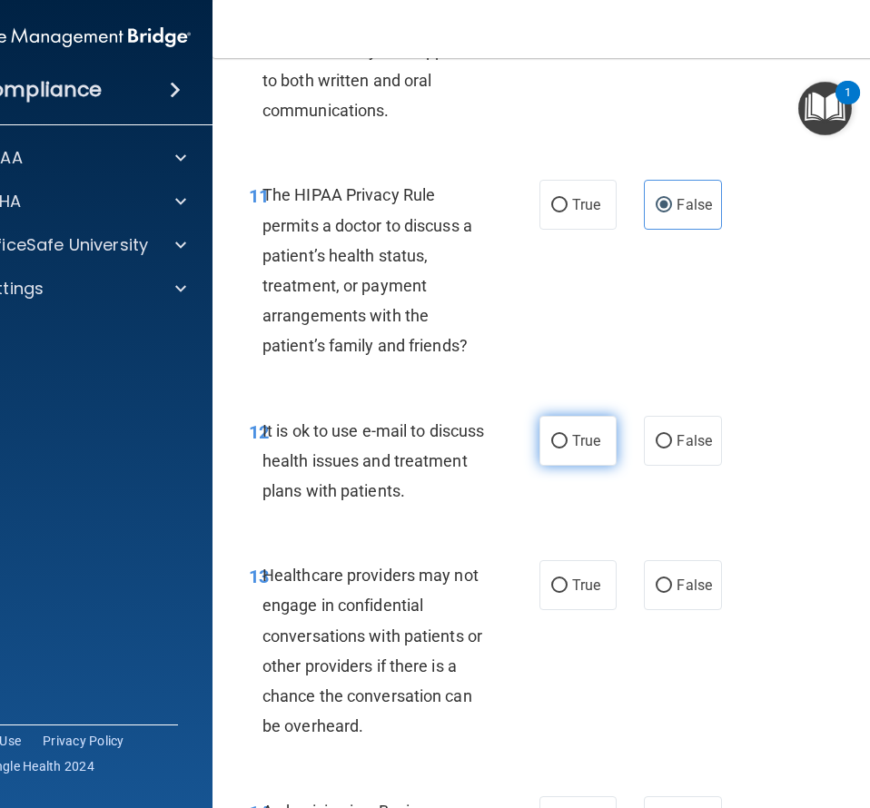
click at [578, 434] on span "True" at bounding box center [586, 440] width 28 height 17
click at [567, 435] on input "True" at bounding box center [559, 442] width 16 height 14
radio input "true"
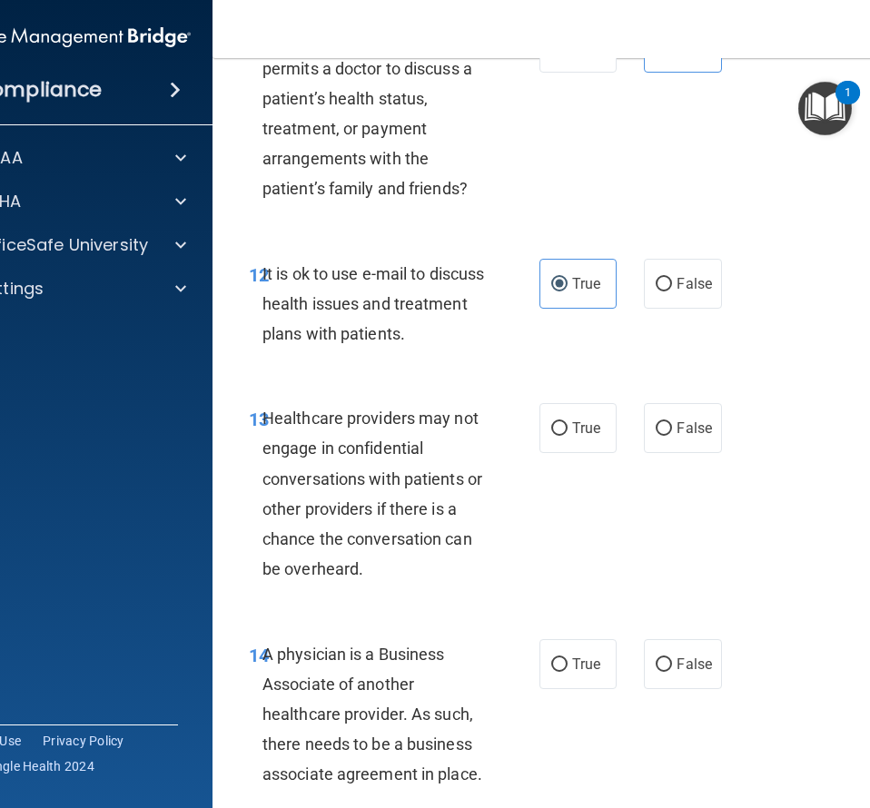
scroll to position [2533, 0]
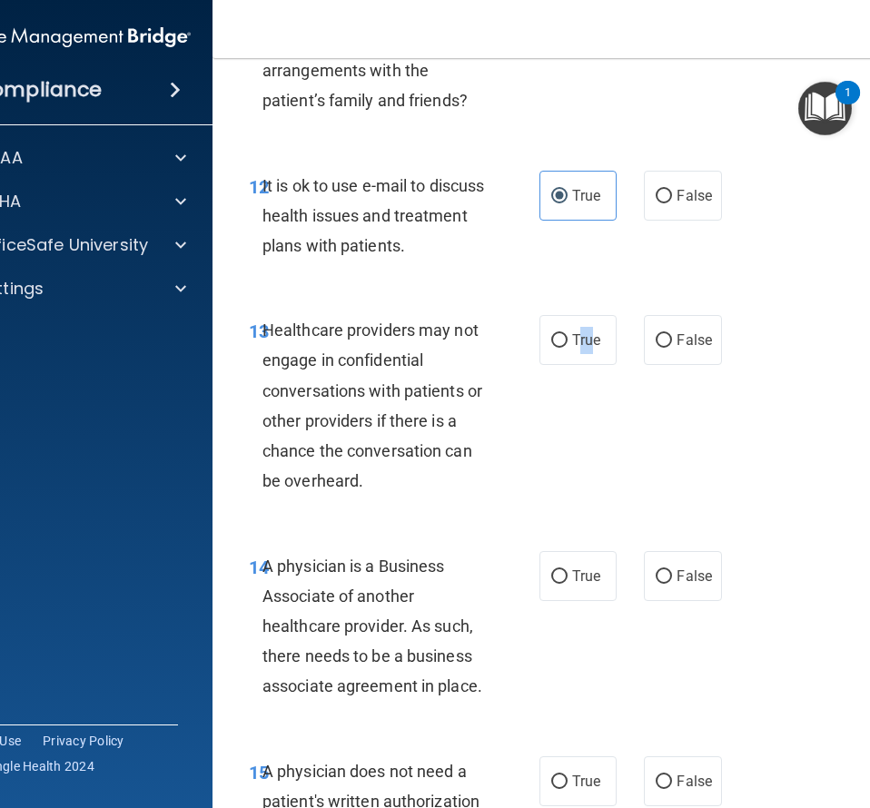
drag, startPoint x: 590, startPoint y: 345, endPoint x: 577, endPoint y: 369, distance: 26.8
click at [577, 348] on span "True" at bounding box center [586, 339] width 28 height 17
click at [567, 348] on input "True" at bounding box center [559, 341] width 16 height 14
radio input "true"
click at [649, 451] on div "13 Healthcare providers may not engage in confidential conversations with patie…" at bounding box center [580, 409] width 690 height 235
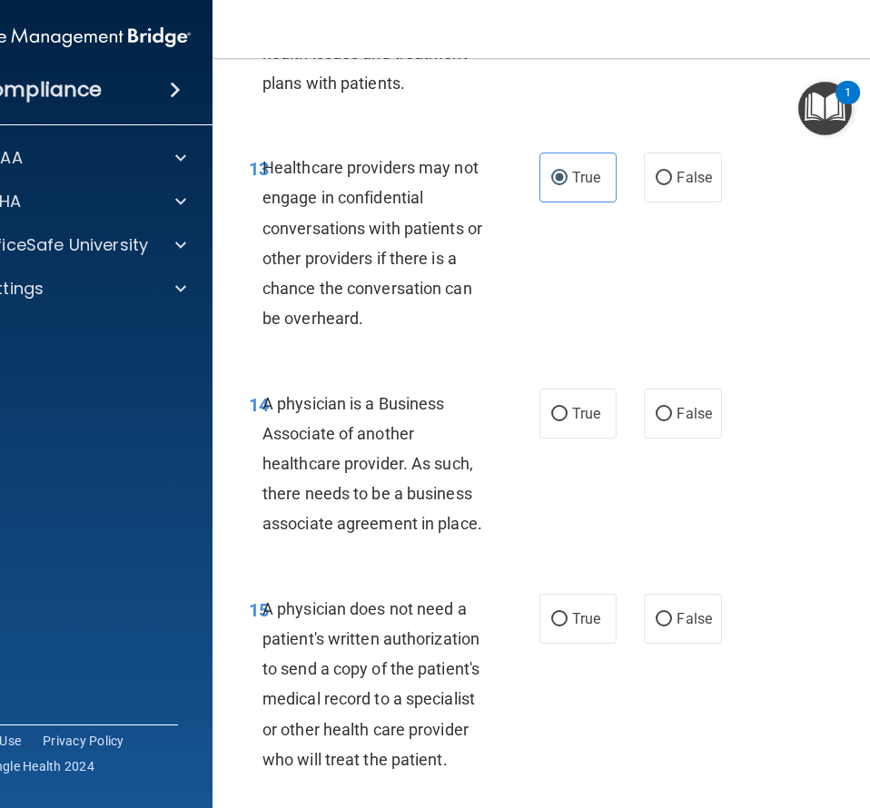
scroll to position [2696, 0]
click at [667, 415] on input "False" at bounding box center [663, 414] width 16 height 14
radio input "true"
click at [603, 484] on div "14 A physician is a Business Associate of another healthcare provider. As such,…" at bounding box center [580, 467] width 690 height 205
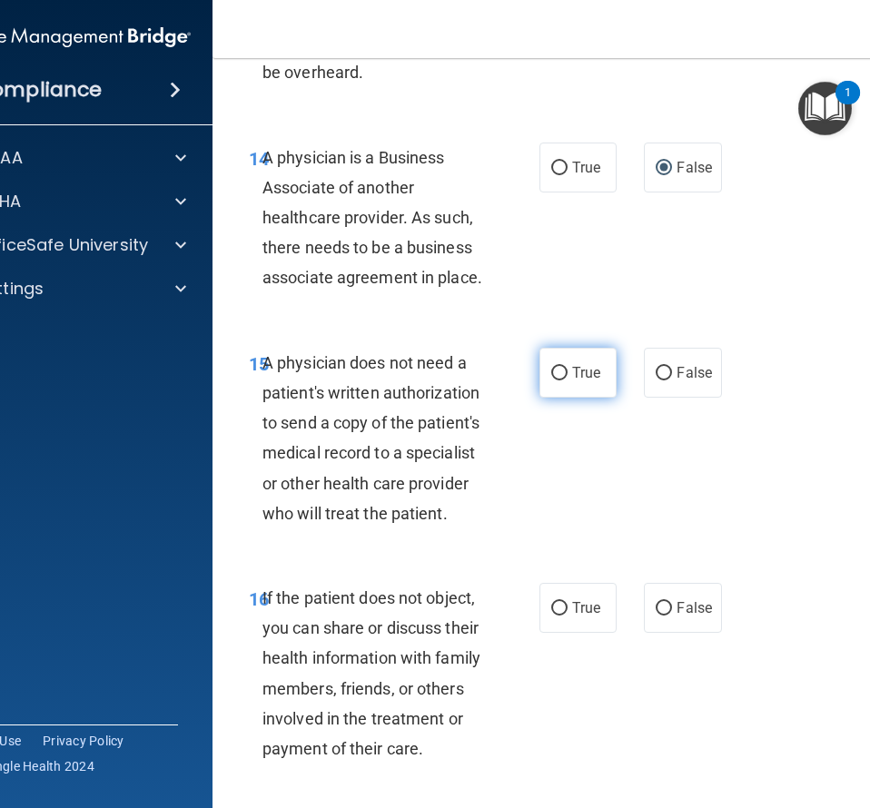
click at [578, 372] on span "True" at bounding box center [586, 372] width 28 height 17
click at [567, 372] on input "True" at bounding box center [559, 374] width 16 height 14
radio input "true"
click at [585, 455] on div "15 A physician does not need a patient's written authorization to send a copy o…" at bounding box center [580, 442] width 690 height 235
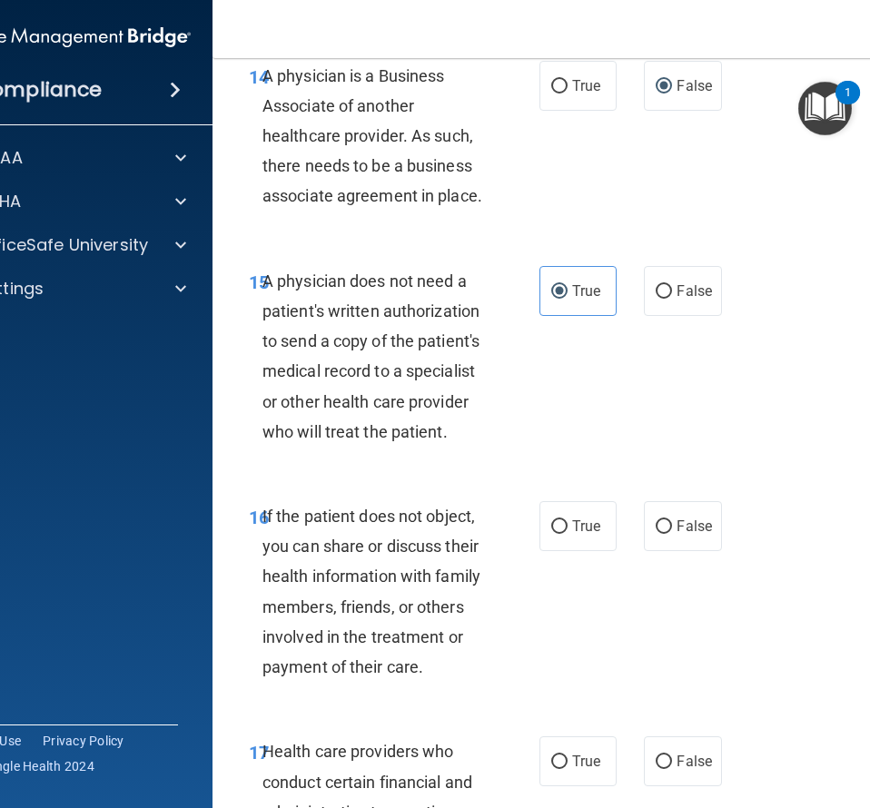
scroll to position [3105, 0]
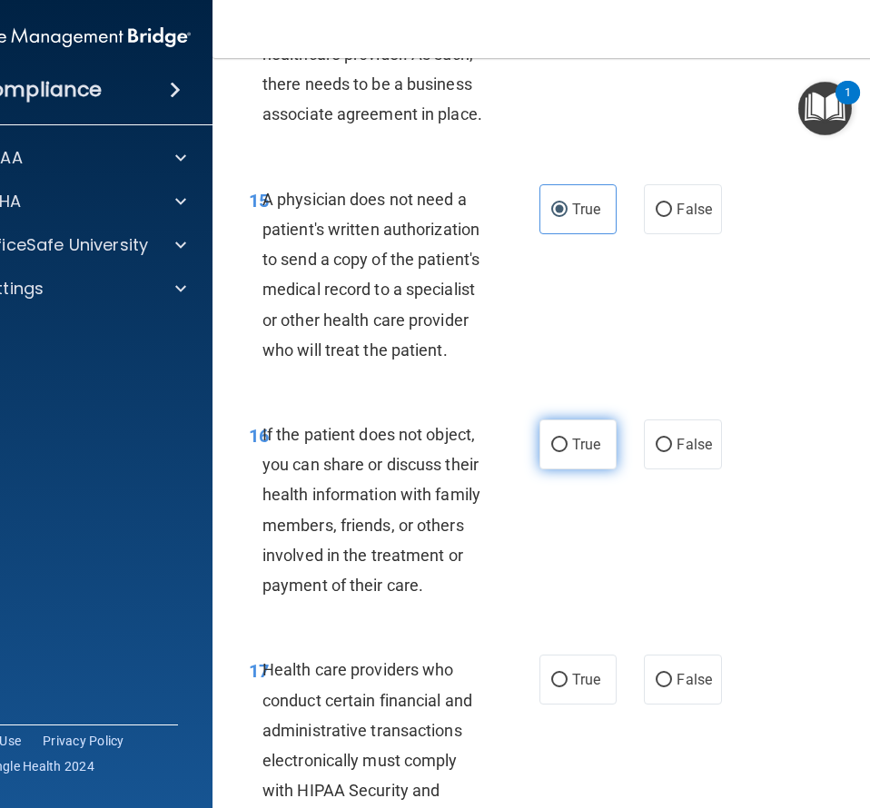
click at [571, 446] on label "True" at bounding box center [577, 444] width 77 height 50
click at [567, 446] on input "True" at bounding box center [559, 445] width 16 height 14
radio input "true"
click at [625, 552] on div "16 If the patient does not object, you can share or discuss their health inform…" at bounding box center [580, 514] width 690 height 235
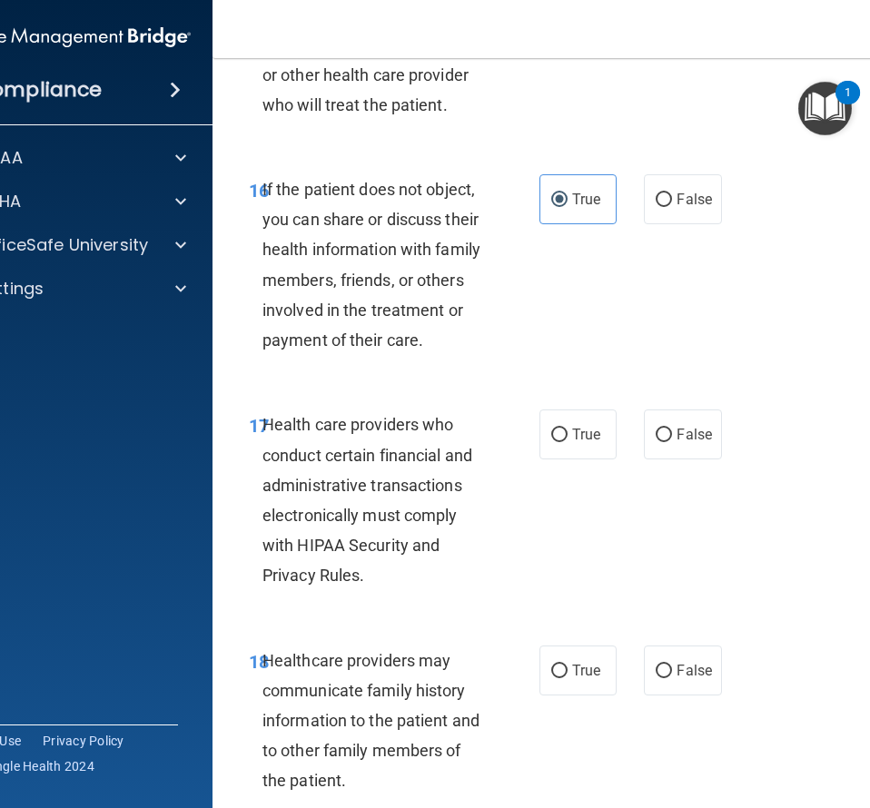
scroll to position [3431, 0]
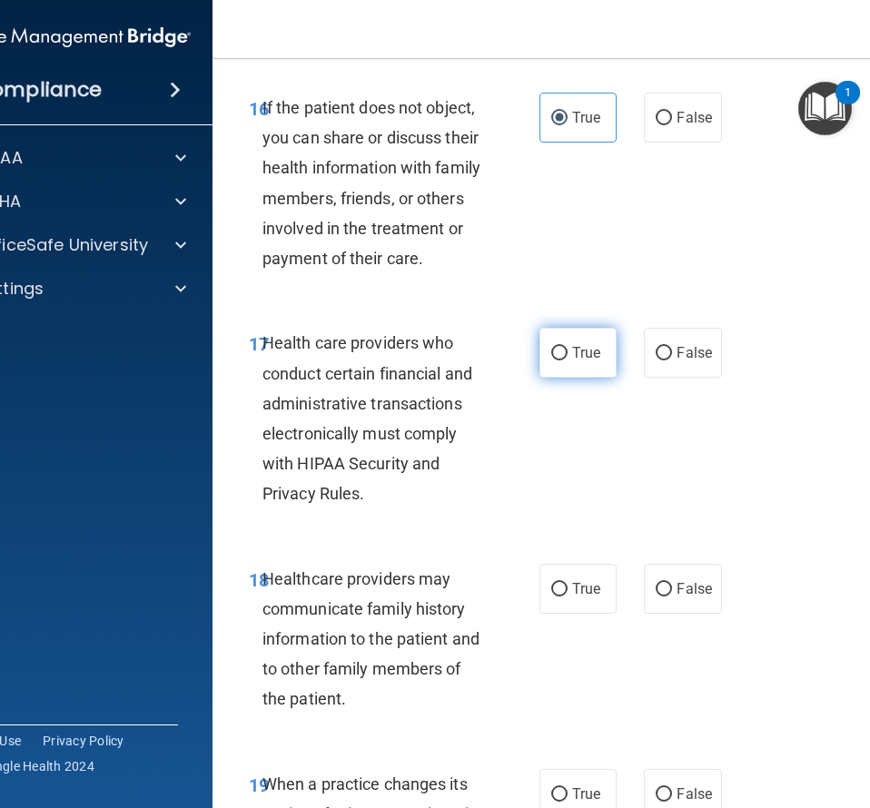
click at [616, 349] on label "True" at bounding box center [577, 353] width 77 height 50
click at [567, 349] on input "True" at bounding box center [559, 354] width 16 height 14
radio input "true"
click at [626, 467] on div "17 Health care providers who conduct certain financial and administrative trans…" at bounding box center [580, 422] width 690 height 235
click at [655, 573] on label "False" at bounding box center [682, 589] width 77 height 50
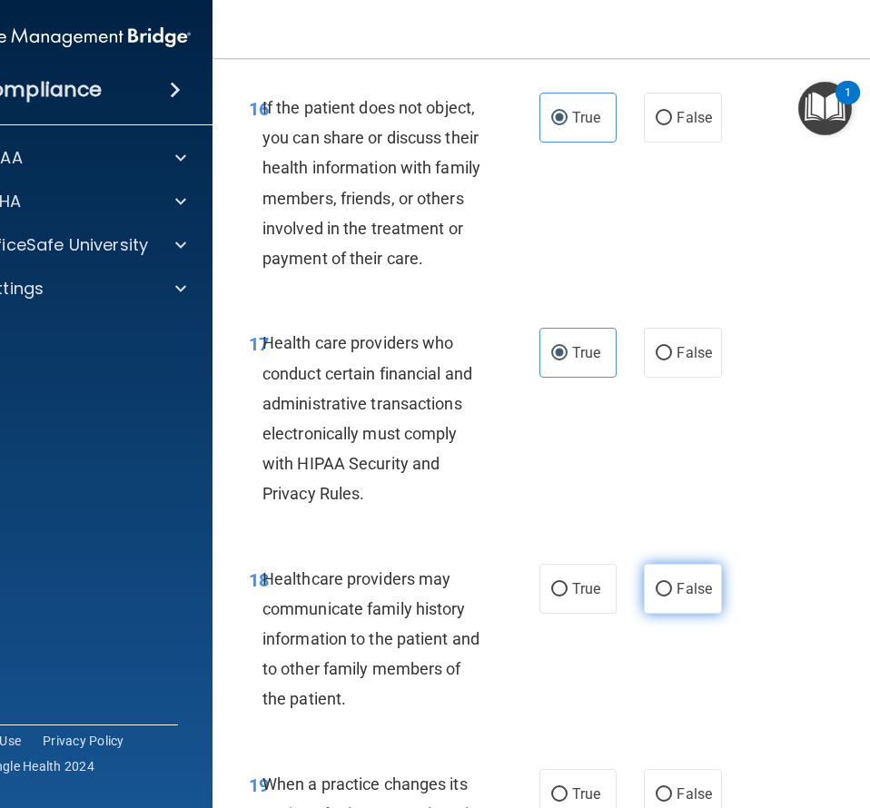
click at [655, 583] on input "False" at bounding box center [663, 590] width 16 height 14
radio input "true"
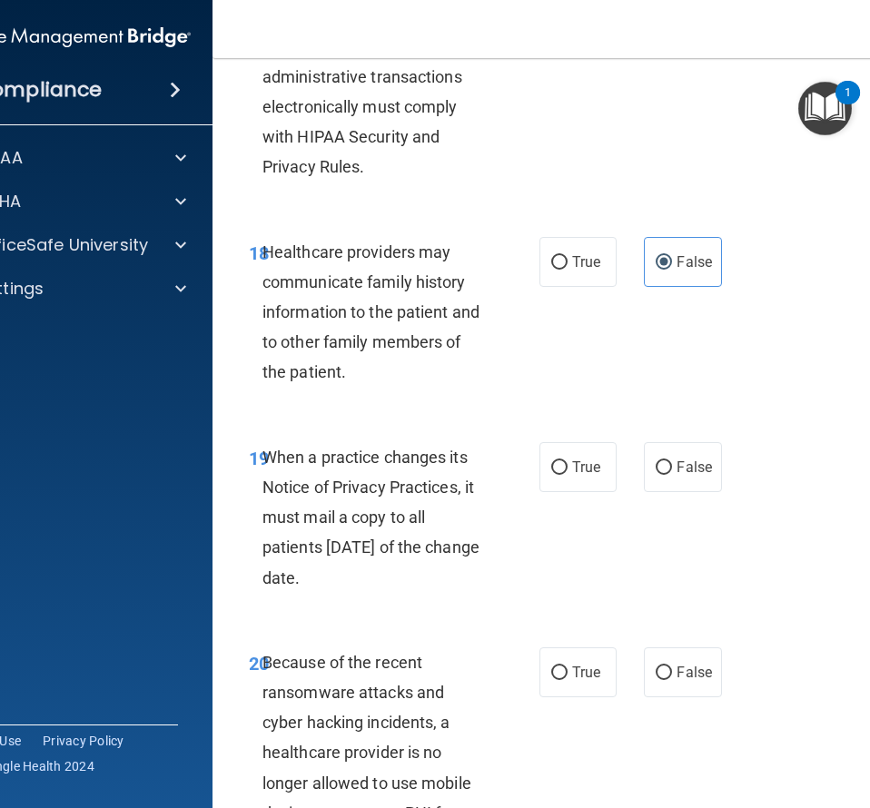
scroll to position [3840, 0]
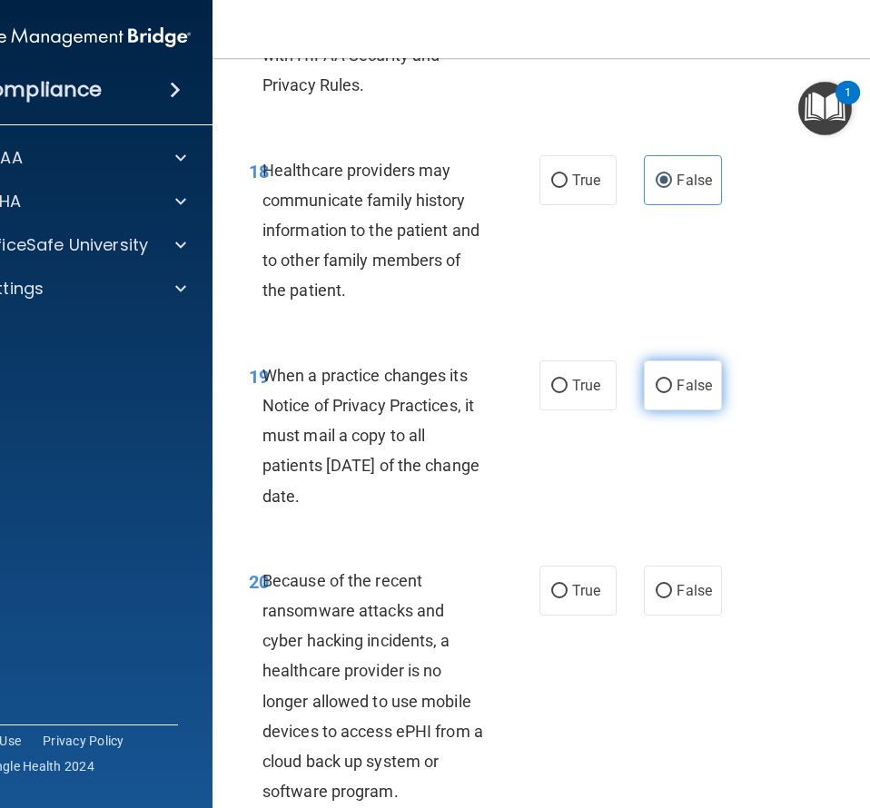
click at [673, 385] on label "False" at bounding box center [682, 385] width 77 height 50
click at [672, 385] on input "False" at bounding box center [663, 386] width 16 height 14
radio input "true"
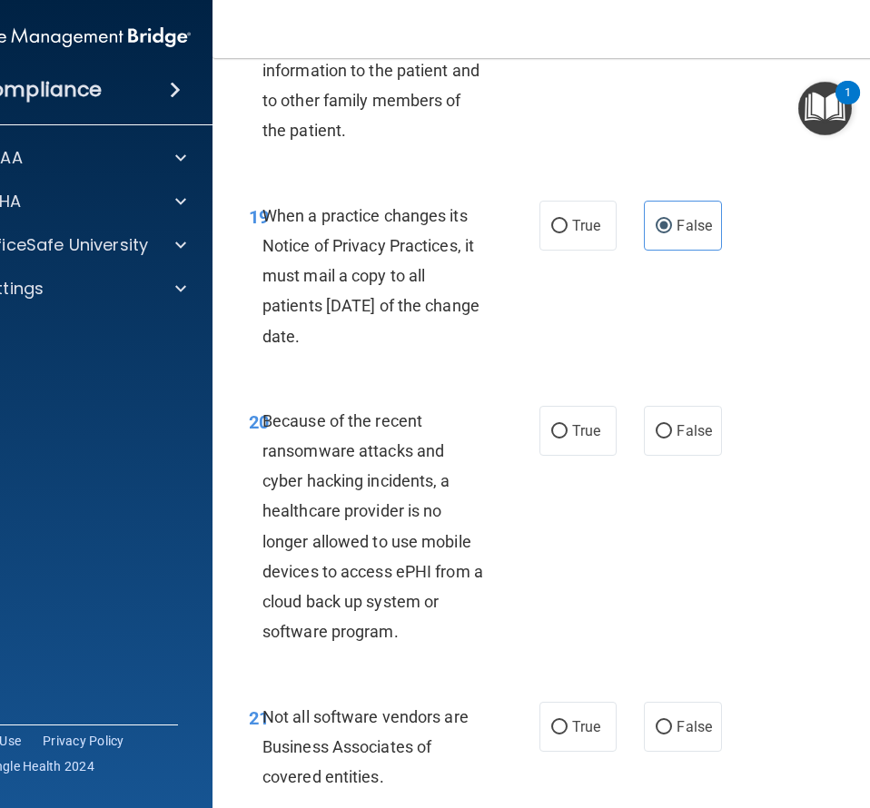
scroll to position [4003, 0]
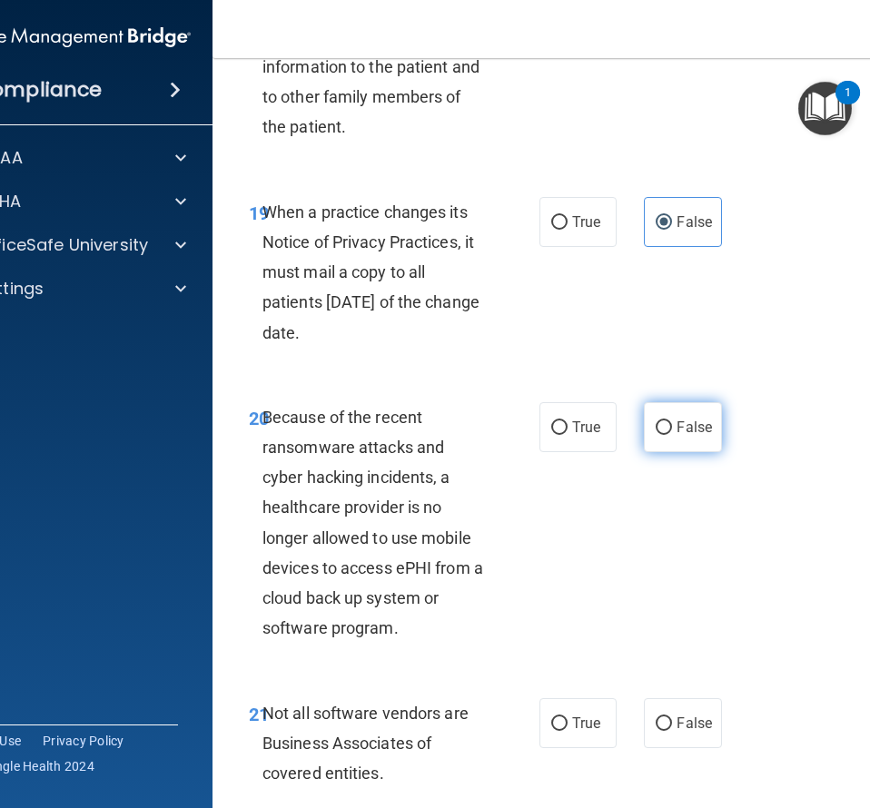
click at [681, 414] on label "False" at bounding box center [682, 427] width 77 height 50
click at [672, 421] on input "False" at bounding box center [663, 428] width 16 height 14
radio input "true"
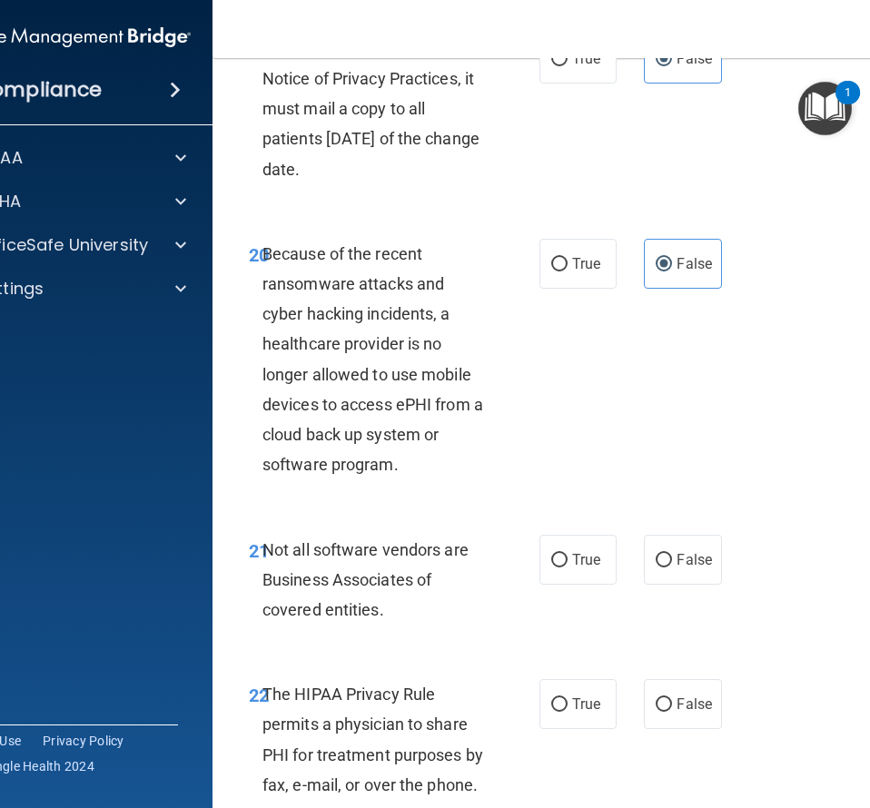
scroll to position [4248, 0]
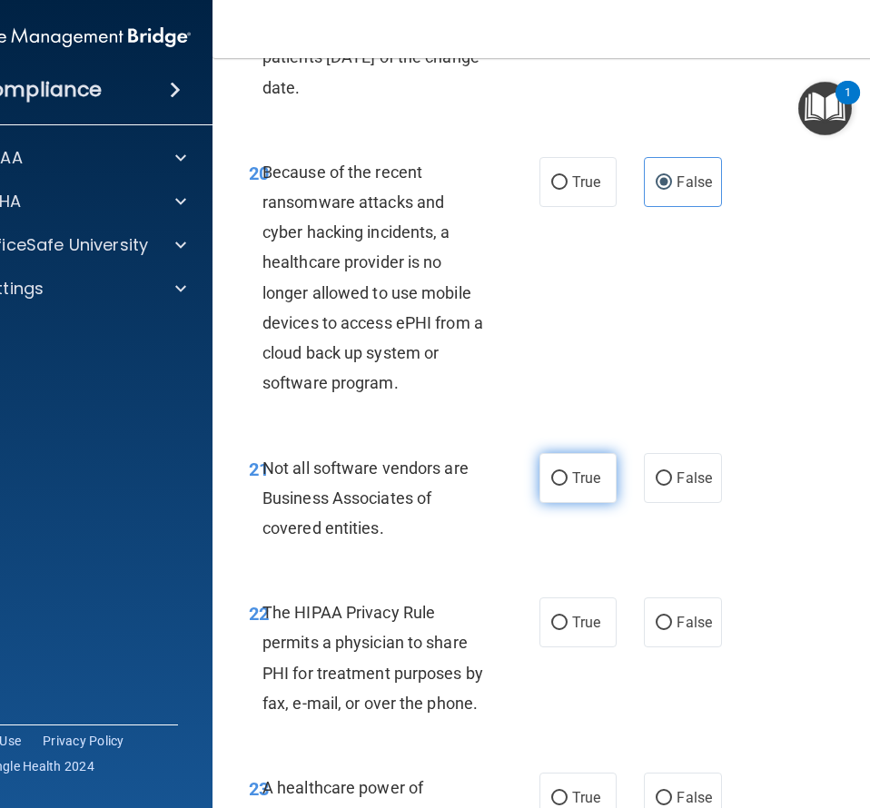
click at [568, 472] on label "True" at bounding box center [577, 478] width 77 height 50
click at [567, 472] on input "True" at bounding box center [559, 479] width 16 height 14
radio input "true"
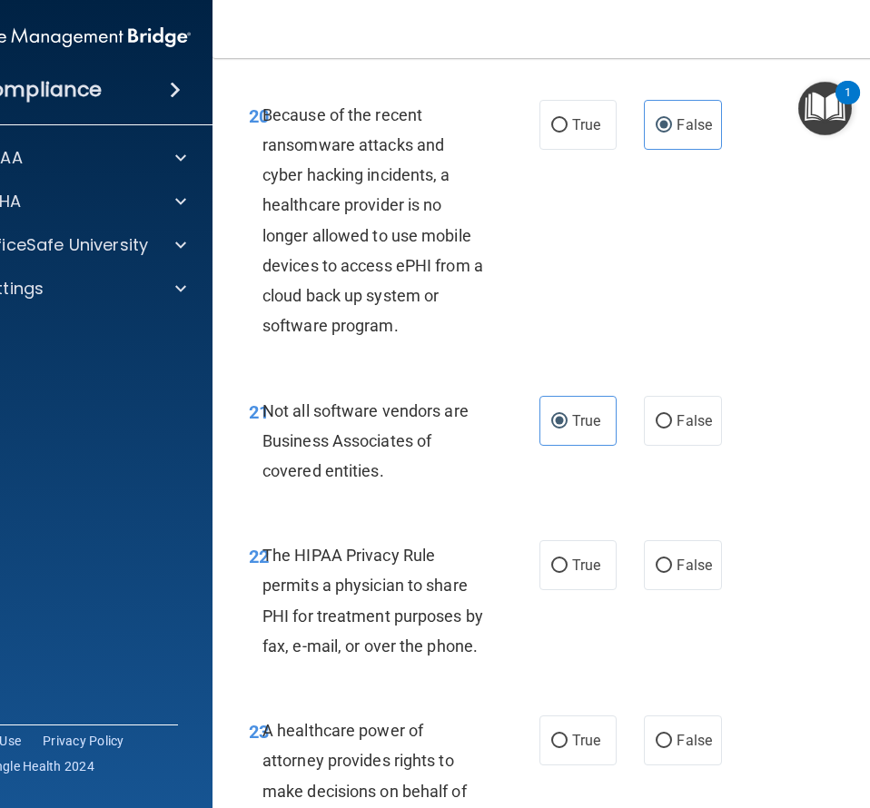
scroll to position [4330, 0]
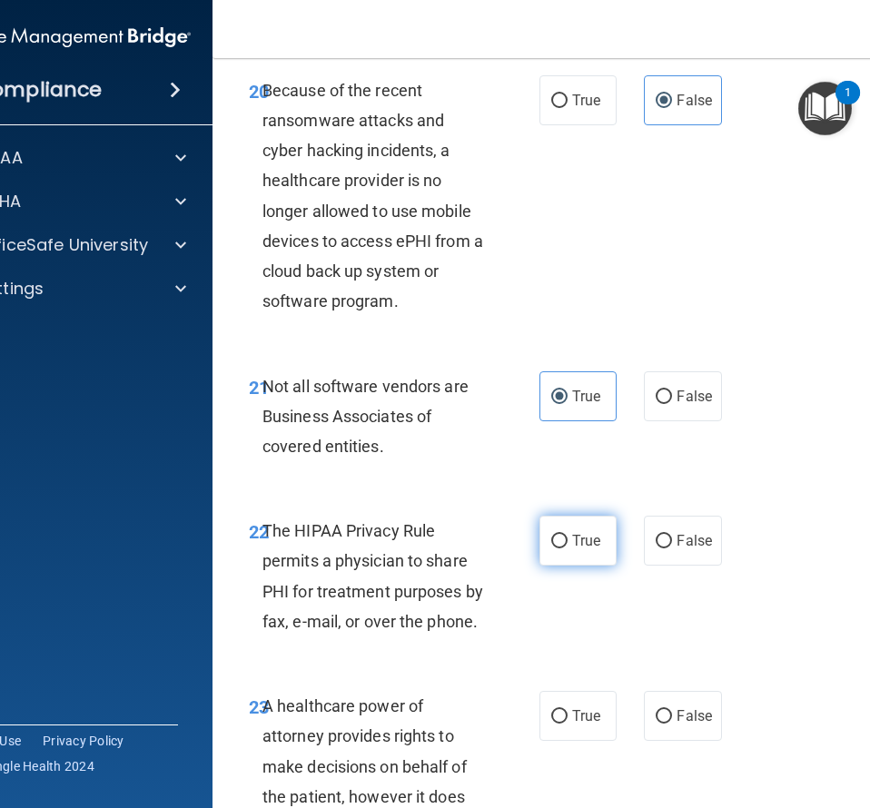
click at [573, 556] on label "True" at bounding box center [577, 541] width 77 height 50
click at [567, 548] on input "True" at bounding box center [559, 542] width 16 height 14
radio input "true"
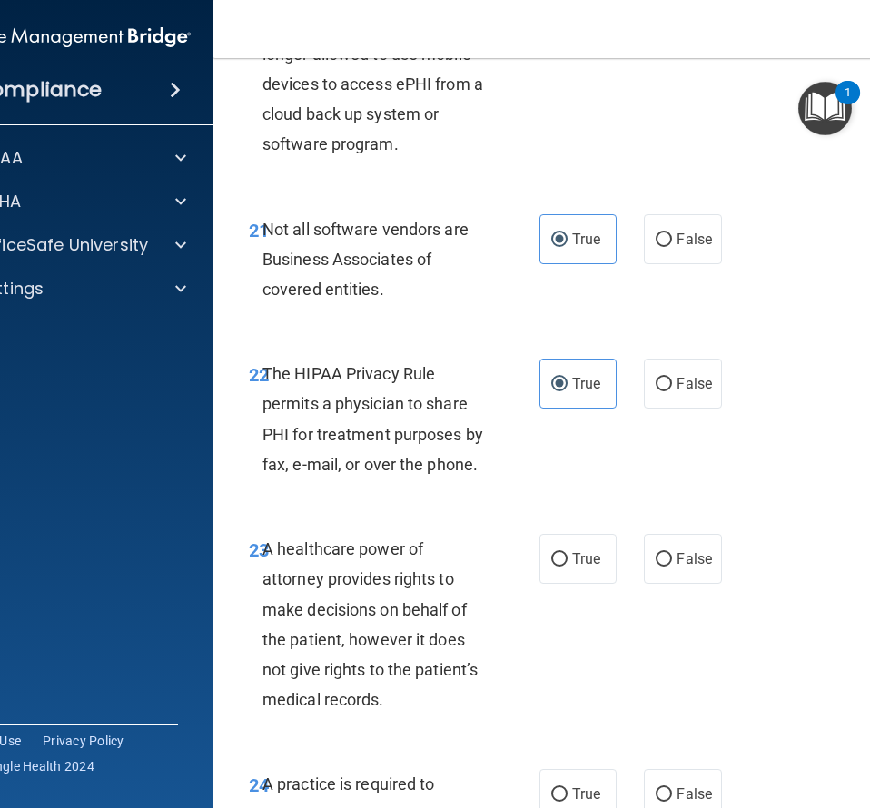
scroll to position [4493, 0]
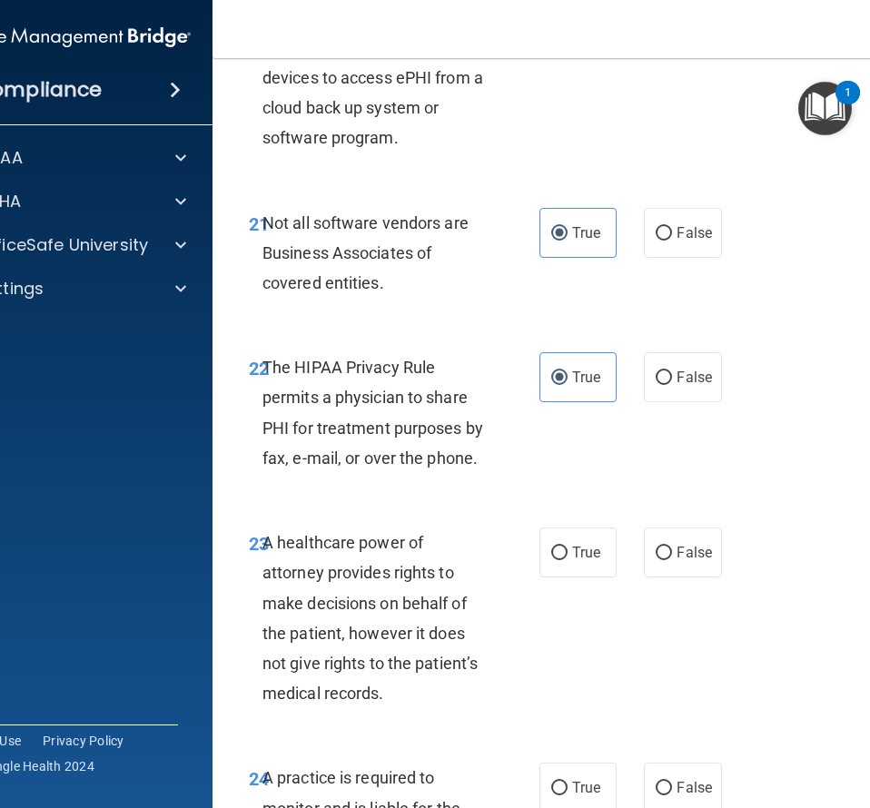
click at [645, 471] on div "22 The HIPAA Privacy Rule permits a physician to share PHI for treatment purpos…" at bounding box center [580, 417] width 690 height 175
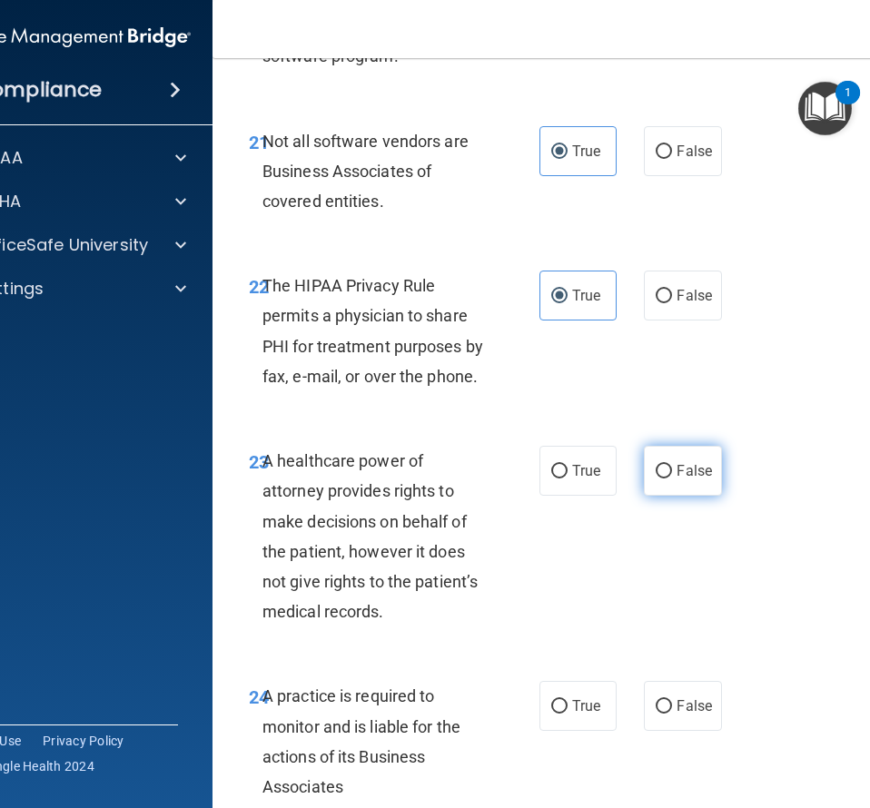
click at [676, 491] on label "False" at bounding box center [682, 471] width 77 height 50
click at [672, 478] on input "False" at bounding box center [663, 472] width 16 height 14
radio input "true"
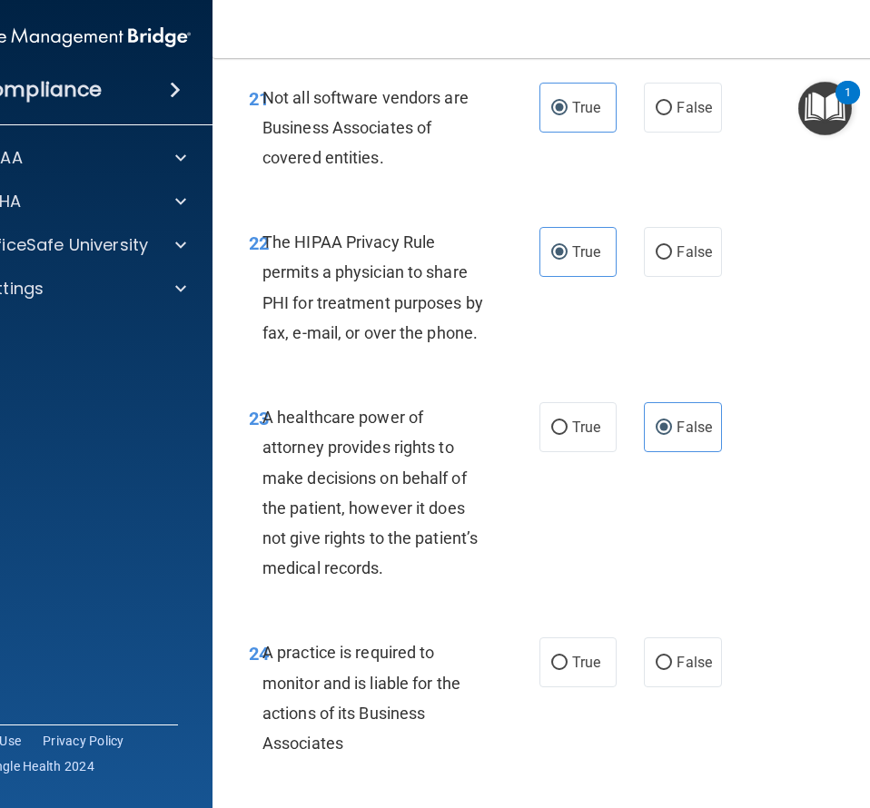
scroll to position [4657, 0]
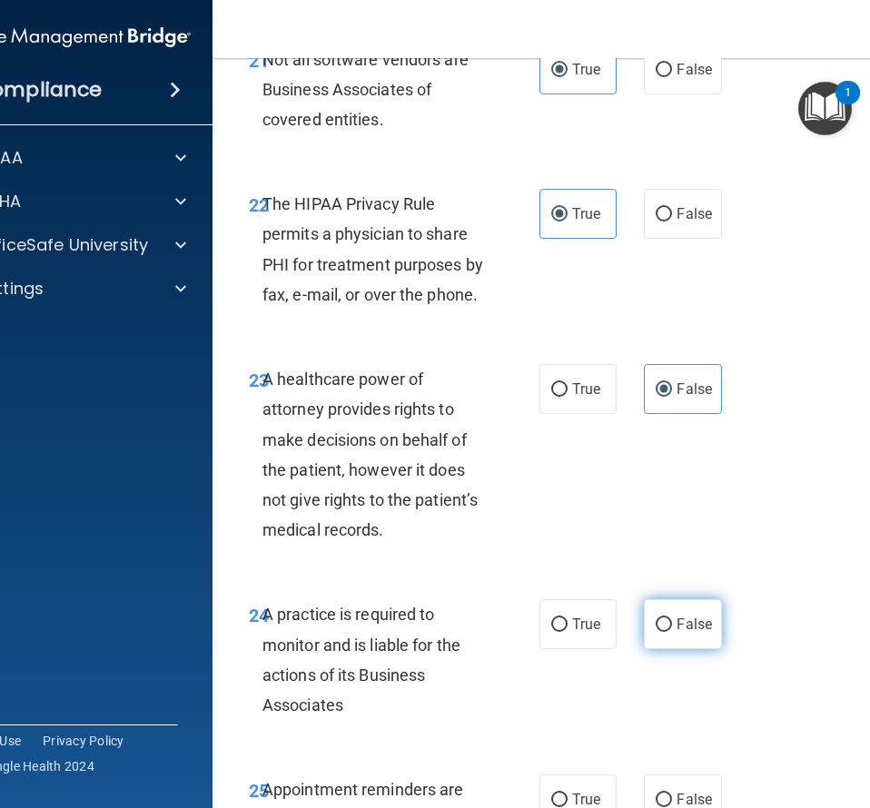
click at [661, 632] on input "False" at bounding box center [663, 625] width 16 height 14
radio input "true"
click at [727, 515] on div "23 A healthcare power of attorney provides rights to make decisions on behalf o…" at bounding box center [580, 458] width 690 height 235
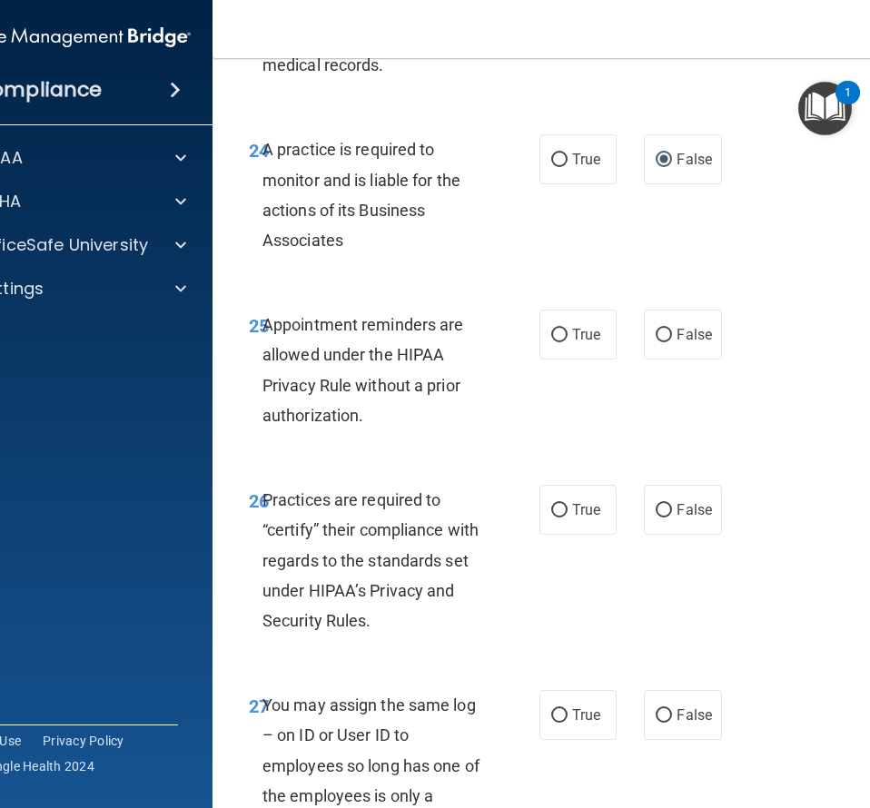
scroll to position [5147, 0]
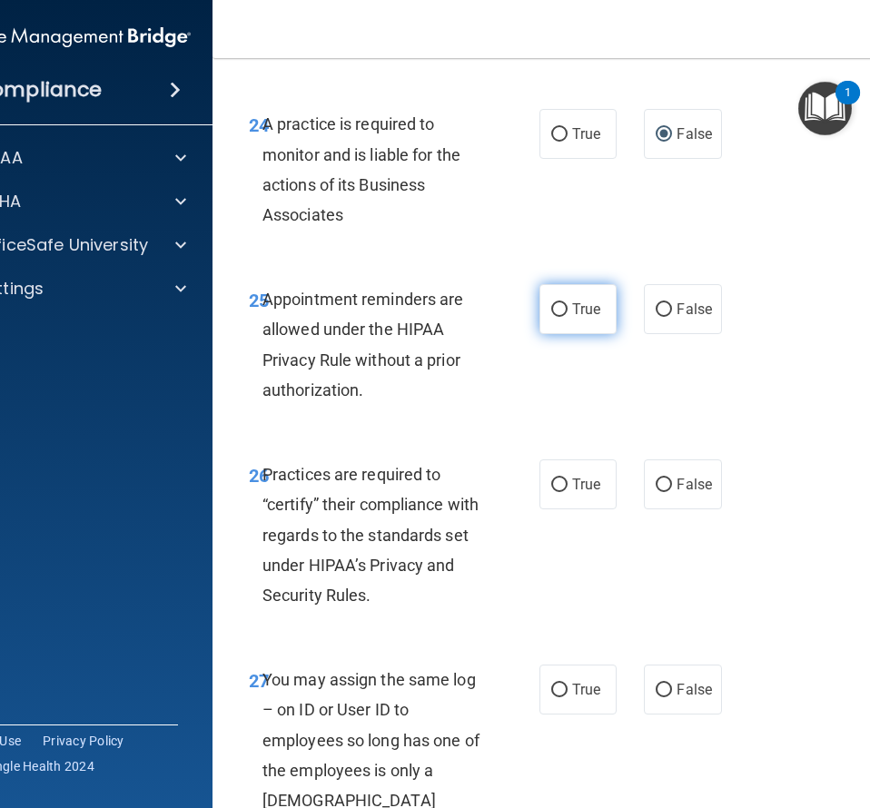
click at [571, 308] on label "True" at bounding box center [577, 309] width 77 height 50
click at [567, 308] on input "True" at bounding box center [559, 310] width 16 height 14
radio input "true"
click at [662, 496] on label "False" at bounding box center [682, 484] width 77 height 50
click at [662, 492] on input "False" at bounding box center [663, 485] width 16 height 14
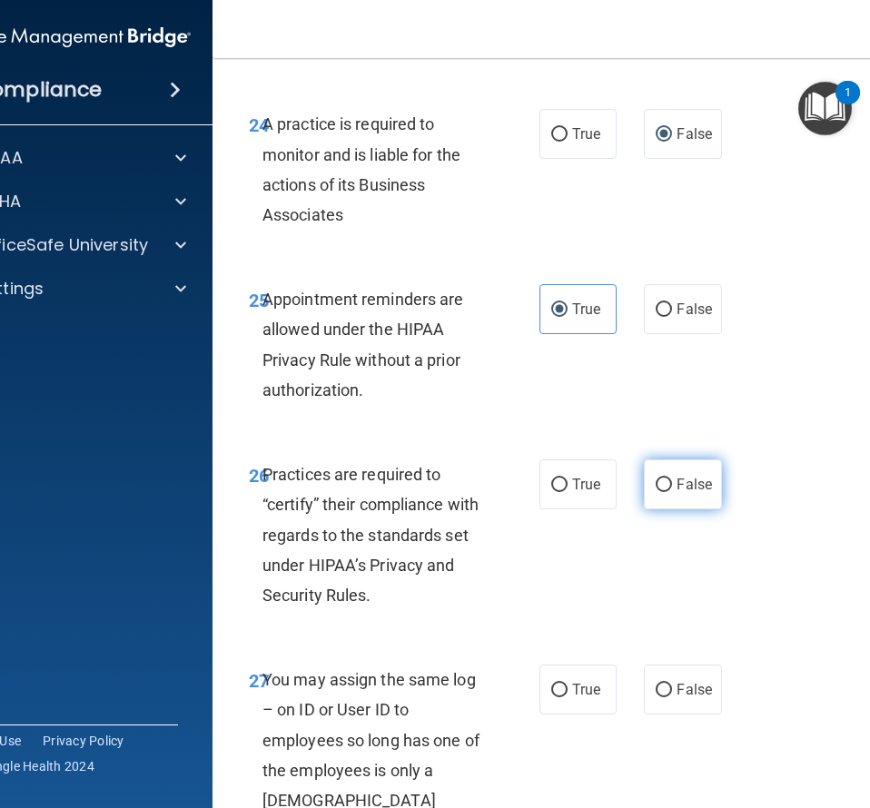
radio input "true"
click at [648, 569] on div "26 Practices are required to “certify” their compliance with regards to the sta…" at bounding box center [580, 539] width 690 height 205
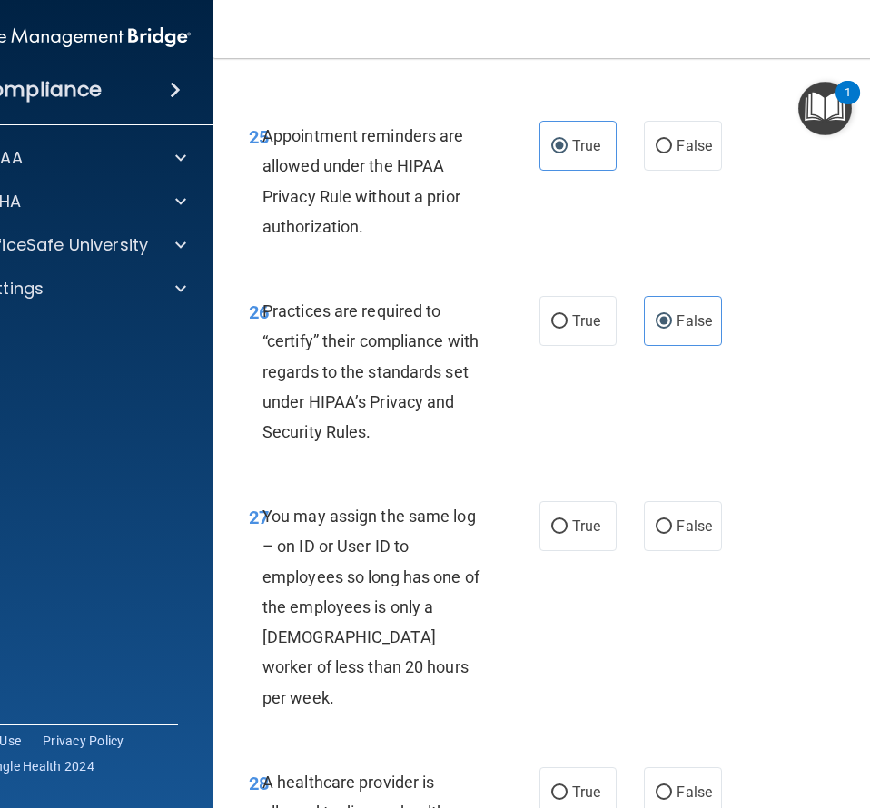
scroll to position [5474, 0]
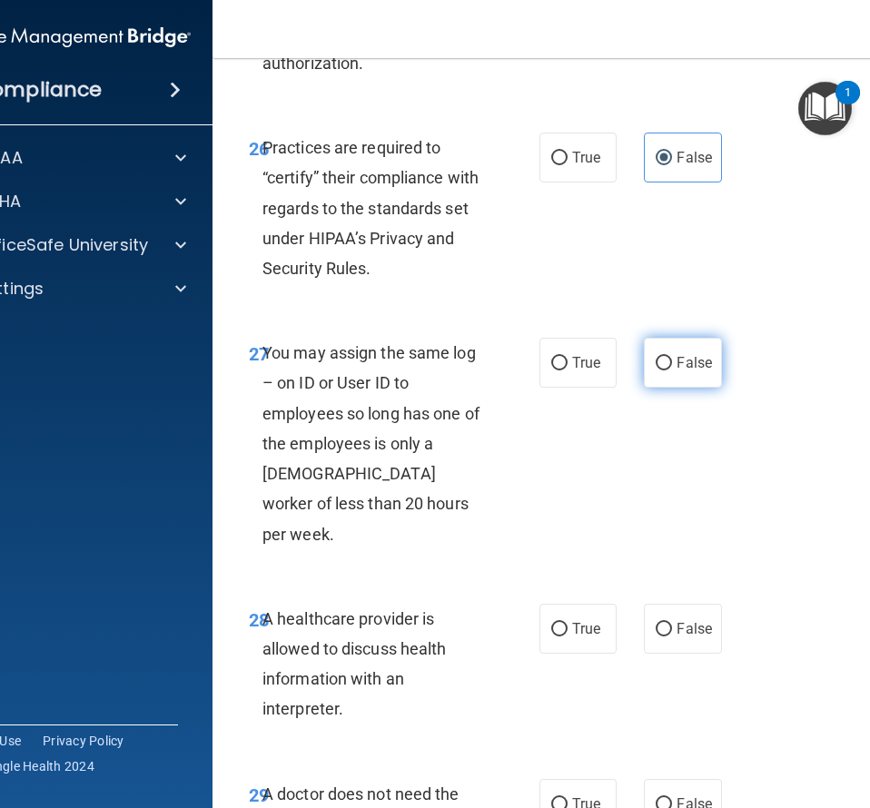
click at [693, 371] on span "False" at bounding box center [693, 362] width 35 height 17
click at [672, 370] on input "False" at bounding box center [663, 364] width 16 height 14
radio input "true"
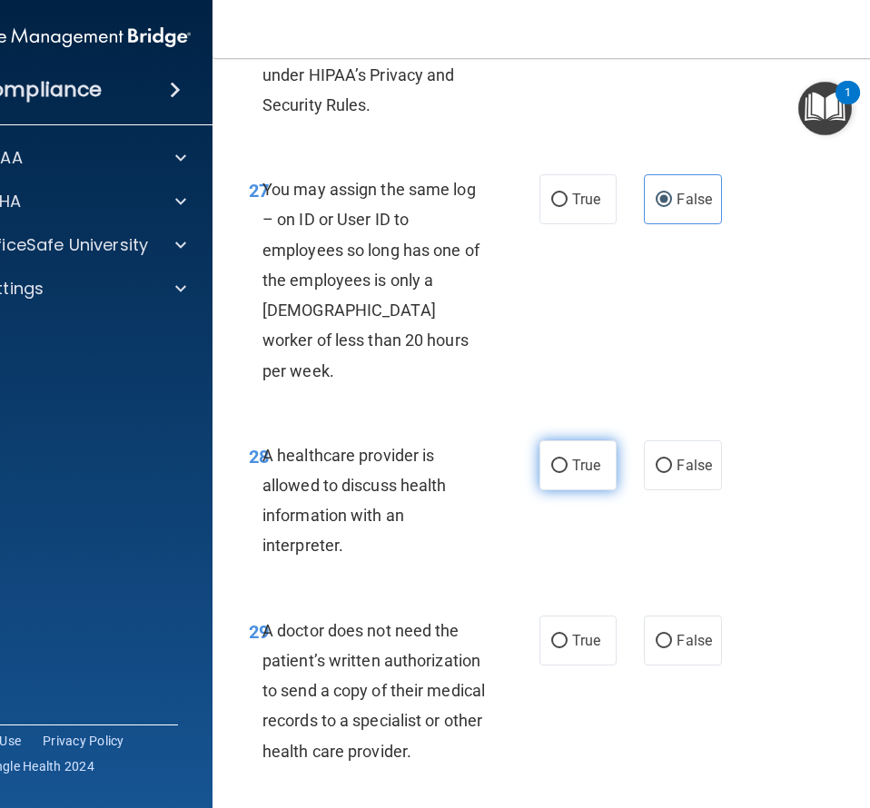
click at [549, 440] on label "True" at bounding box center [577, 465] width 77 height 50
click at [551, 459] on input "True" at bounding box center [559, 466] width 16 height 14
radio input "true"
click at [621, 518] on div "28 A healthcare provider is allowed to discuss health information with an inter…" at bounding box center [580, 505] width 690 height 175
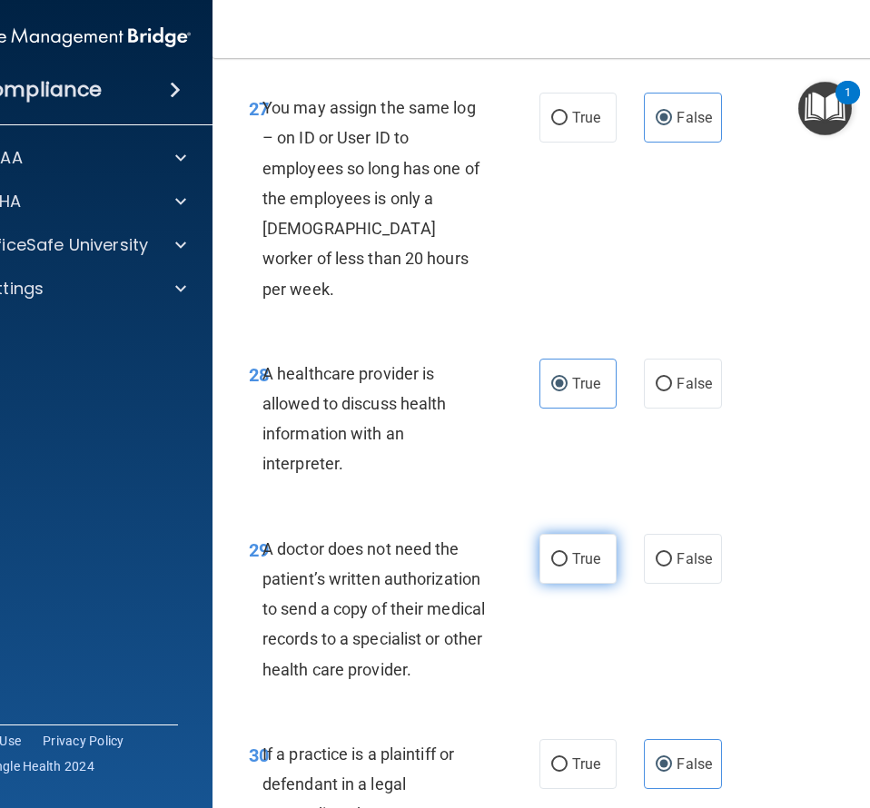
click at [576, 542] on label "True" at bounding box center [577, 559] width 77 height 50
click at [567, 553] on input "True" at bounding box center [559, 560] width 16 height 14
radio input "true"
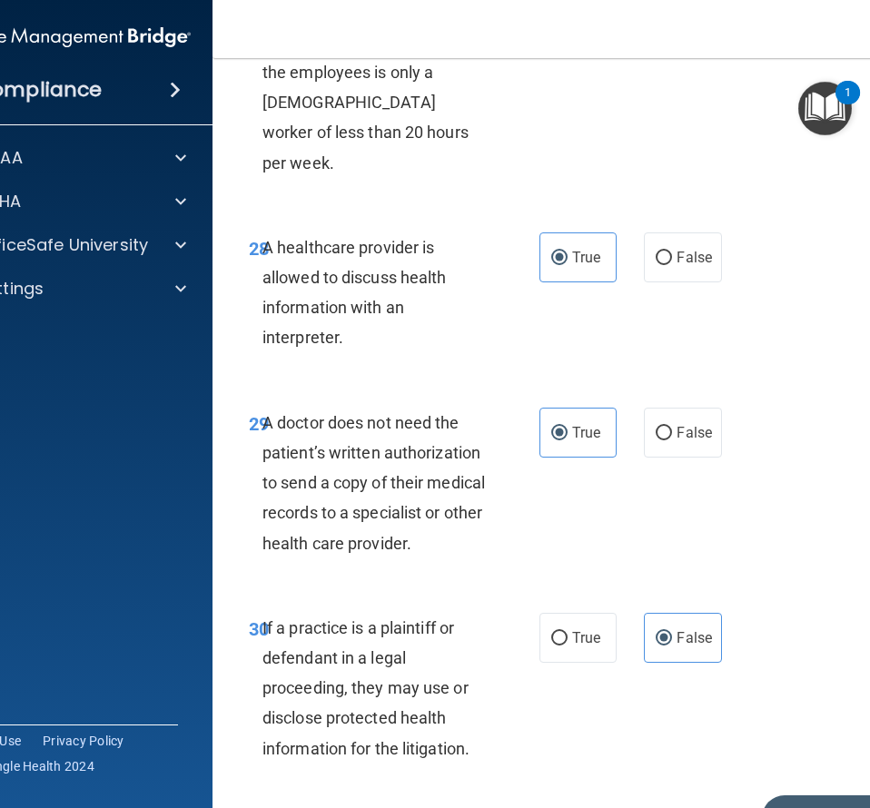
scroll to position [5882, 0]
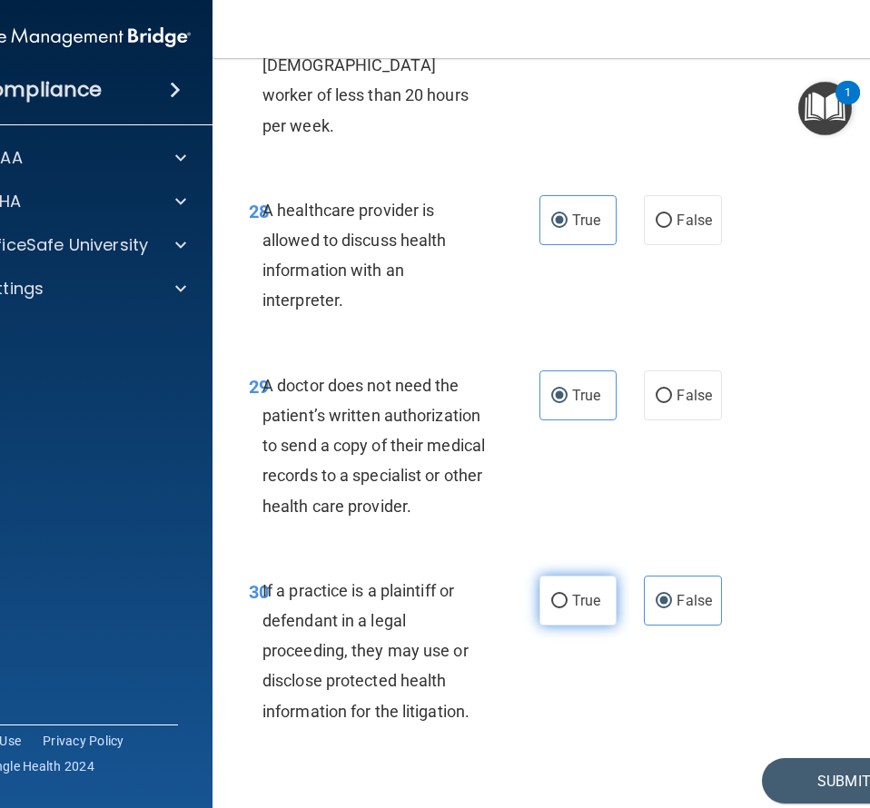
click at [580, 582] on label "True" at bounding box center [577, 601] width 77 height 50
click at [567, 595] on input "True" at bounding box center [559, 602] width 16 height 14
radio input "true"
radio input "false"
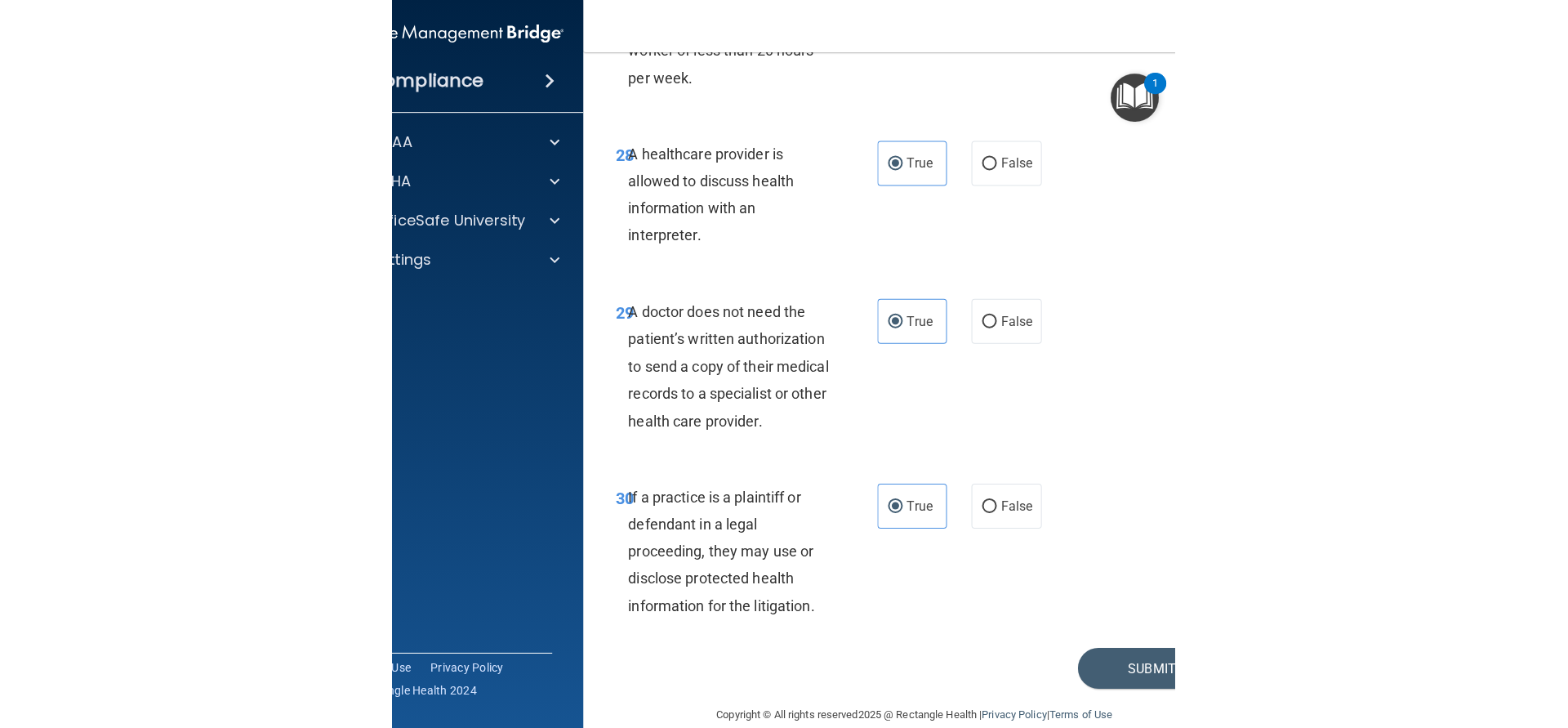
scroll to position [5330, 0]
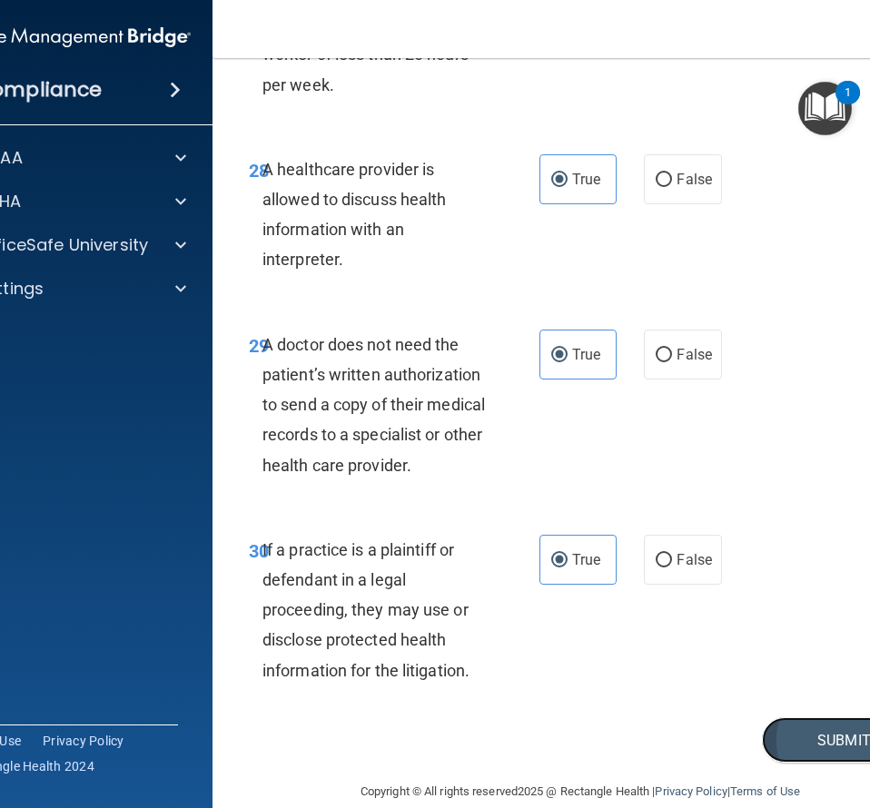
click at [771, 717] on button "Submit" at bounding box center [843, 740] width 163 height 46
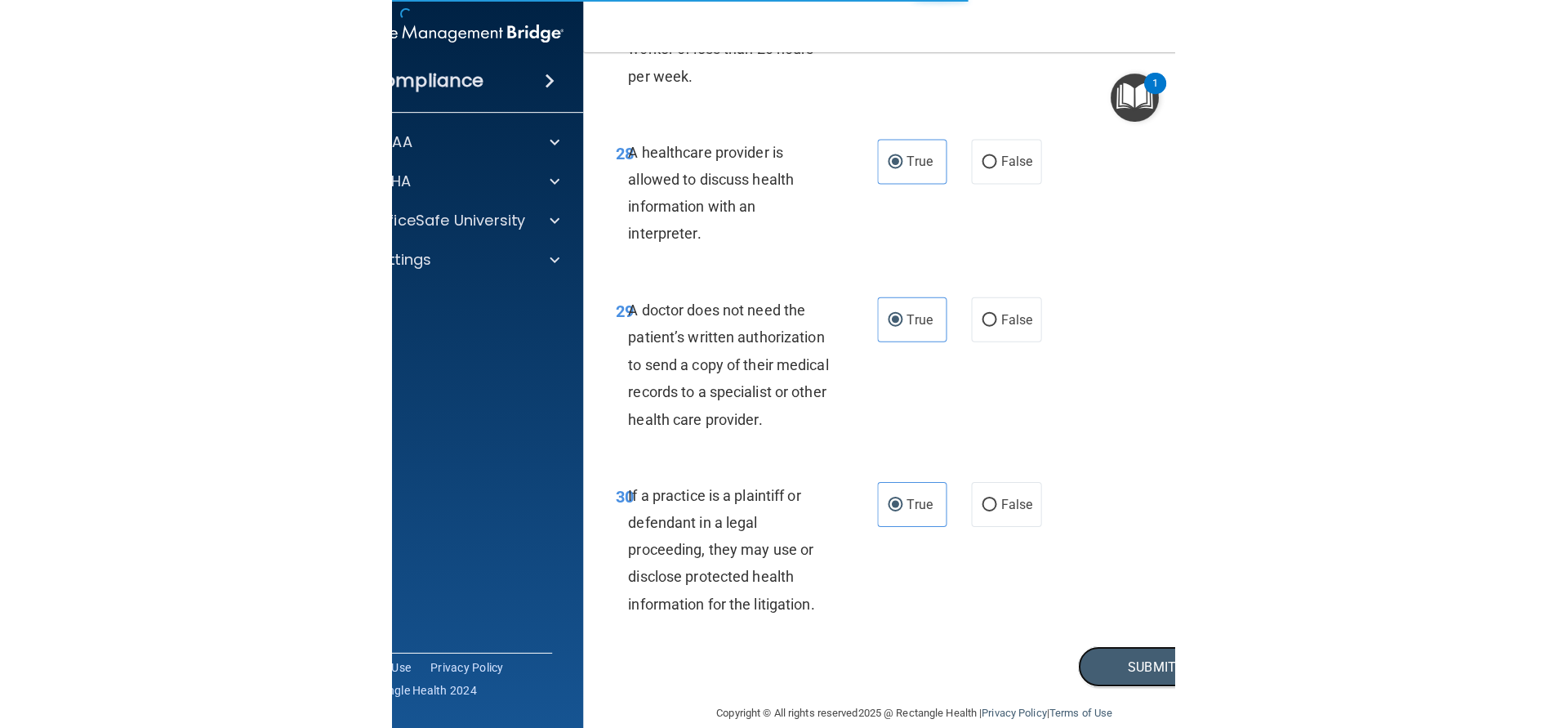
scroll to position [3076, 0]
